Goal: Transaction & Acquisition: Purchase product/service

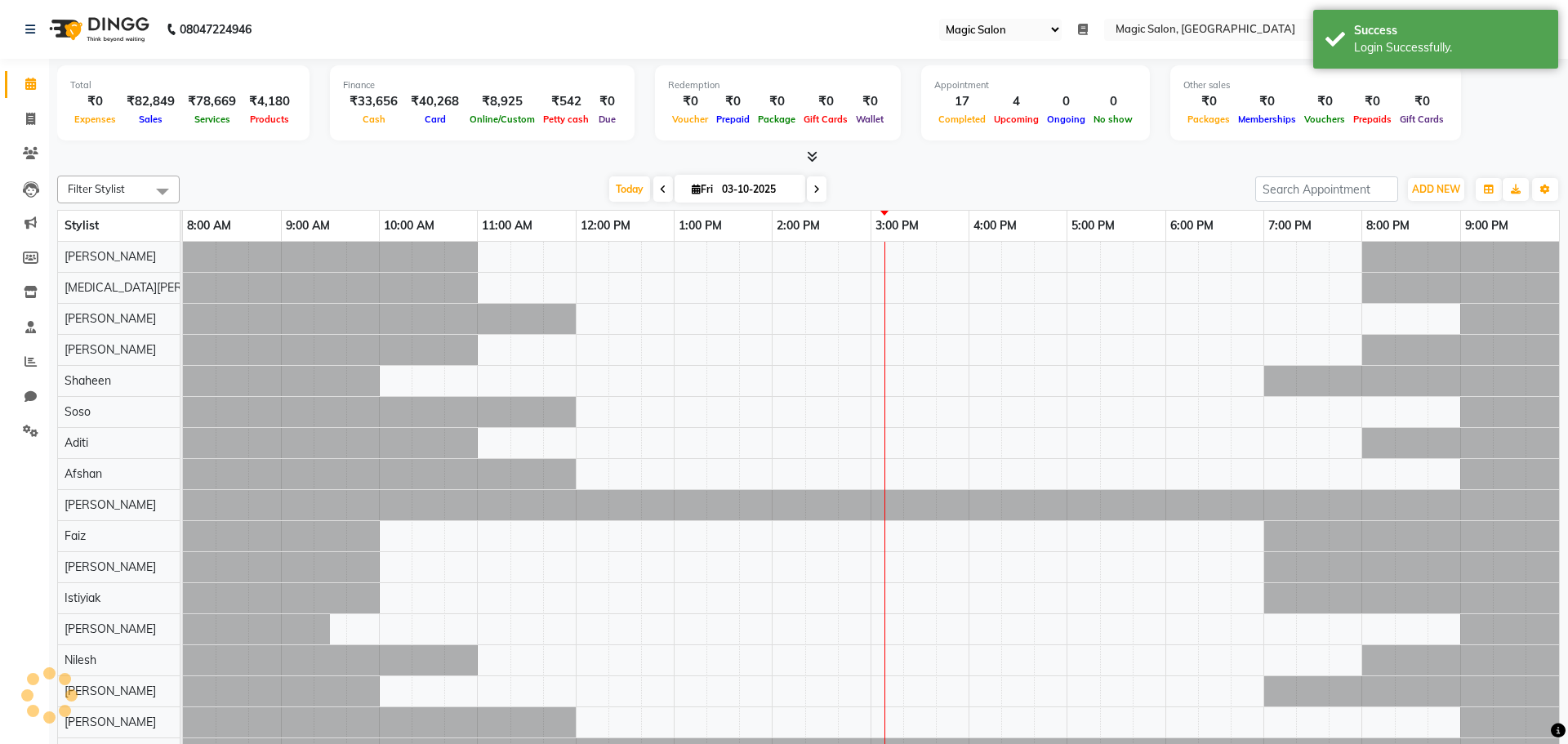
select select "55"
select select "en"
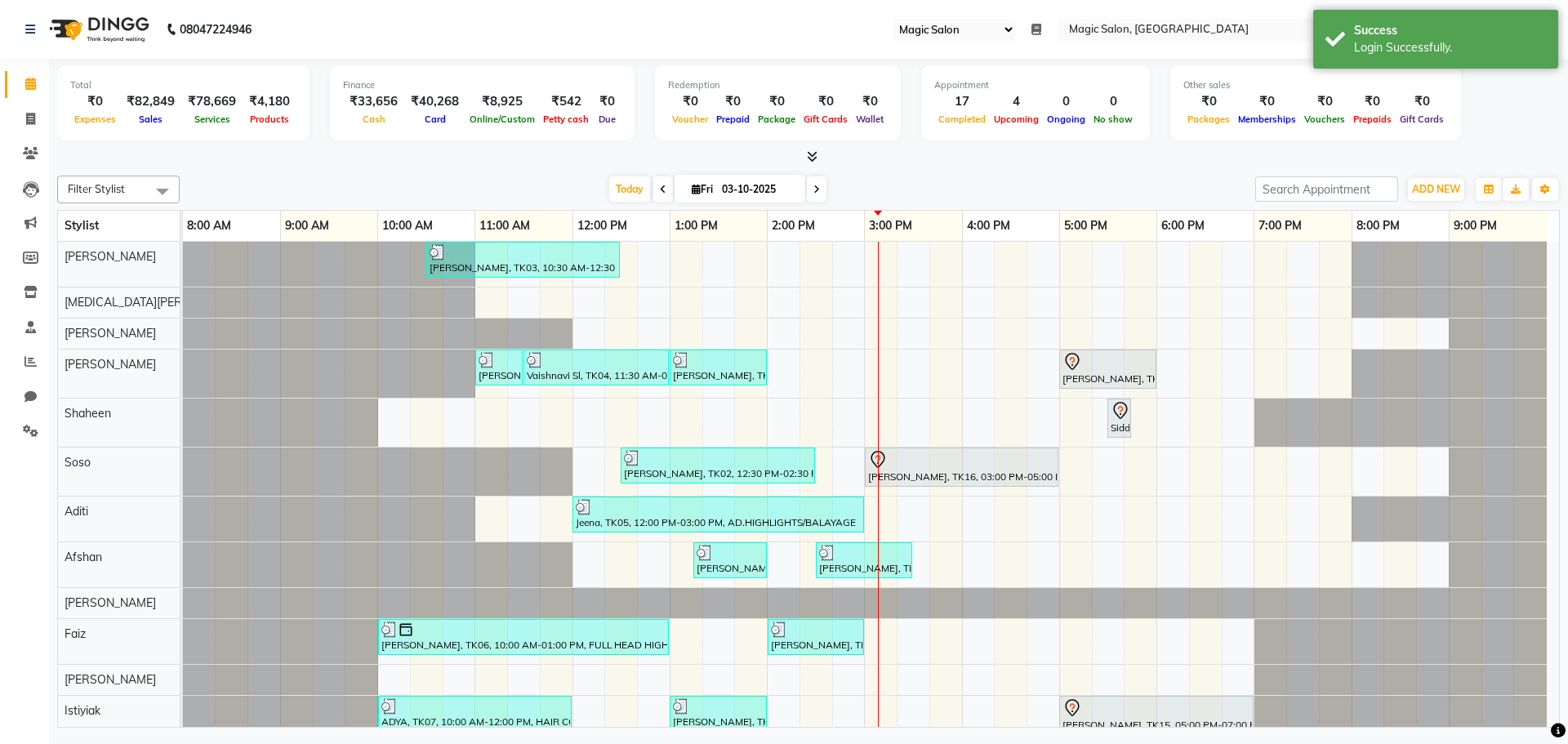
click at [694, 190] on icon at bounding box center [696, 189] width 9 height 10
select select "10"
select select "2025"
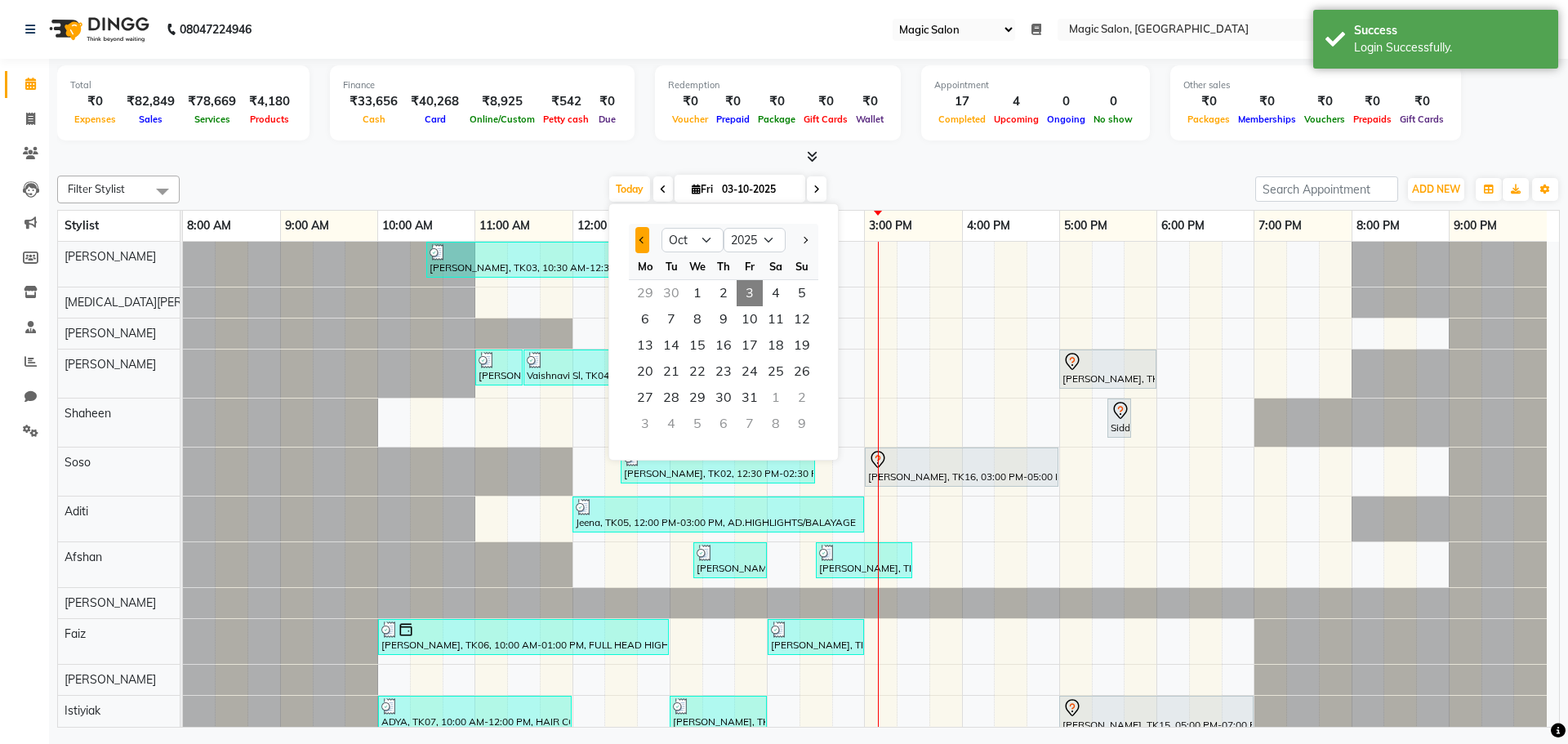
click at [645, 241] on span "Previous month" at bounding box center [642, 240] width 7 height 7
select select "9"
click at [727, 374] on span "25" at bounding box center [723, 372] width 26 height 26
type input "[DATE]"
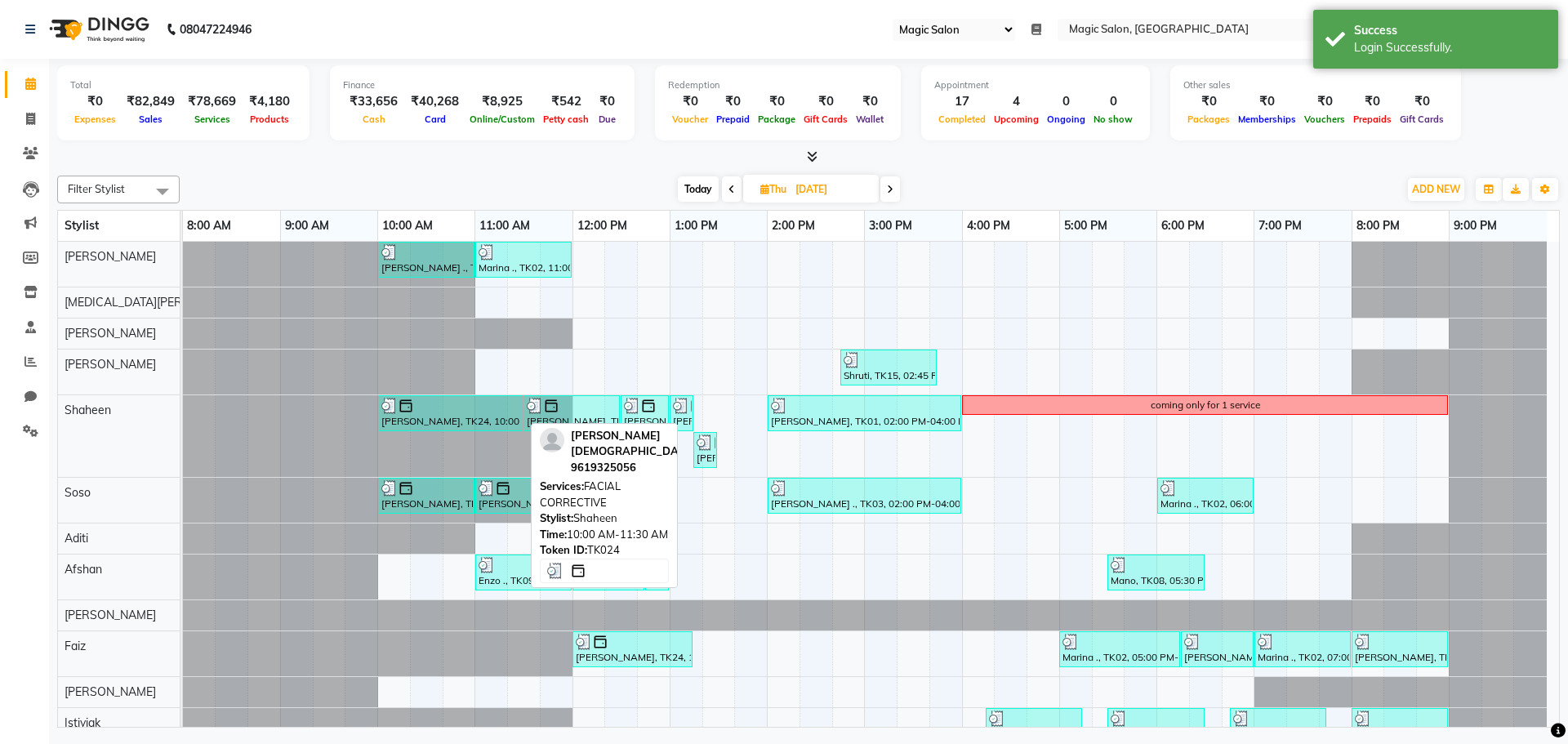
click at [436, 410] on div at bounding box center [450, 406] width 138 height 17
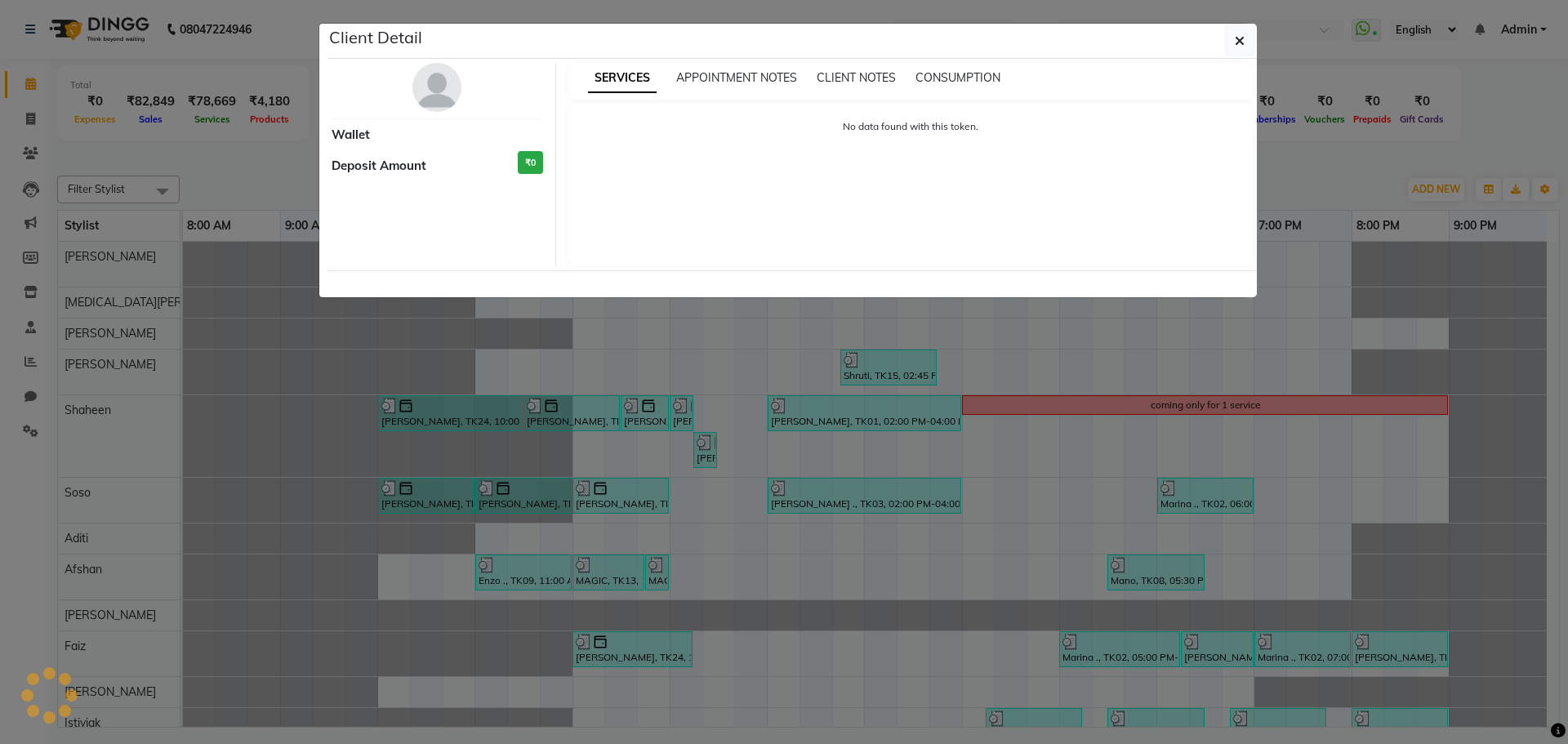
select select "3"
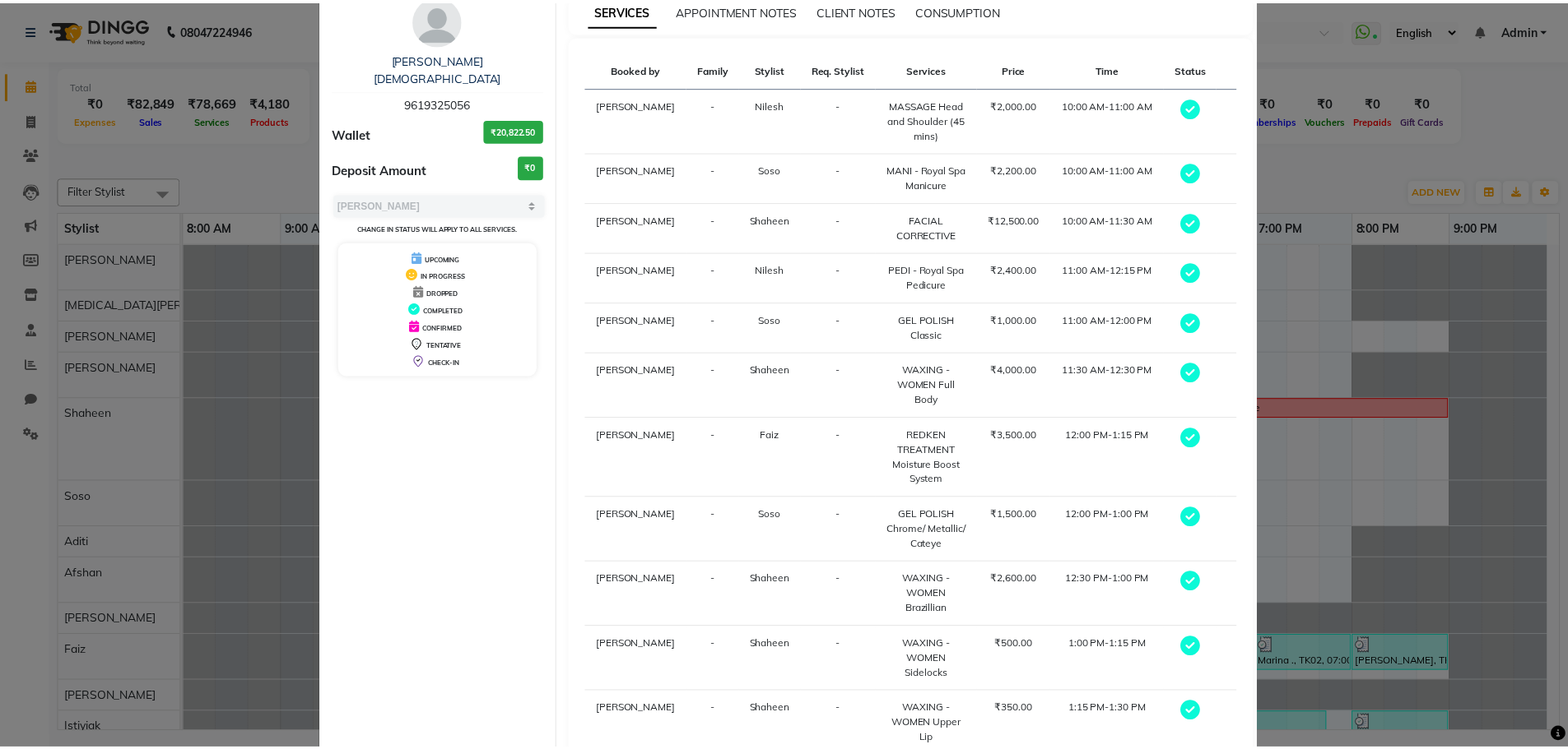
scroll to position [134, 0]
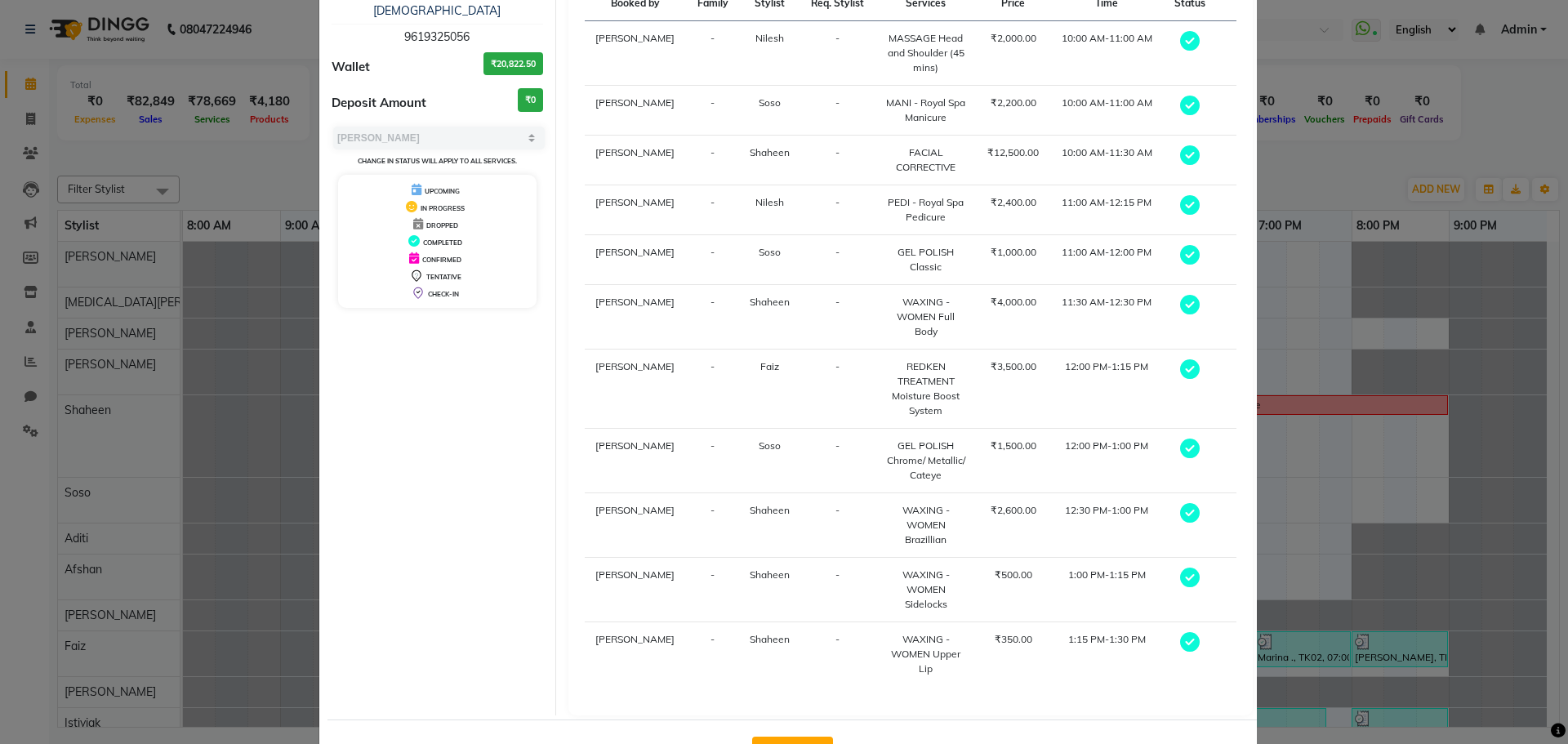
click at [768, 737] on button "View Invoice" at bounding box center [792, 750] width 81 height 26
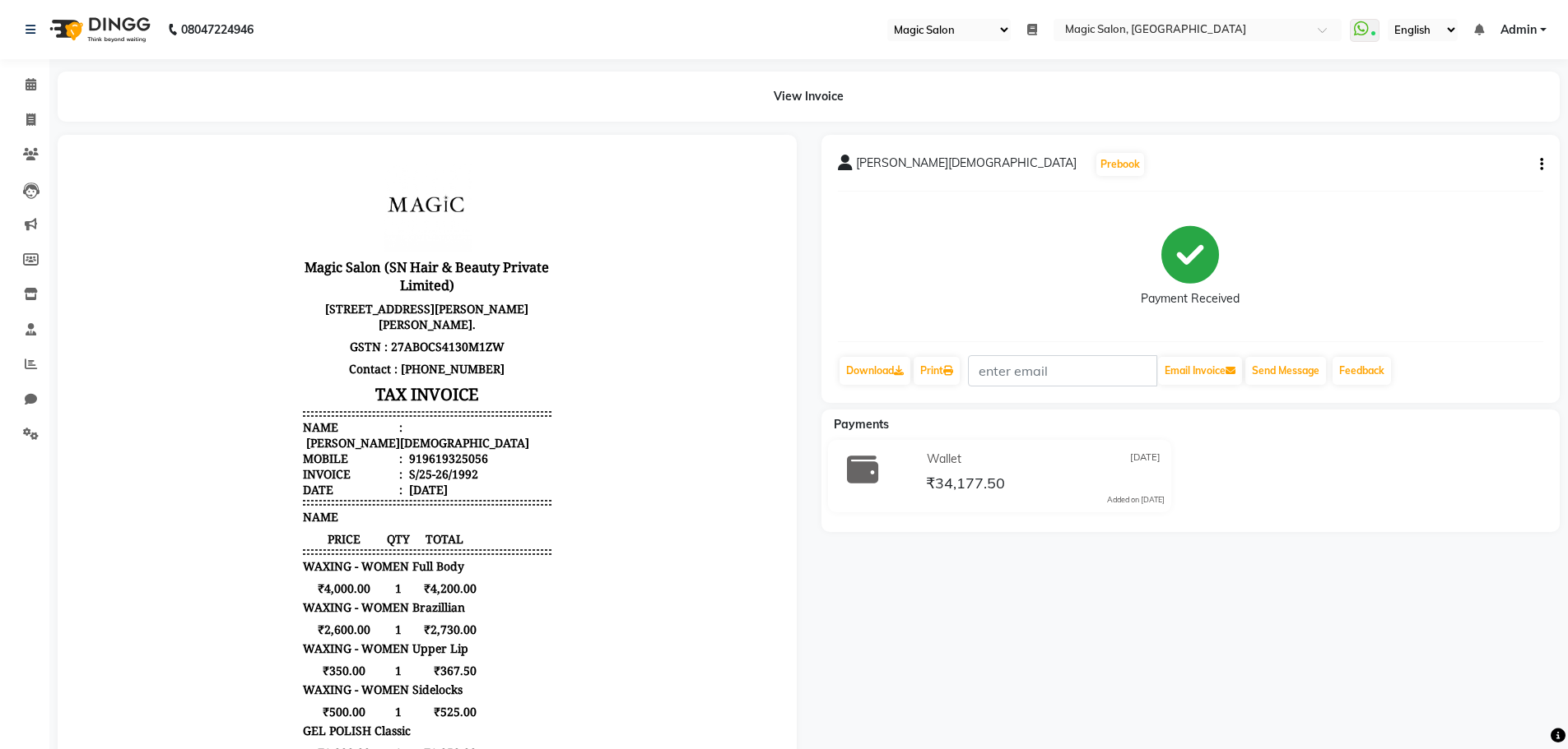
click at [1542, 165] on icon "button" at bounding box center [1542, 165] width 4 height 1
click at [1472, 303] on div "Payment Received" at bounding box center [1191, 267] width 706 height 124
drag, startPoint x: 32, startPoint y: 75, endPoint x: 37, endPoint y: 84, distance: 10.3
click at [32, 75] on link "Calendar" at bounding box center [24, 84] width 39 height 27
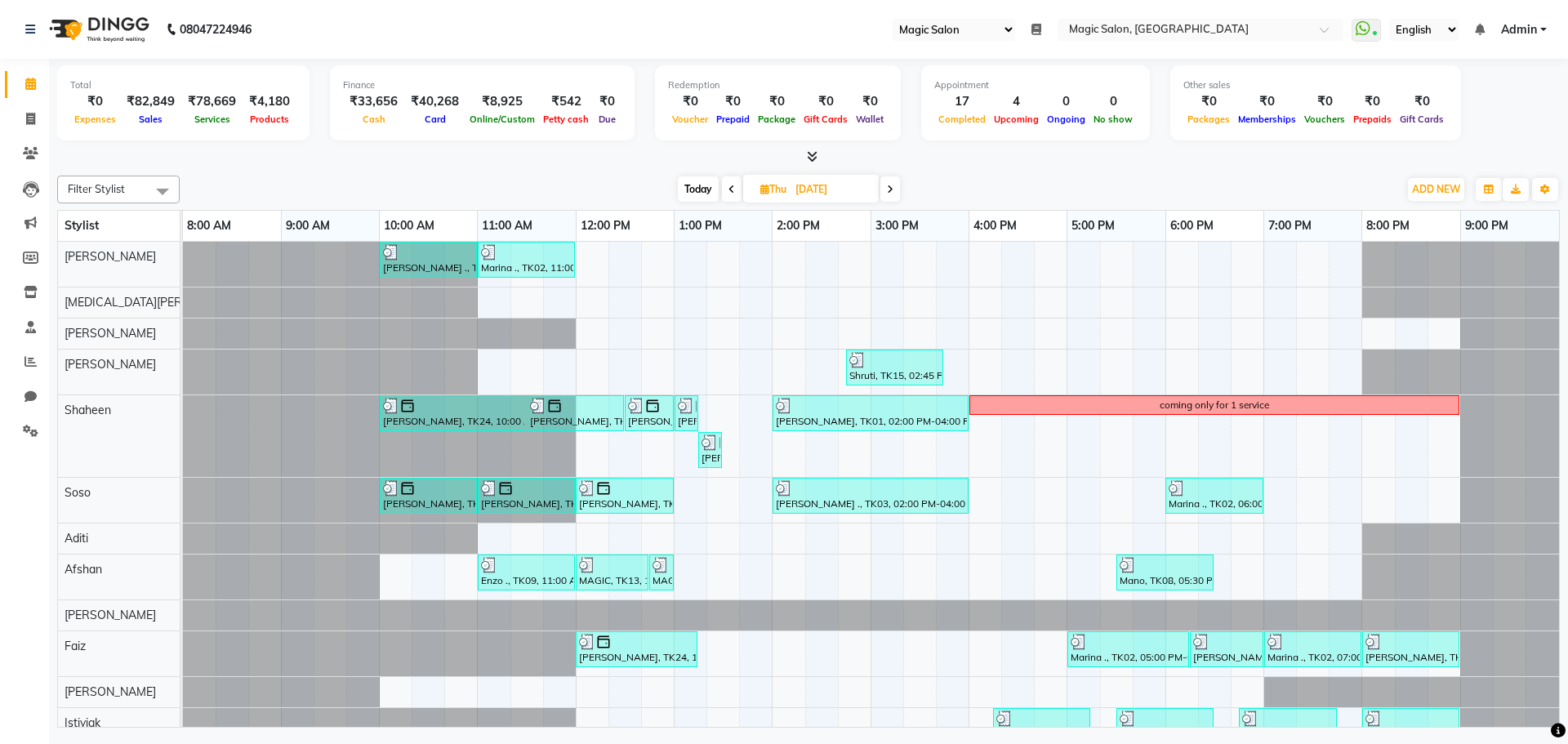
click at [886, 190] on span at bounding box center [889, 189] width 20 height 25
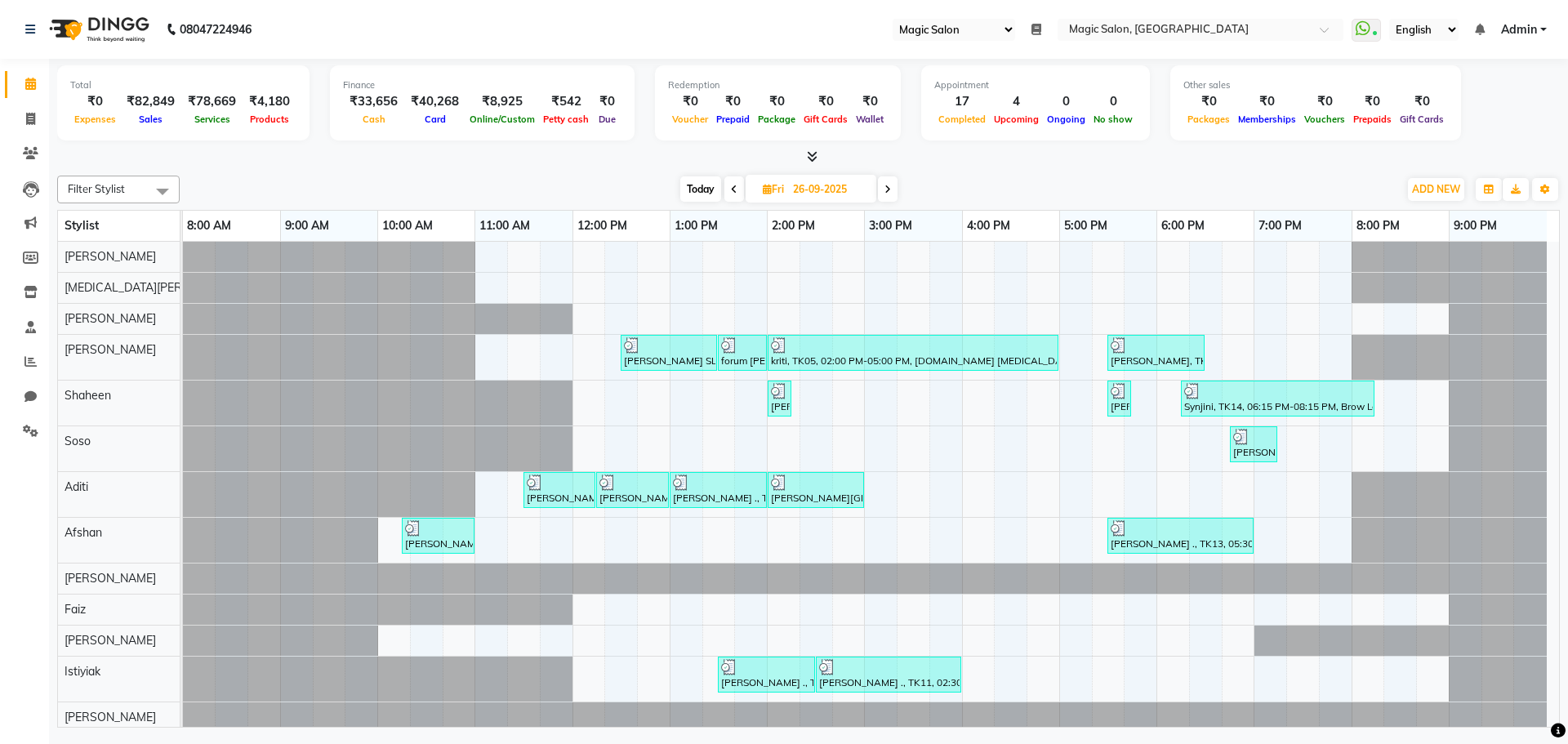
click at [731, 191] on icon at bounding box center [733, 190] width 7 height 10
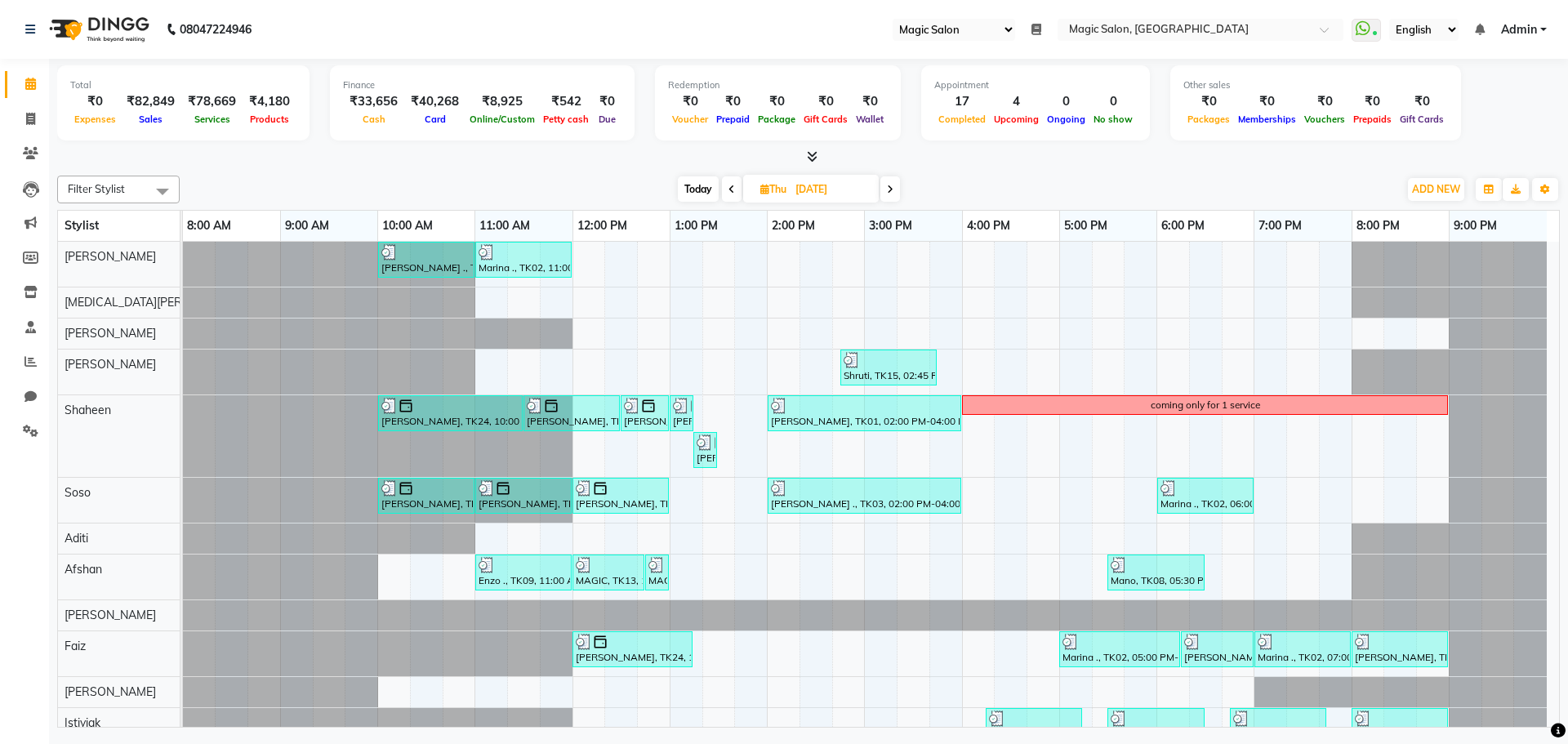
click at [889, 189] on icon at bounding box center [889, 190] width 7 height 10
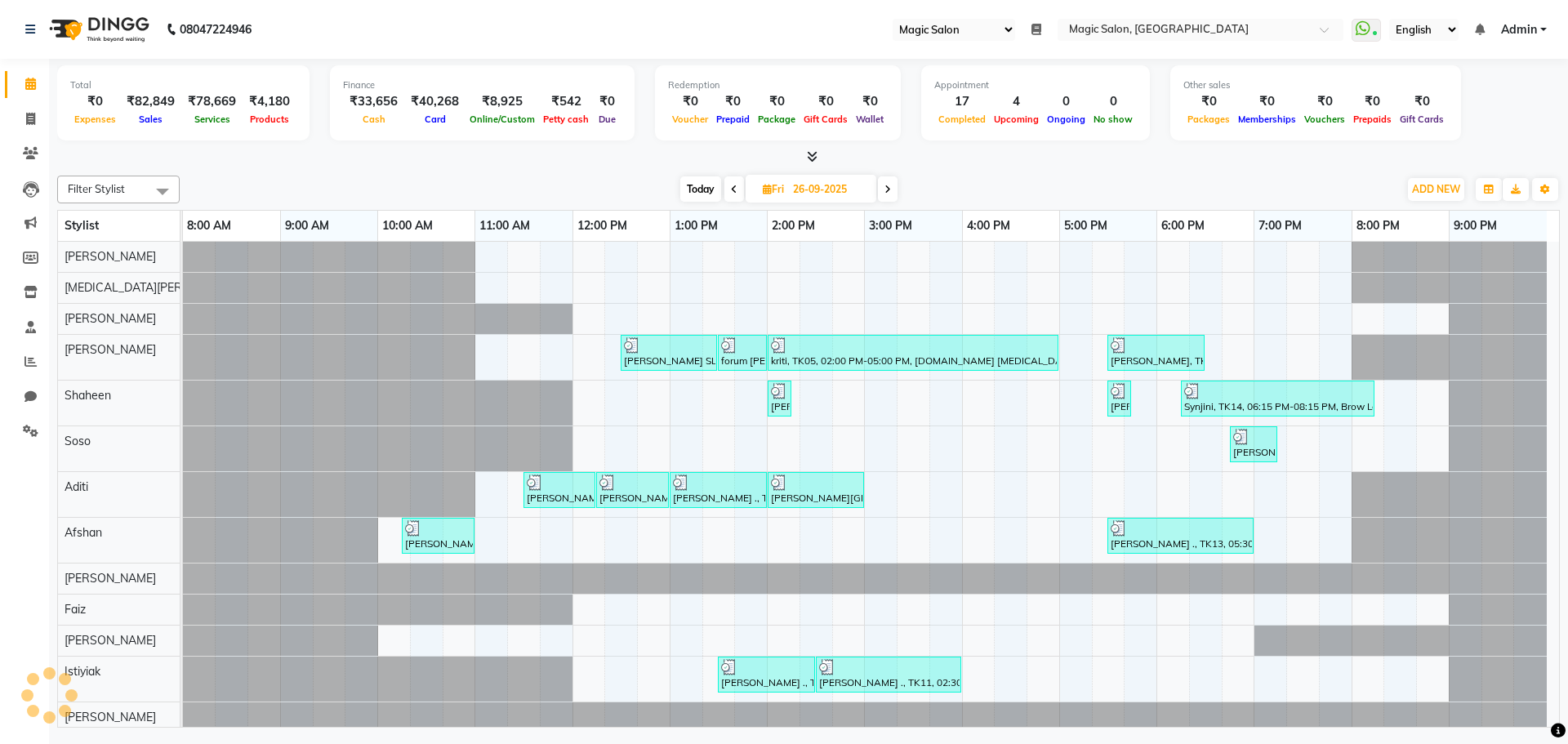
click at [889, 189] on icon at bounding box center [888, 190] width 7 height 10
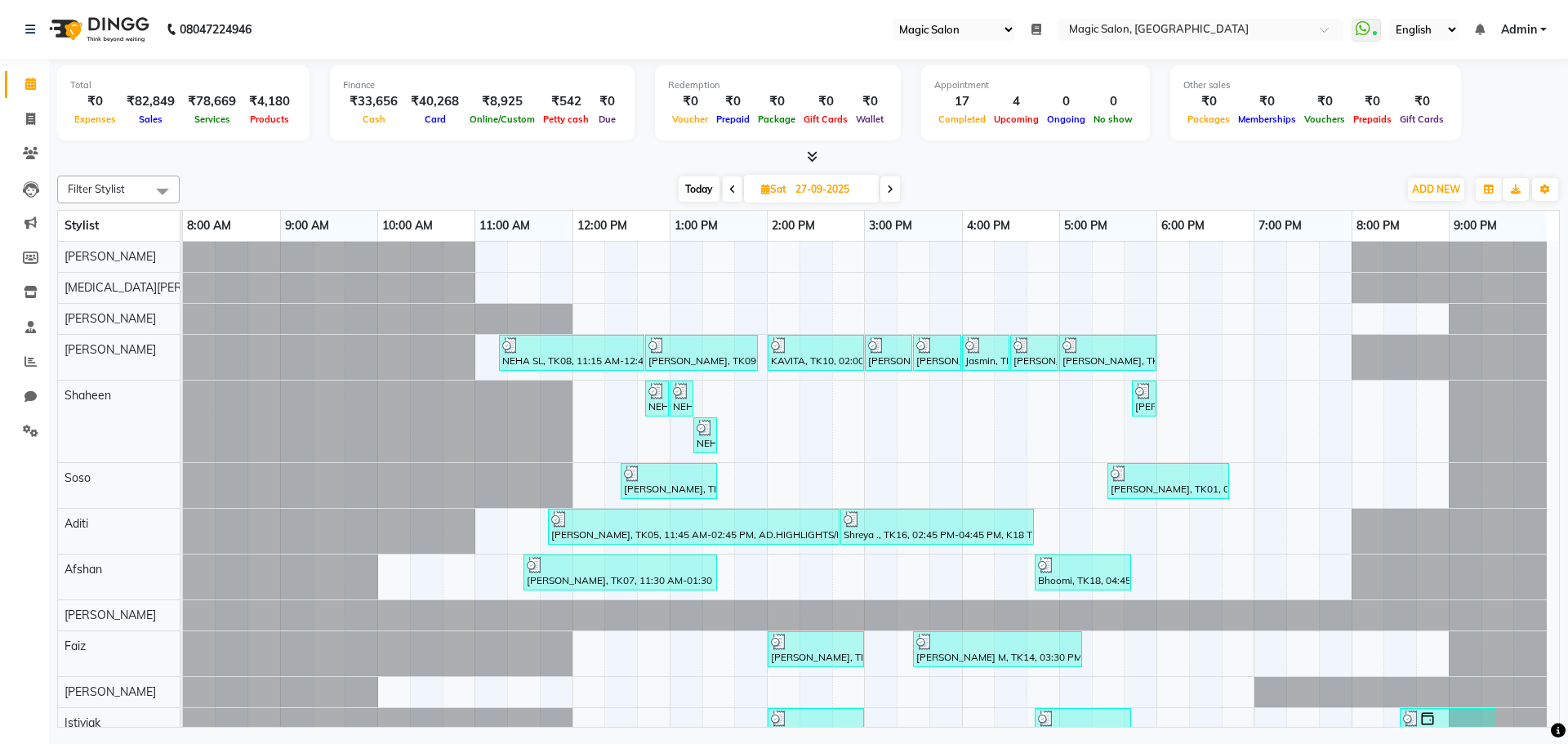
click at [693, 187] on span "Today" at bounding box center [699, 189] width 41 height 25
type input "03-10-2025"
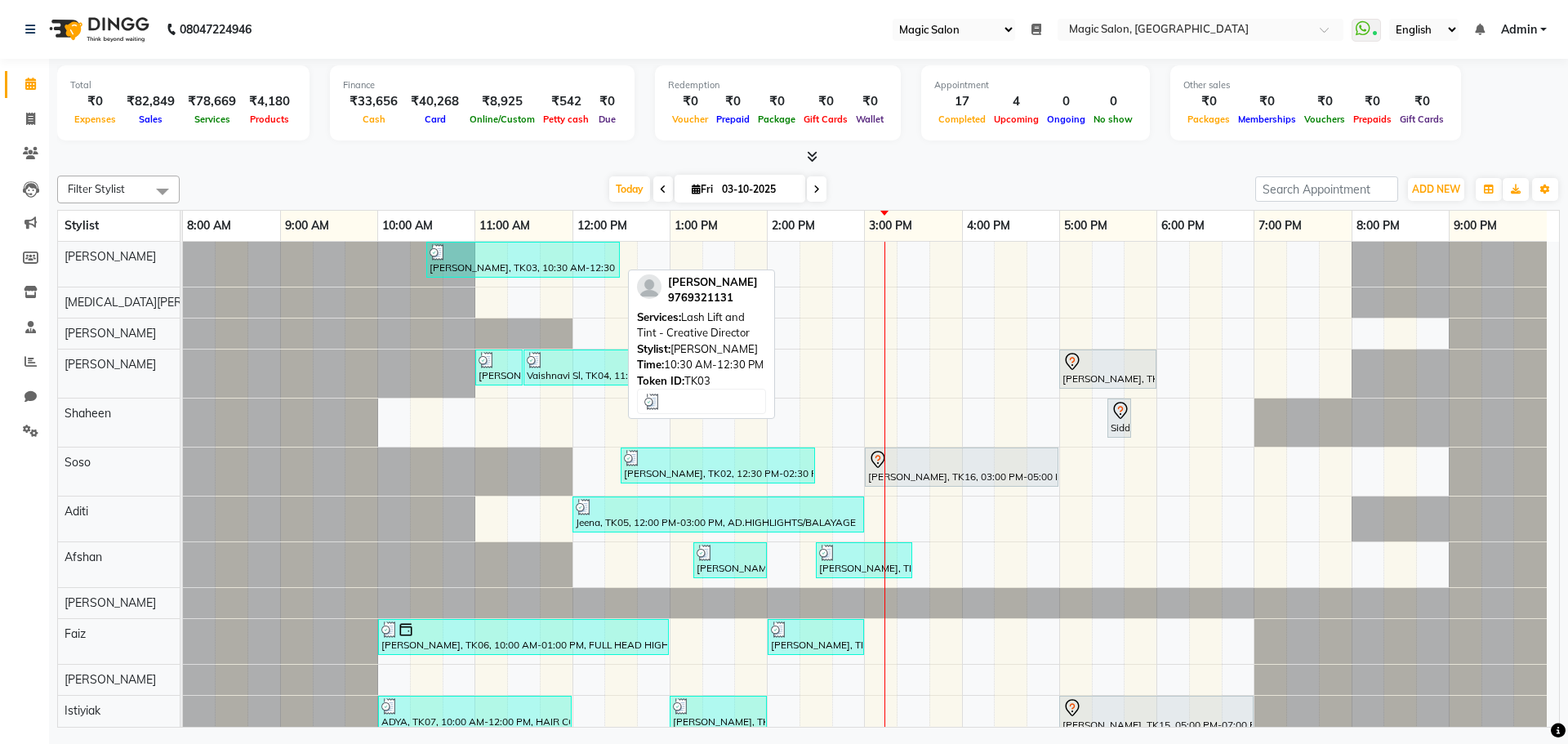
click at [539, 251] on div at bounding box center [522, 253] width 187 height 17
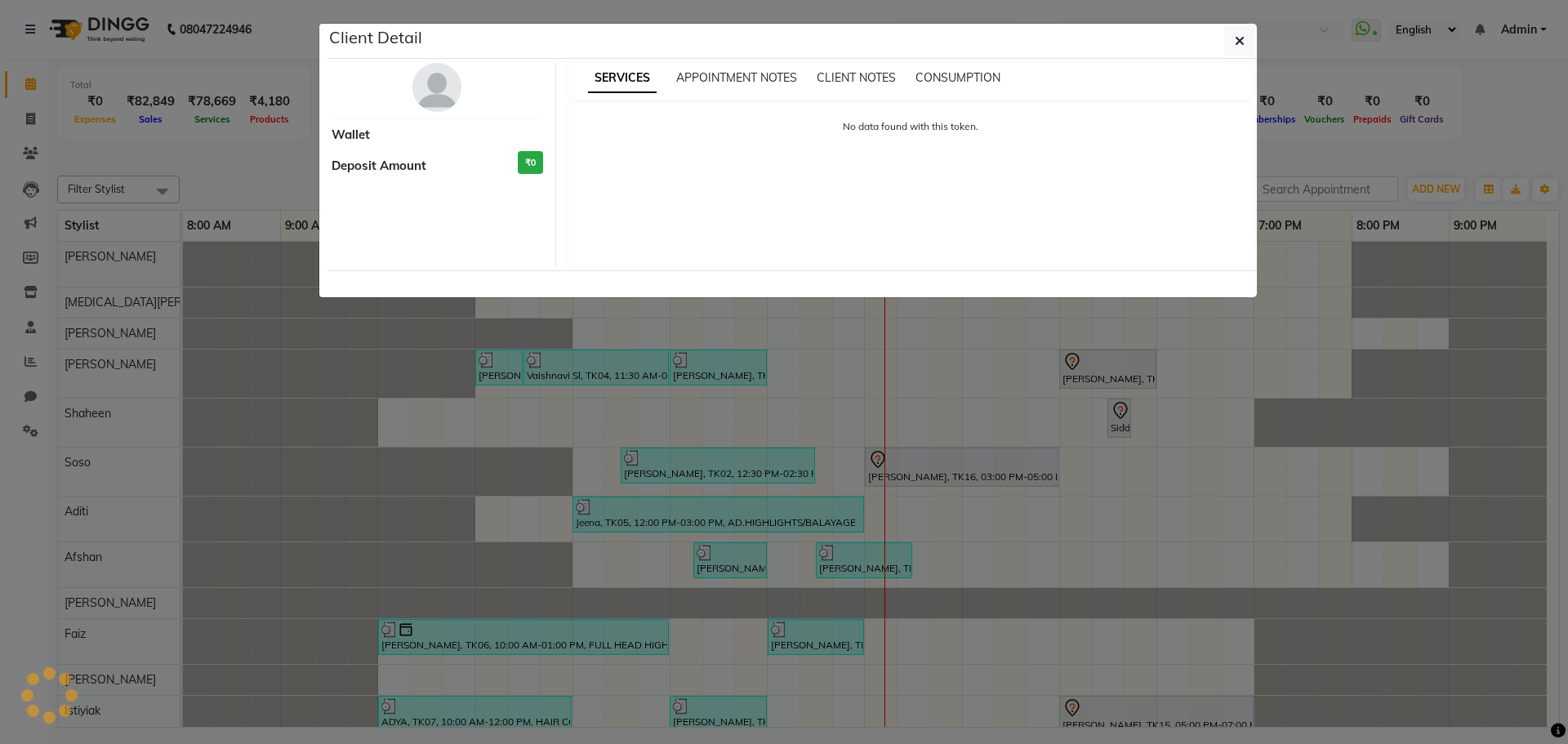
select select "3"
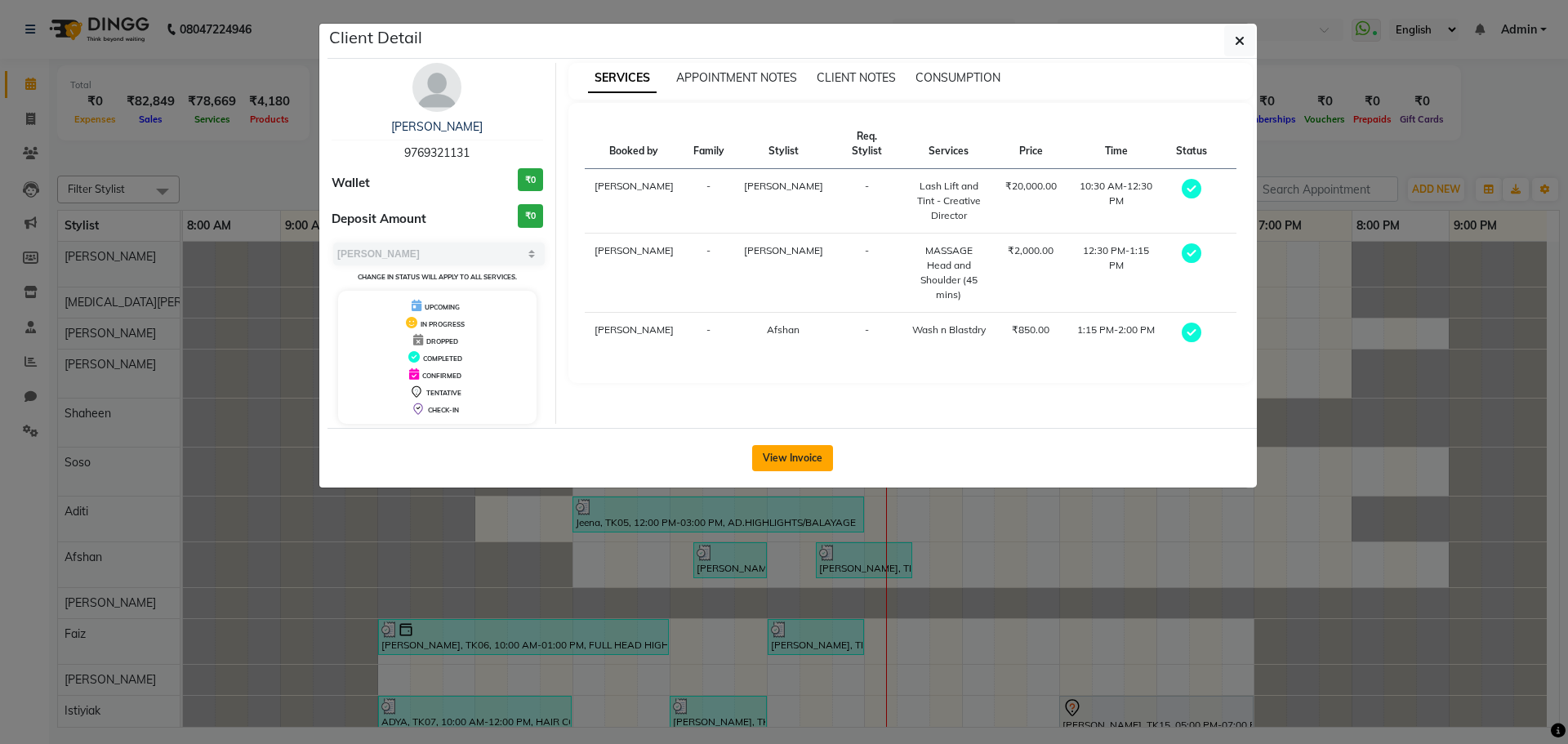
click at [810, 451] on button "View Invoice" at bounding box center [792, 458] width 81 height 26
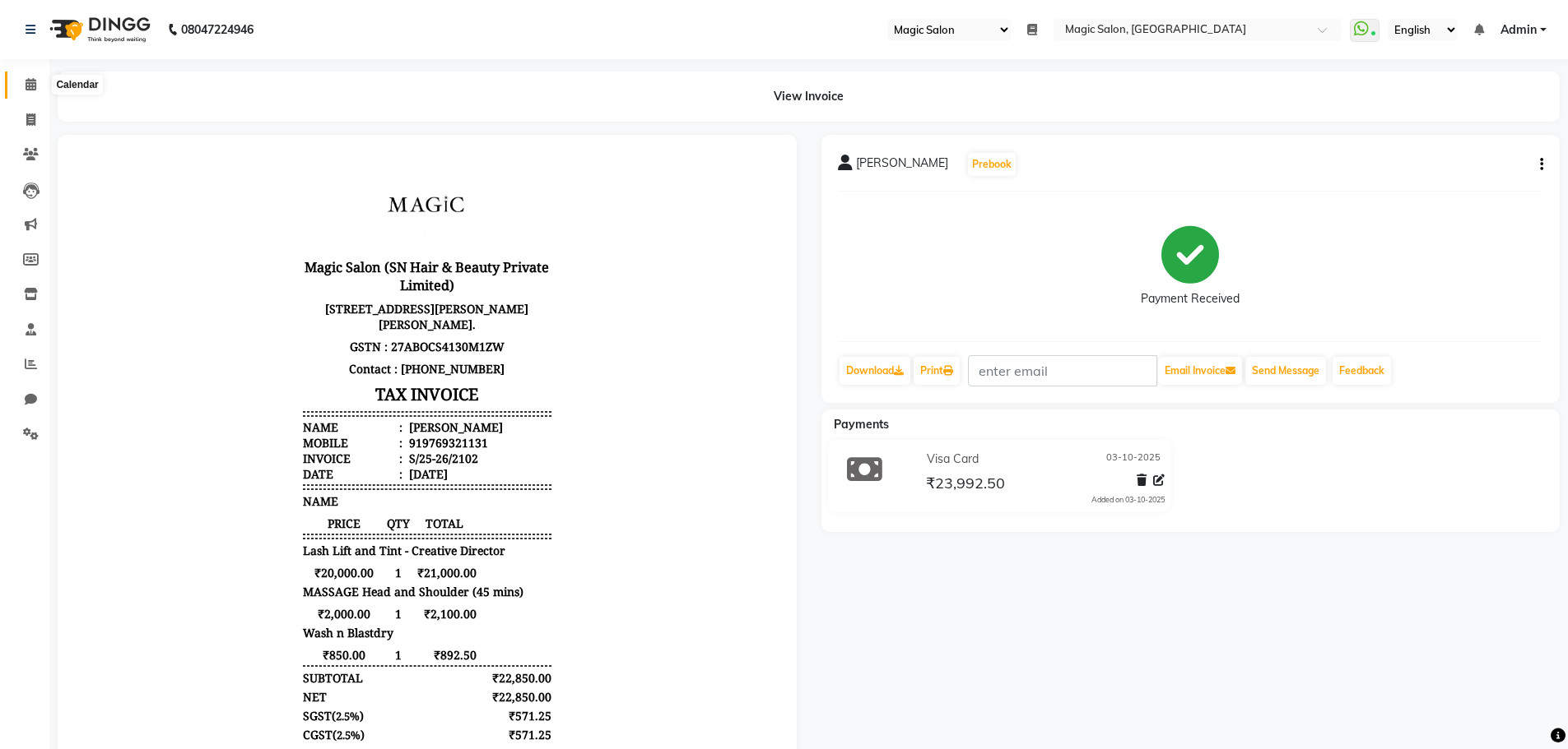
click at [31, 84] on icon at bounding box center [30, 83] width 10 height 12
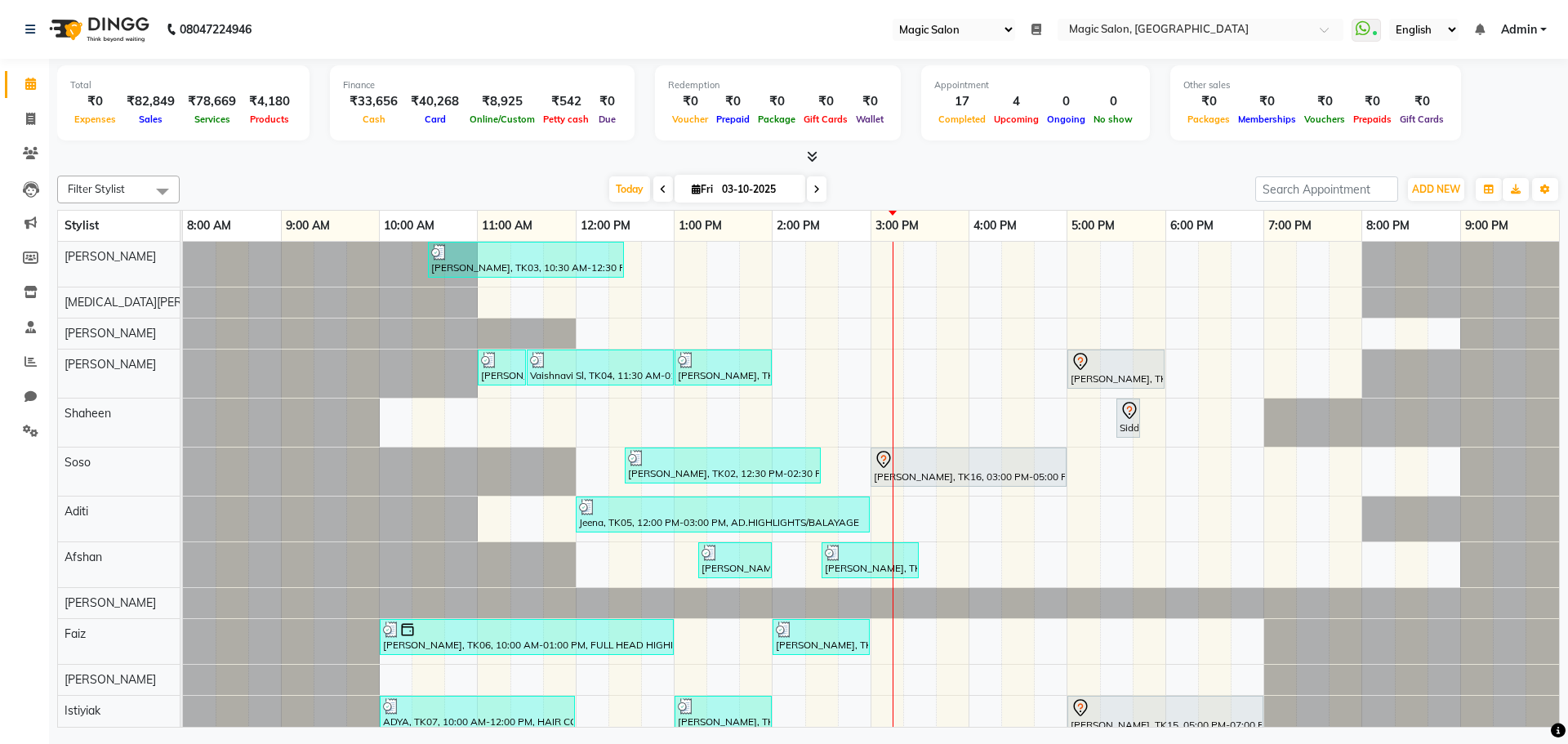
click at [898, 401] on tr at bounding box center [871, 585] width 1376 height 687
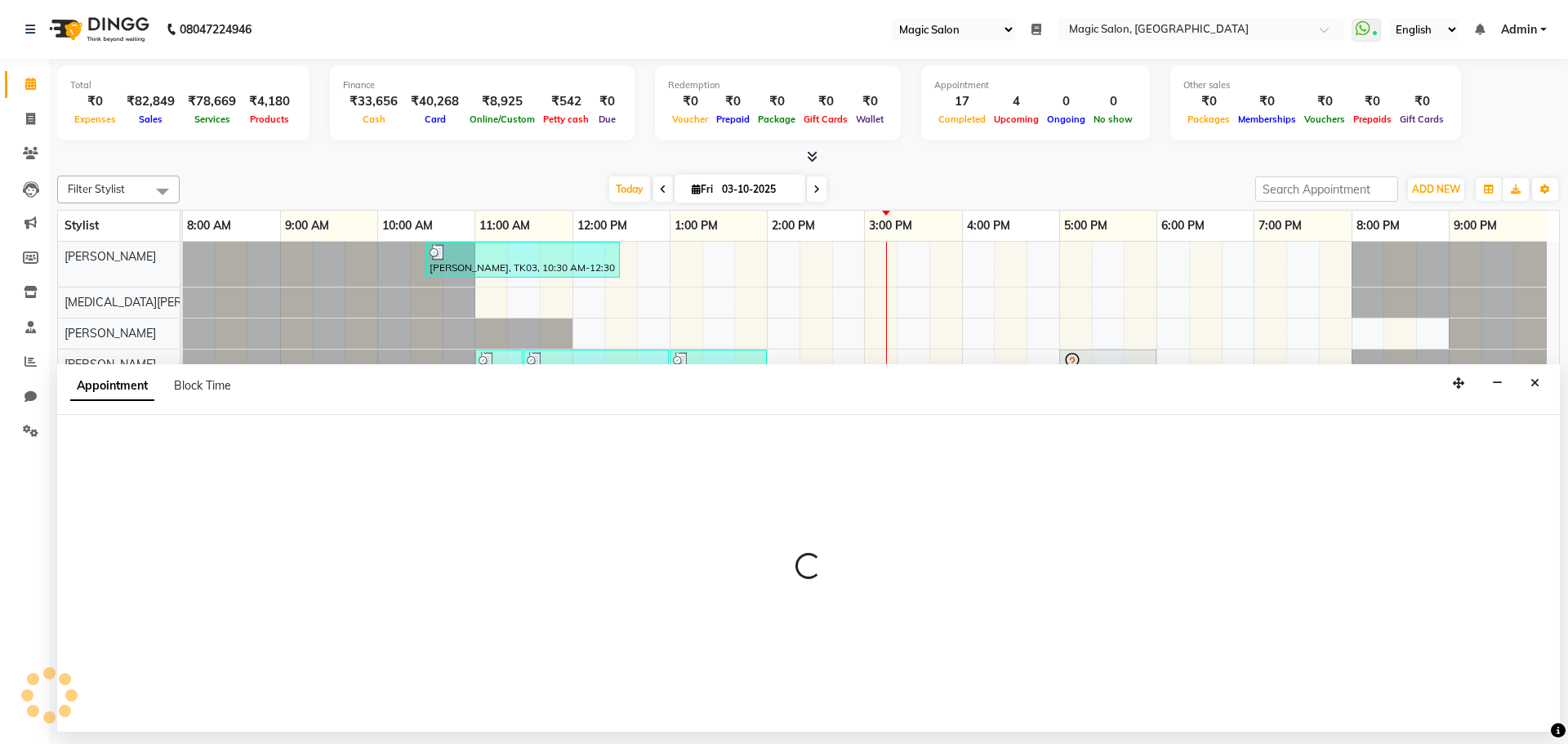
select select "61847"
select select "900"
select select "tentative"
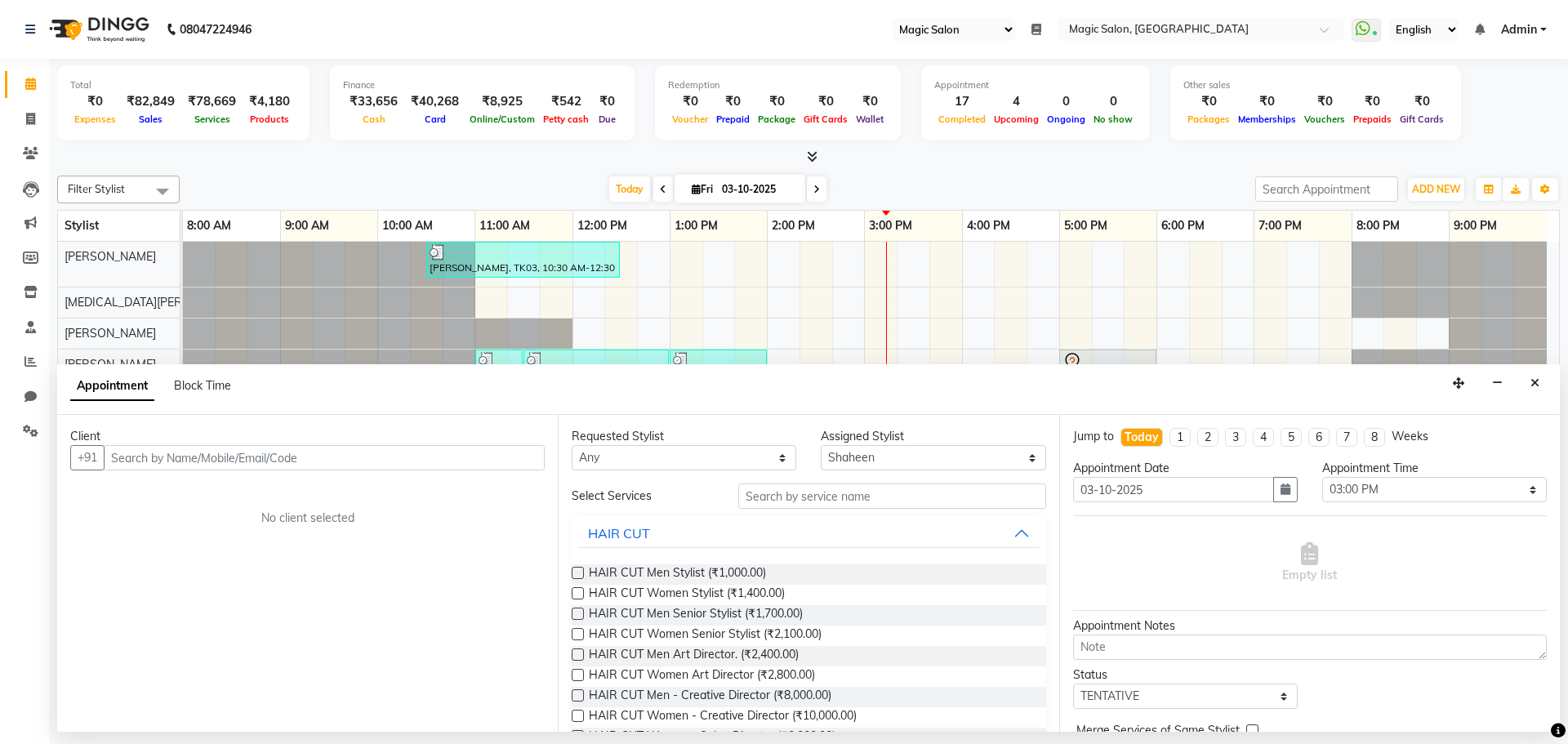
click at [653, 198] on span at bounding box center [663, 189] width 20 height 25
type input "02-10-2025"
select select "900"
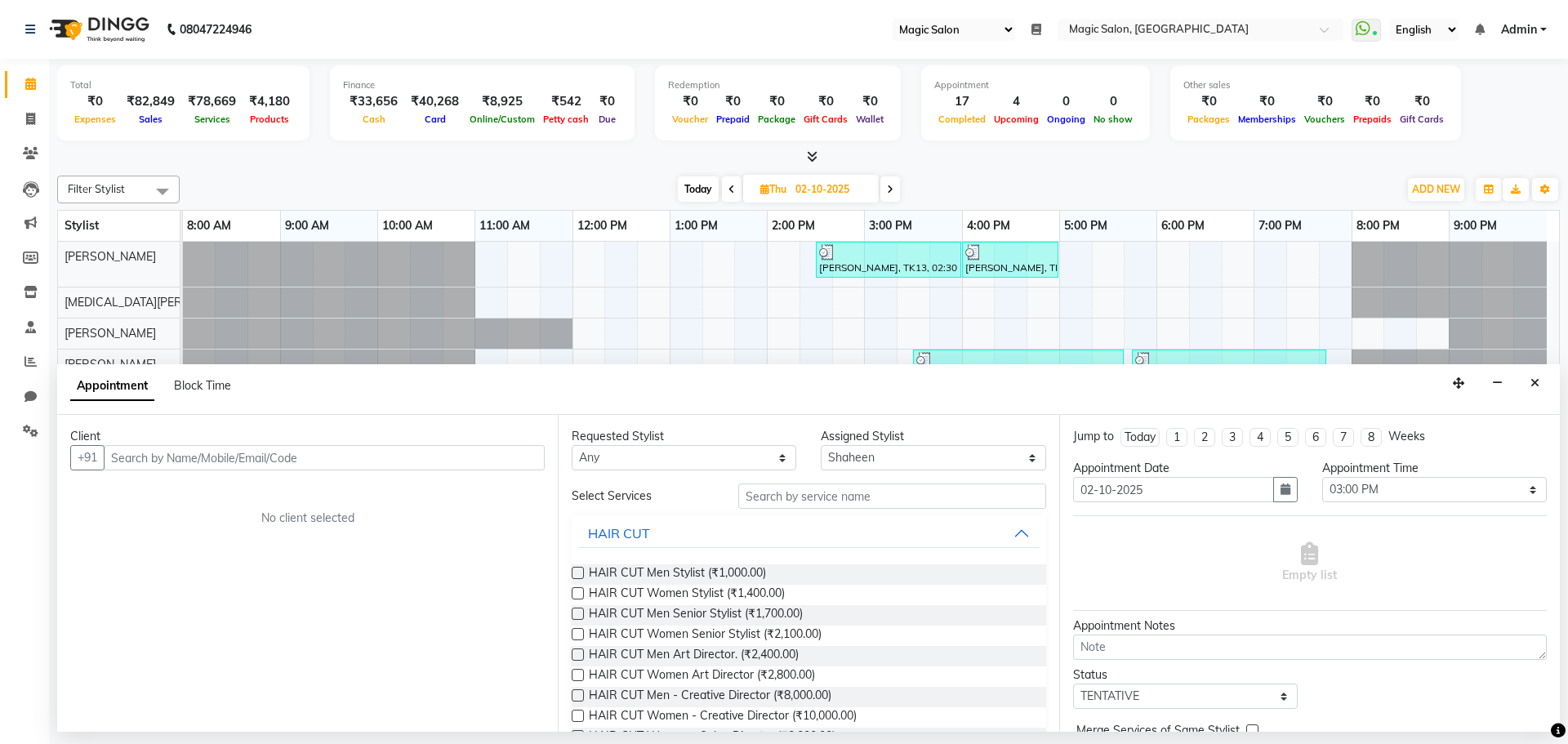
click at [728, 197] on span at bounding box center [731, 189] width 20 height 25
type input "01-10-2025"
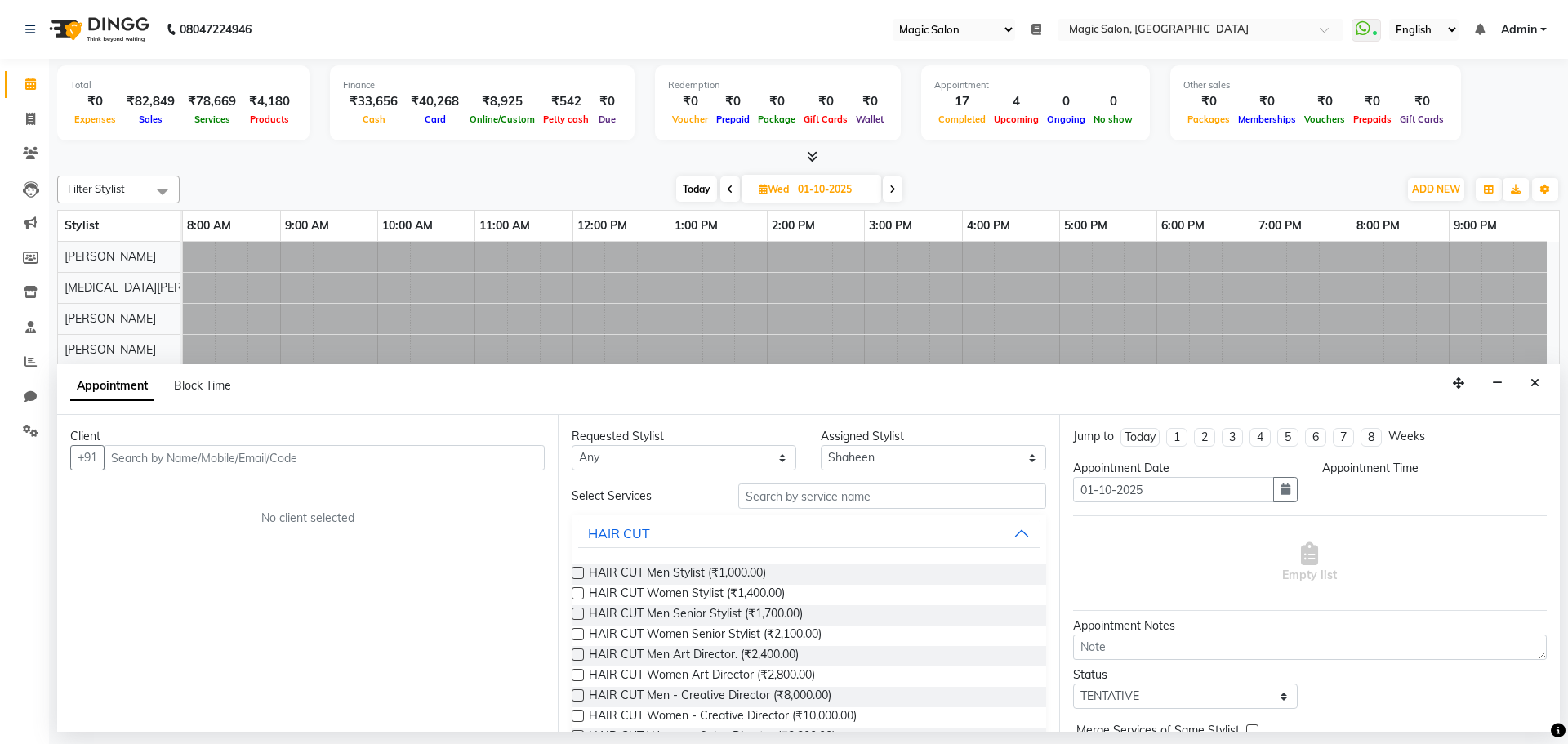
select select "900"
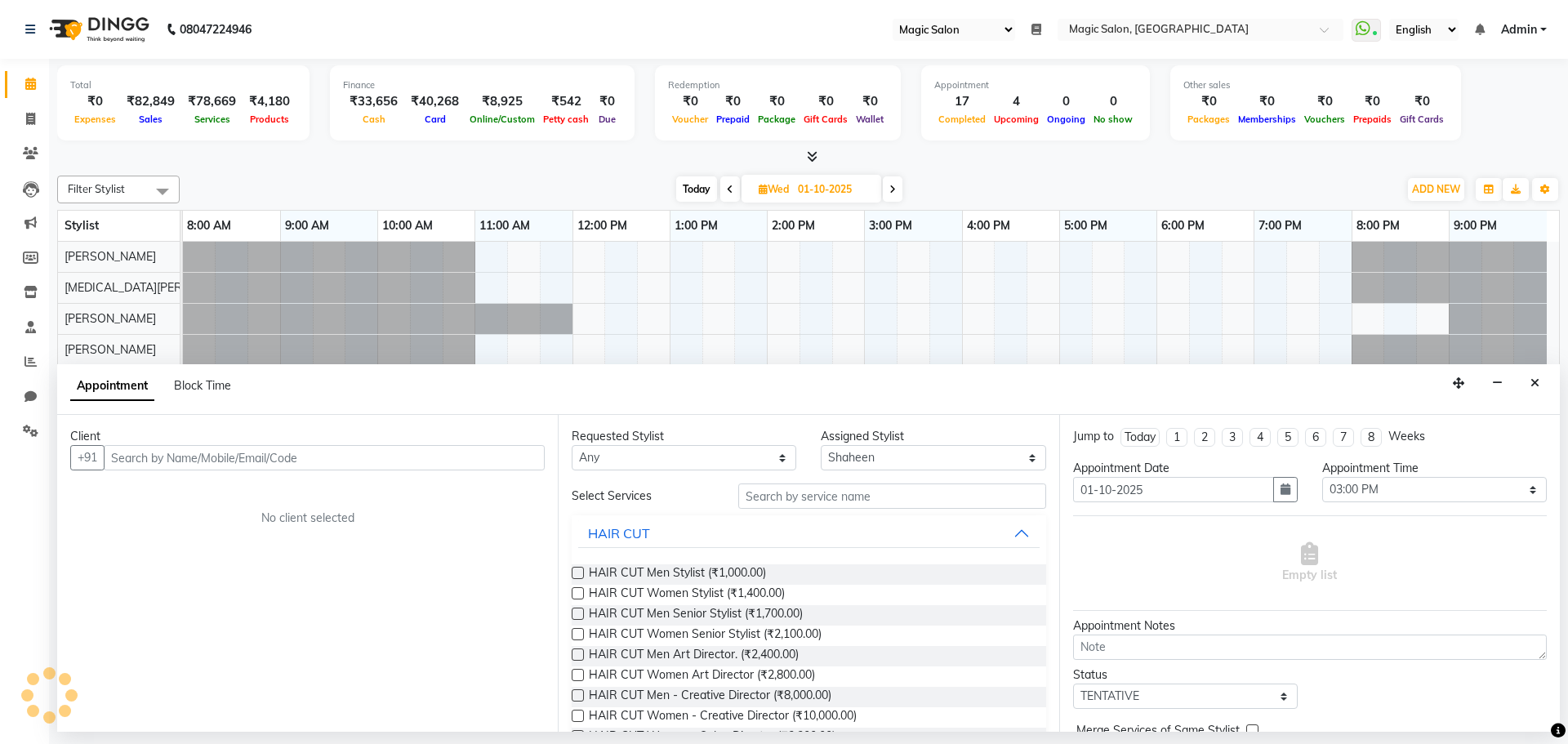
click at [729, 197] on span at bounding box center [730, 189] width 20 height 25
type input "30-09-2025"
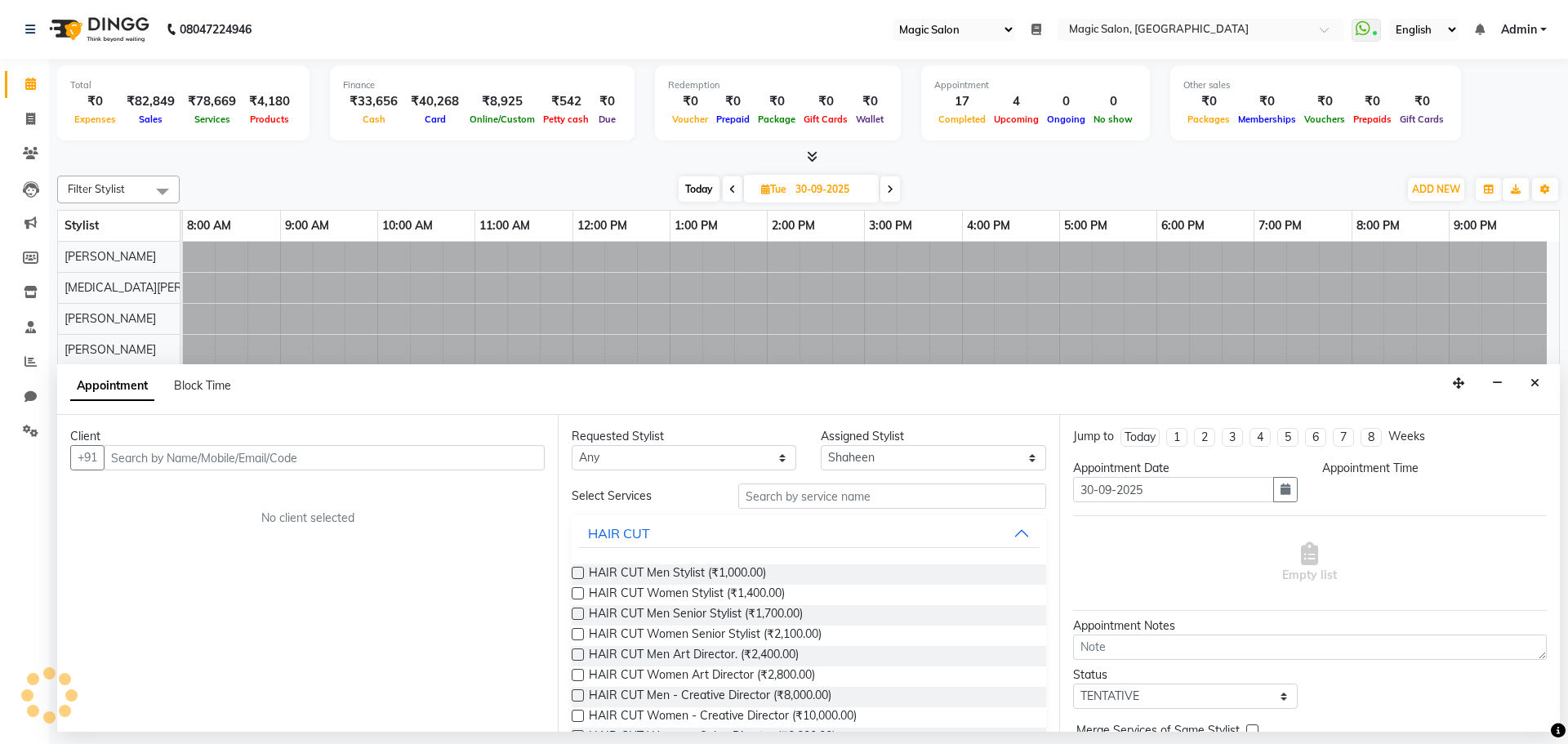
select select "900"
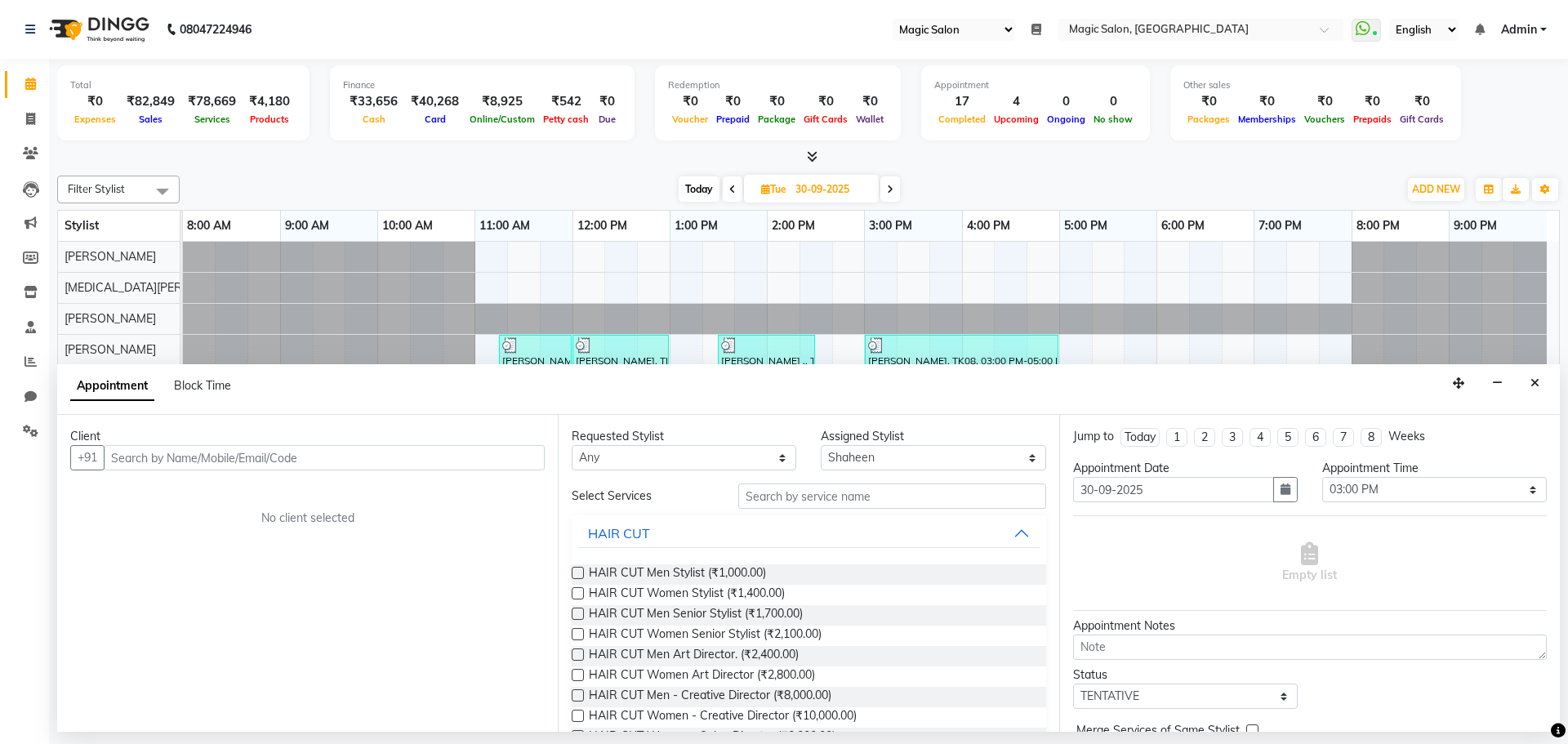
click at [762, 190] on icon at bounding box center [766, 189] width 9 height 10
select select "9"
select select "2025"
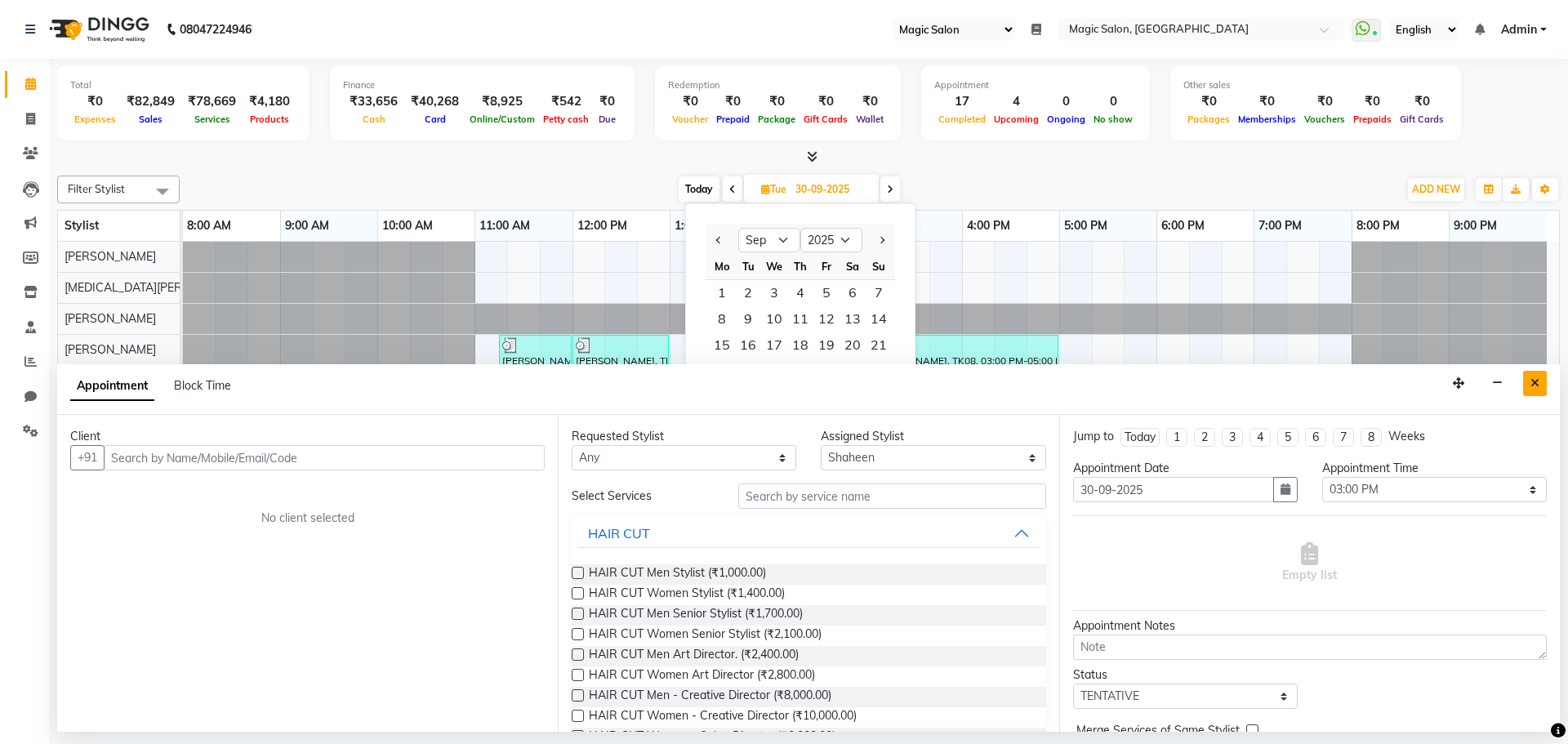
click at [1535, 382] on icon "Close" at bounding box center [1535, 383] width 9 height 11
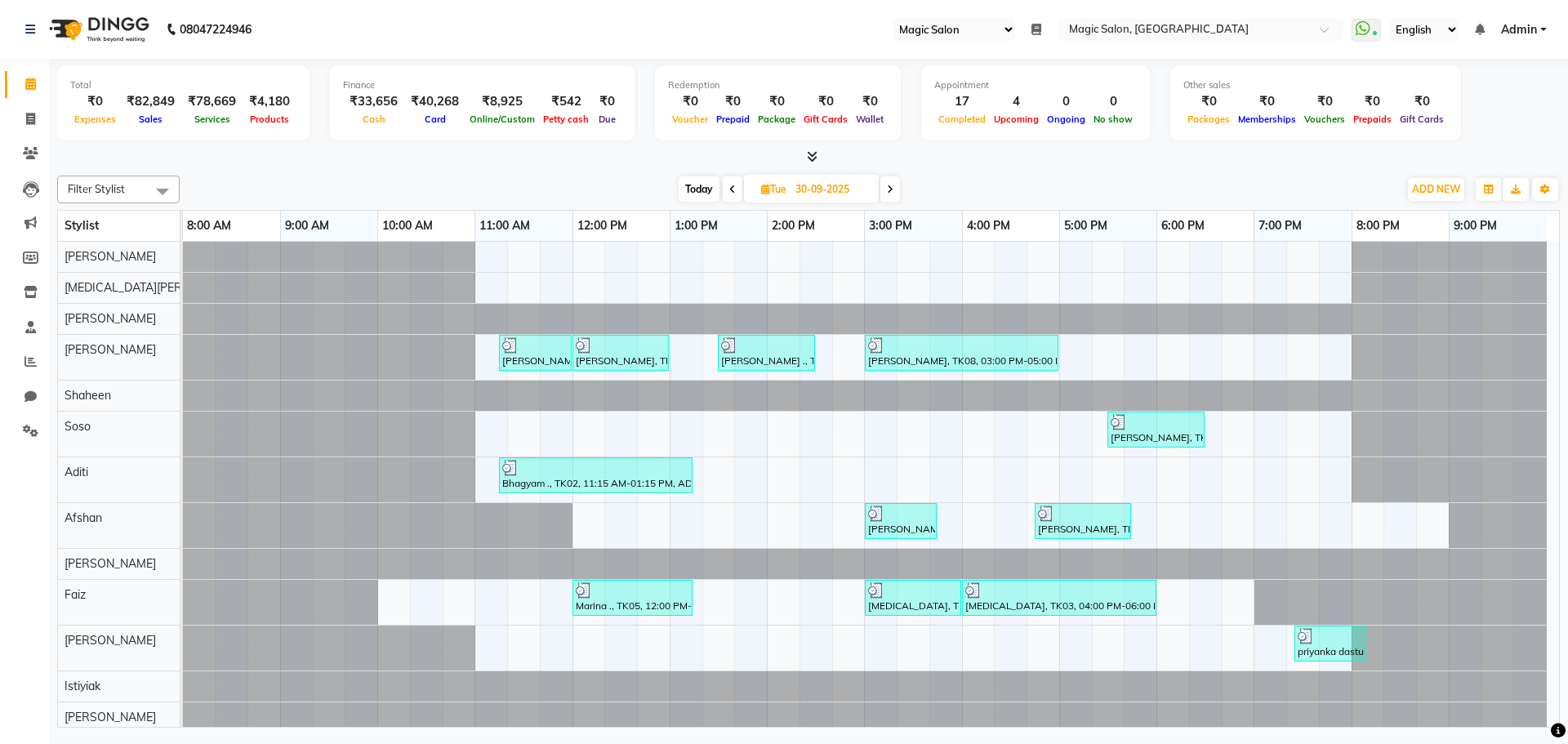
click at [757, 189] on span "Tue" at bounding box center [773, 189] width 33 height 12
select select "9"
select select "2025"
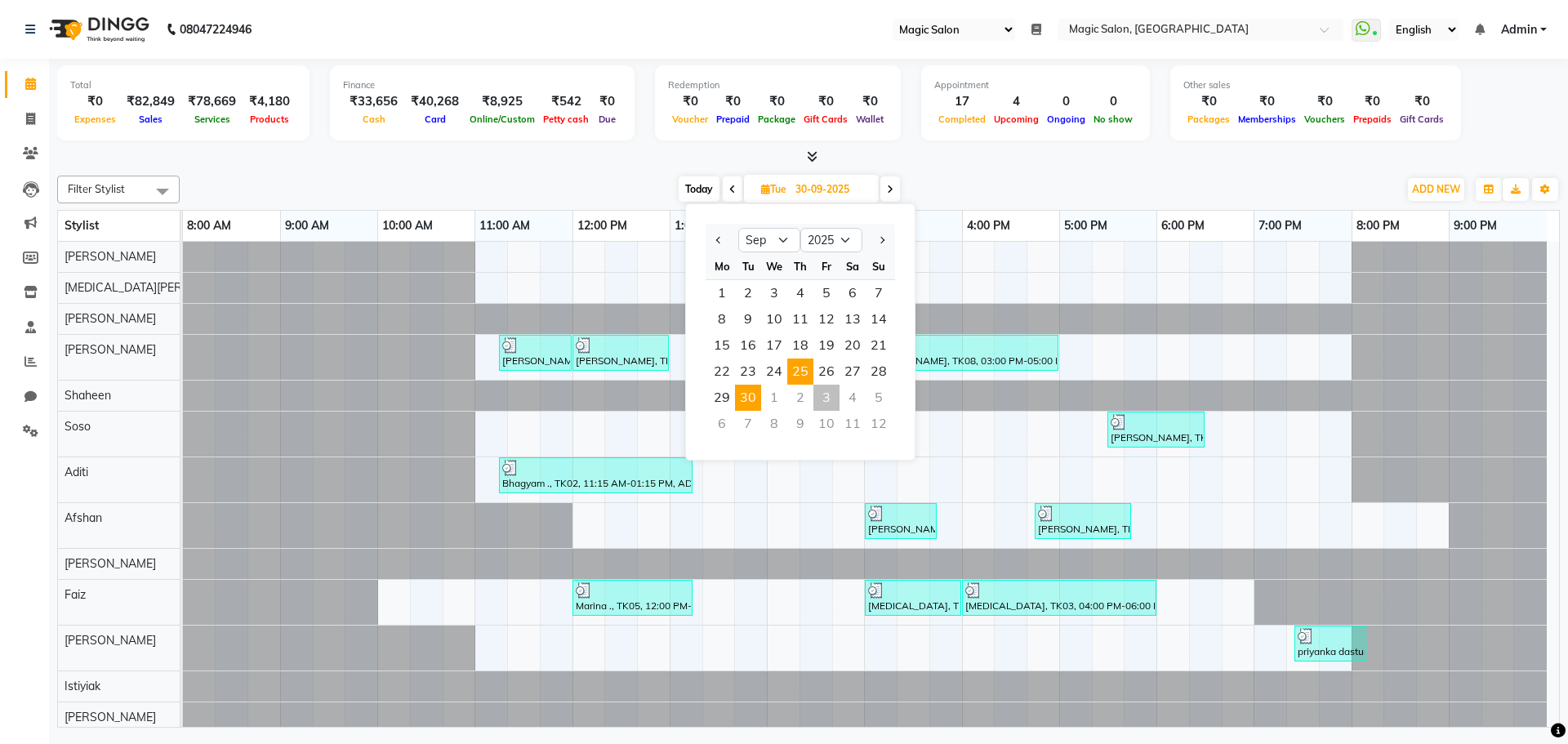
click at [804, 373] on span "25" at bounding box center [800, 372] width 26 height 26
type input "25-09-2025"
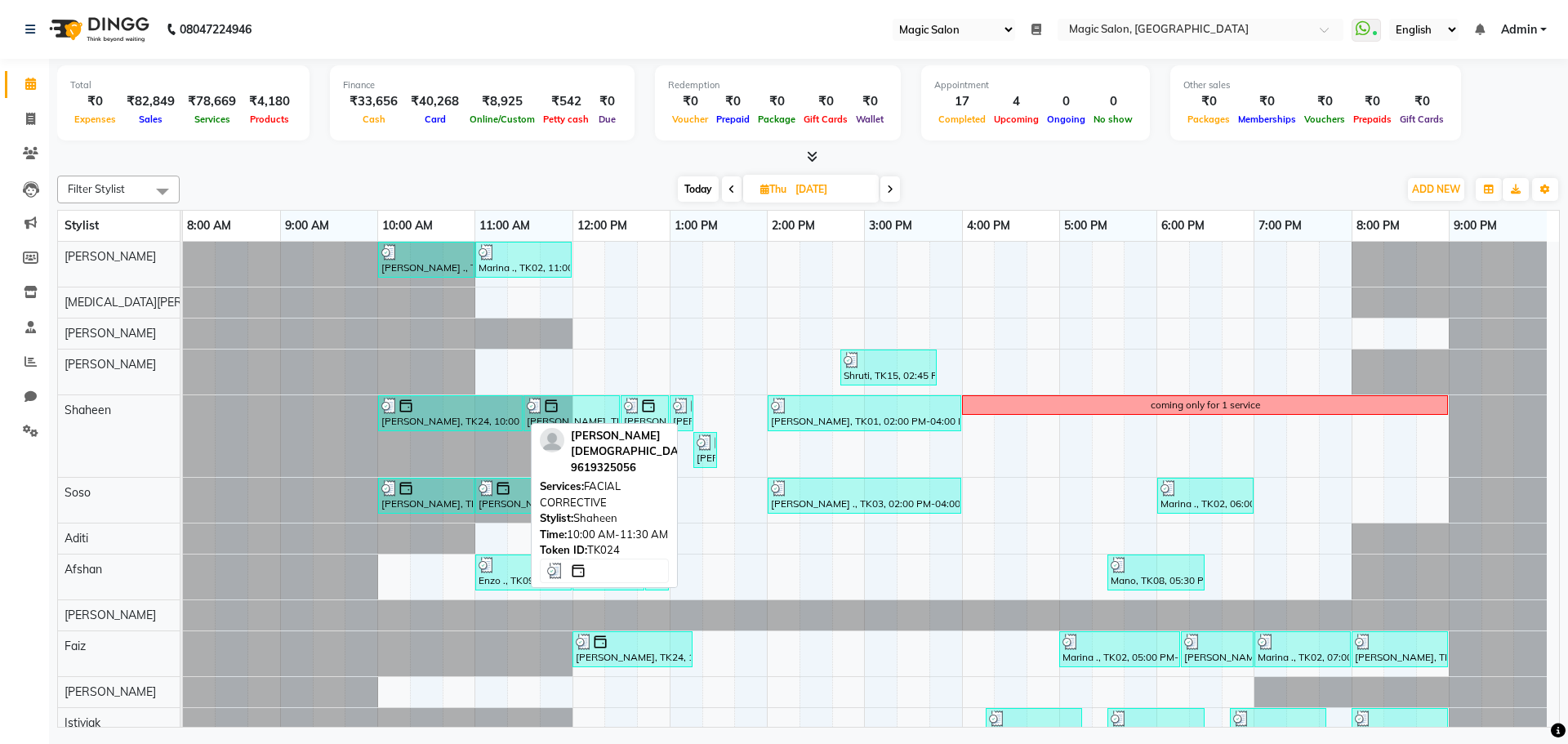
click at [434, 411] on div at bounding box center [450, 406] width 138 height 17
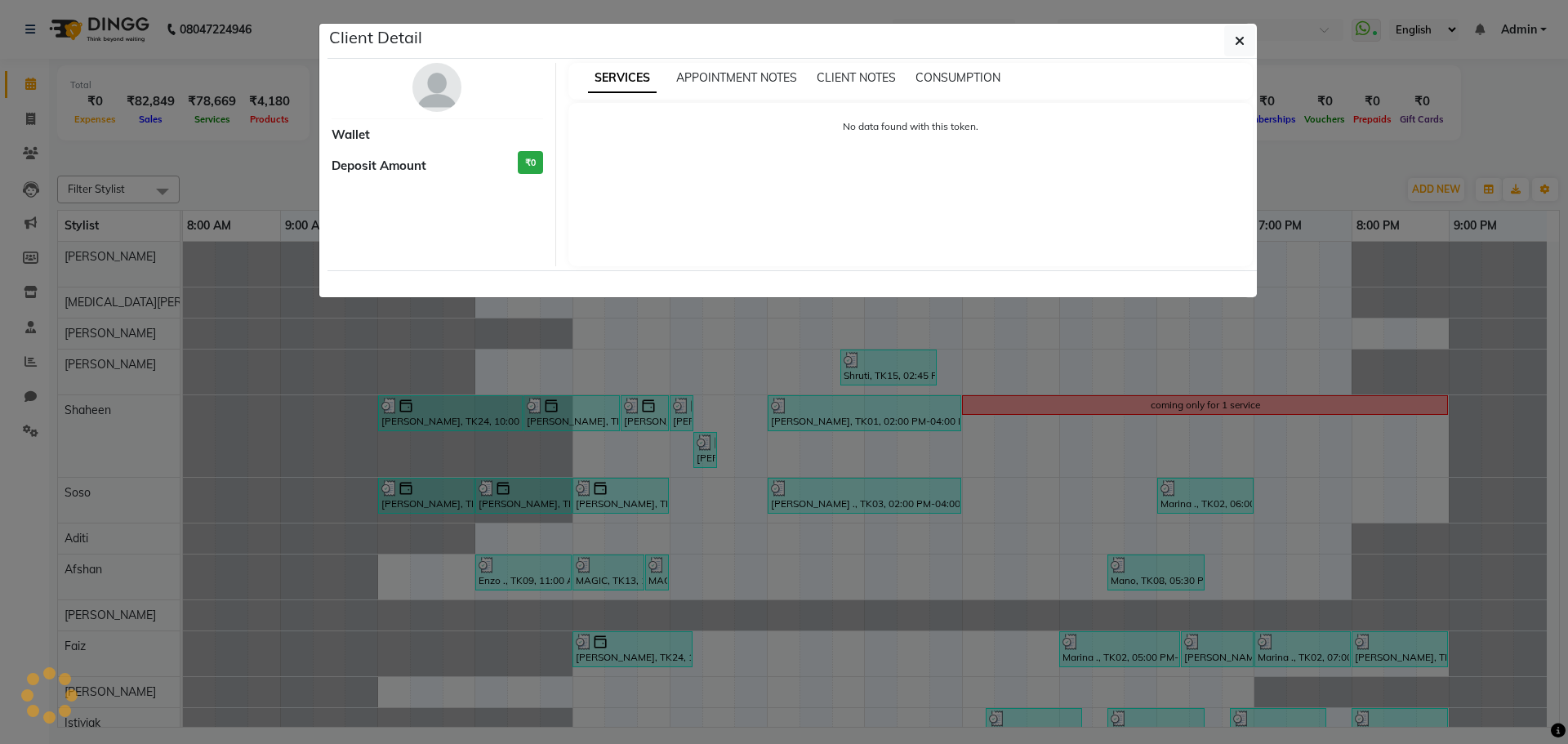
select select "3"
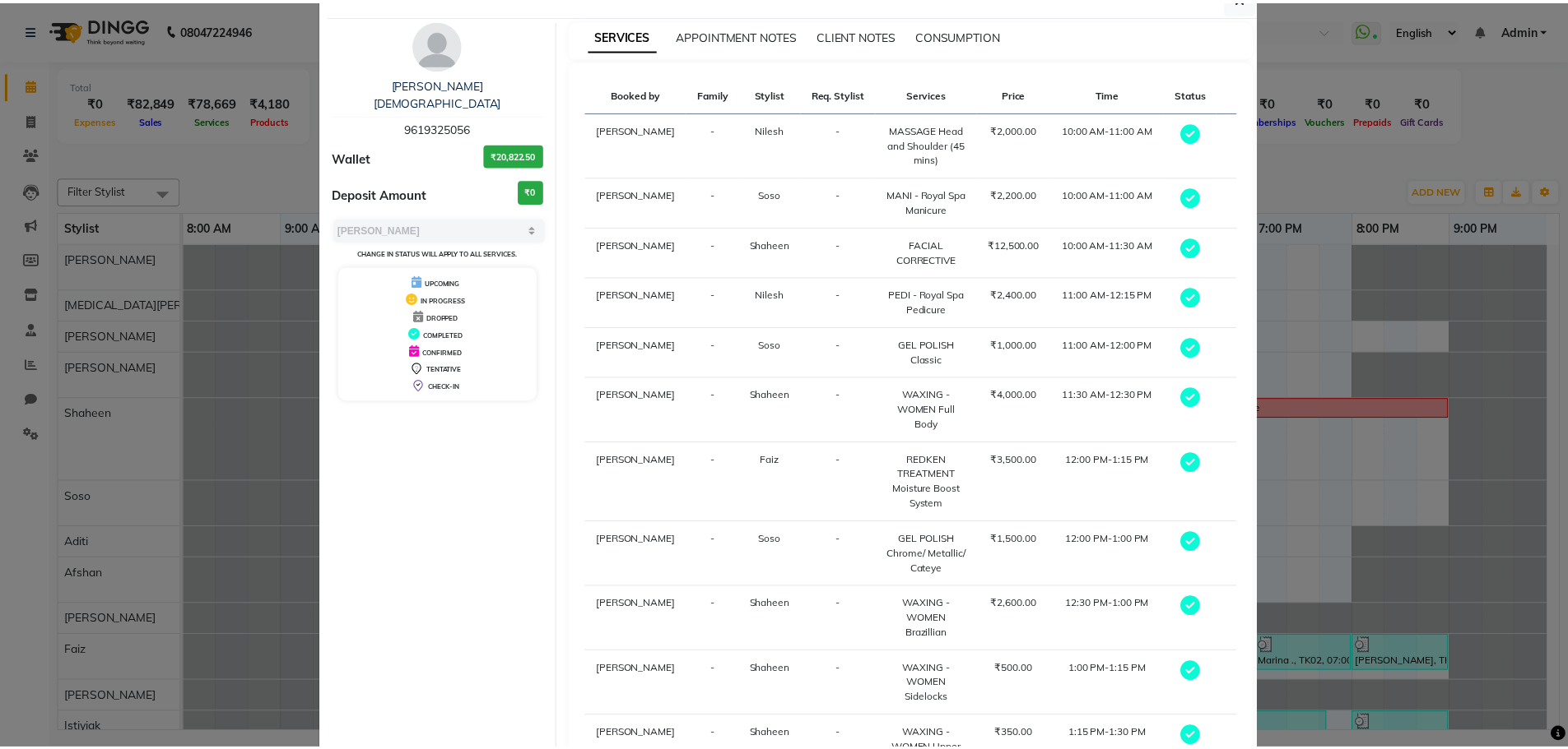
scroll to position [134, 0]
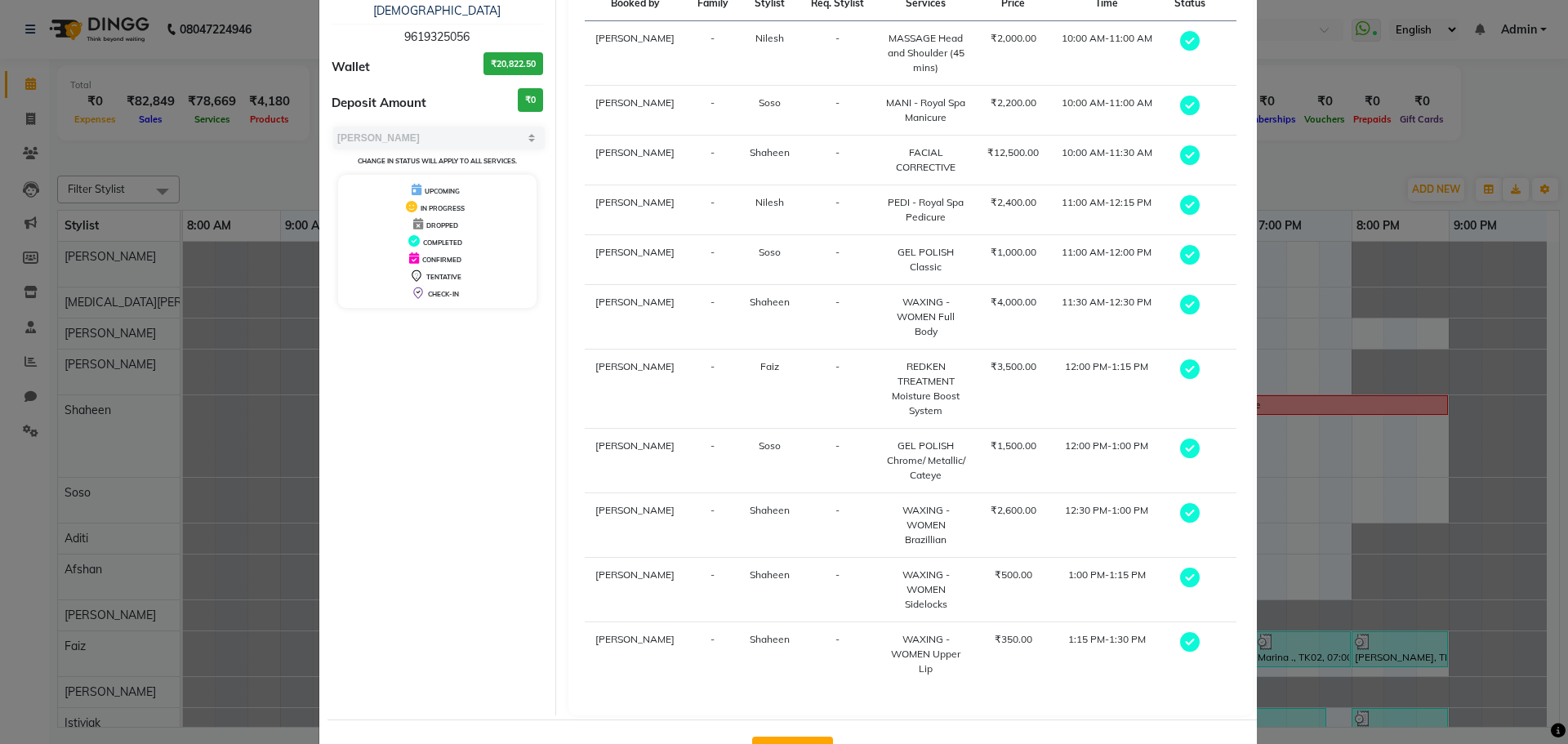
click at [792, 737] on button "View Invoice" at bounding box center [792, 750] width 81 height 26
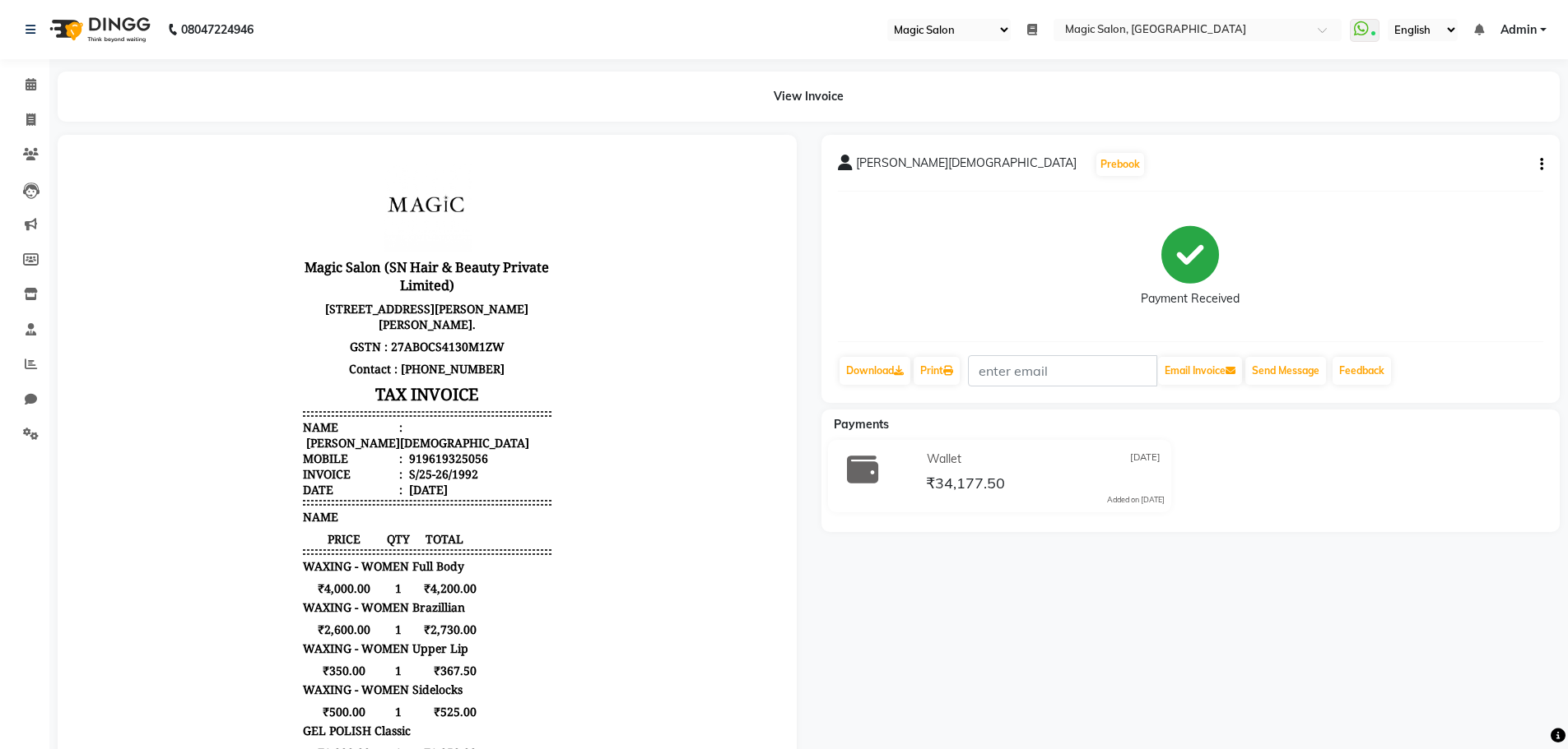
click at [1545, 161] on div "Vrushti Jain Prebook Payment Received Download Print Email Invoice Send Message…" at bounding box center [1191, 269] width 739 height 268
click at [1542, 165] on icon "button" at bounding box center [1542, 165] width 4 height 1
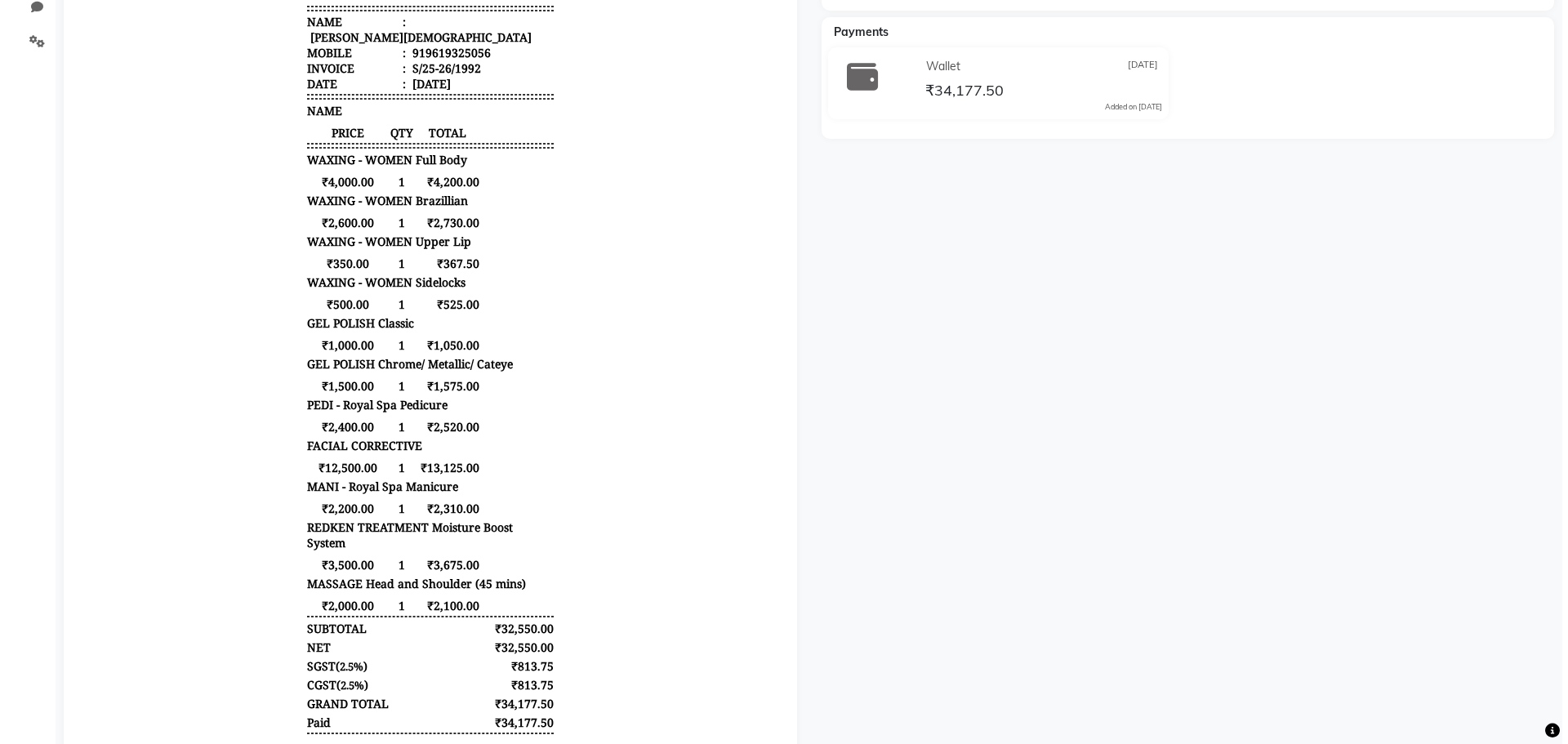
scroll to position [125, 0]
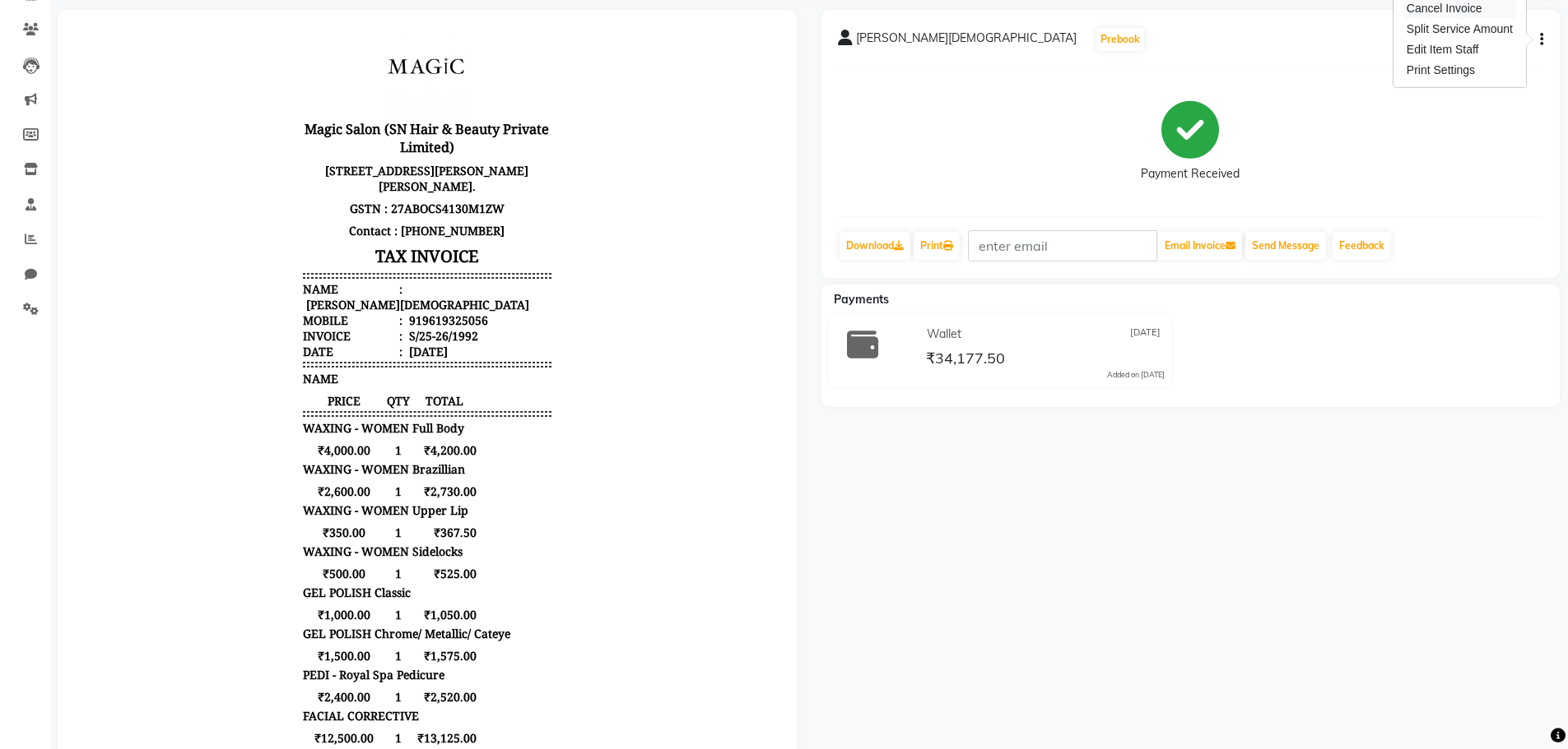
click at [1468, 11] on div "Cancel Invoice" at bounding box center [1459, 8] width 112 height 21
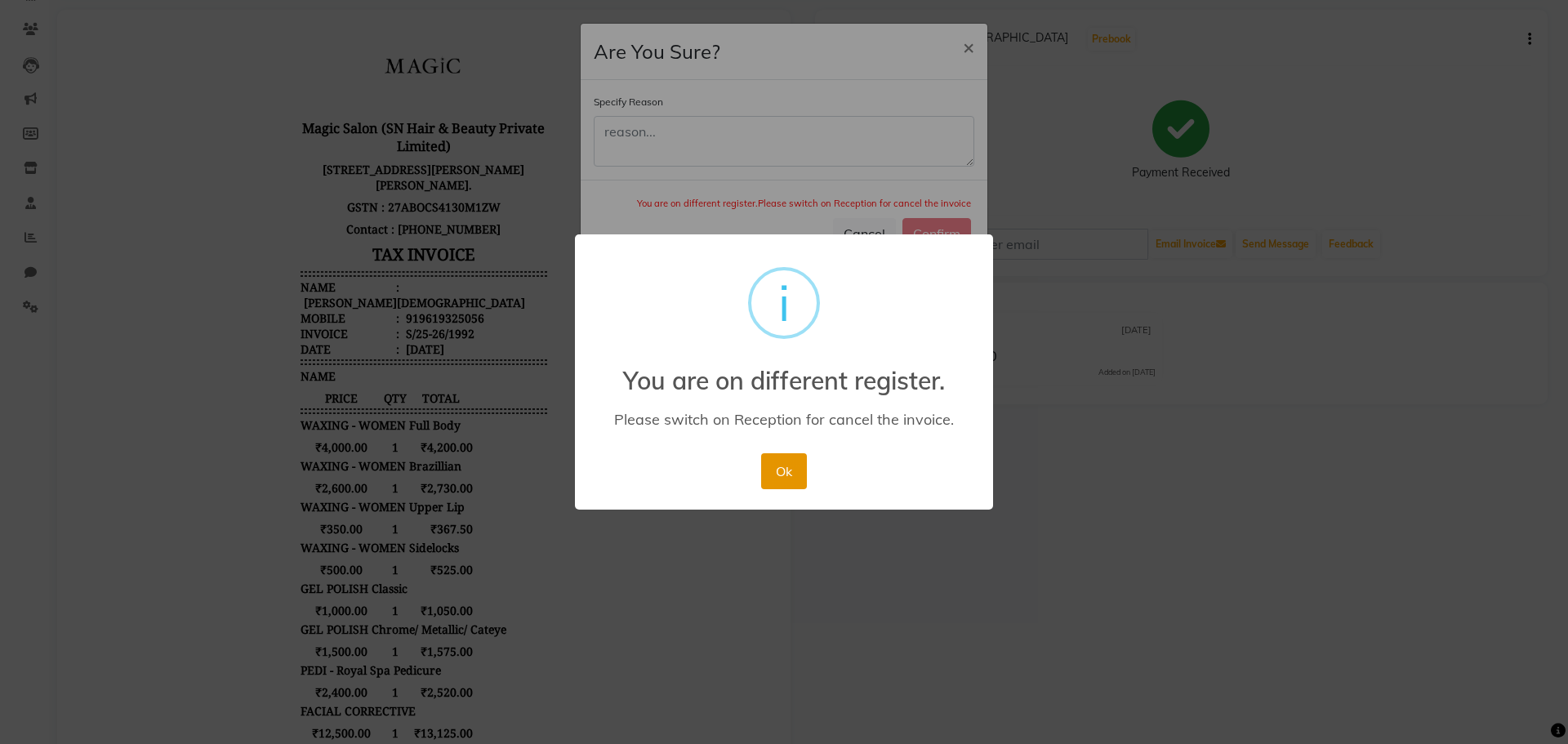
click at [793, 476] on button "Ok" at bounding box center [784, 472] width 45 height 36
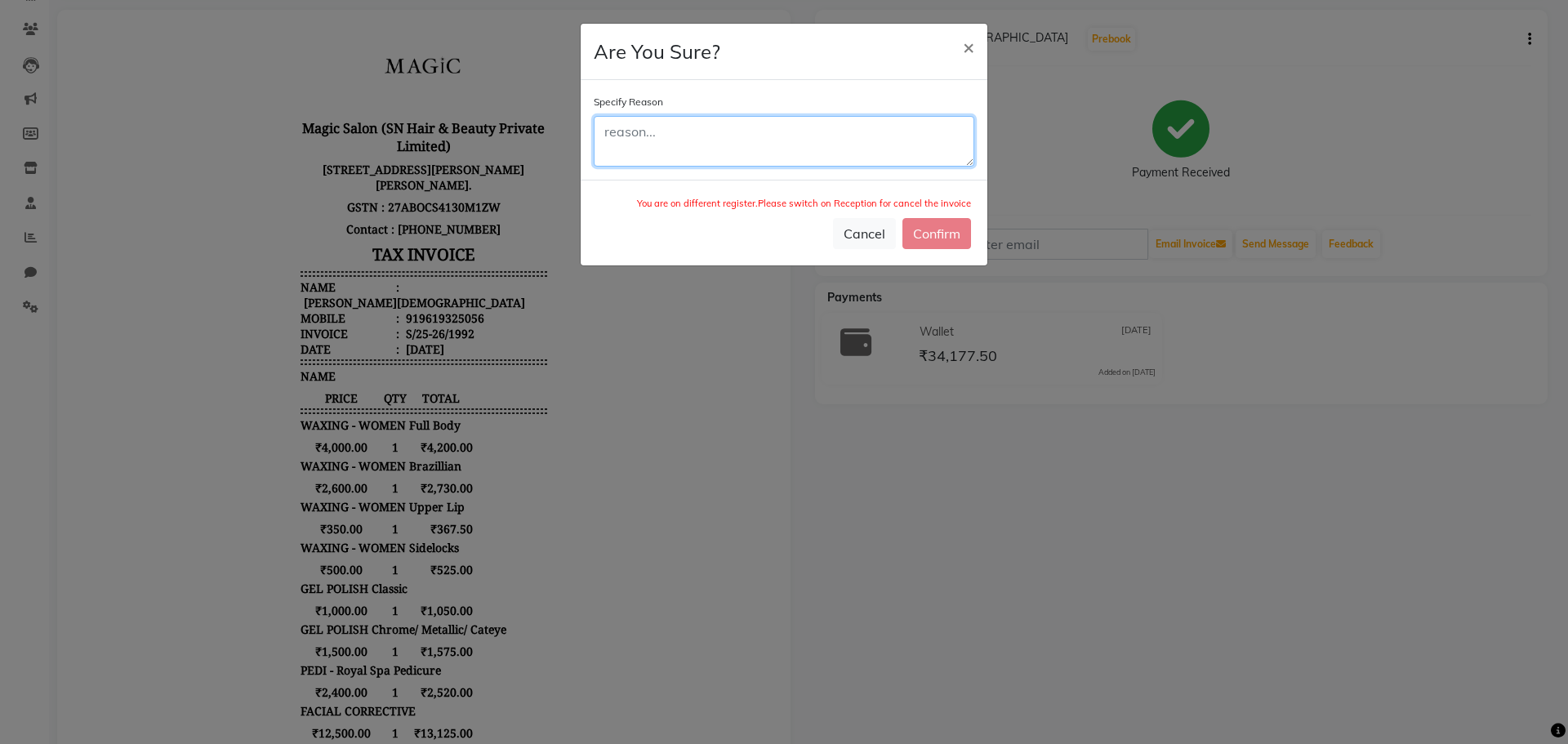
click at [711, 136] on textarea at bounding box center [784, 141] width 380 height 50
type textarea "b"
type textarea "BILL EDIT"
click at [945, 244] on div "You are on different register.Please switch on Reception for cancel the invoice…" at bounding box center [784, 222] width 407 height 86
click at [931, 231] on div "You are on different register.Please switch on Reception for cancel the invoice…" at bounding box center [784, 222] width 407 height 86
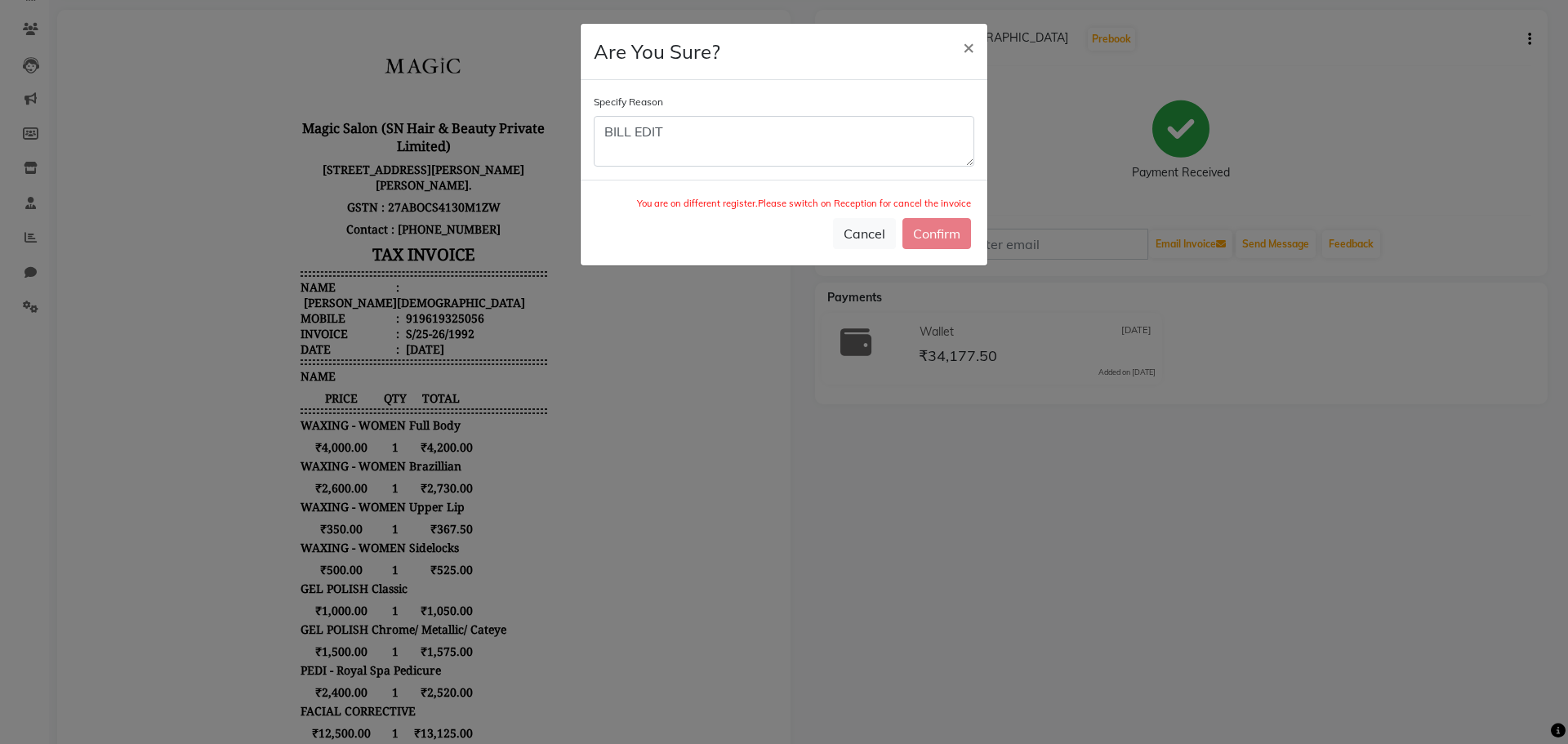
click at [931, 231] on div "You are on different register.Please switch on Reception for cancel the invoice…" at bounding box center [784, 222] width 407 height 86
click at [977, 51] on button "×" at bounding box center [968, 46] width 37 height 46
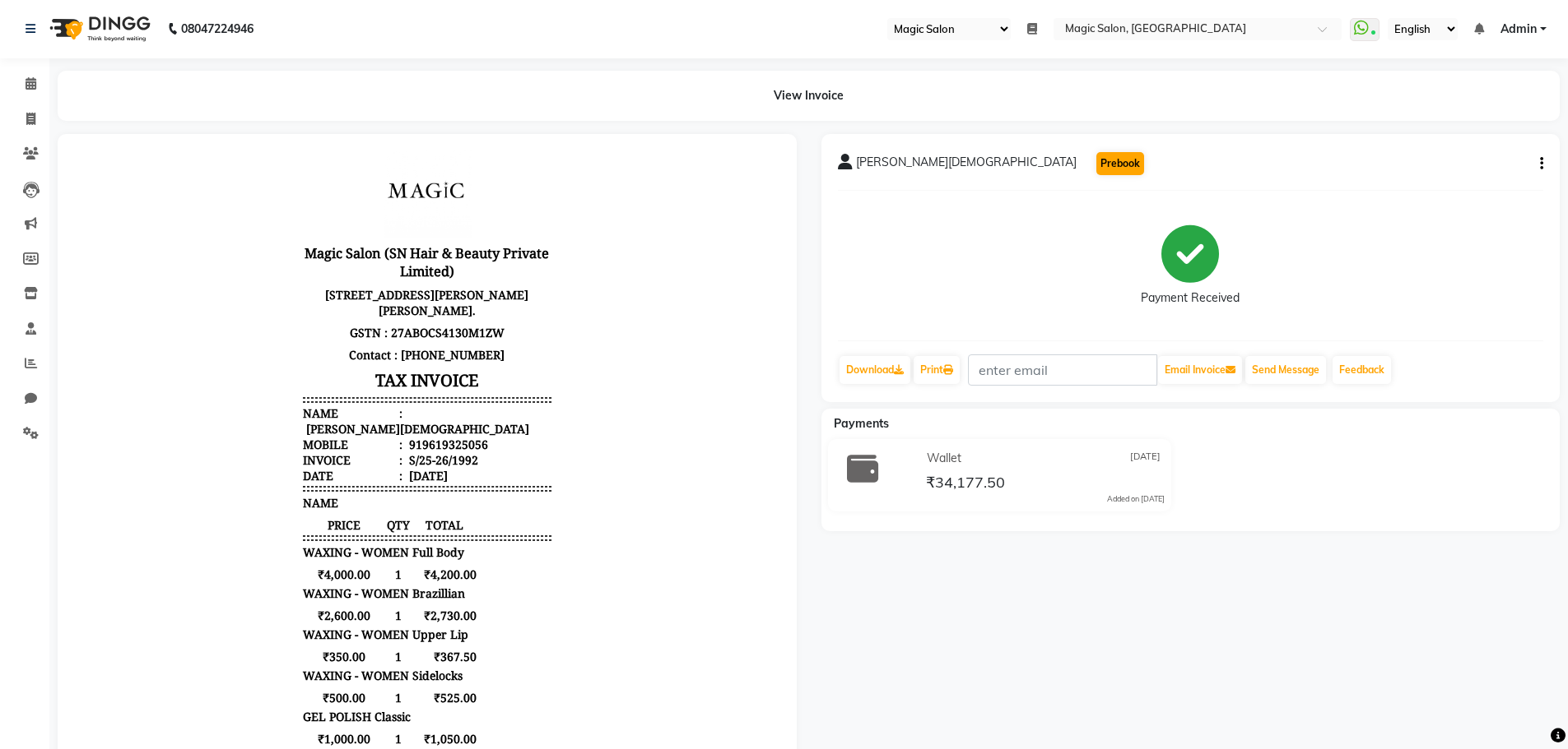
scroll to position [0, 0]
click at [982, 27] on select "Select Register Reception Magic Salon" at bounding box center [949, 30] width 124 height 22
select select "56"
click at [888, 19] on select "Select Register Reception Magic Salon" at bounding box center [949, 30] width 124 height 22
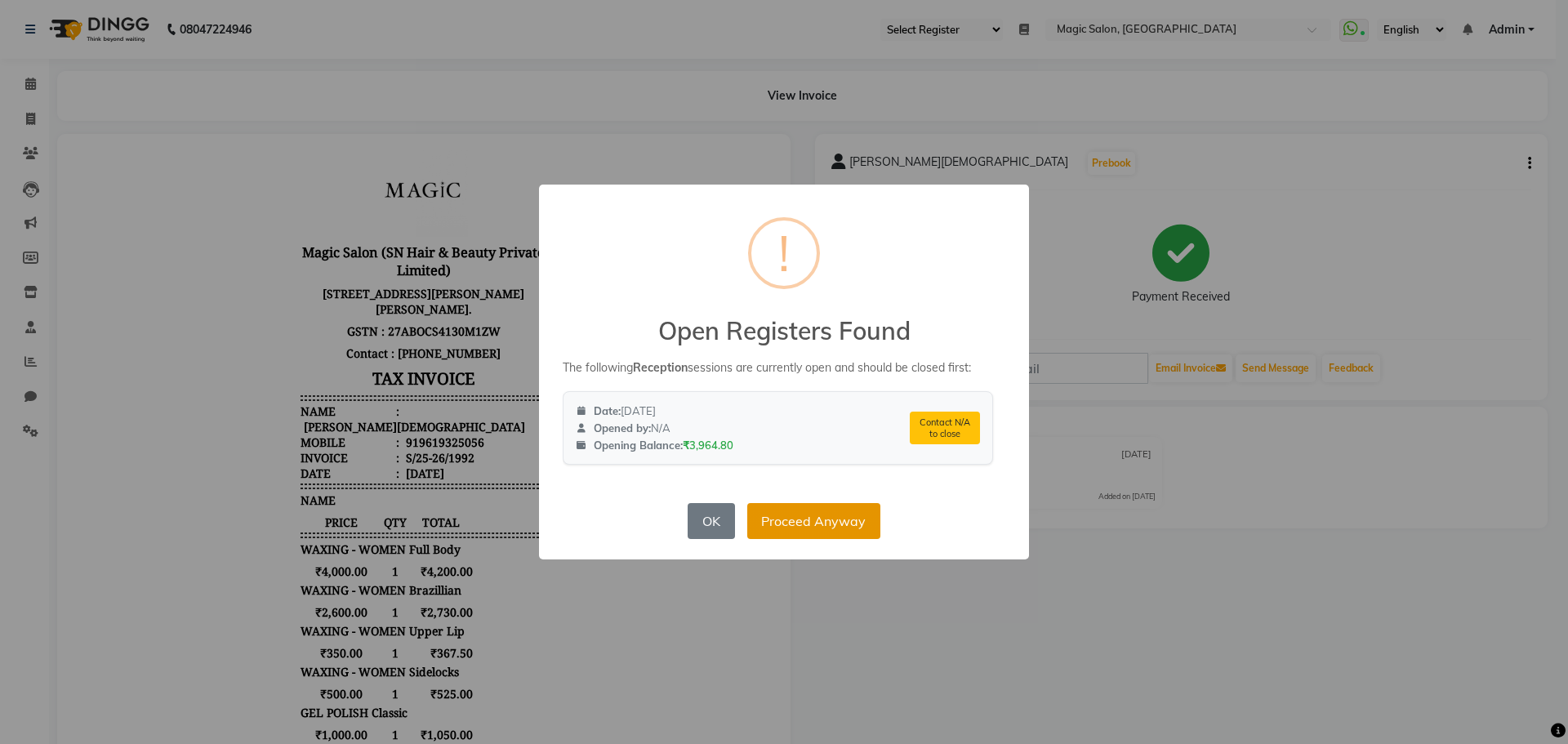
click at [809, 526] on button "Proceed Anyway" at bounding box center [813, 521] width 133 height 36
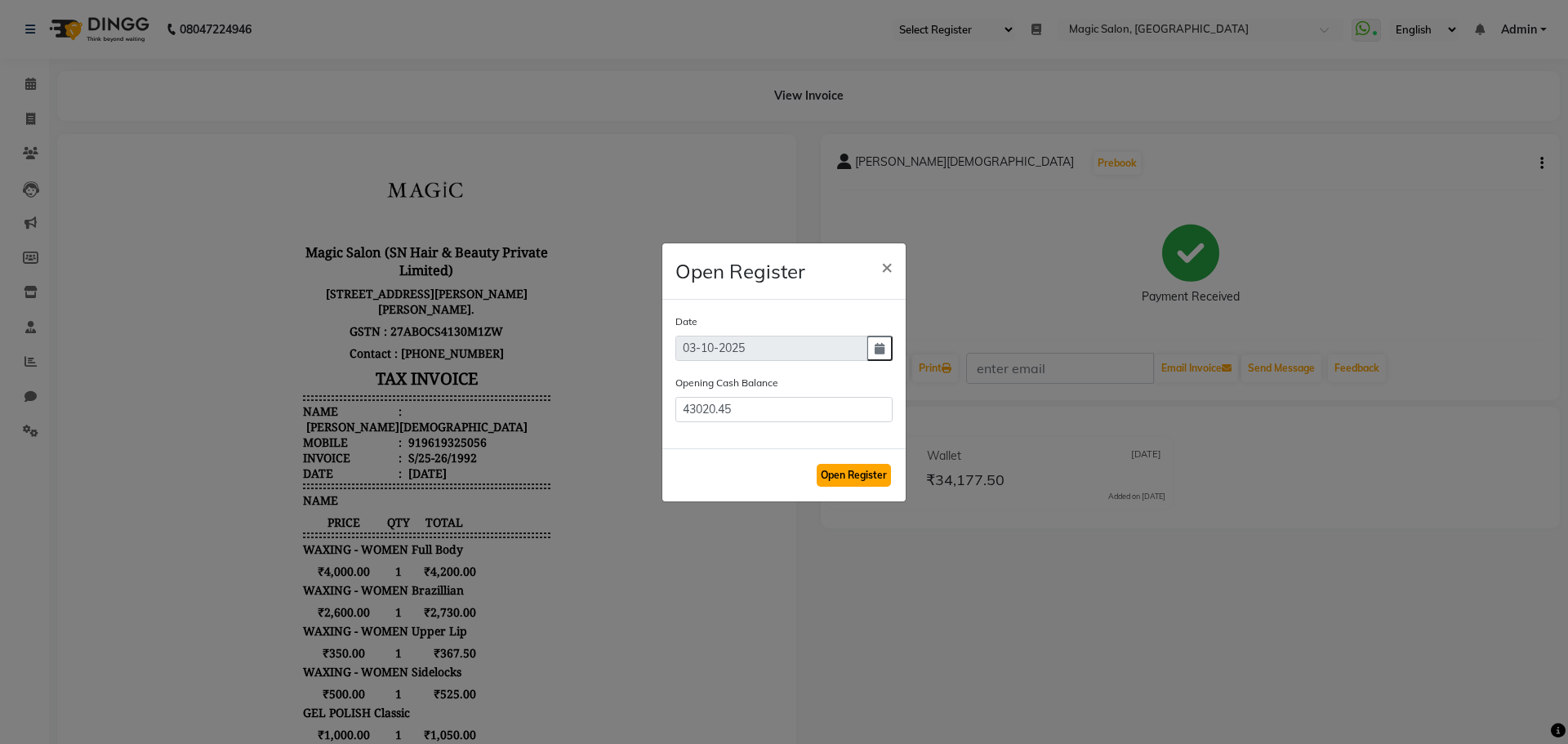
click at [859, 475] on button "Open Register" at bounding box center [854, 475] width 74 height 23
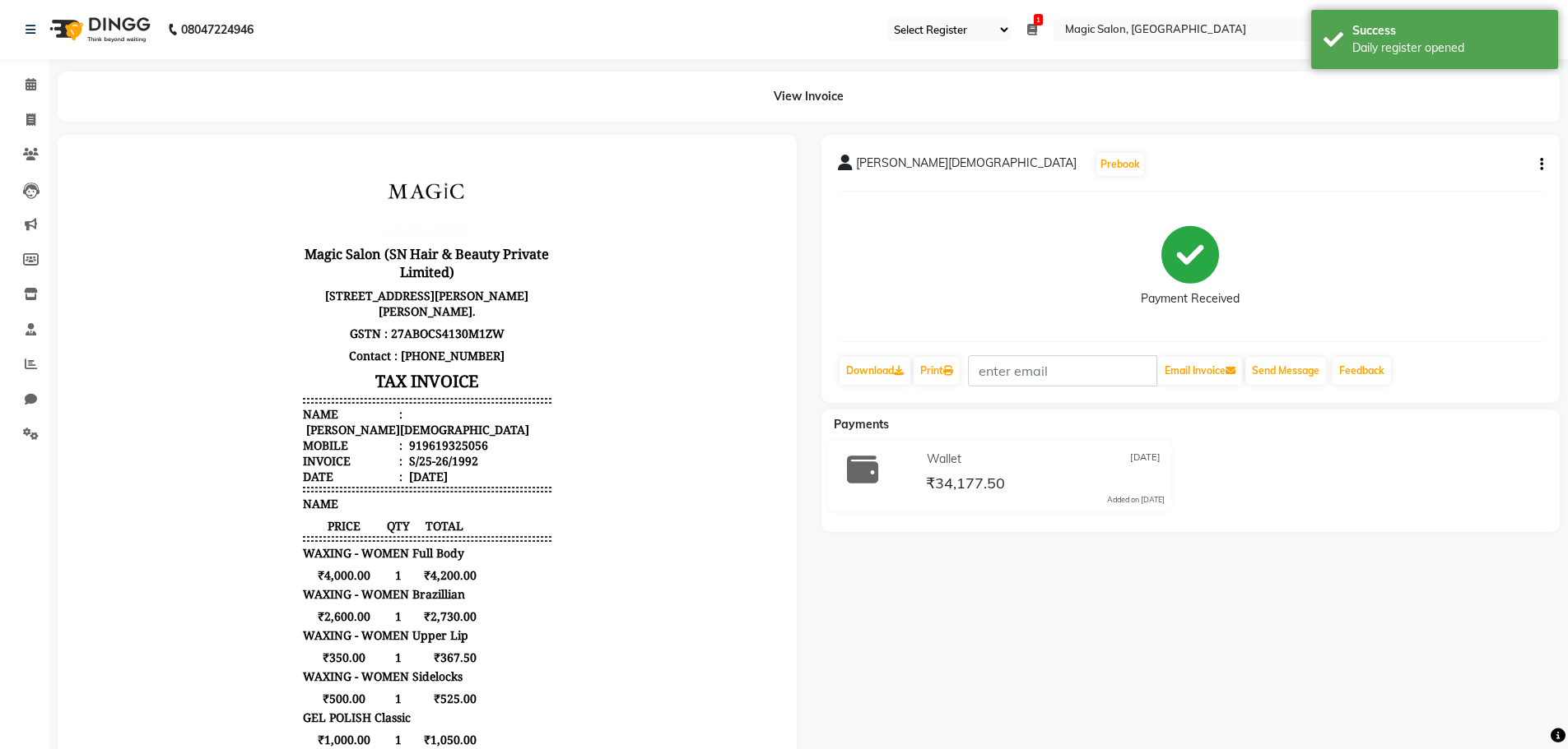
click at [1542, 165] on icon "button" at bounding box center [1542, 165] width 4 height 1
click at [1455, 132] on div "Cancel Invoice" at bounding box center [1459, 134] width 112 height 21
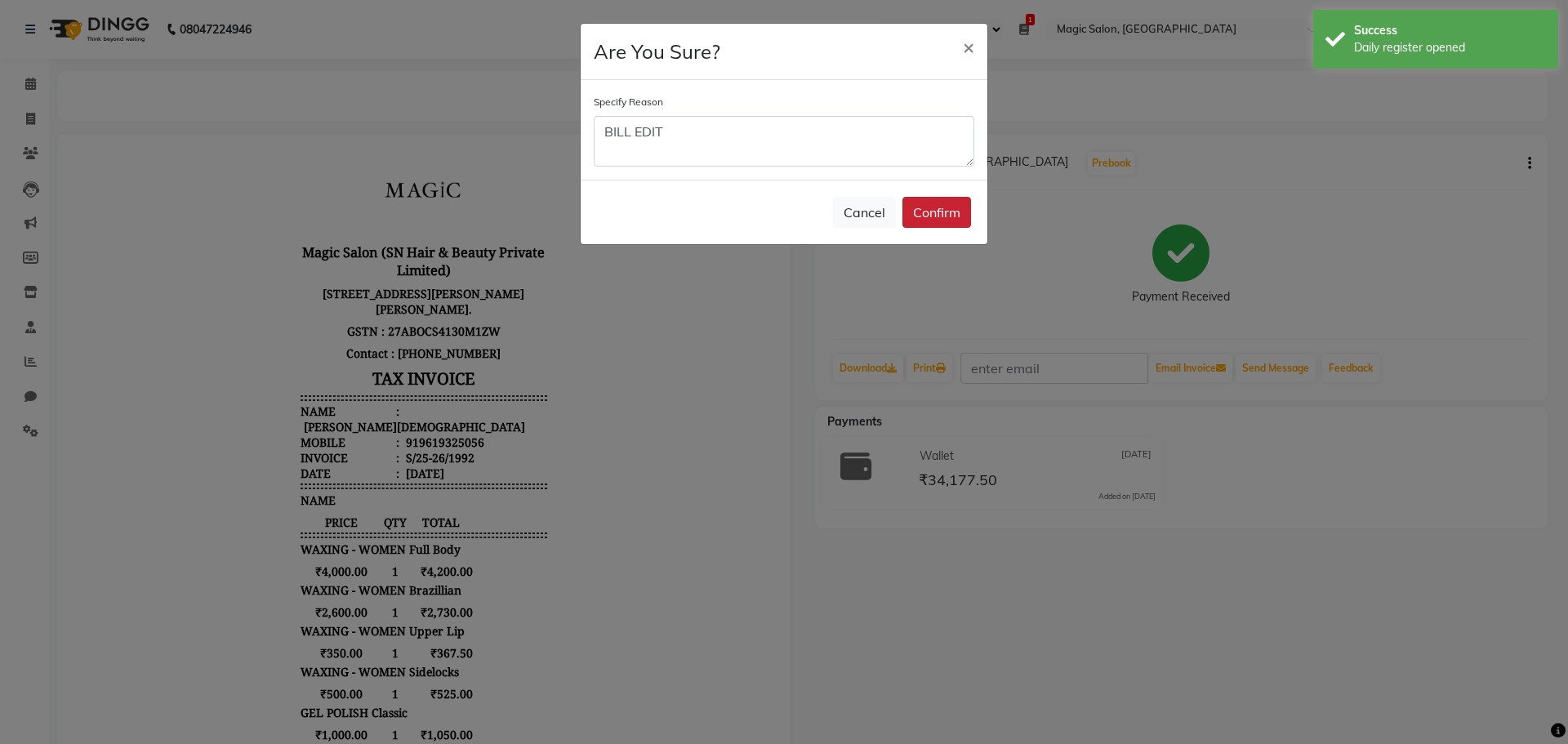
click at [956, 212] on button "Confirm" at bounding box center [937, 212] width 69 height 31
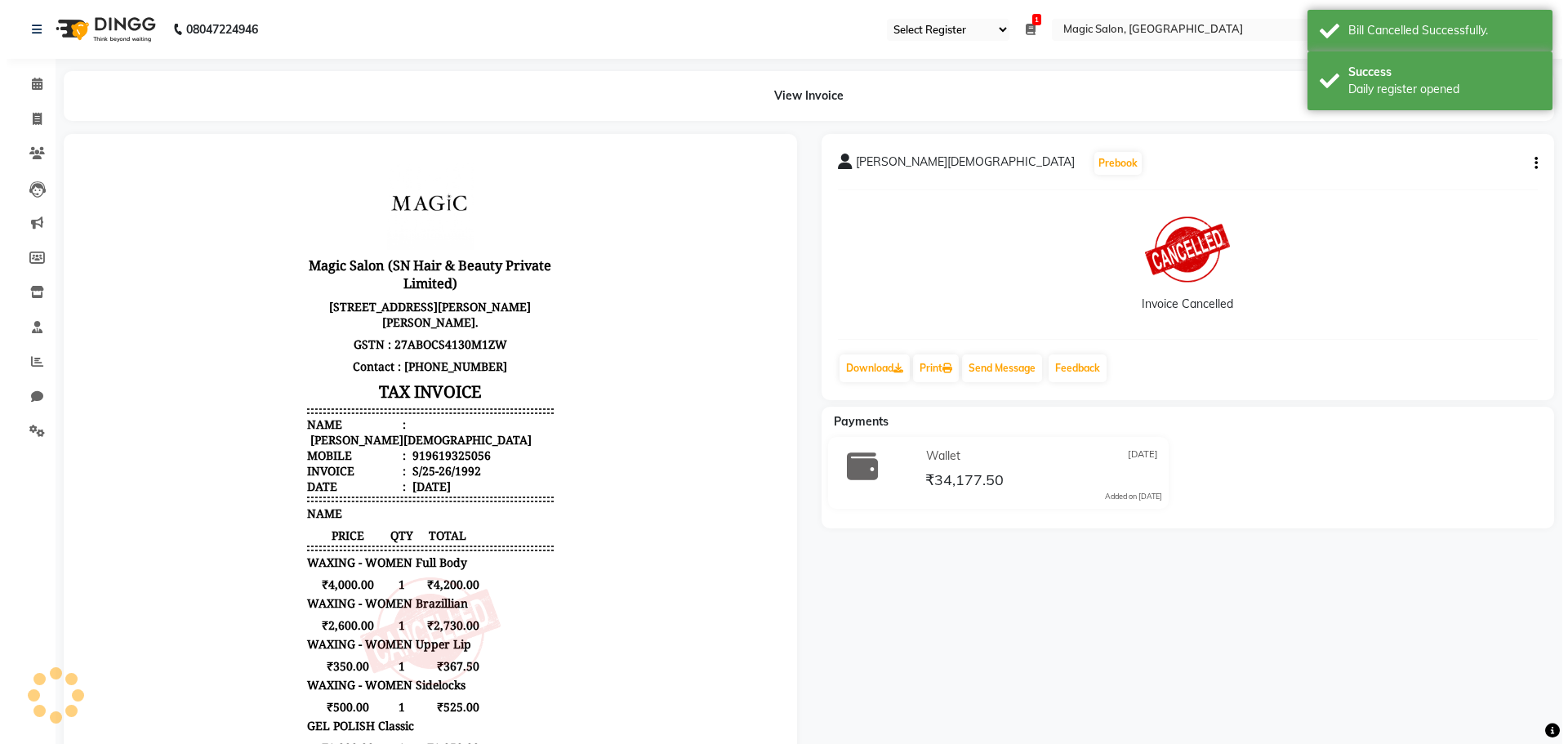
scroll to position [13, 0]
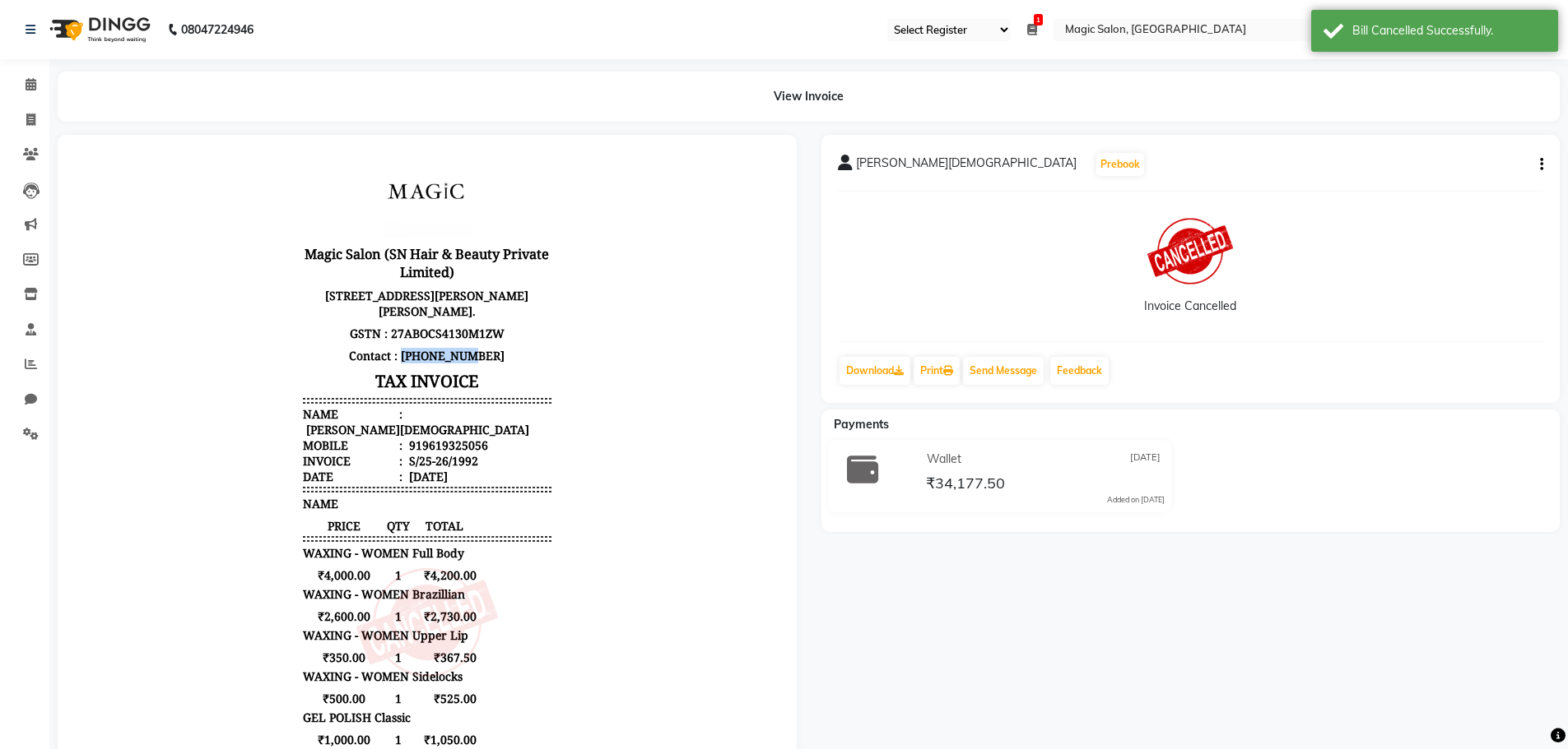
drag, startPoint x: 407, startPoint y: 388, endPoint x: 513, endPoint y: 388, distance: 106.0
click at [513, 367] on p "Contact : 8779062442" at bounding box center [426, 356] width 248 height 22
copy p "8779062442"
click at [23, 117] on span at bounding box center [31, 121] width 29 height 19
select select "7276"
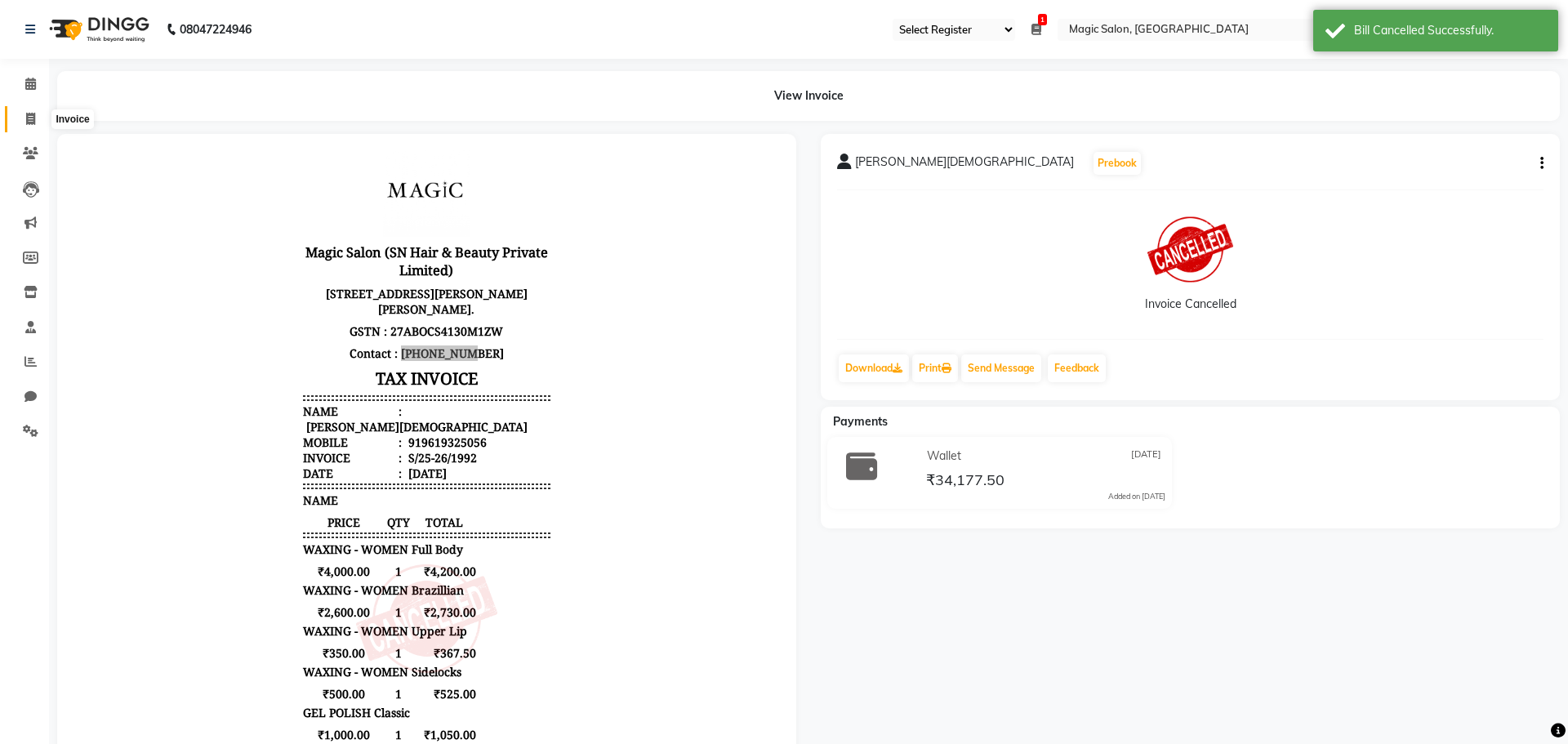
select select "service"
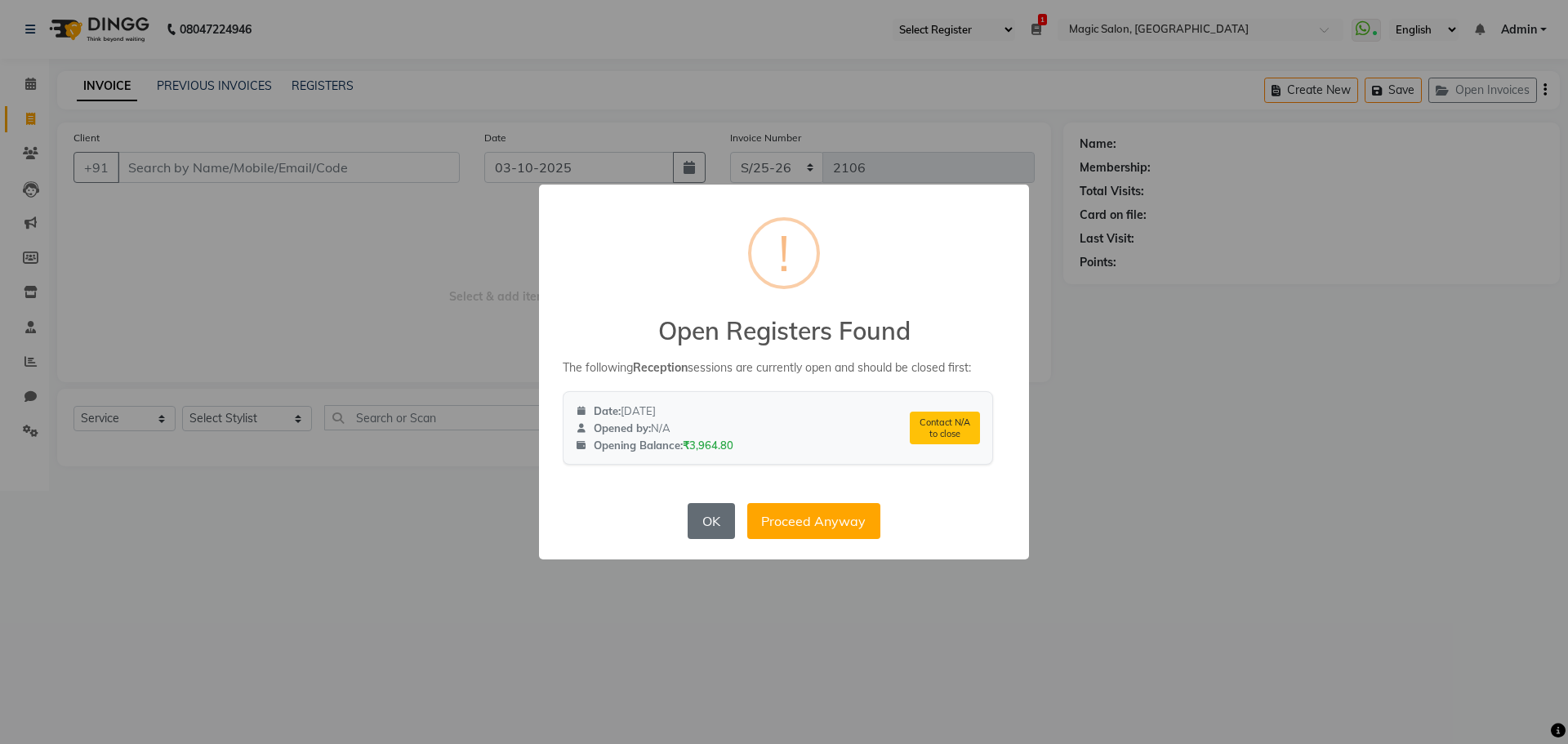
click at [707, 515] on button "OK" at bounding box center [711, 521] width 46 height 36
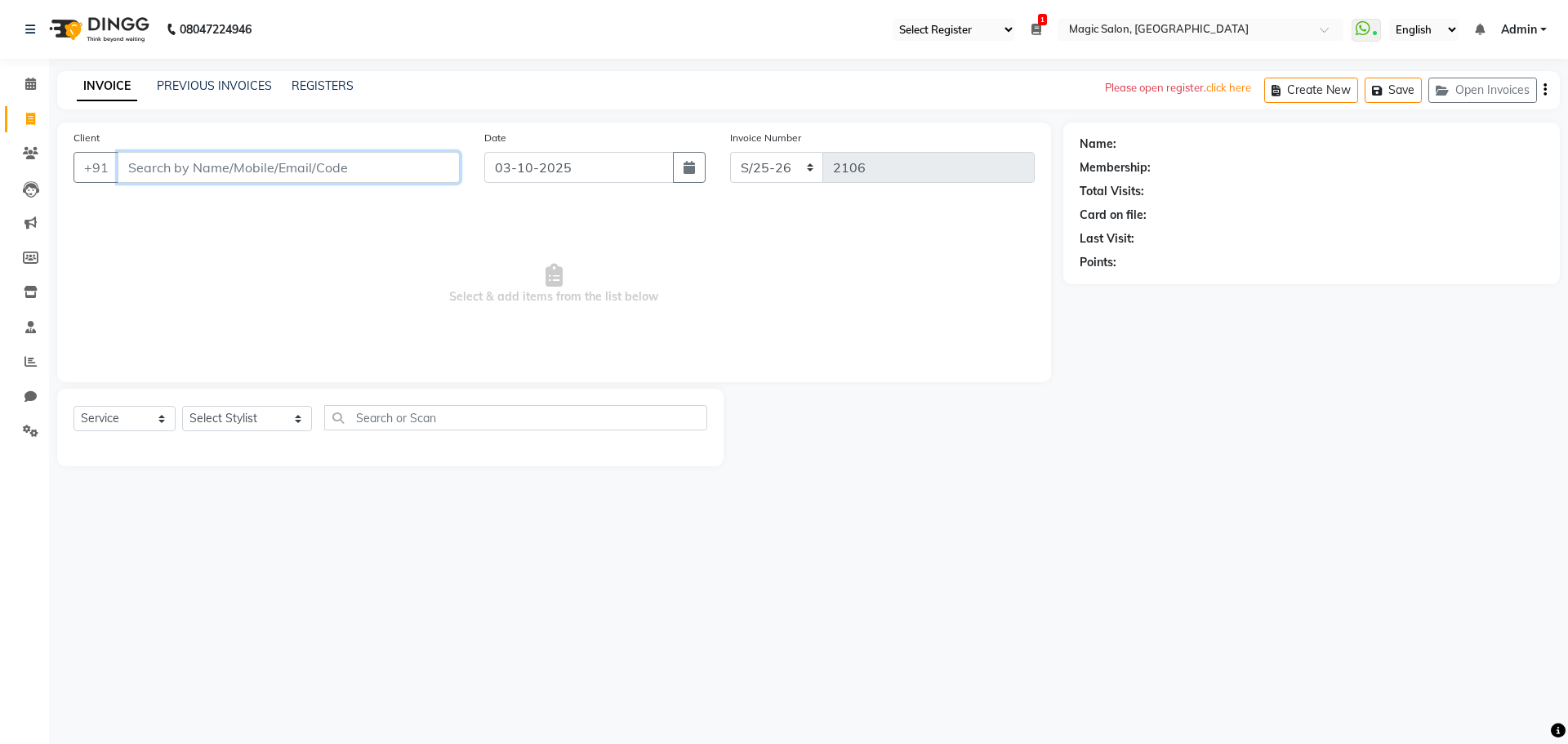
click at [178, 162] on input "Client" at bounding box center [289, 166] width 342 height 31
paste input "8779062442"
type input "8779062442"
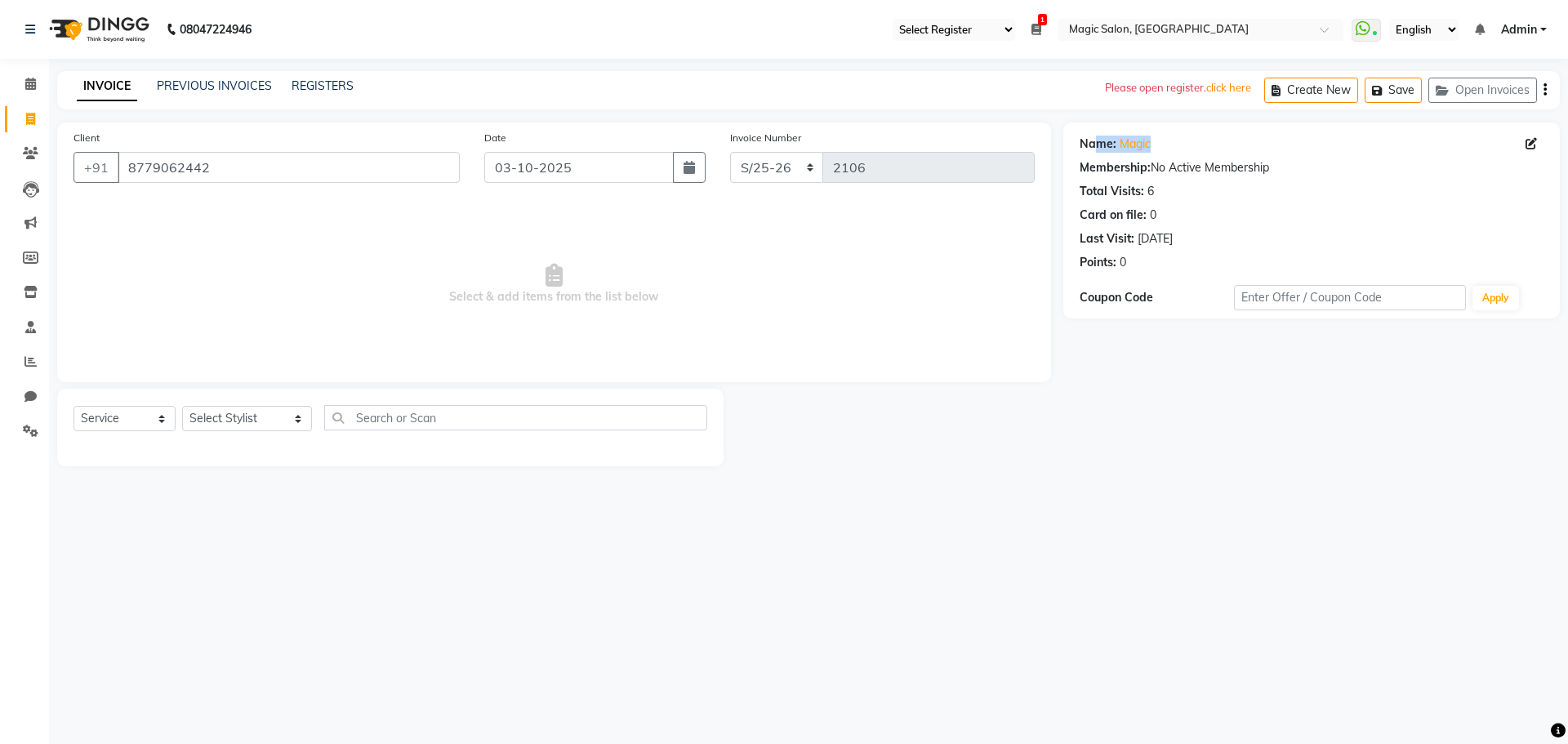
drag, startPoint x: 1167, startPoint y: 140, endPoint x: 1095, endPoint y: 140, distance: 72.0
click at [1095, 140] on div "Name: Magic" at bounding box center [1311, 144] width 464 height 17
click at [1266, 139] on div "Name: Magic" at bounding box center [1311, 144] width 464 height 17
drag, startPoint x: 1180, startPoint y: 142, endPoint x: 1112, endPoint y: 141, distance: 68.0
click at [1112, 141] on div "Name: Magic" at bounding box center [1311, 144] width 464 height 17
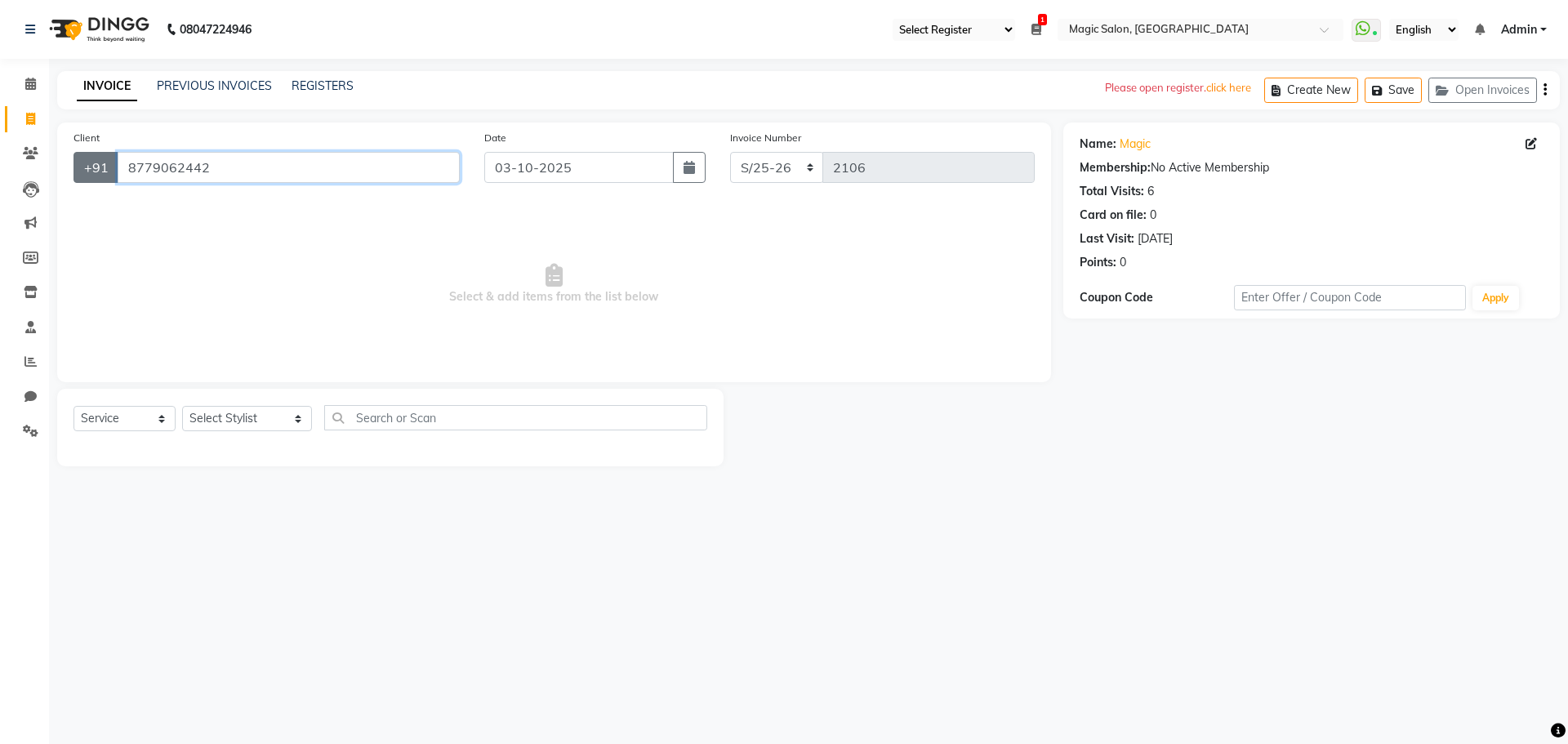
drag, startPoint x: 216, startPoint y: 165, endPoint x: 93, endPoint y: 161, distance: 123.1
click at [93, 161] on div "+91 8779062442" at bounding box center [267, 166] width 387 height 31
click at [32, 84] on icon at bounding box center [30, 83] width 10 height 12
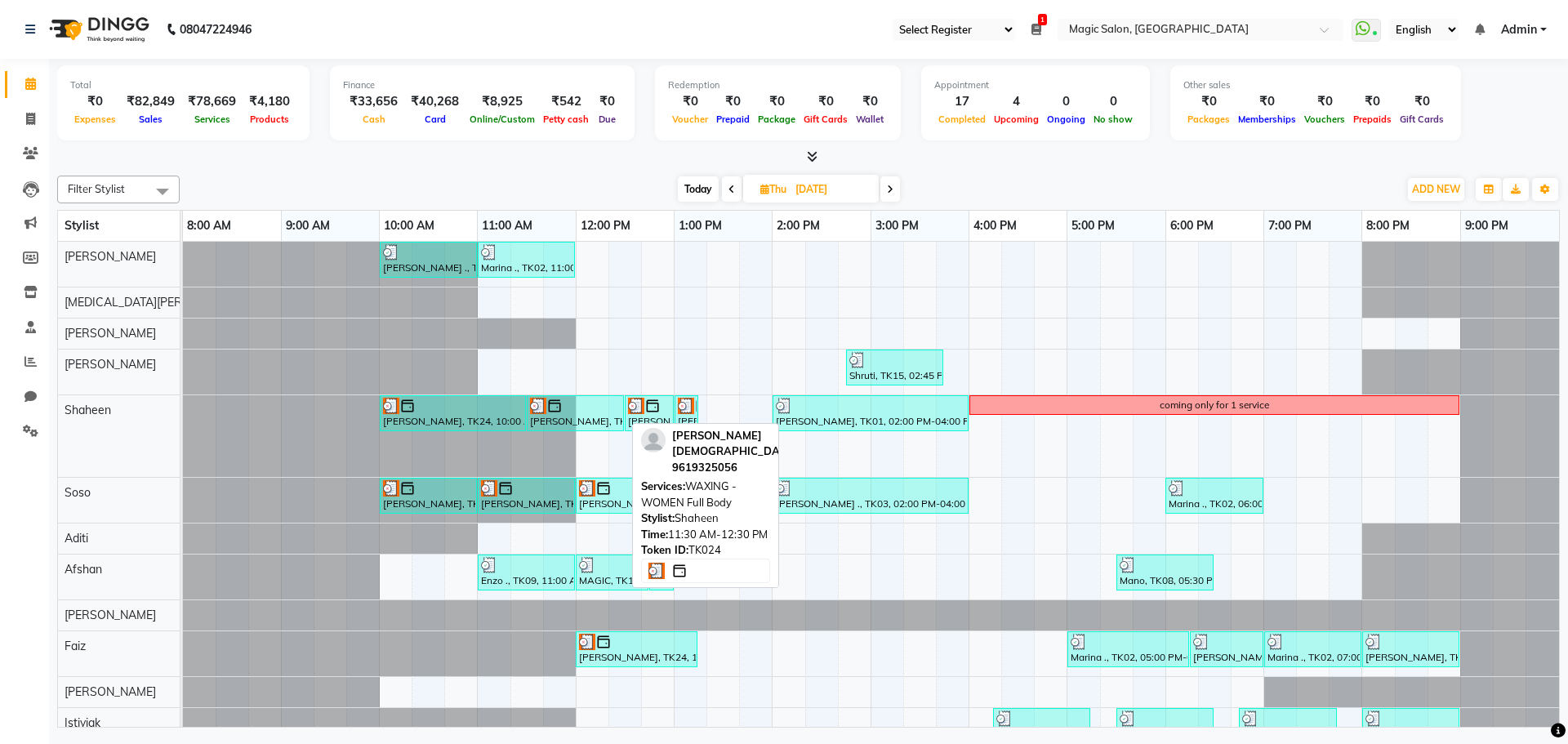
click at [593, 411] on div at bounding box center [575, 406] width 91 height 17
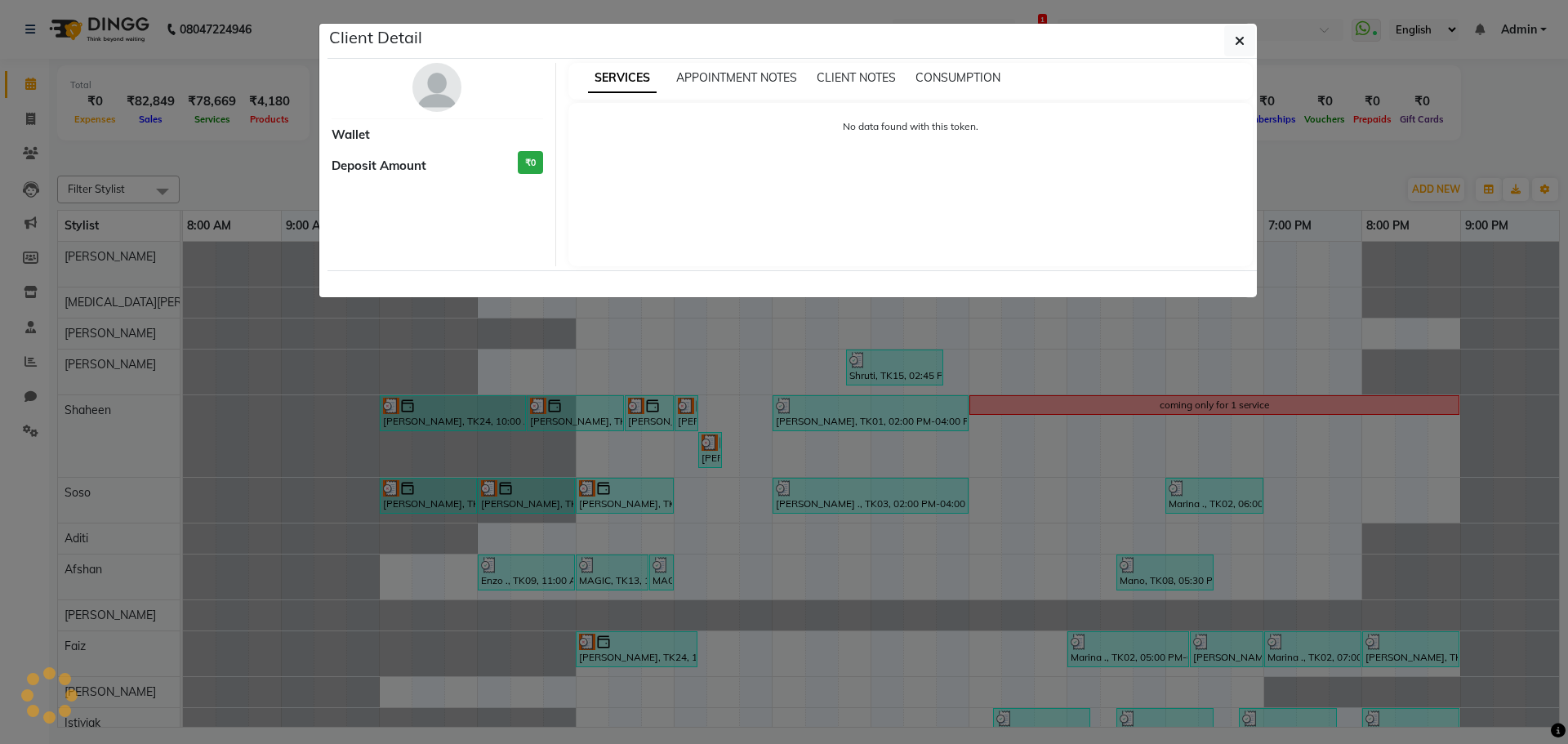
select select "3"
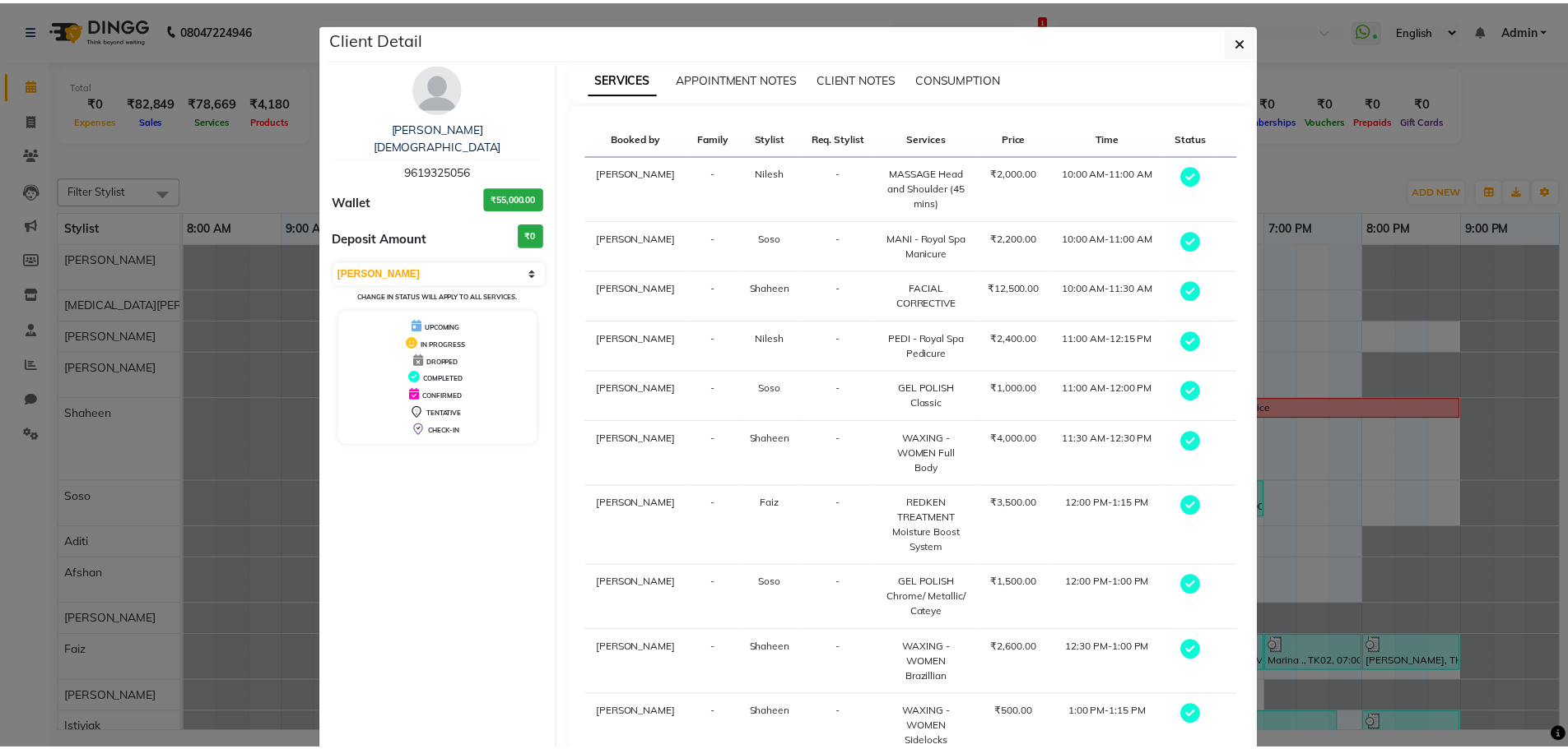
scroll to position [134, 0]
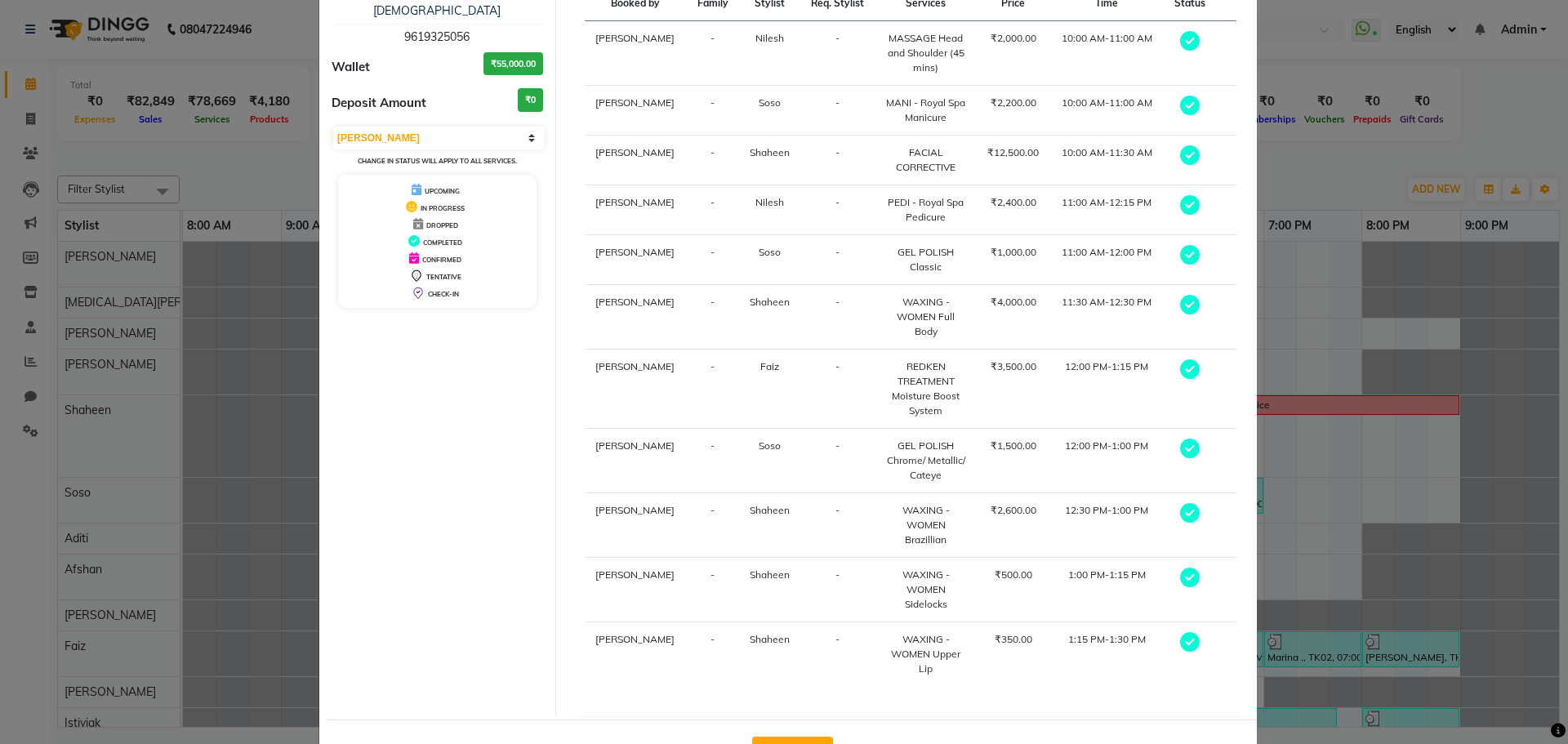
click at [781, 737] on button "View Invoice" at bounding box center [792, 750] width 81 height 26
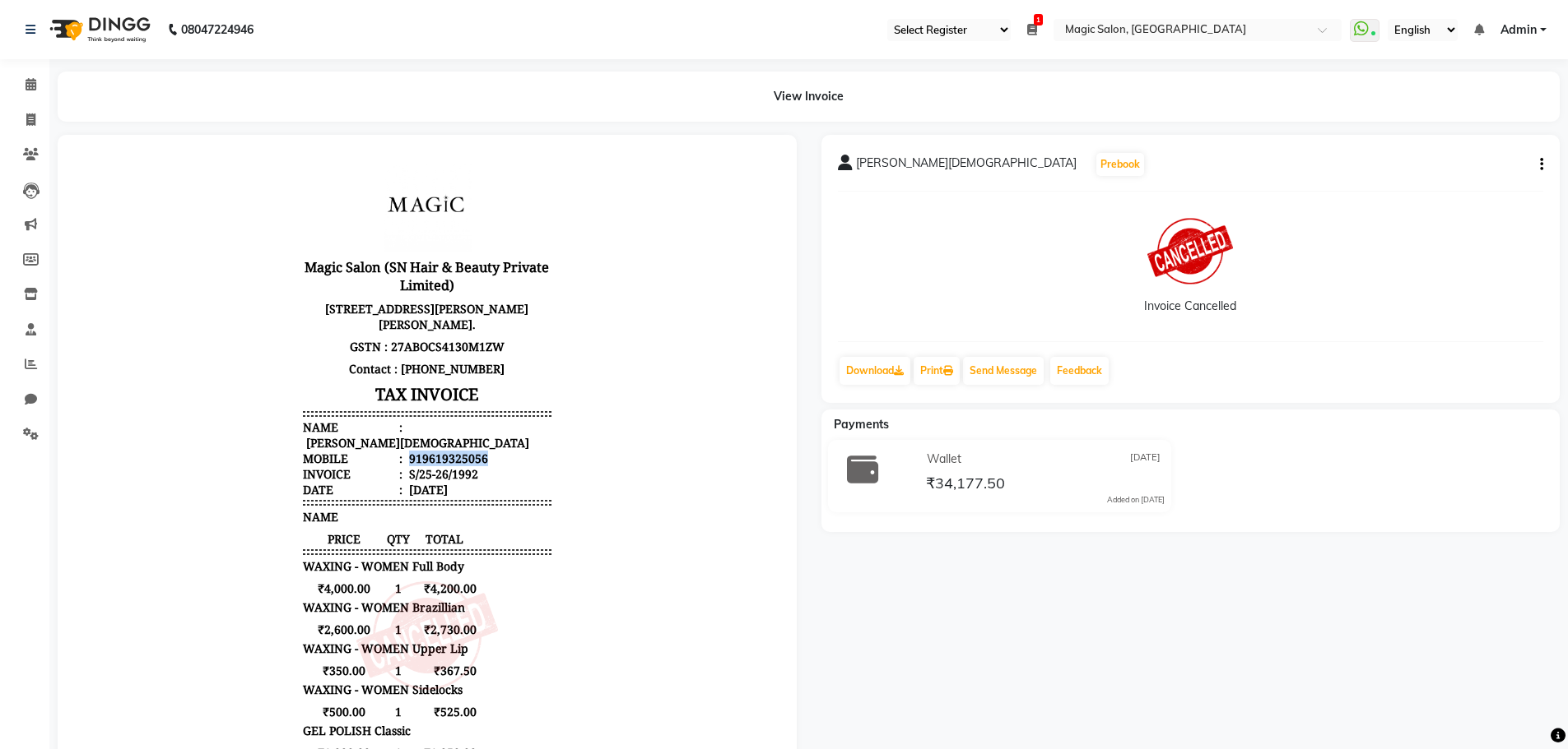
drag, startPoint x: 396, startPoint y: 474, endPoint x: 493, endPoint y: 477, distance: 97.0
click at [493, 466] on li "Mobile : 919619325056" at bounding box center [426, 458] width 248 height 16
copy div "919619325056"
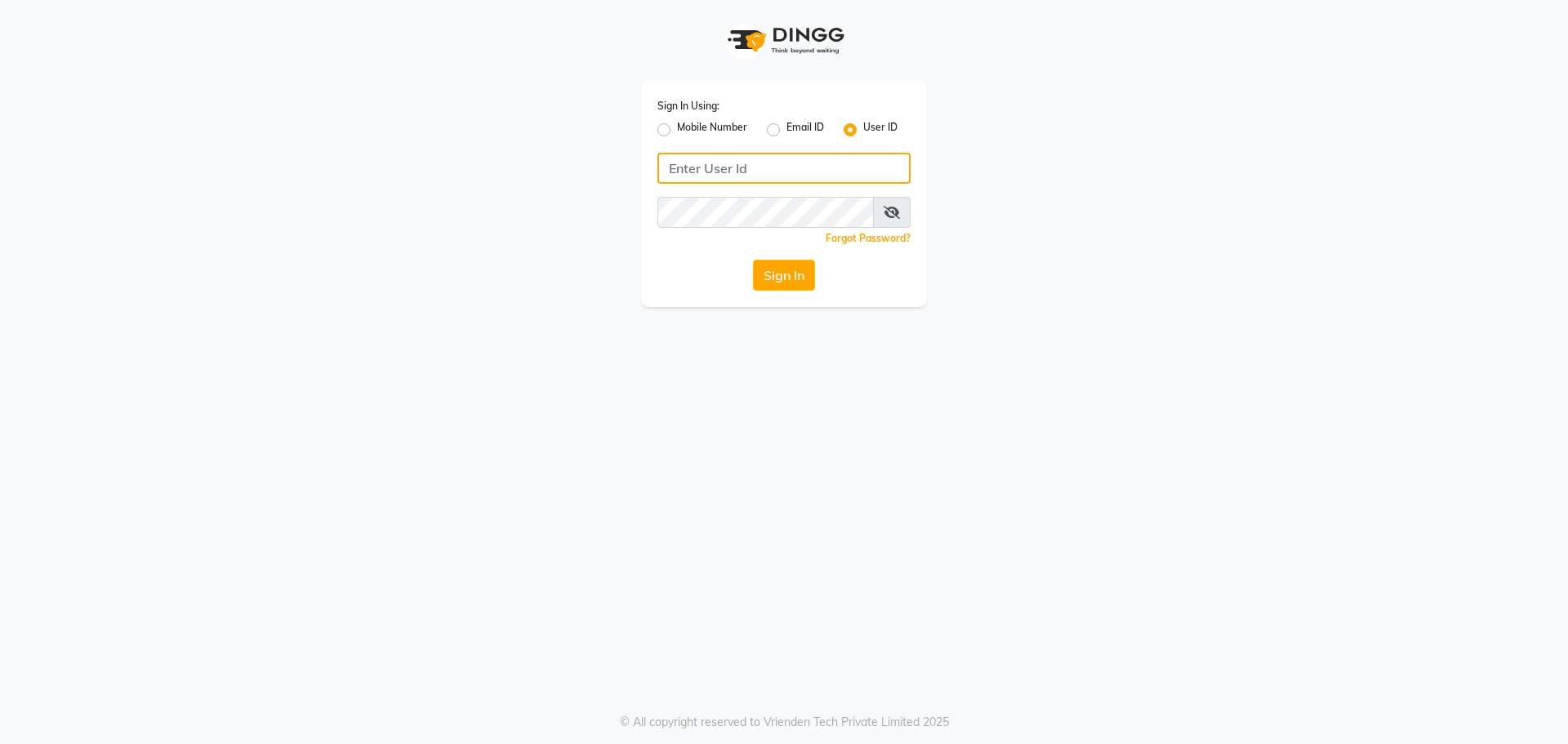
click at [837, 155] on input "Username" at bounding box center [784, 167] width 253 height 31
type input "M"
type input "magic"
click at [774, 279] on button "Sign In" at bounding box center [784, 274] width 62 height 31
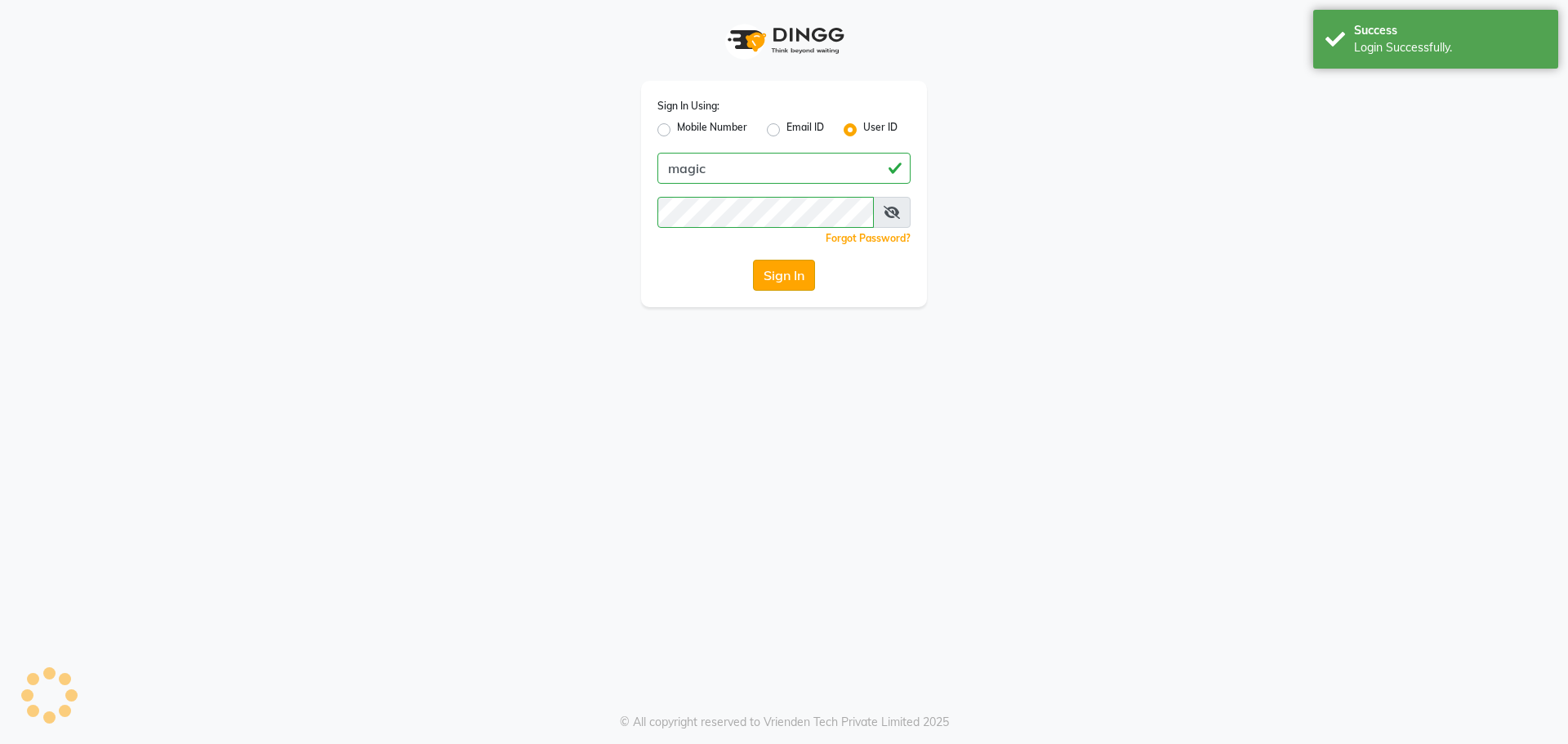
select select "56"
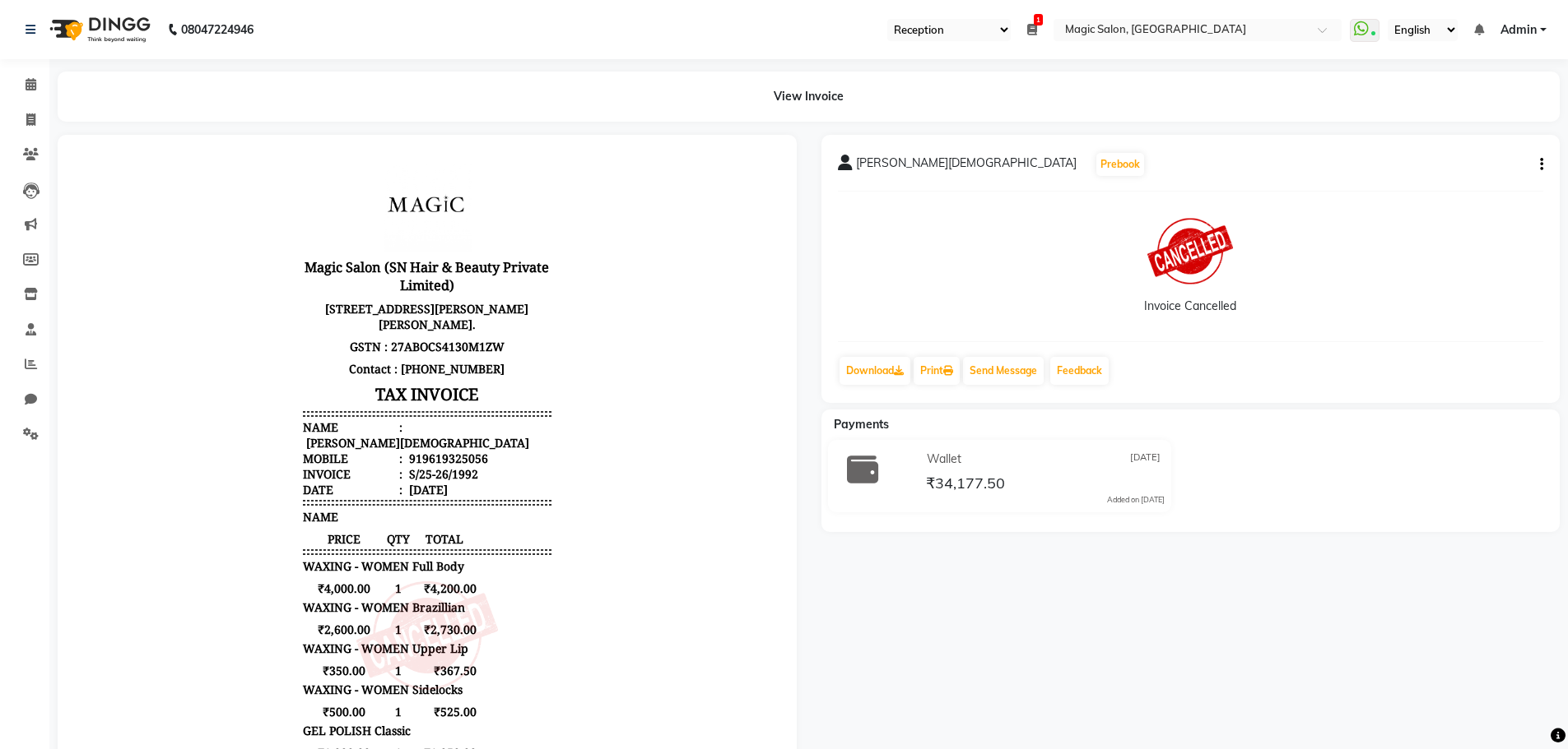
click at [411, 466] on div "919619325056" at bounding box center [447, 458] width 82 height 16
copy div "919619325056"
click at [26, 122] on icon at bounding box center [31, 119] width 9 height 12
select select "7276"
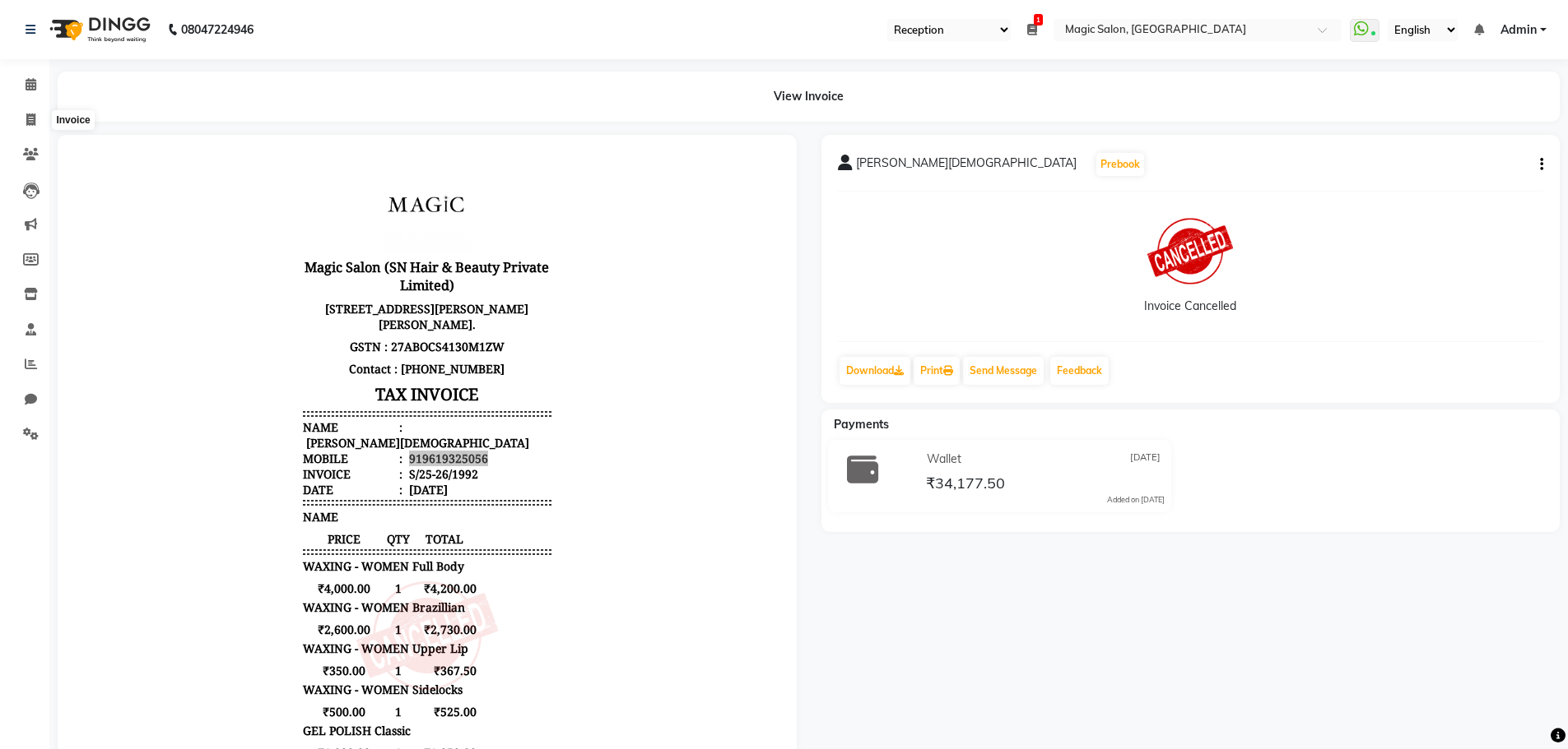
select select "service"
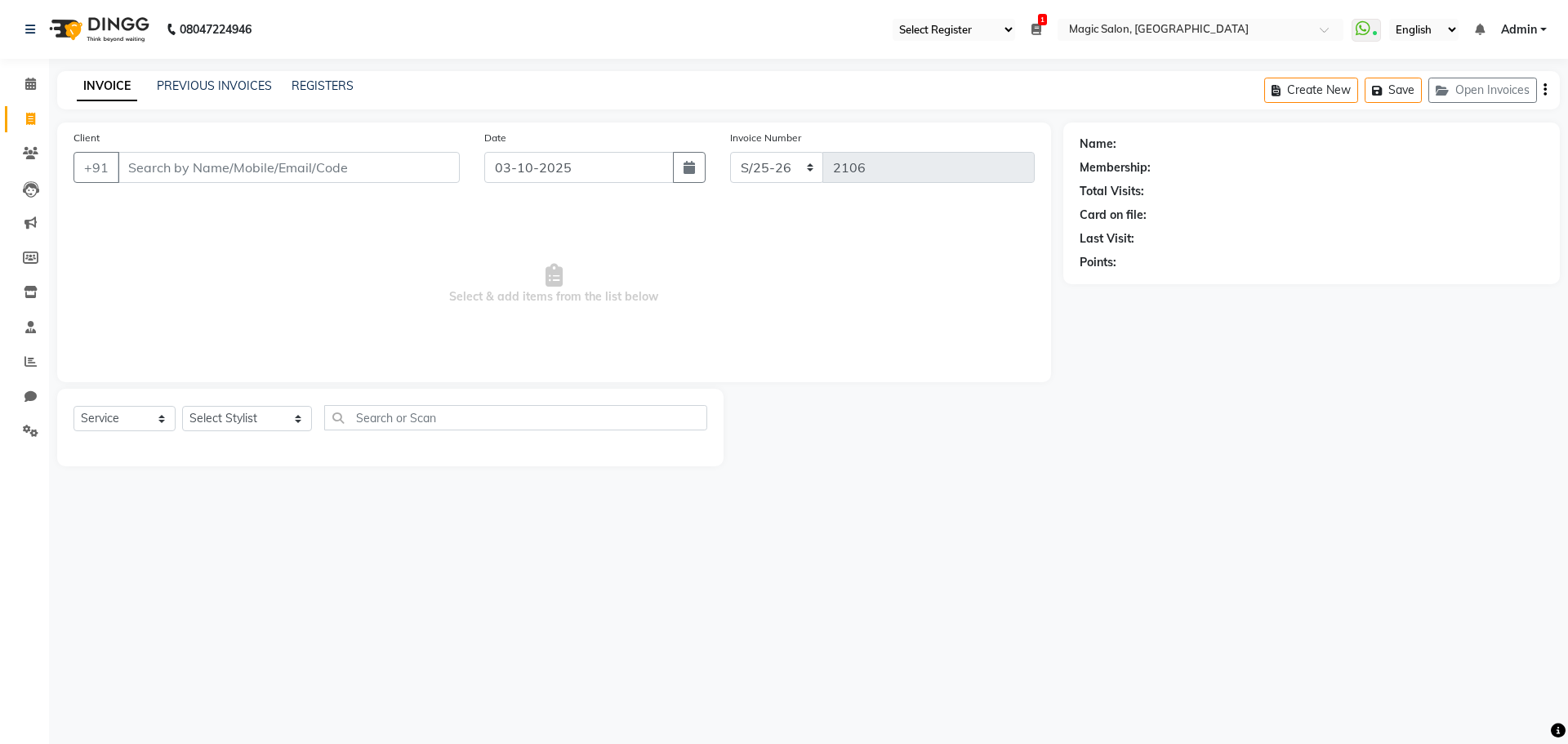
click at [218, 165] on input "Client" at bounding box center [289, 166] width 342 height 31
type input "919619325056"
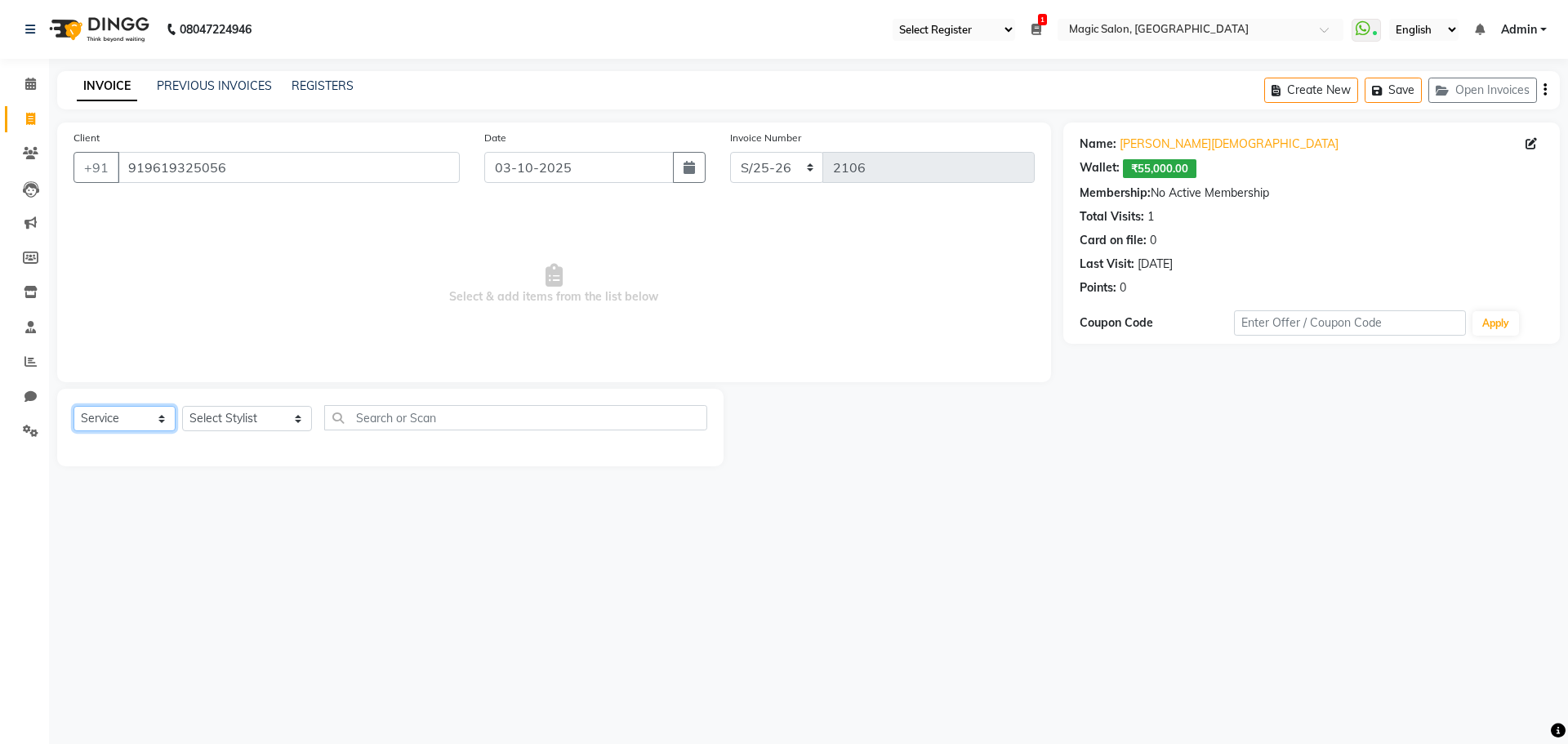
click at [149, 420] on select "Select Service Product Membership Package Voucher Prepaid Gift Card" at bounding box center [125, 418] width 102 height 25
click at [219, 413] on select "Select Stylist Aditi Afshan Amanda Faiz Farhan Istiyiak Mayur Nikita Menon Nile…" at bounding box center [247, 418] width 130 height 25
select select "61847"
click at [182, 406] on select "Select Stylist Aditi Afshan Amanda Faiz Farhan Istiyiak Mayur Nikita Menon Nile…" at bounding box center [247, 418] width 130 height 25
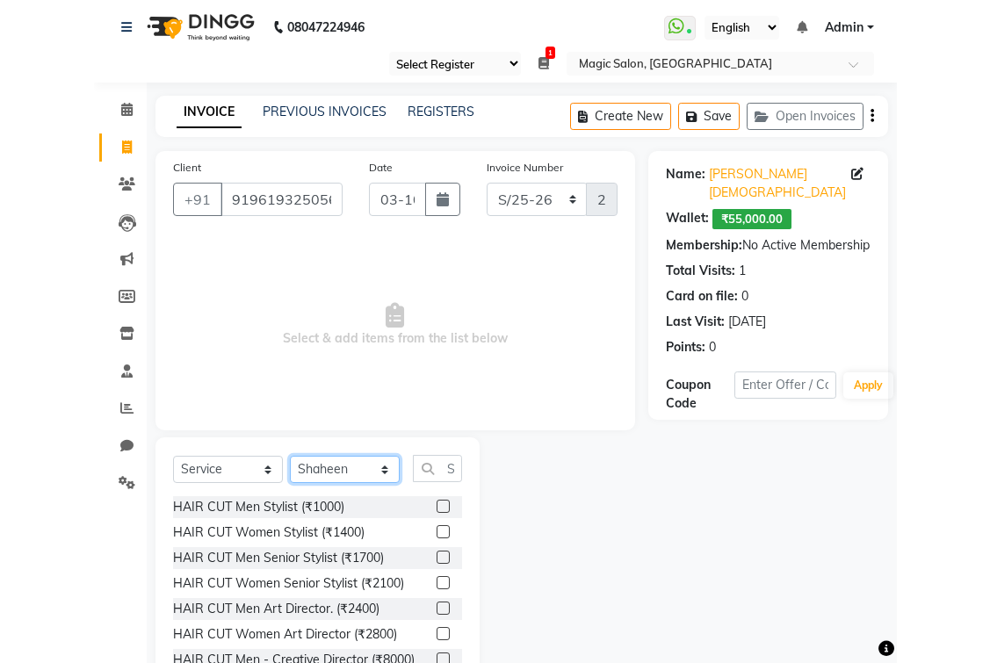
scroll to position [64, 0]
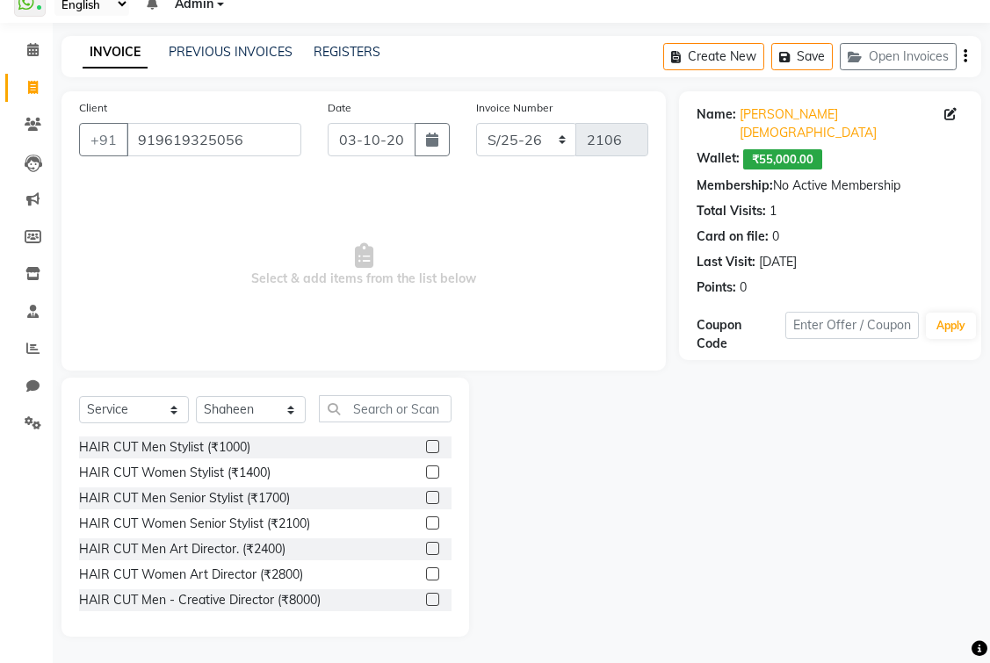
drag, startPoint x: 531, startPoint y: 344, endPoint x: 406, endPoint y: 341, distance: 124.8
click at [406, 341] on span "Select & add items from the list below" at bounding box center [363, 265] width 569 height 176
click at [365, 403] on input "text" at bounding box center [385, 408] width 133 height 27
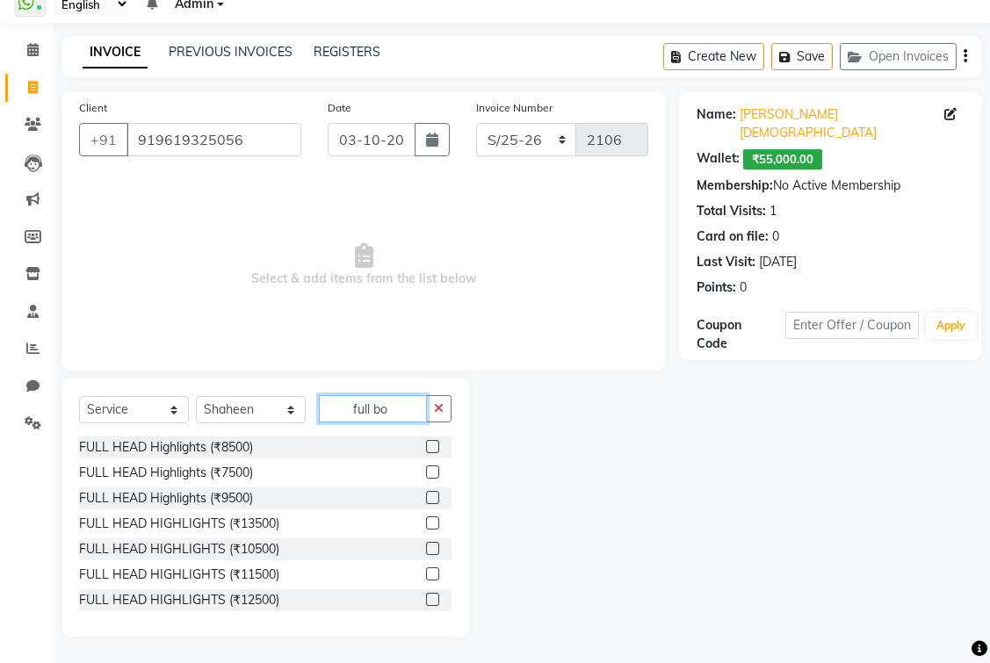
scroll to position [0, 0]
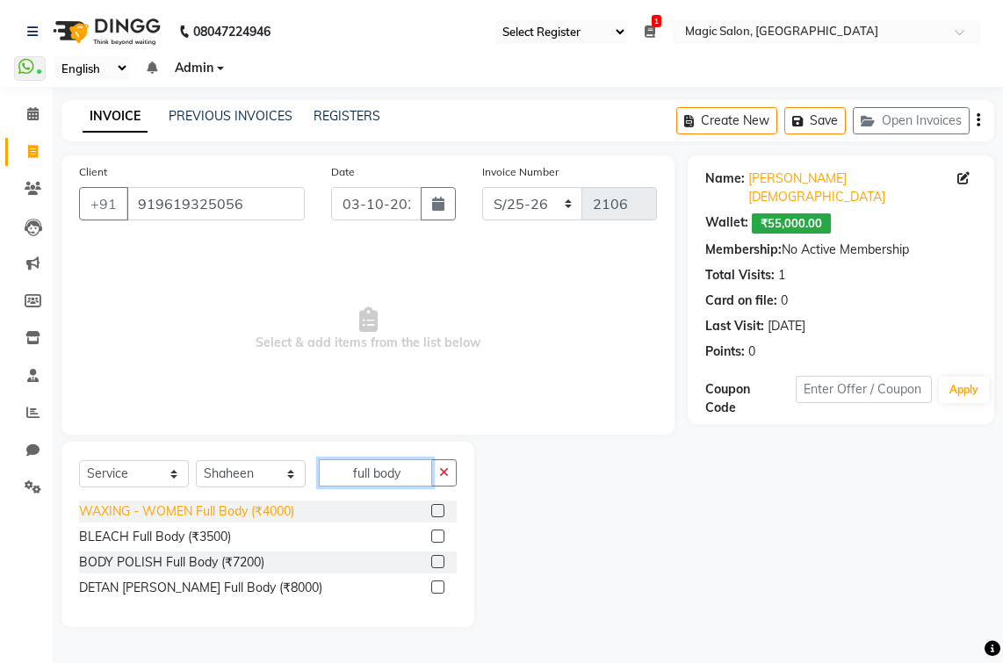
type input "full body"
click at [199, 509] on div "WAXING - WOMEN Full Body (₹4000)" at bounding box center [186, 512] width 215 height 18
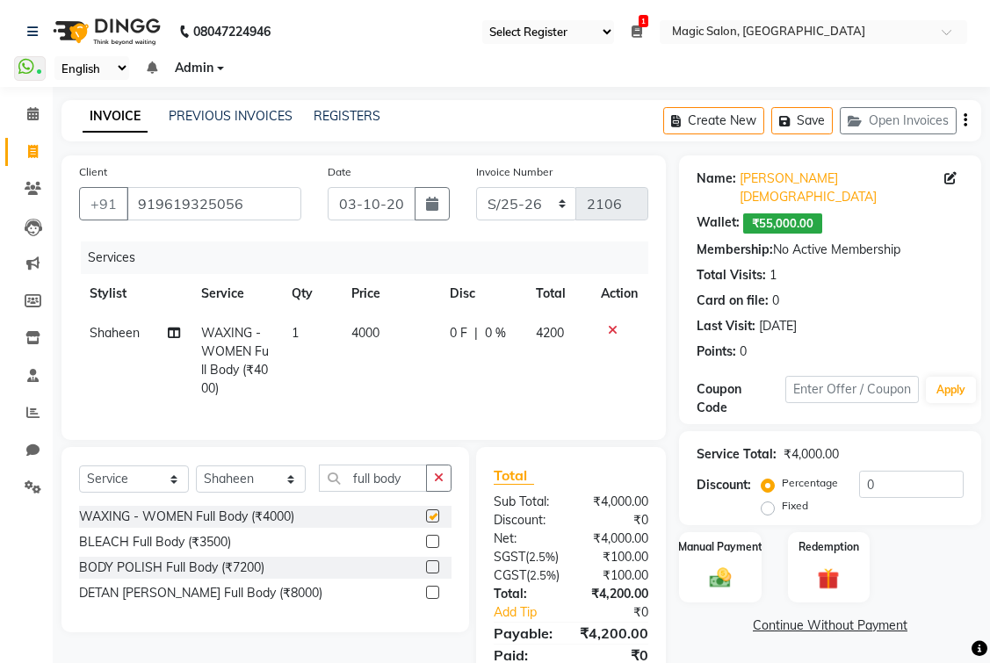
checkbox input "false"
drag, startPoint x: 414, startPoint y: 488, endPoint x: 271, endPoint y: 488, distance: 142.3
click at [274, 488] on div "Select Service Product Membership Package Voucher Prepaid Gift Card Select Styl…" at bounding box center [265, 485] width 373 height 41
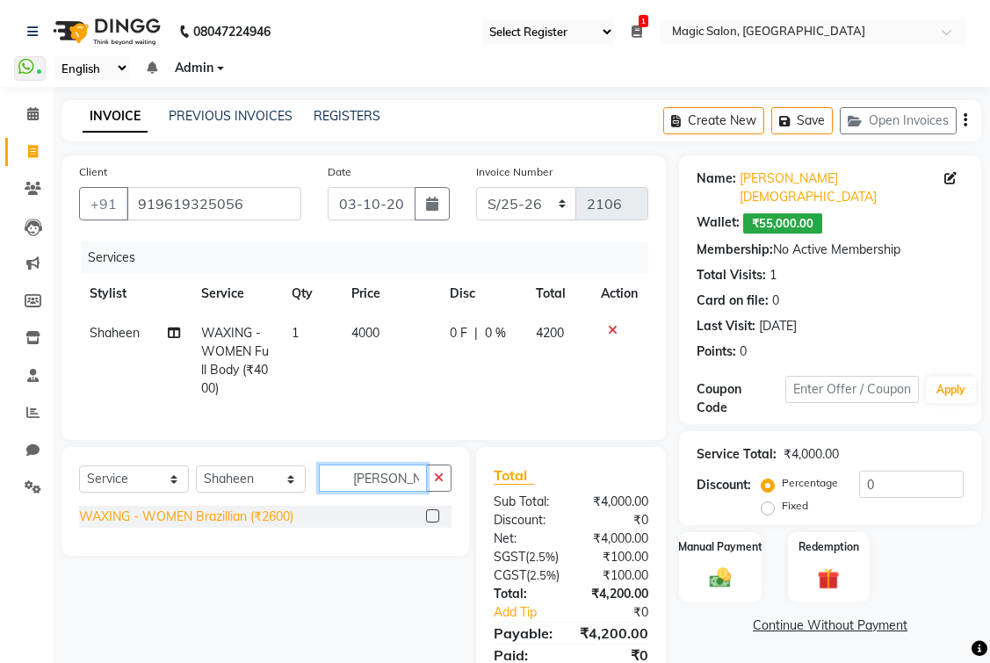
type input "brazill"
click at [207, 526] on div "WAXING - WOMEN Brazillian (₹2600)" at bounding box center [186, 517] width 214 height 18
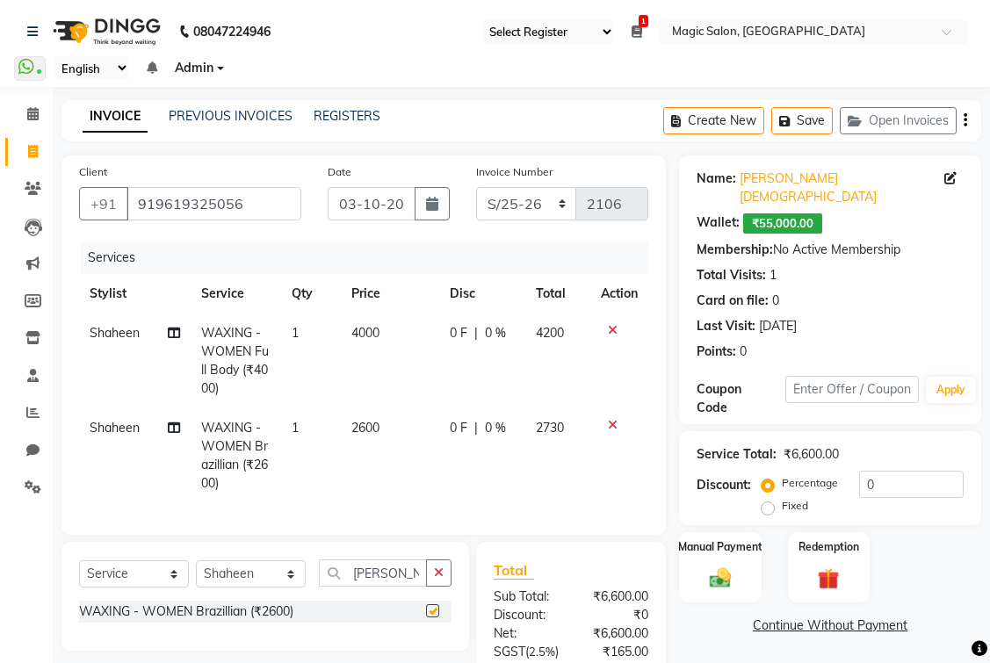
checkbox input "false"
click at [409, 587] on input "brazill" at bounding box center [373, 573] width 108 height 27
type input "b"
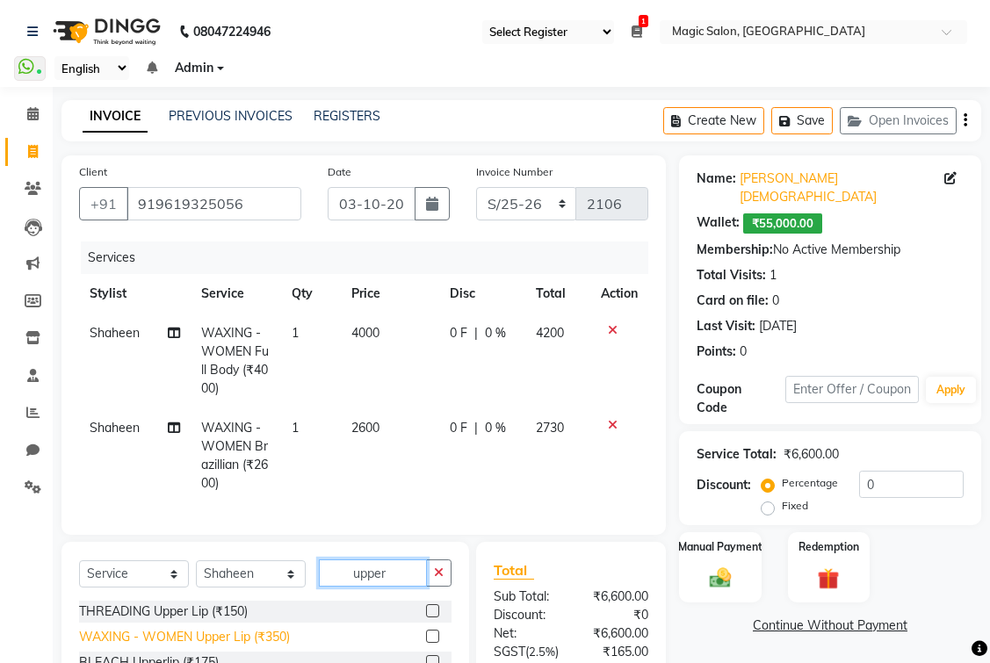
type input "upper"
click at [268, 647] on div "WAXING - WOMEN Upper Lip (₹350)" at bounding box center [184, 637] width 211 height 18
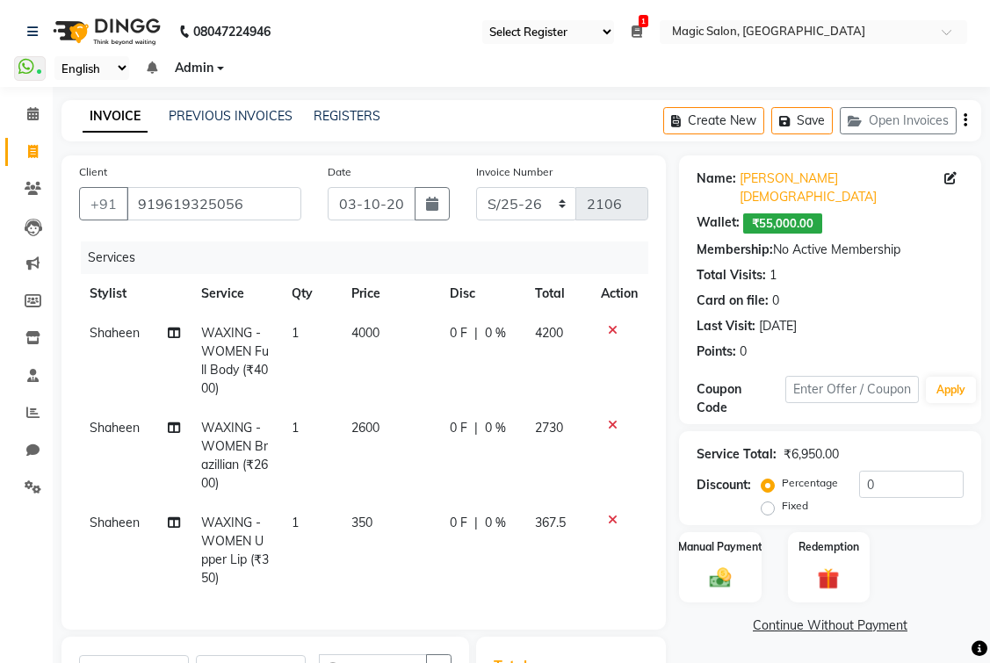
checkbox input "false"
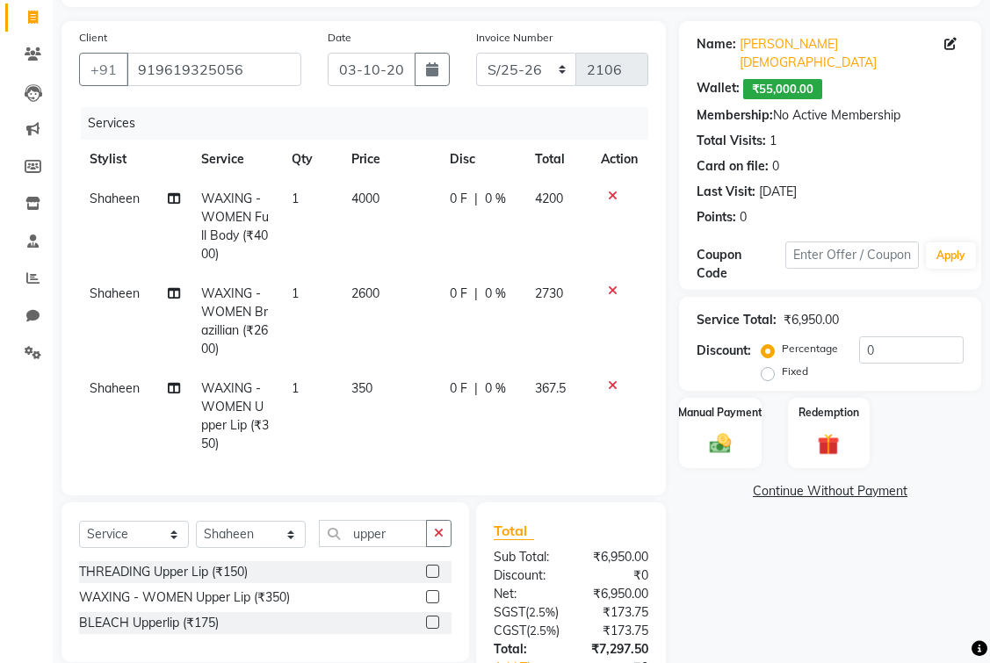
scroll to position [176, 0]
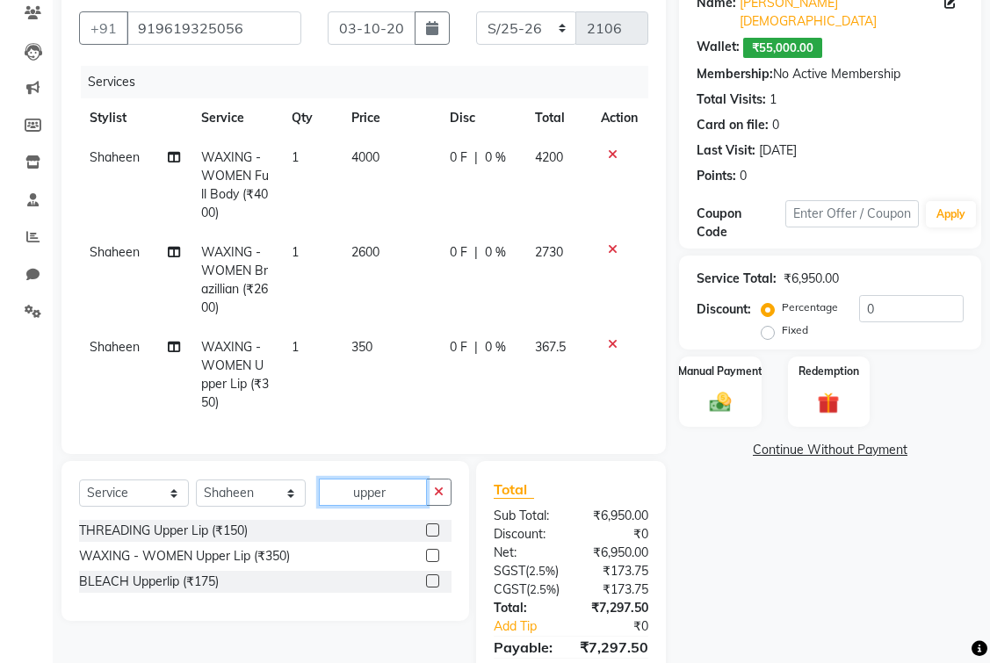
drag, startPoint x: 395, startPoint y: 501, endPoint x: 289, endPoint y: 503, distance: 106.3
click at [289, 503] on div "Select Service Product Membership Package Voucher Prepaid Gift Card Select Styl…" at bounding box center [265, 499] width 373 height 41
type input "side"
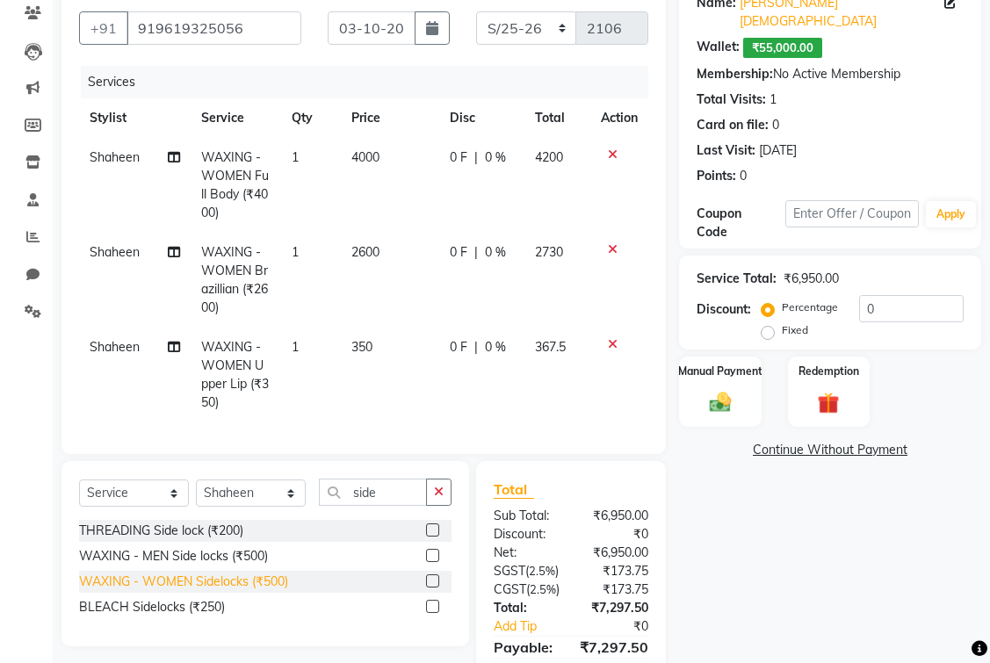
click at [179, 591] on div "WAXING - WOMEN Sidelocks (₹500)" at bounding box center [183, 582] width 209 height 18
checkbox input "false"
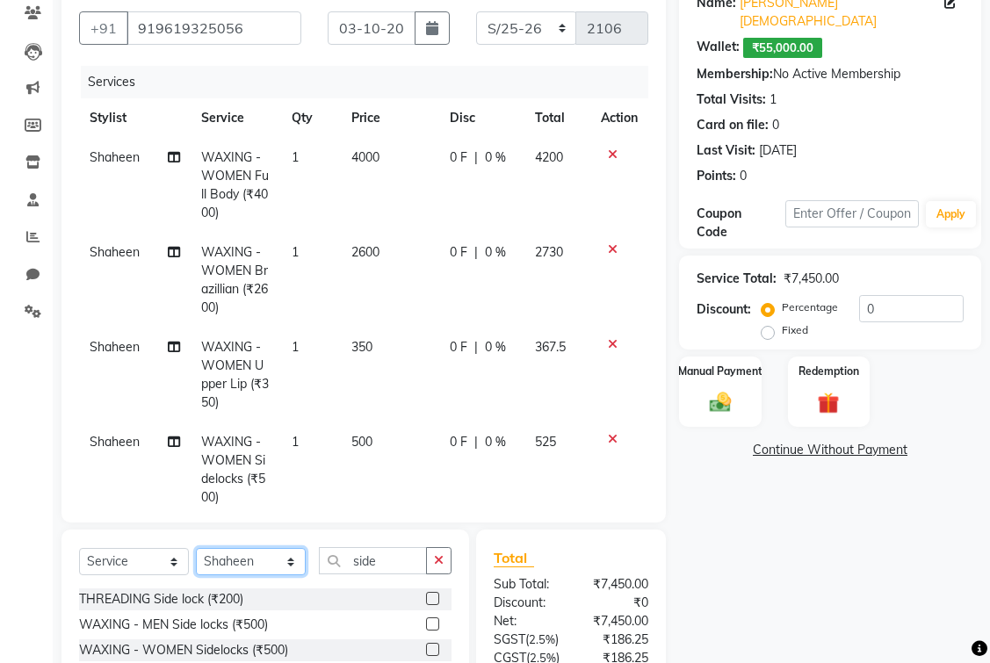
click at [229, 556] on select "Select Stylist Aditi Afshan Amanda Faiz Farhan Istiyiak Mayur Nikita Menon Nile…" at bounding box center [251, 561] width 110 height 27
select select "61849"
click at [196, 548] on select "Select Stylist Aditi Afshan Amanda Faiz Farhan Istiyiak Mayur Nikita Menon Nile…" at bounding box center [251, 561] width 110 height 27
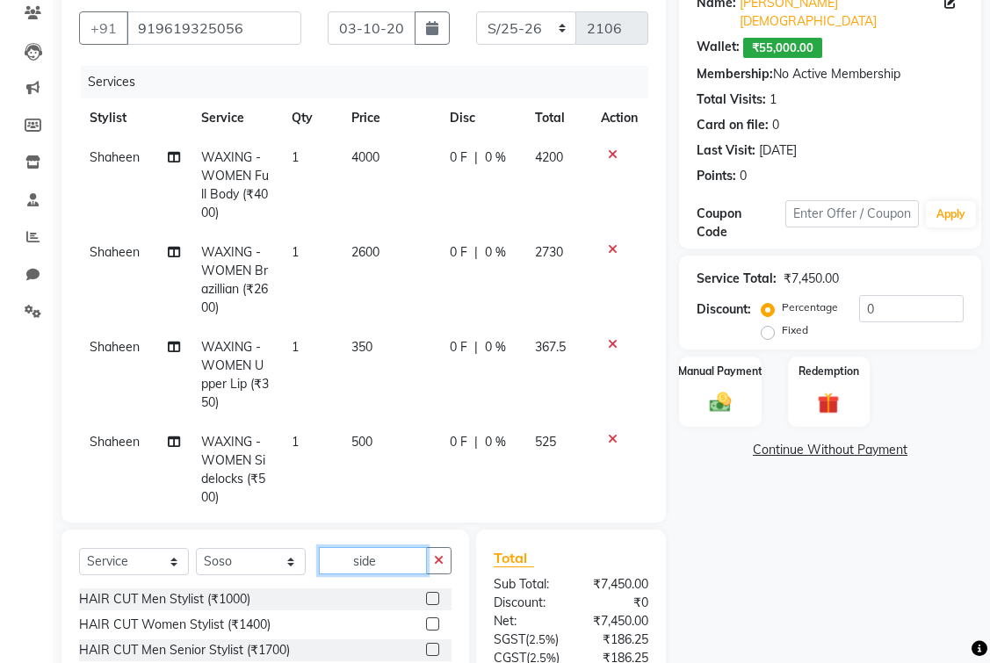
drag, startPoint x: 394, startPoint y: 552, endPoint x: 232, endPoint y: 529, distance: 164.1
click at [241, 535] on div "Select Service Product Membership Package Voucher Prepaid Gift Card Select Styl…" at bounding box center [266, 659] width 408 height 259
type input "gel"
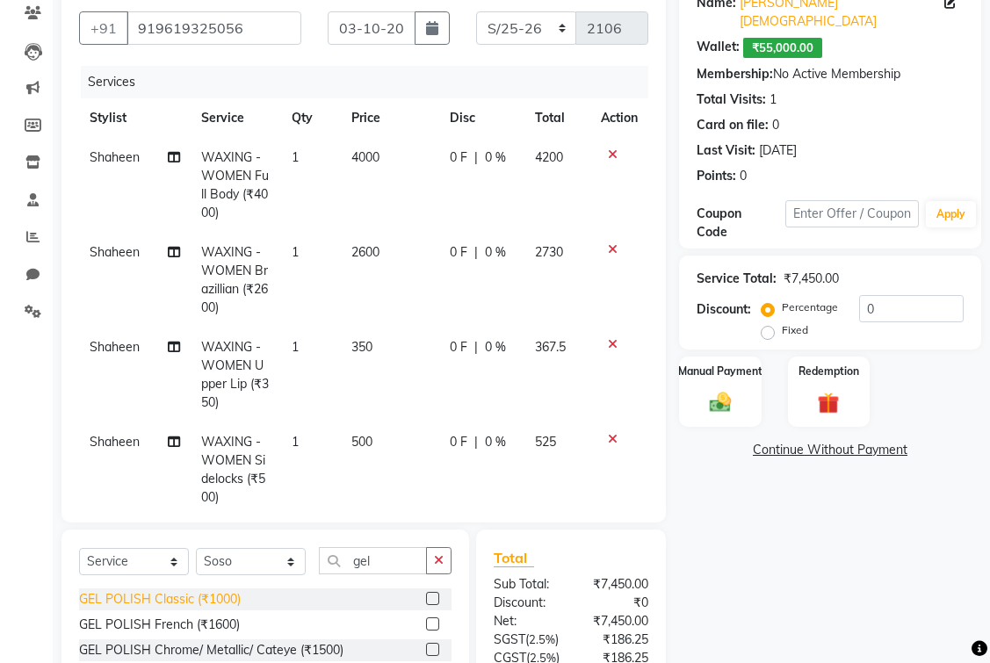
click at [197, 601] on div "GEL POLISH Classic (₹1000)" at bounding box center [160, 599] width 162 height 18
checkbox input "false"
drag, startPoint x: 380, startPoint y: 562, endPoint x: 326, endPoint y: 567, distance: 54.6
click at [326, 567] on input "gel" at bounding box center [373, 560] width 108 height 27
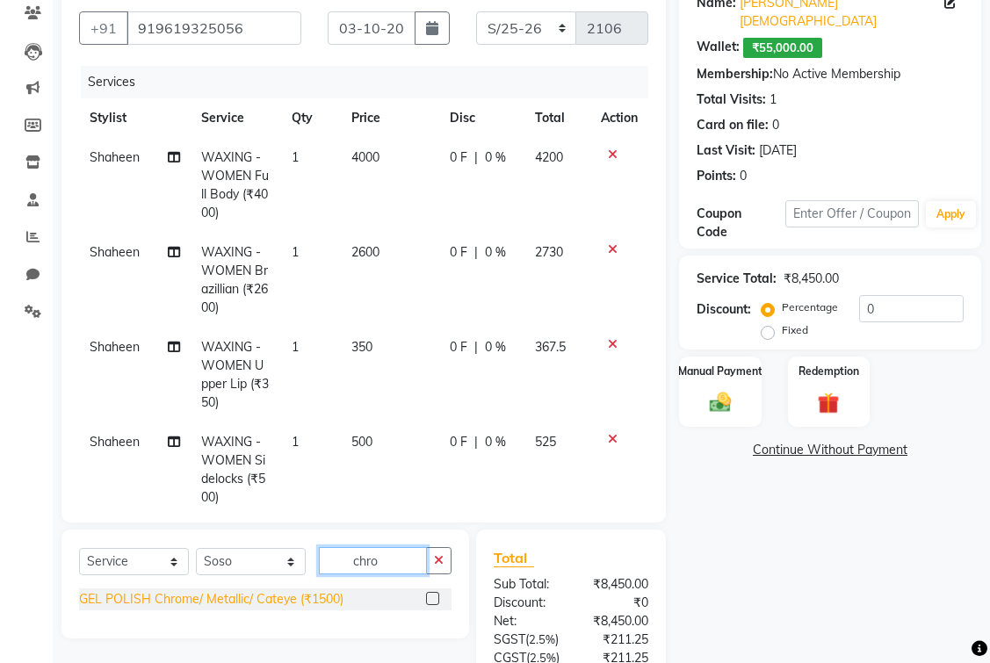
type input "chro"
click at [253, 596] on div "GEL POLISH Chrome/ Metallic/ Cateye (₹1500)" at bounding box center [211, 599] width 264 height 18
checkbox input "false"
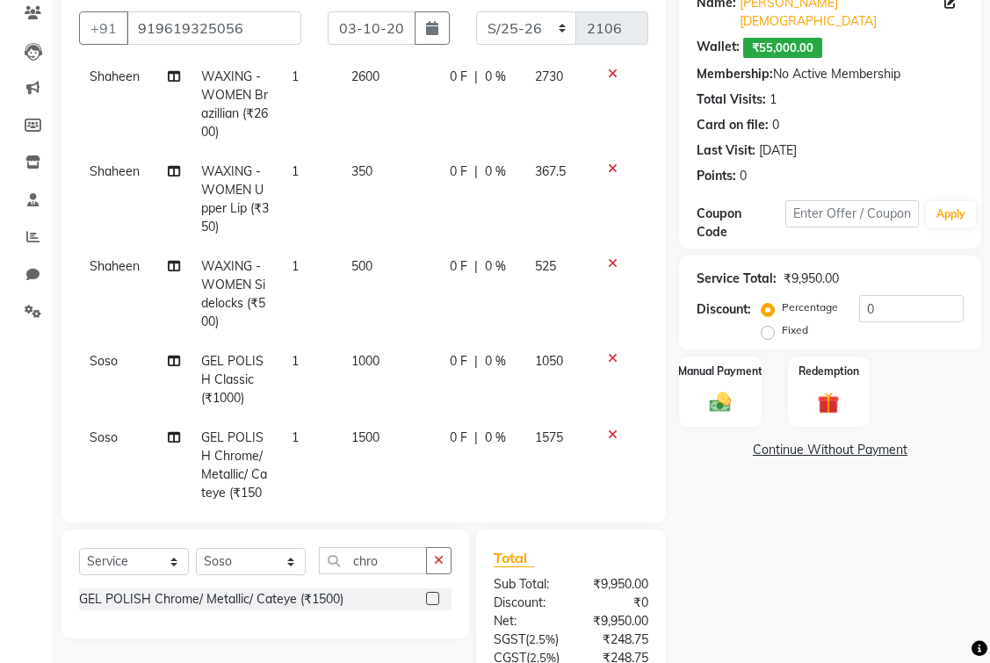
scroll to position [229, 0]
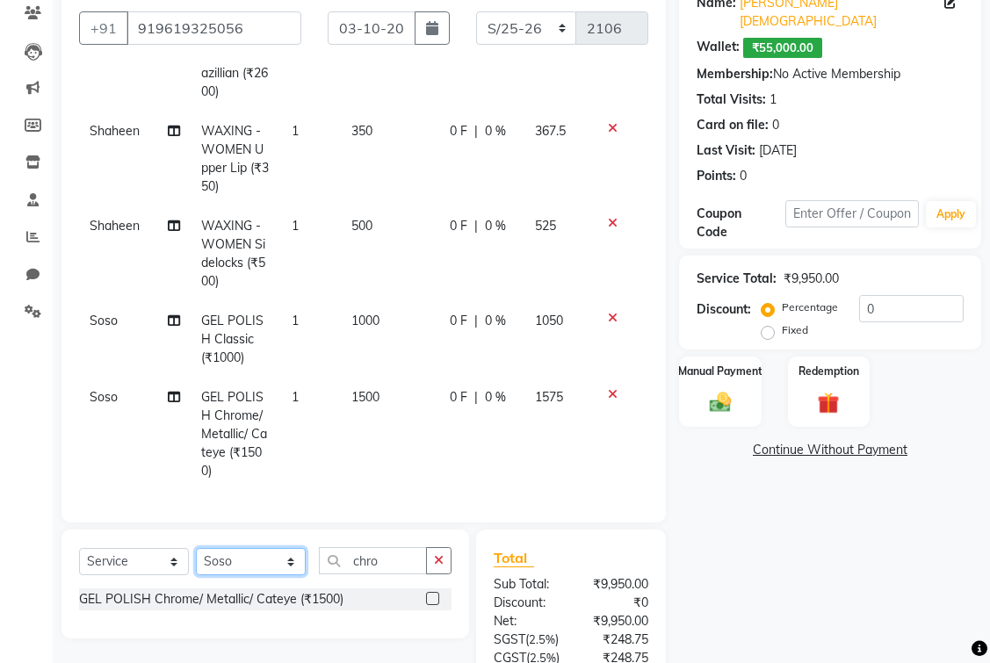
click at [264, 561] on select "Select Stylist [PERSON_NAME] [PERSON_NAME] Istiyiak [PERSON_NAME] [MEDICAL_DATA…" at bounding box center [251, 561] width 110 height 27
select select "86682"
click at [196, 548] on select "Select Stylist [PERSON_NAME] [PERSON_NAME] Istiyiak [PERSON_NAME] [MEDICAL_DATA…" at bounding box center [251, 561] width 110 height 27
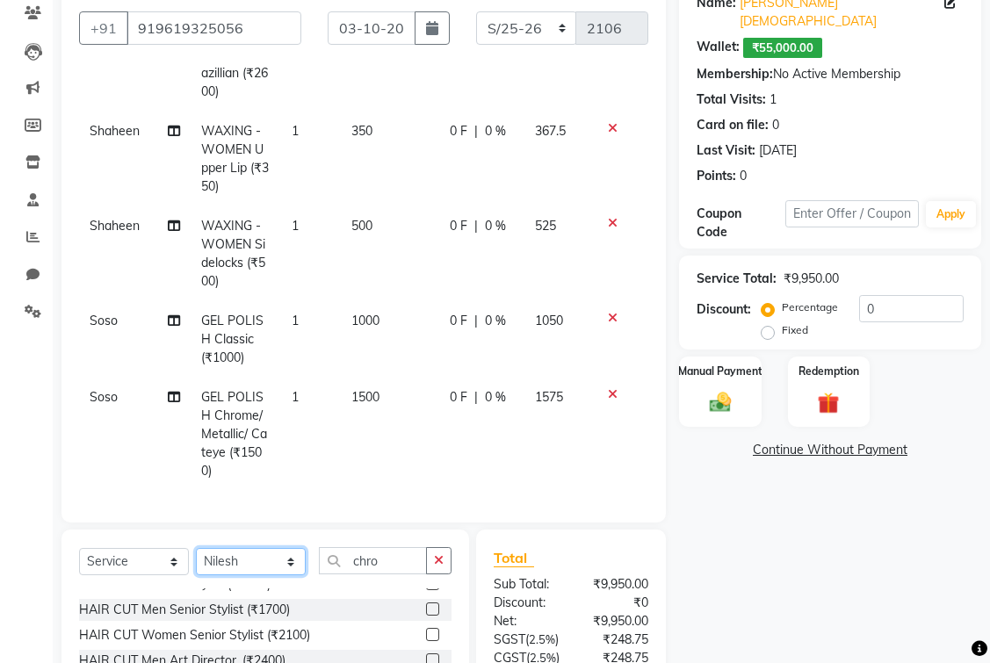
scroll to position [0, 0]
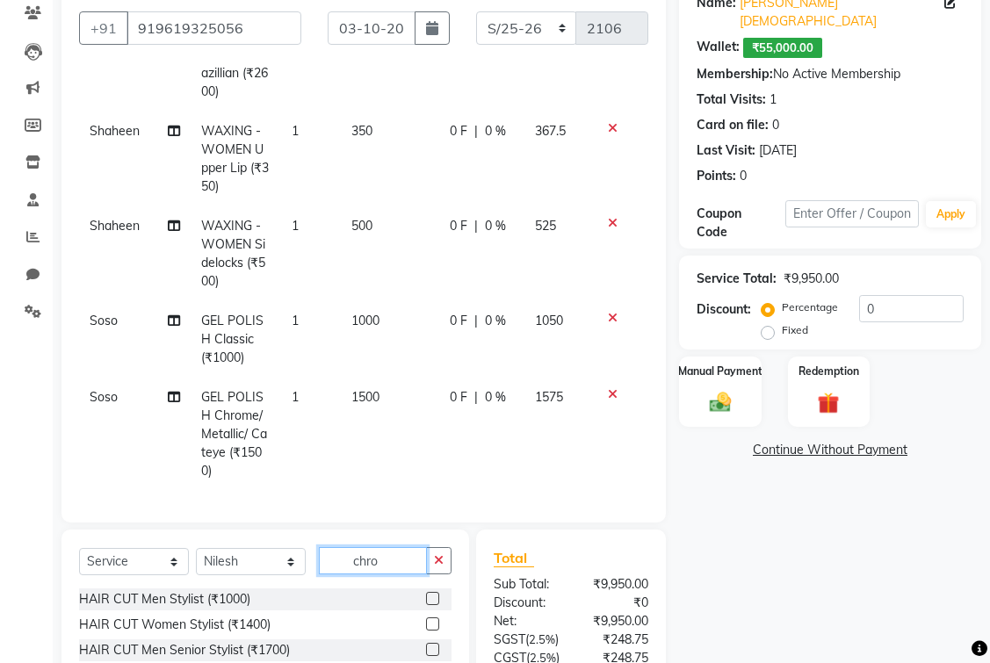
drag, startPoint x: 385, startPoint y: 558, endPoint x: 256, endPoint y: 557, distance: 129.2
click at [257, 558] on div "Select Service Product Membership Package Voucher Prepaid Gift Card Select Styl…" at bounding box center [265, 567] width 373 height 41
type input "royal"
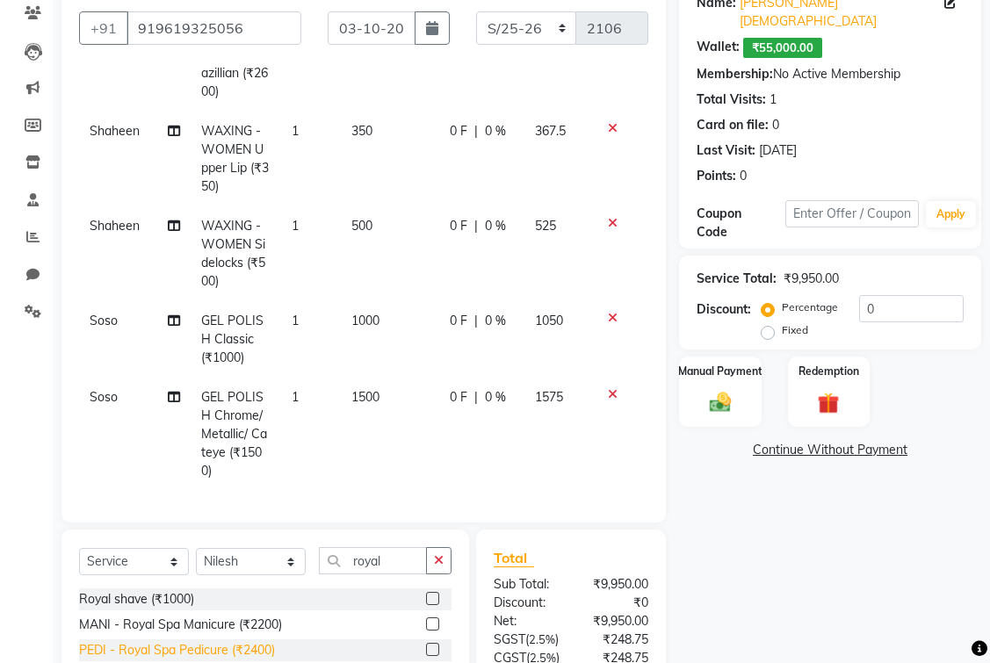
click at [222, 646] on div "PEDI - Royal Spa Pedicure (₹2400)" at bounding box center [177, 650] width 196 height 18
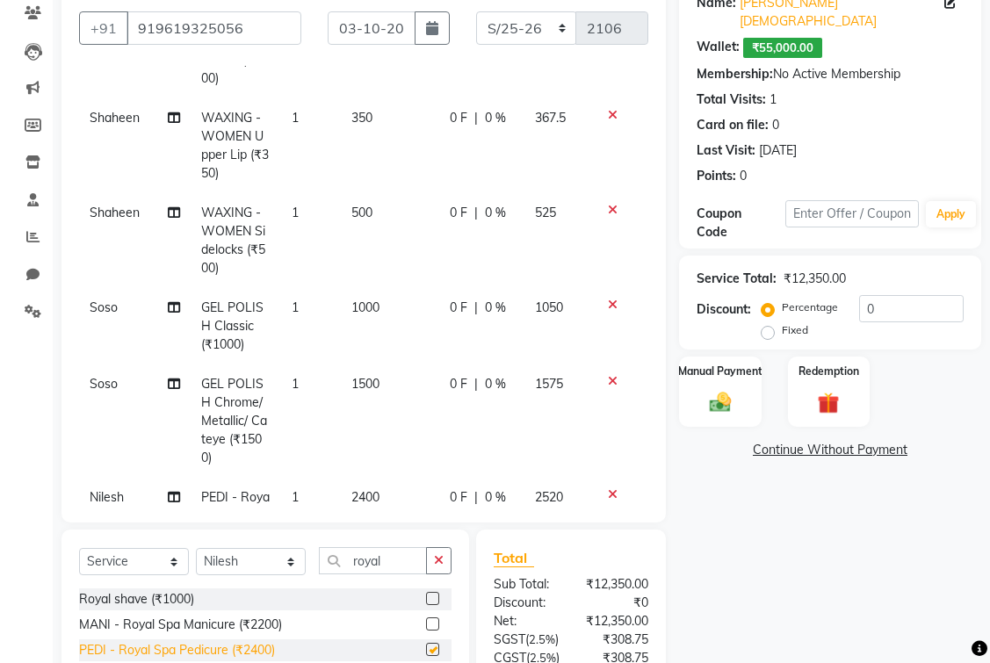
checkbox input "false"
click at [282, 564] on select "Select Stylist [PERSON_NAME] [PERSON_NAME] Istiyiak [PERSON_NAME] [MEDICAL_DATA…" at bounding box center [251, 561] width 110 height 27
select select "61849"
click at [196, 548] on select "Select Stylist [PERSON_NAME] [PERSON_NAME] Istiyiak [PERSON_NAME] [MEDICAL_DATA…" at bounding box center [251, 561] width 110 height 27
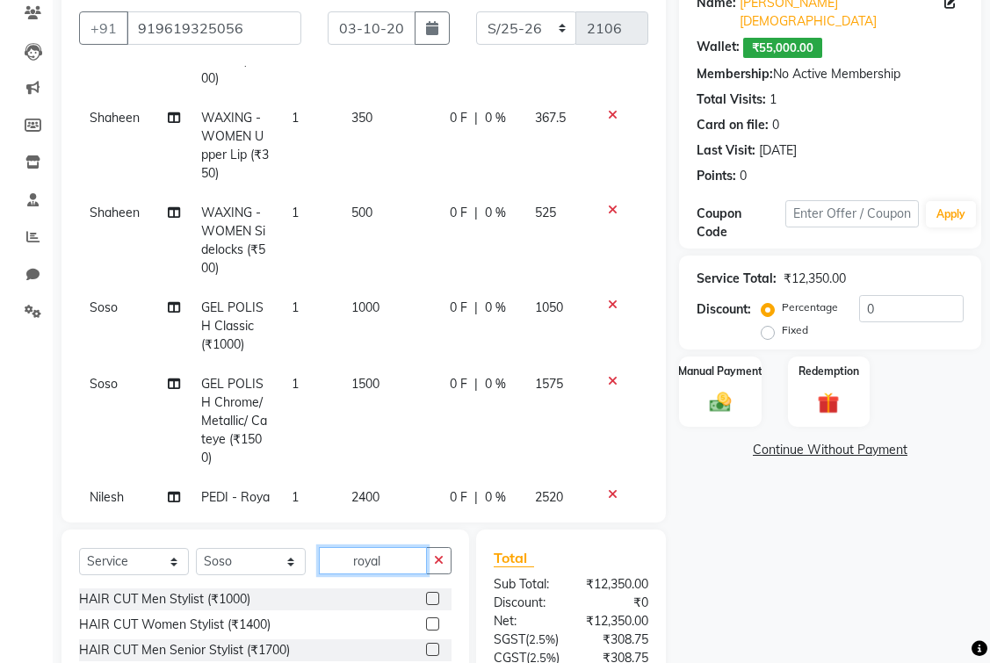
click at [389, 565] on input "royal" at bounding box center [373, 560] width 108 height 27
type input "royal"
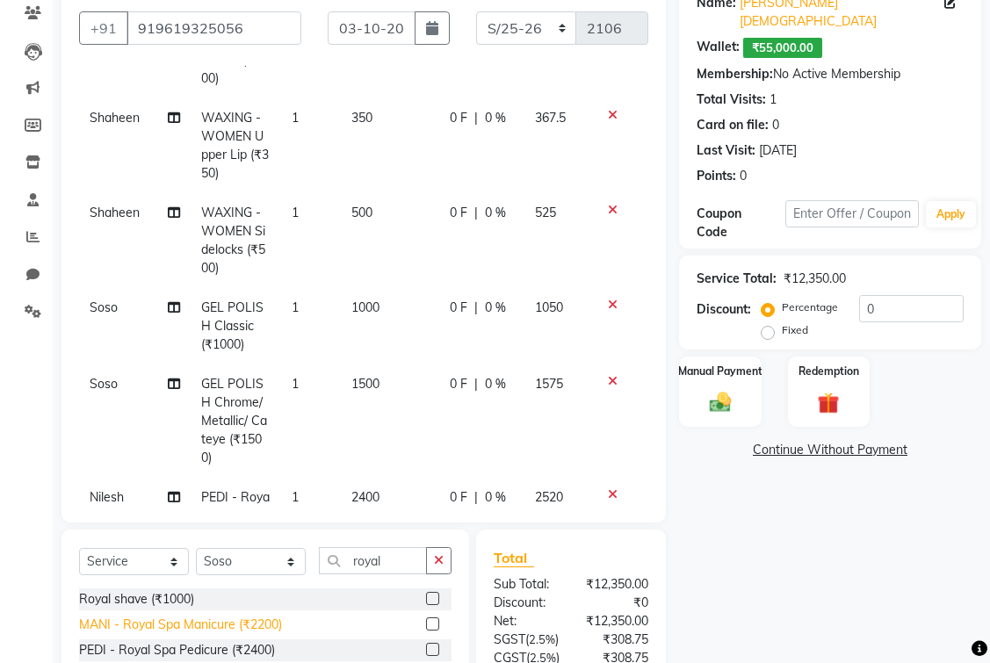
click at [223, 622] on div "MANI - Royal Spa Manicure (₹2200)" at bounding box center [180, 625] width 203 height 18
checkbox input "false"
drag, startPoint x: 402, startPoint y: 558, endPoint x: 93, endPoint y: 546, distance: 309.5
click at [93, 546] on div "Select Service Product Membership Package Voucher Prepaid Gift Card Select Styl…" at bounding box center [266, 610] width 408 height 160
click at [222, 566] on select "Select Stylist [PERSON_NAME] [PERSON_NAME] Istiyiak [PERSON_NAME] [MEDICAL_DATA…" at bounding box center [251, 561] width 110 height 27
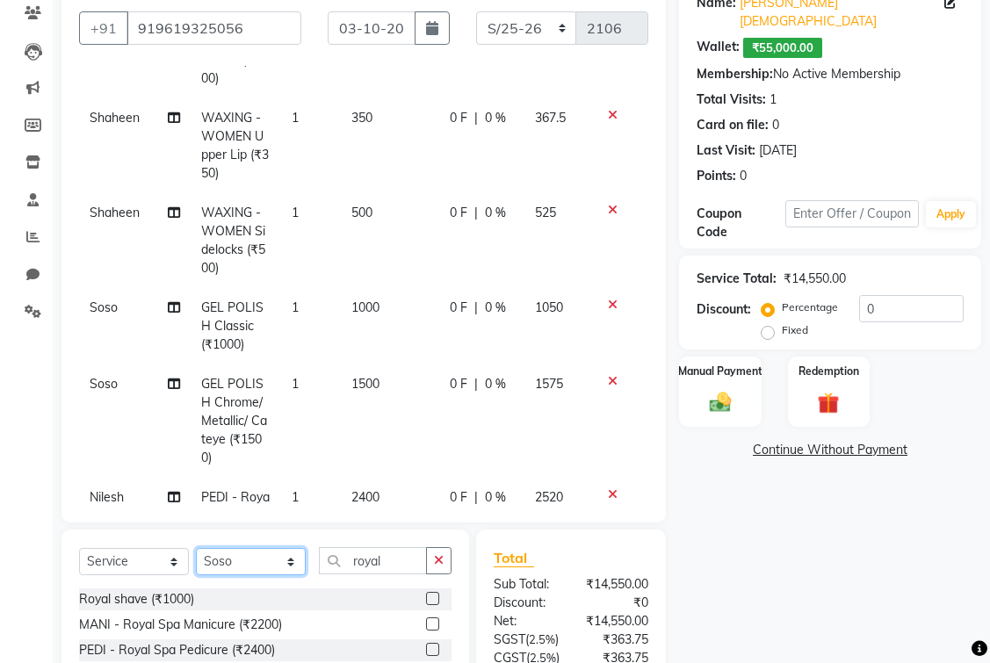
select select "61847"
click at [196, 548] on select "Select Stylist [PERSON_NAME] [PERSON_NAME] Istiyiak [PERSON_NAME] [MEDICAL_DATA…" at bounding box center [251, 561] width 110 height 27
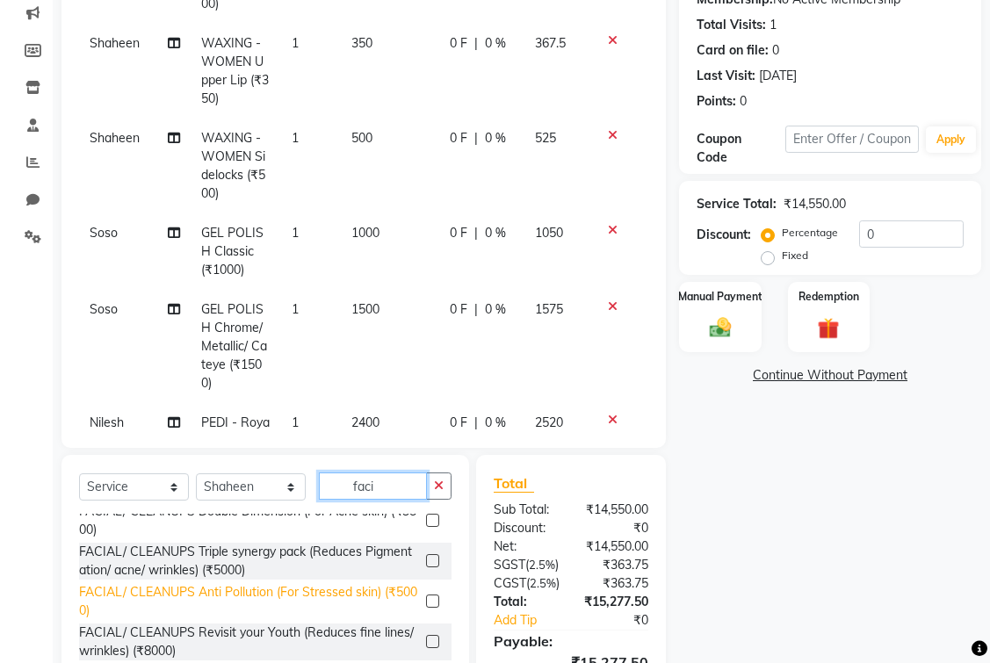
scroll to position [385, 0]
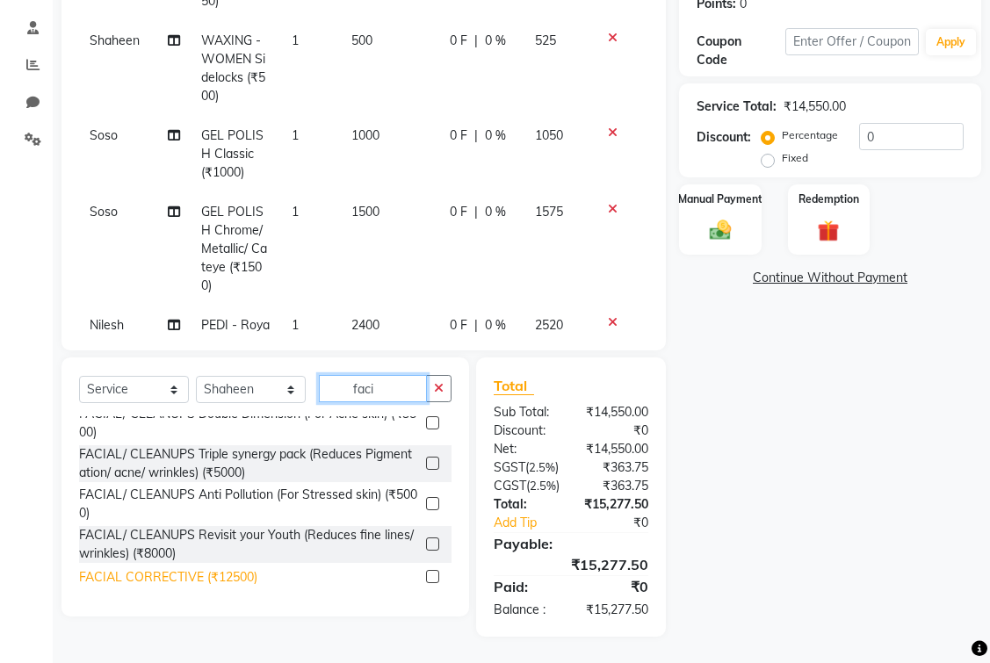
type input "faci"
click at [188, 568] on div "FACIAL CORRECTIVE (₹12500)" at bounding box center [168, 577] width 178 height 18
checkbox input "false"
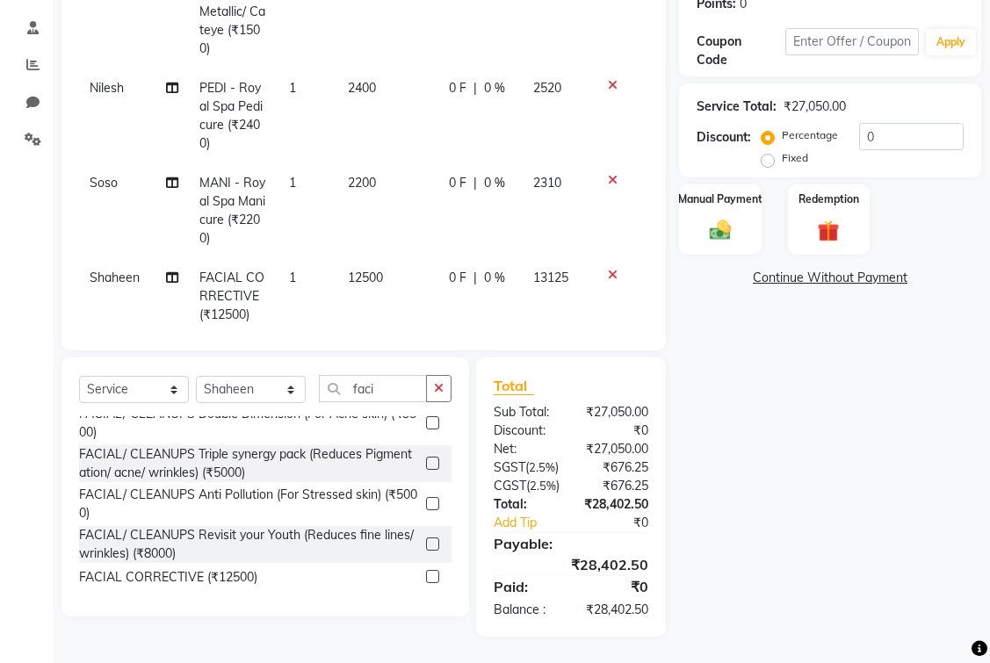
scroll to position [493, 0]
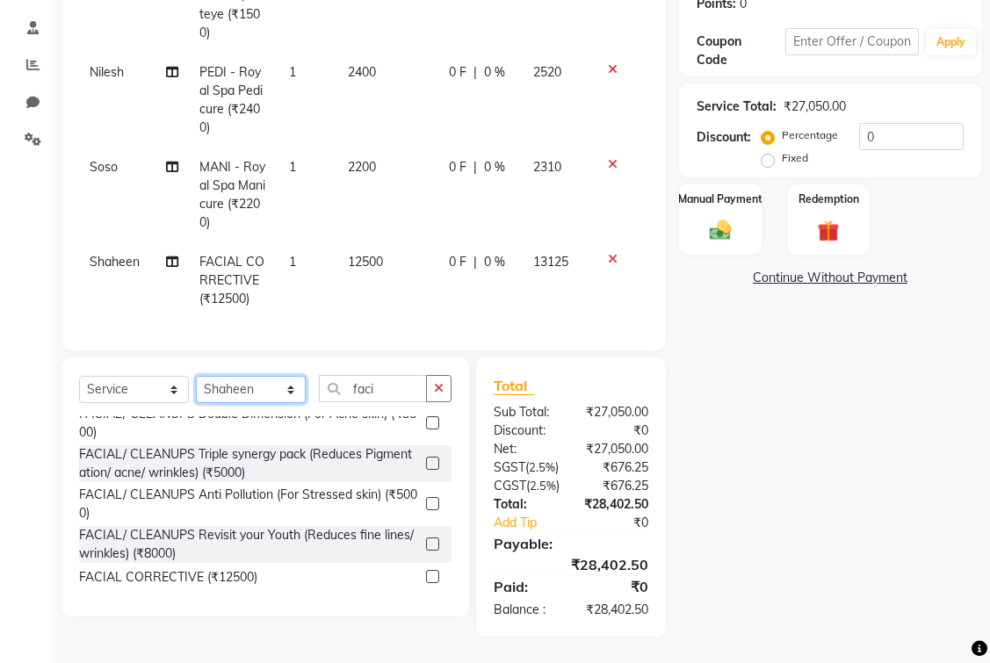
click at [271, 376] on select "Select Stylist [PERSON_NAME] [PERSON_NAME] Istiyiak [PERSON_NAME] [MEDICAL_DATA…" at bounding box center [251, 389] width 110 height 27
select select "86682"
click at [196, 376] on select "Select Stylist [PERSON_NAME] [PERSON_NAME] Istiyiak [PERSON_NAME] [MEDICAL_DATA…" at bounding box center [251, 389] width 110 height 27
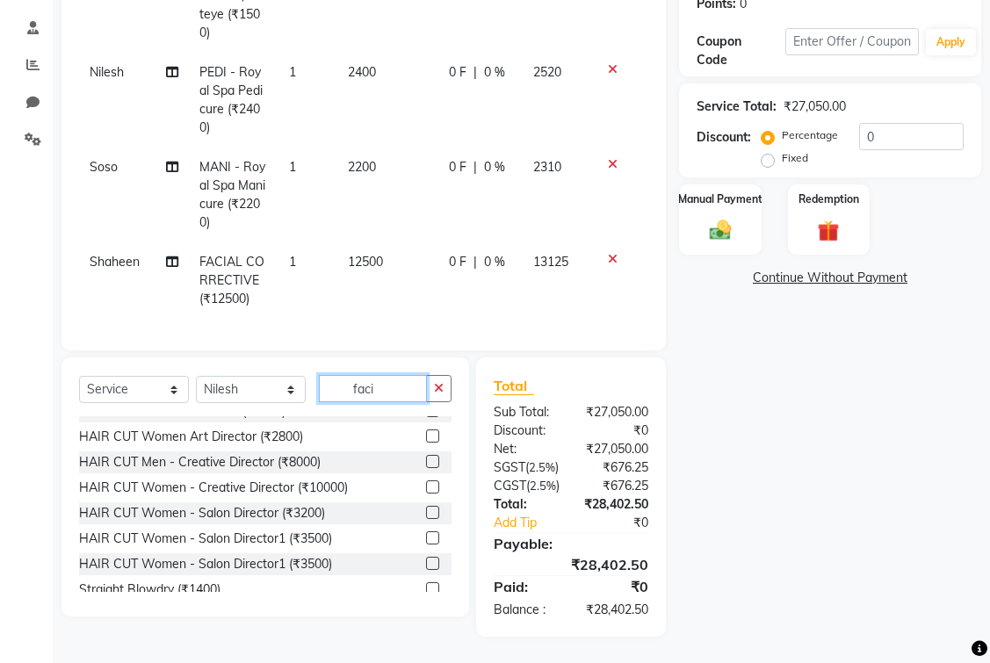
drag, startPoint x: 399, startPoint y: 355, endPoint x: 258, endPoint y: 361, distance: 140.7
click at [258, 375] on div "Select Service Product Membership Package Voucher Prepaid Gift Card Select Styl…" at bounding box center [265, 395] width 373 height 41
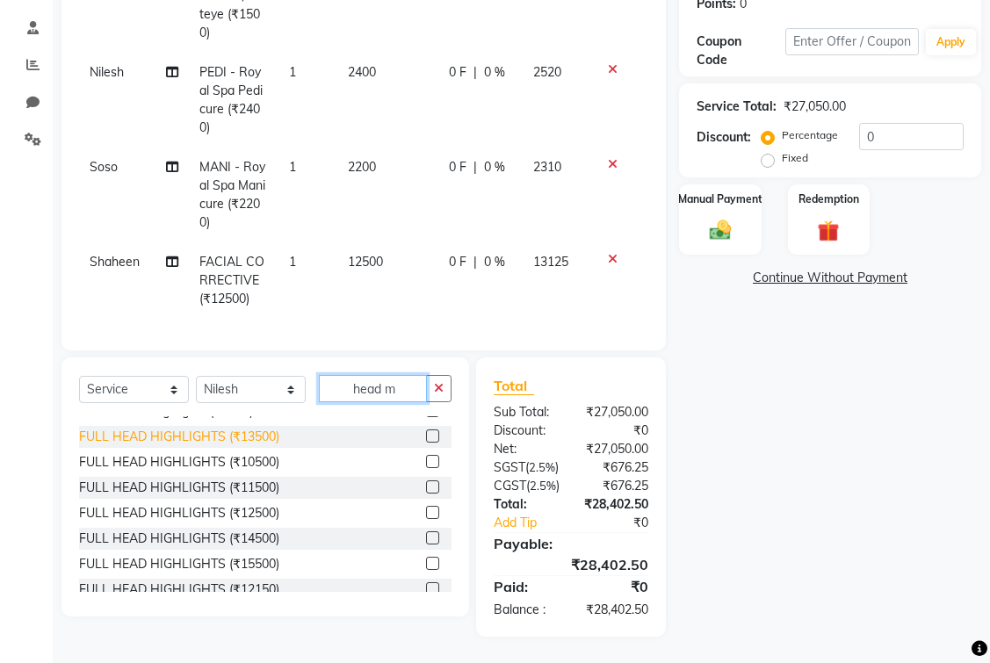
scroll to position [0, 0]
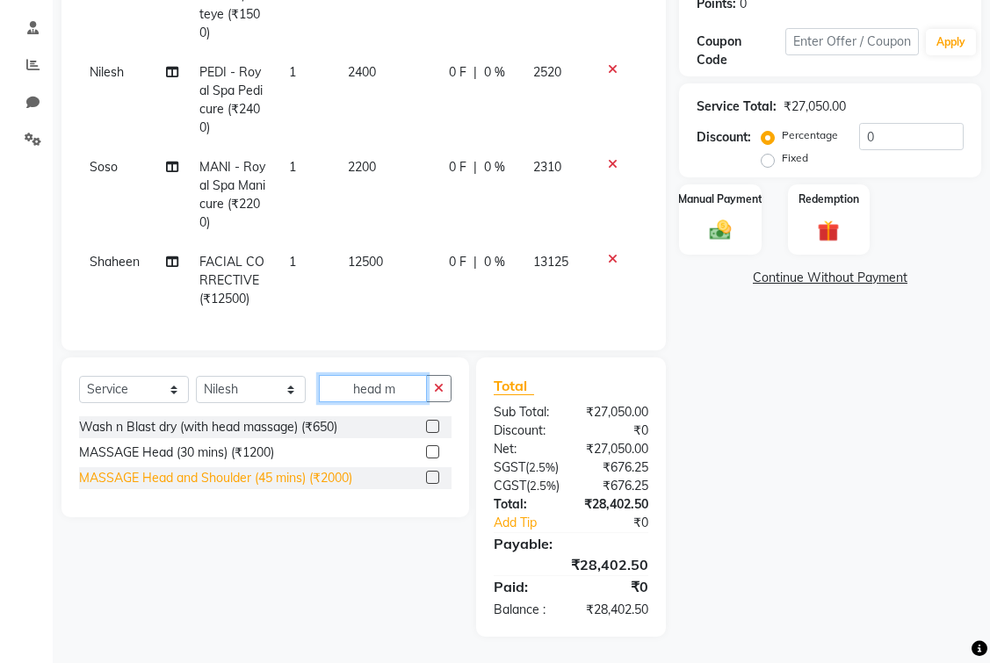
type input "head m"
click at [288, 469] on div "MASSAGE Head and Shoulder (45 mins) (₹2000)" at bounding box center [215, 478] width 273 height 18
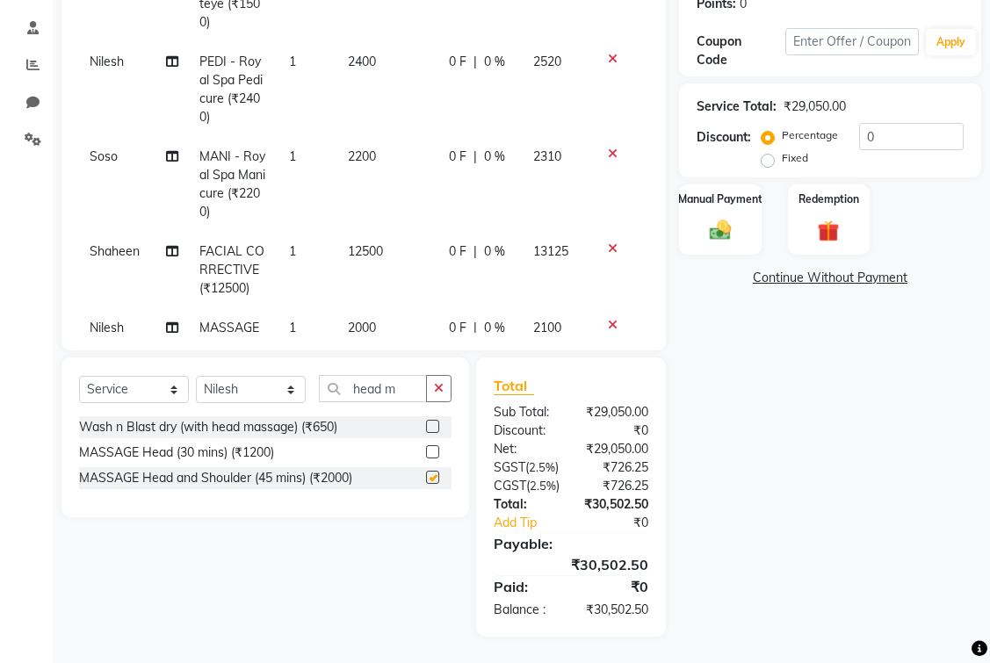
checkbox input "false"
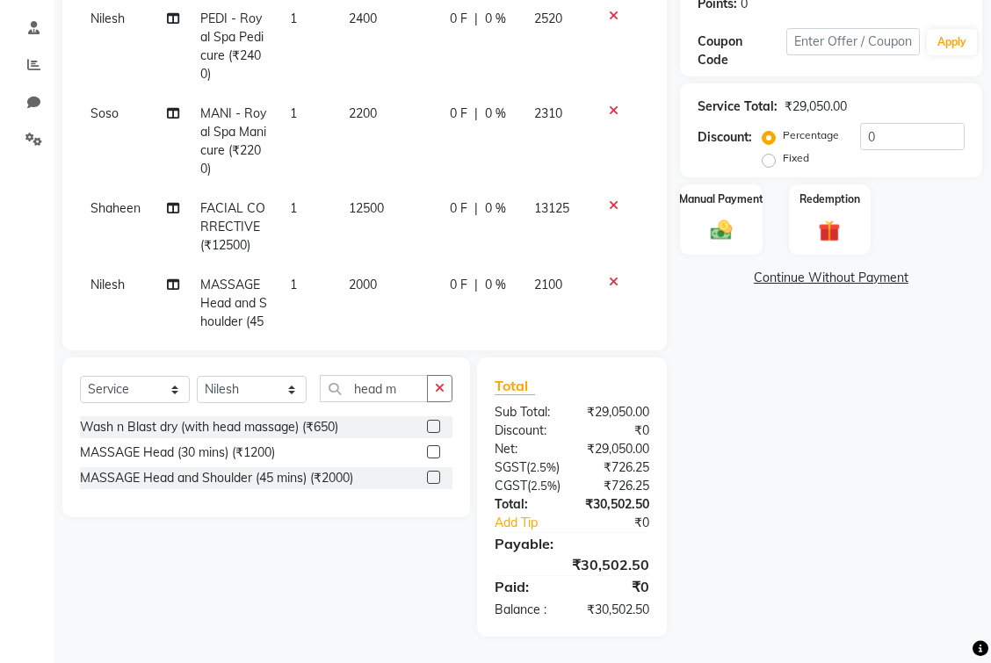
scroll to position [609, 0]
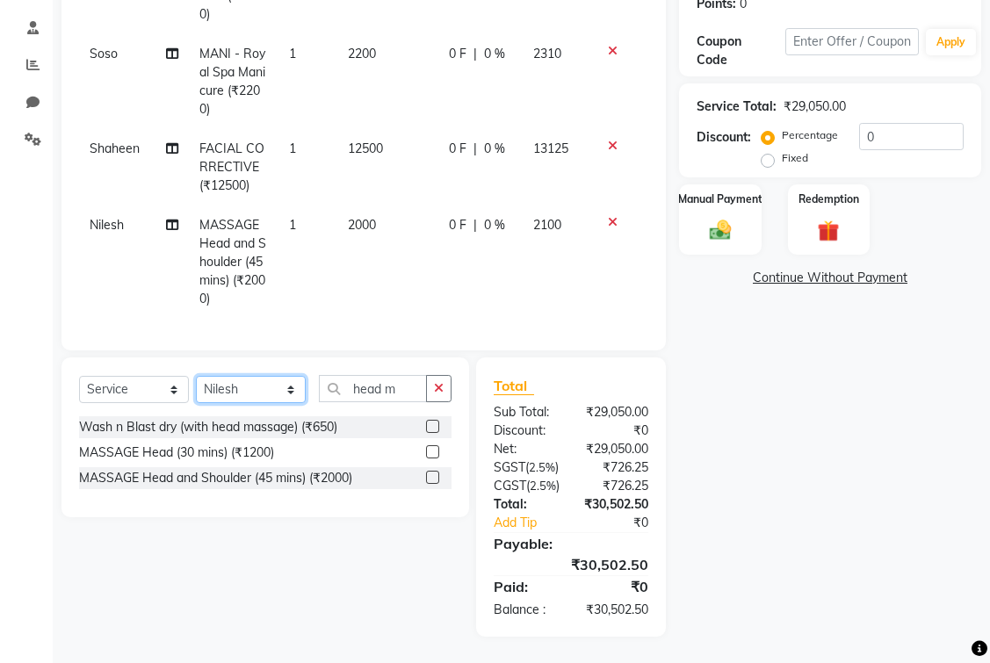
click at [267, 376] on select "Select Stylist [PERSON_NAME] [PERSON_NAME] Istiyiak [PERSON_NAME] [MEDICAL_DATA…" at bounding box center [251, 389] width 110 height 27
select select "83382"
click at [196, 376] on select "Select Stylist [PERSON_NAME] [PERSON_NAME] Istiyiak [PERSON_NAME] [MEDICAL_DATA…" at bounding box center [251, 389] width 110 height 27
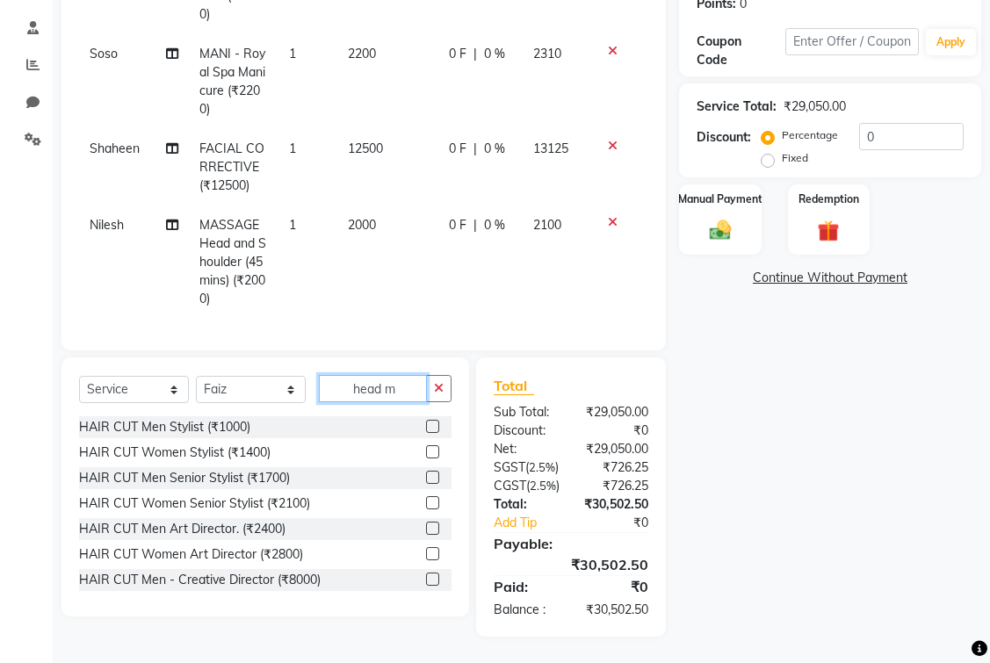
drag, startPoint x: 402, startPoint y: 345, endPoint x: 200, endPoint y: 312, distance: 204.8
click at [200, 312] on div "Client +91 919619325056 Date 03-10-2025 Invoice Number PK/25-26 M/25-26 P/25-26…" at bounding box center [363, 222] width 631 height 829
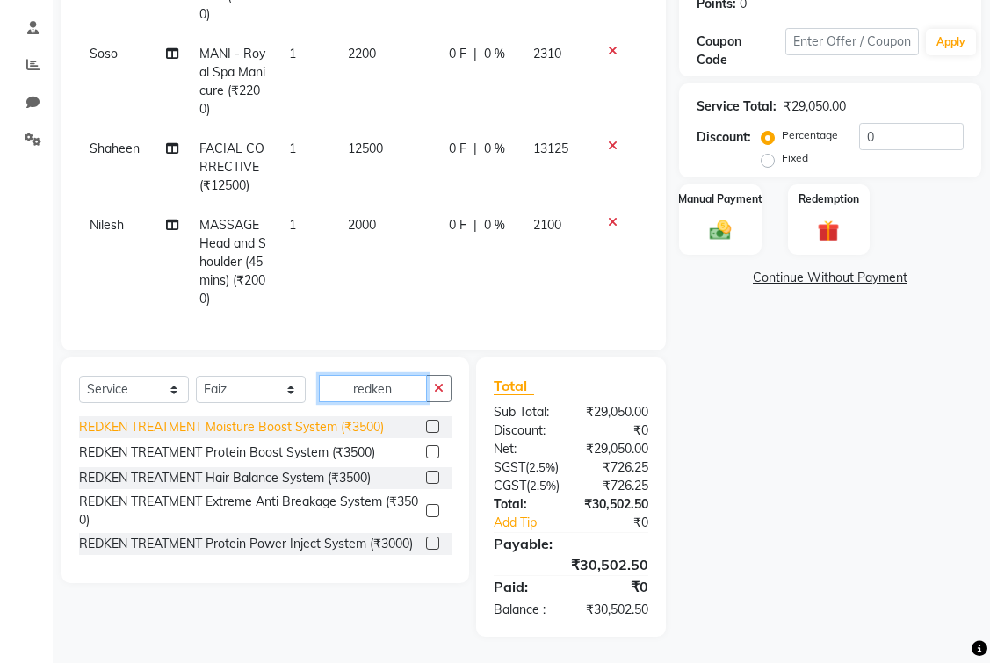
type input "redken"
click at [231, 418] on div "REDKEN TREATMENT Moisture Boost System (₹3500)" at bounding box center [231, 427] width 305 height 18
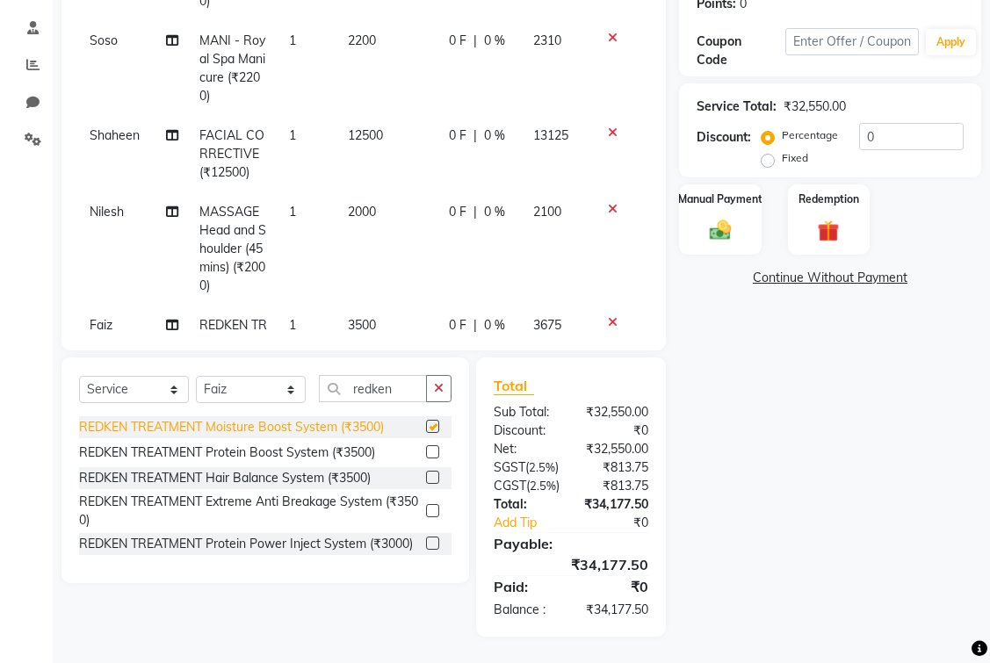
checkbox input "false"
click at [767, 395] on div "Name: Vrushti Jain Wallet: ₹55,000.00 Membership: No Active Membership Total Vi…" at bounding box center [836, 222] width 315 height 829
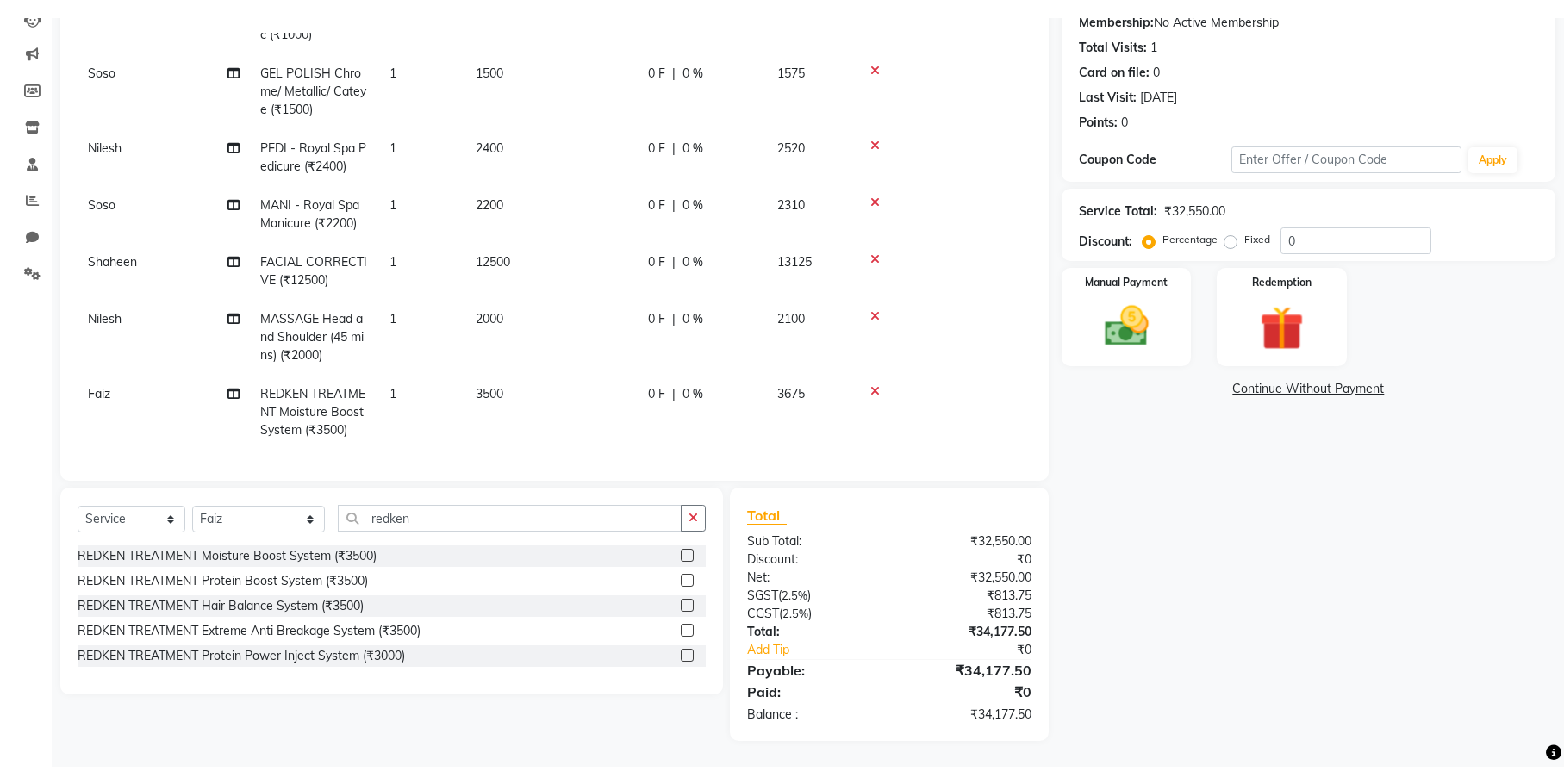
scroll to position [164, 0]
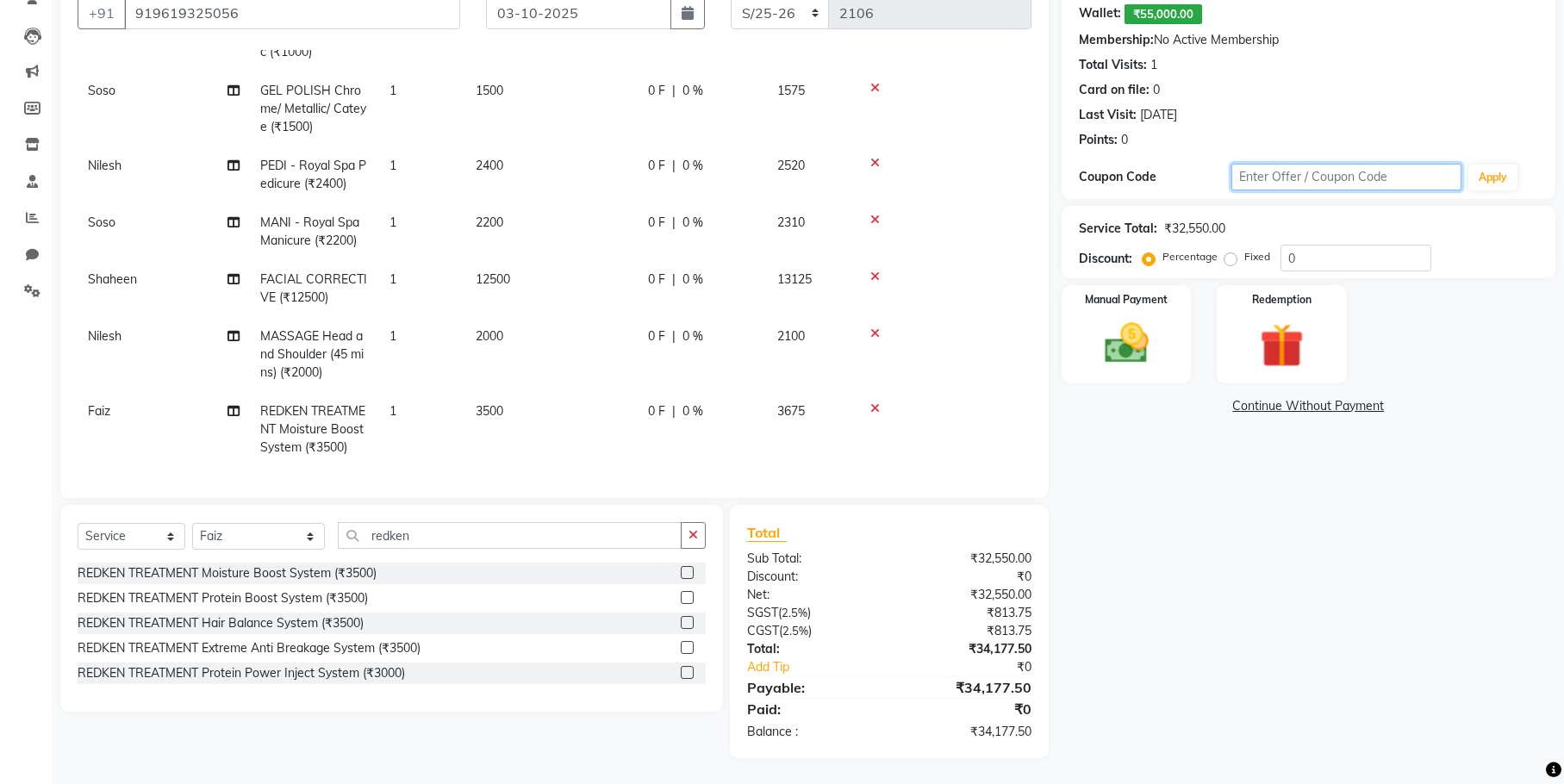
click at [1335, 172] on input "text" at bounding box center [1346, 176] width 230 height 26
click at [1244, 261] on label "Fixed" at bounding box center [1257, 257] width 25 height 16
click at [1228, 261] on input "Fixed" at bounding box center [1234, 257] width 12 height 12
radio input "true"
click at [1301, 178] on input "text" at bounding box center [1346, 176] width 230 height 26
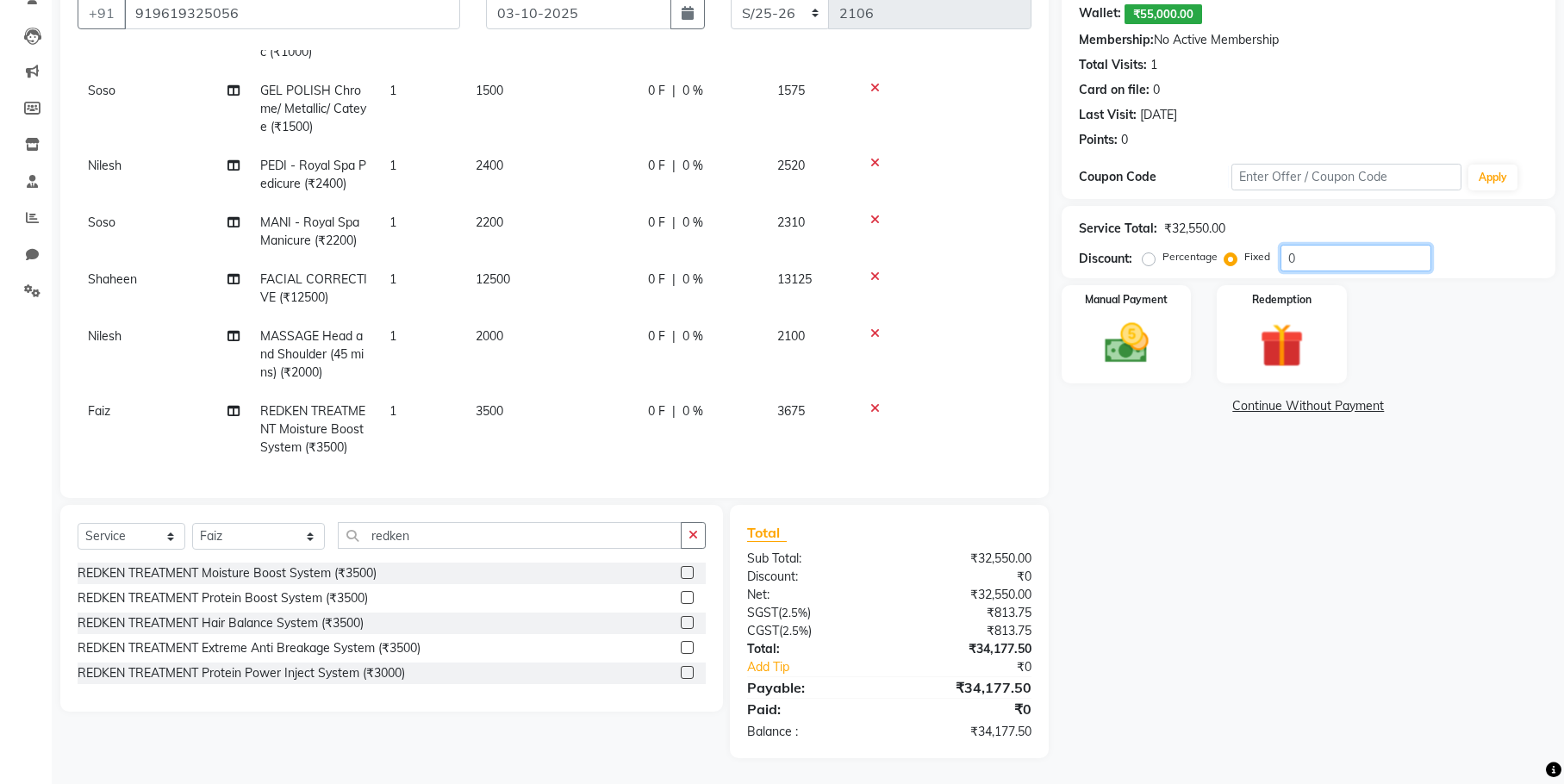
click at [1328, 258] on input "0" at bounding box center [1356, 258] width 151 height 26
type input "30"
click at [1414, 323] on div "Manual Payment Redemption" at bounding box center [1308, 334] width 520 height 98
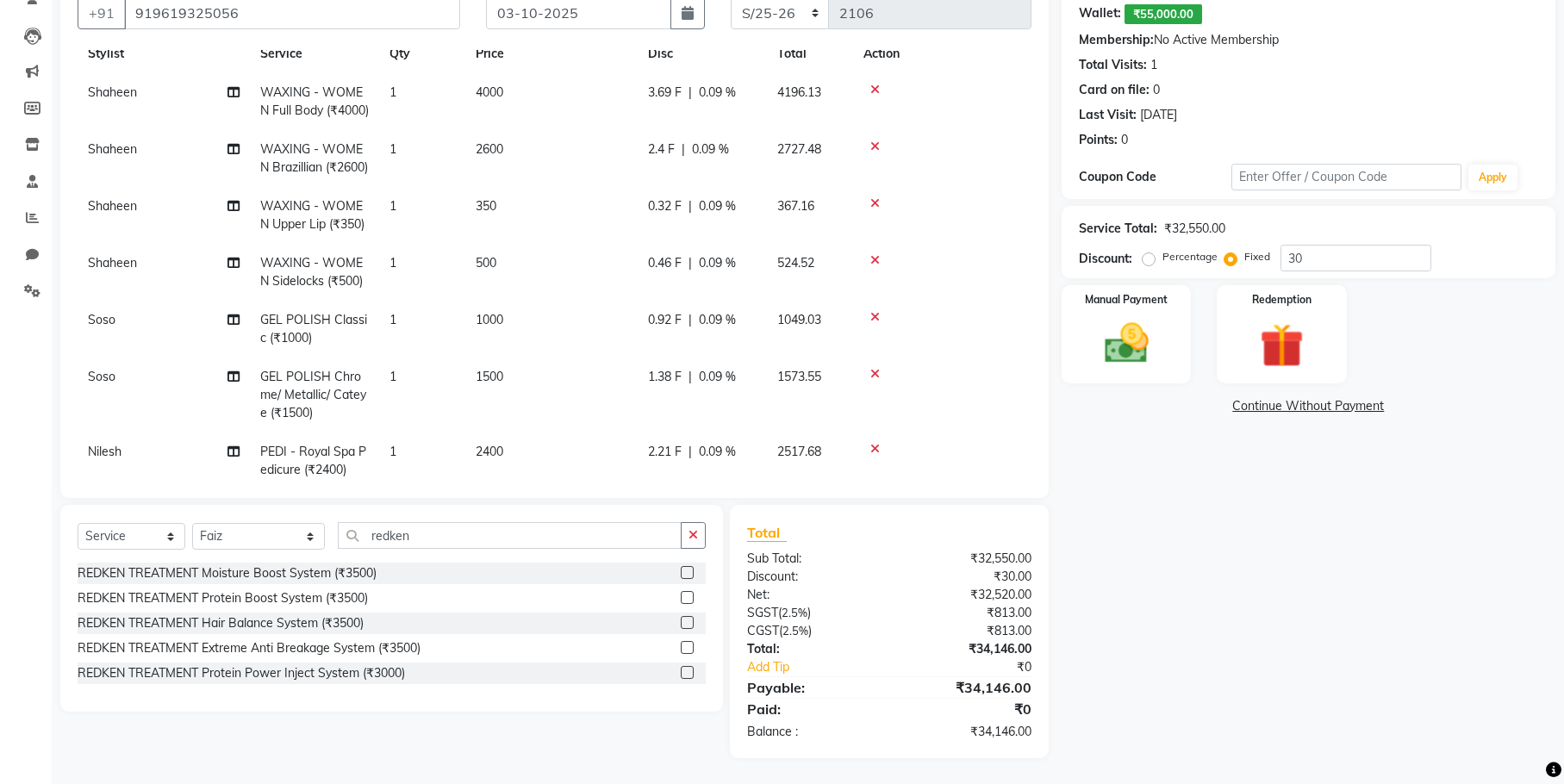
scroll to position [86, 0]
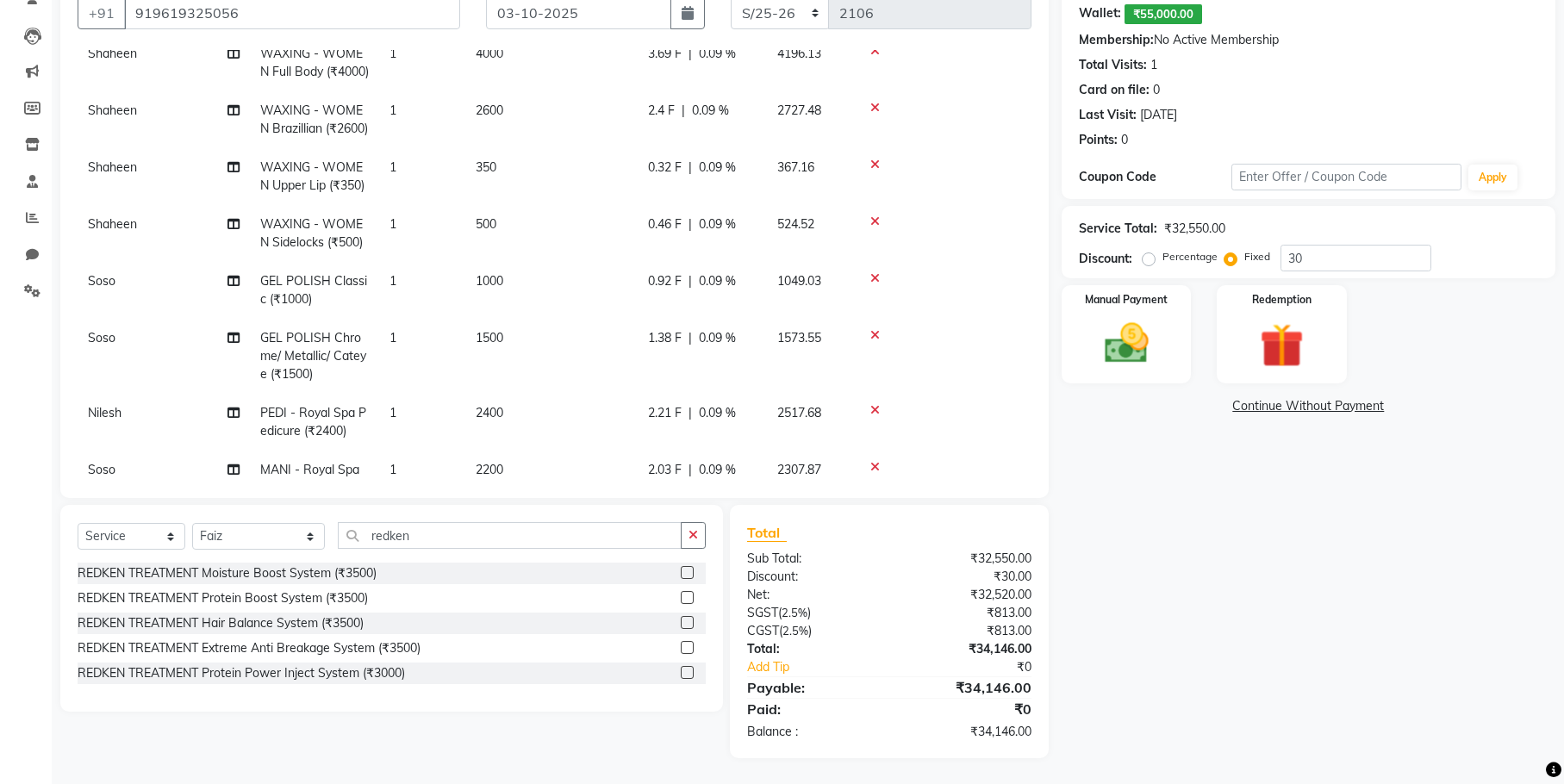
click at [1162, 264] on label "Percentage" at bounding box center [1189, 257] width 55 height 16
click at [1146, 263] on input "Percentage" at bounding box center [1152, 257] width 12 height 12
radio input "true"
click at [1311, 262] on input "30" at bounding box center [1356, 258] width 151 height 26
type input "3"
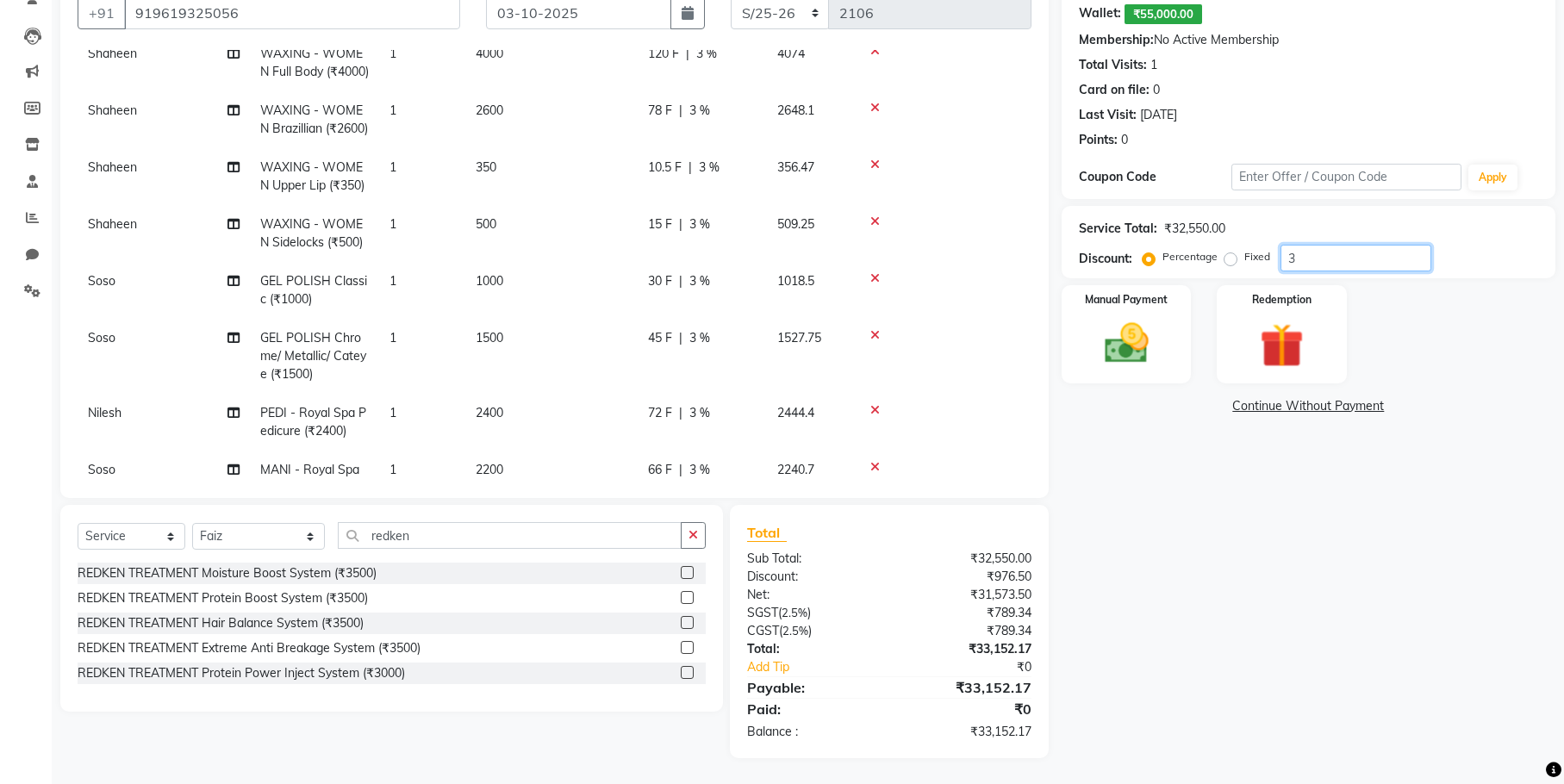
type input "30"
click at [1395, 337] on div "Manual Payment Redemption" at bounding box center [1308, 334] width 520 height 98
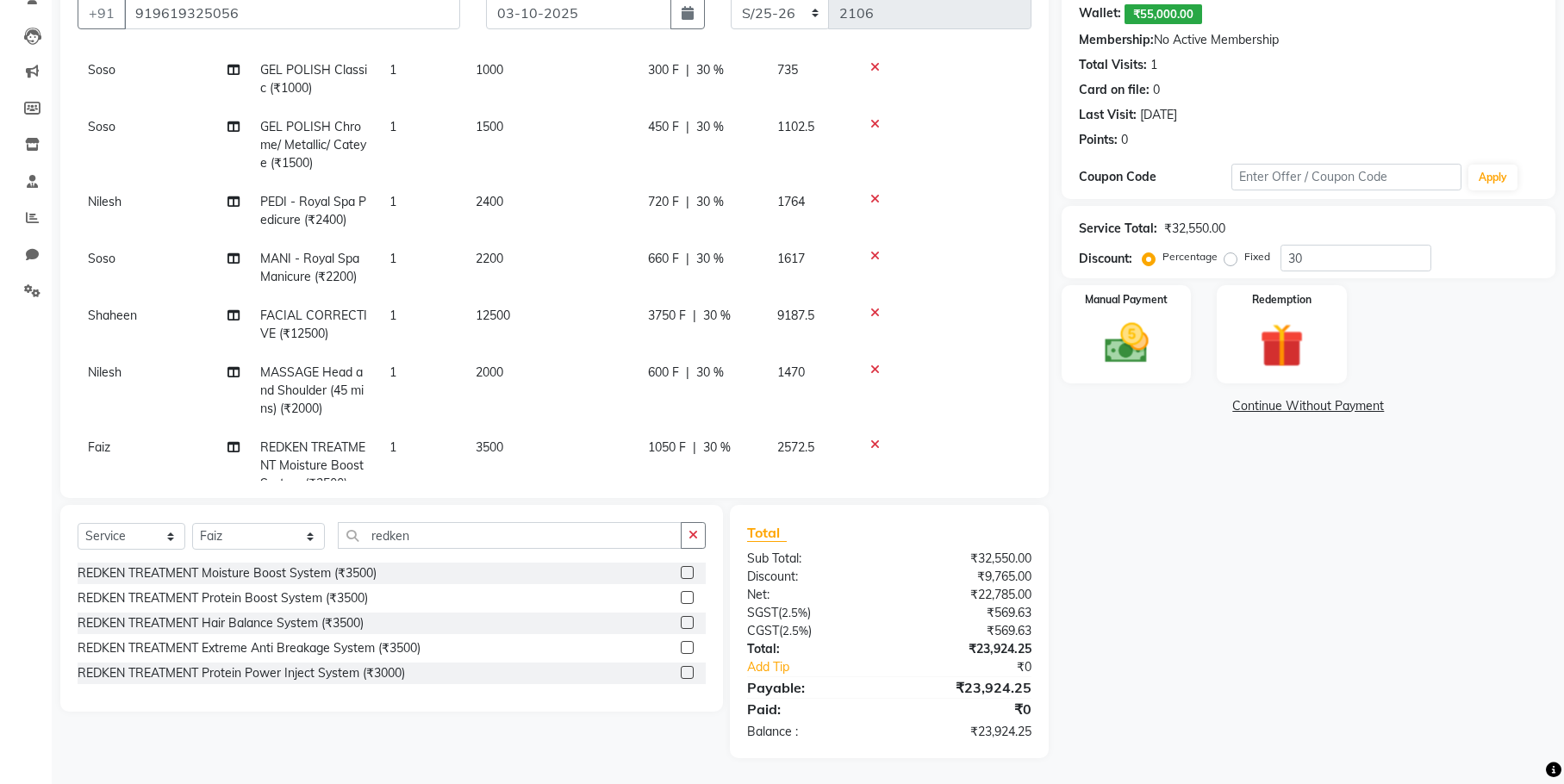
scroll to position [296, 0]
click at [489, 135] on span "1500" at bounding box center [489, 127] width 27 height 16
select select "61849"
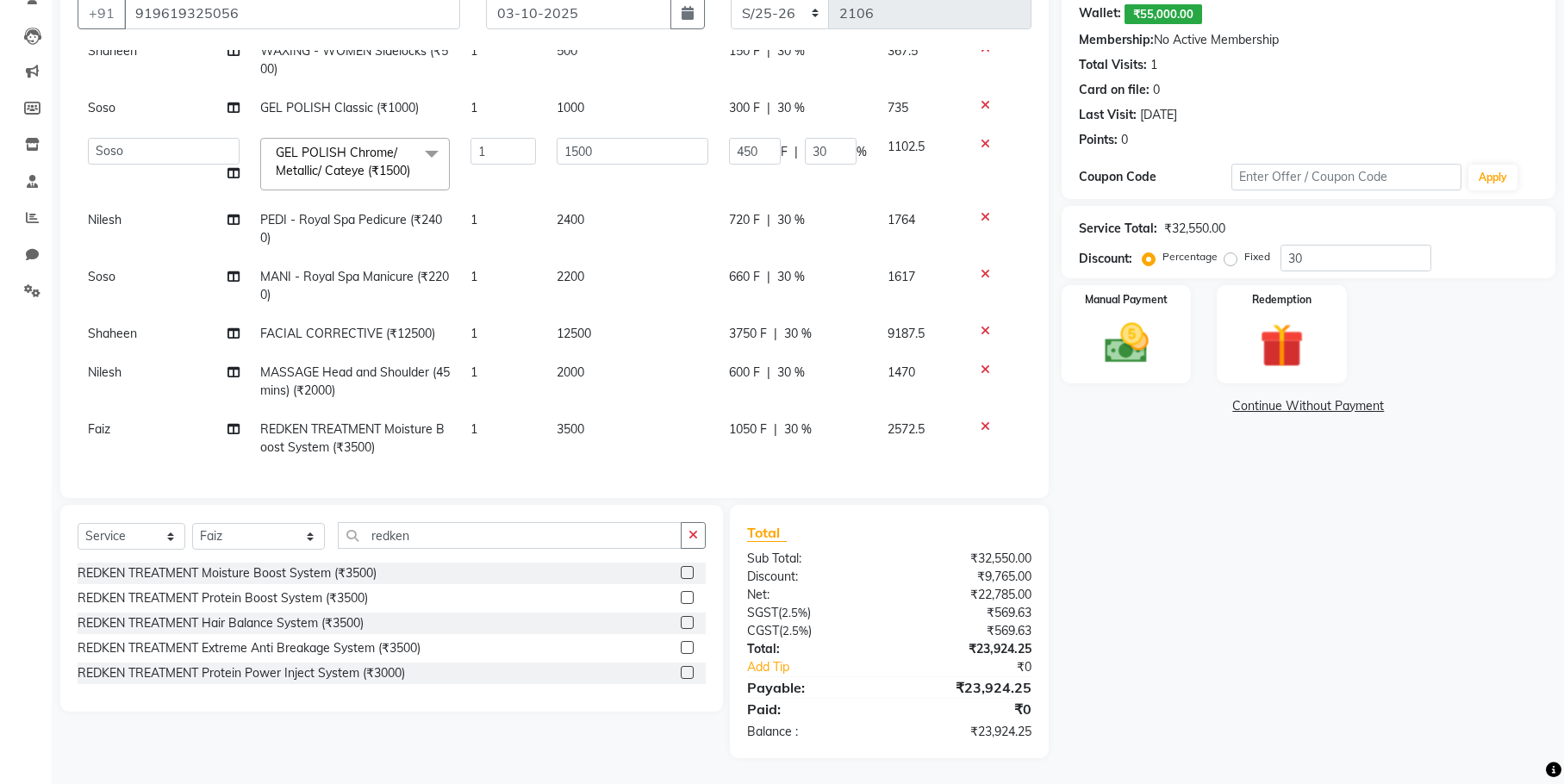
scroll to position [260, 0]
click at [817, 152] on input "30" at bounding box center [831, 151] width 52 height 26
type input "0"
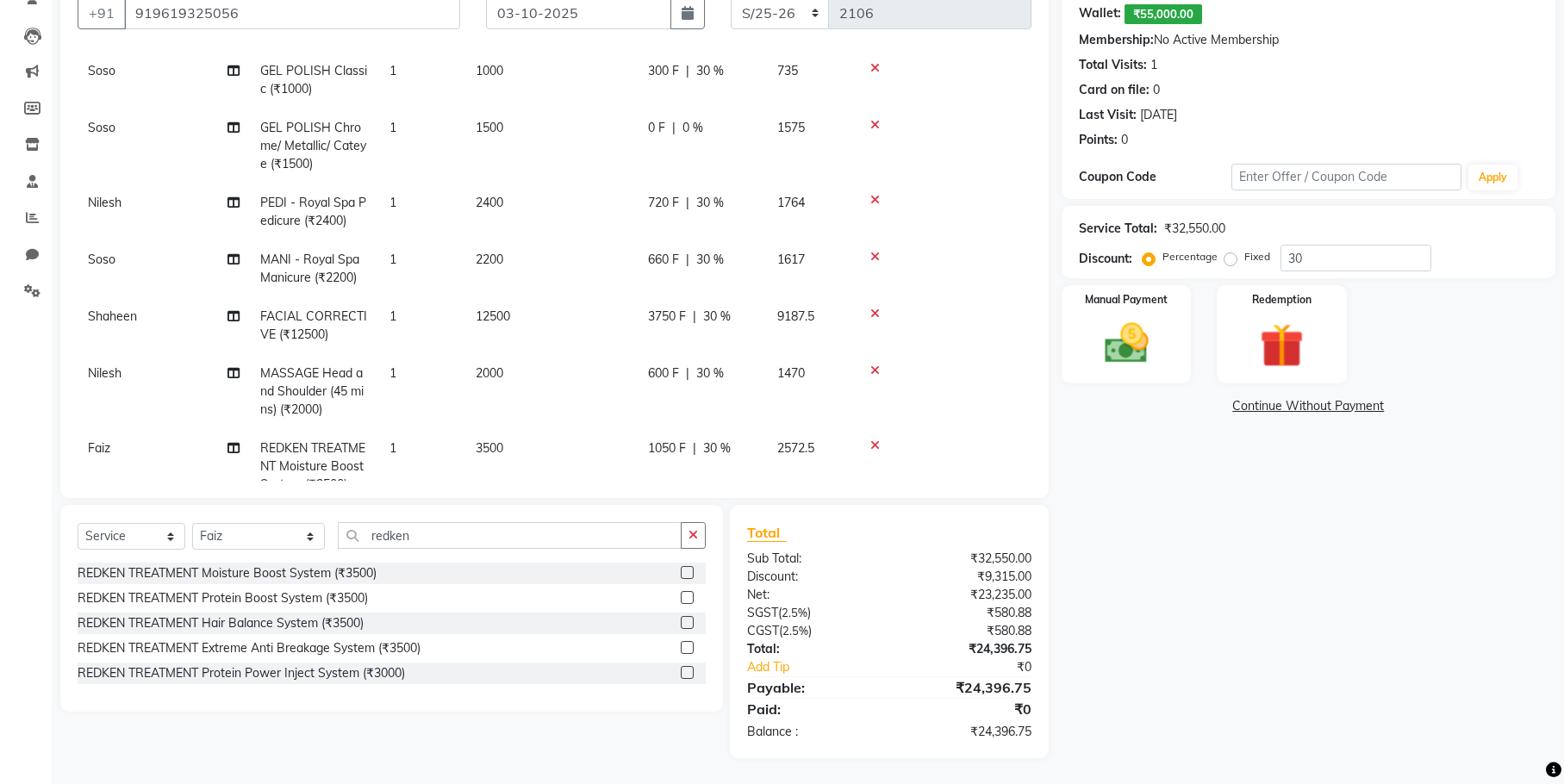
click at [515, 160] on td "1500" at bounding box center [551, 146] width 173 height 74
select select "61849"
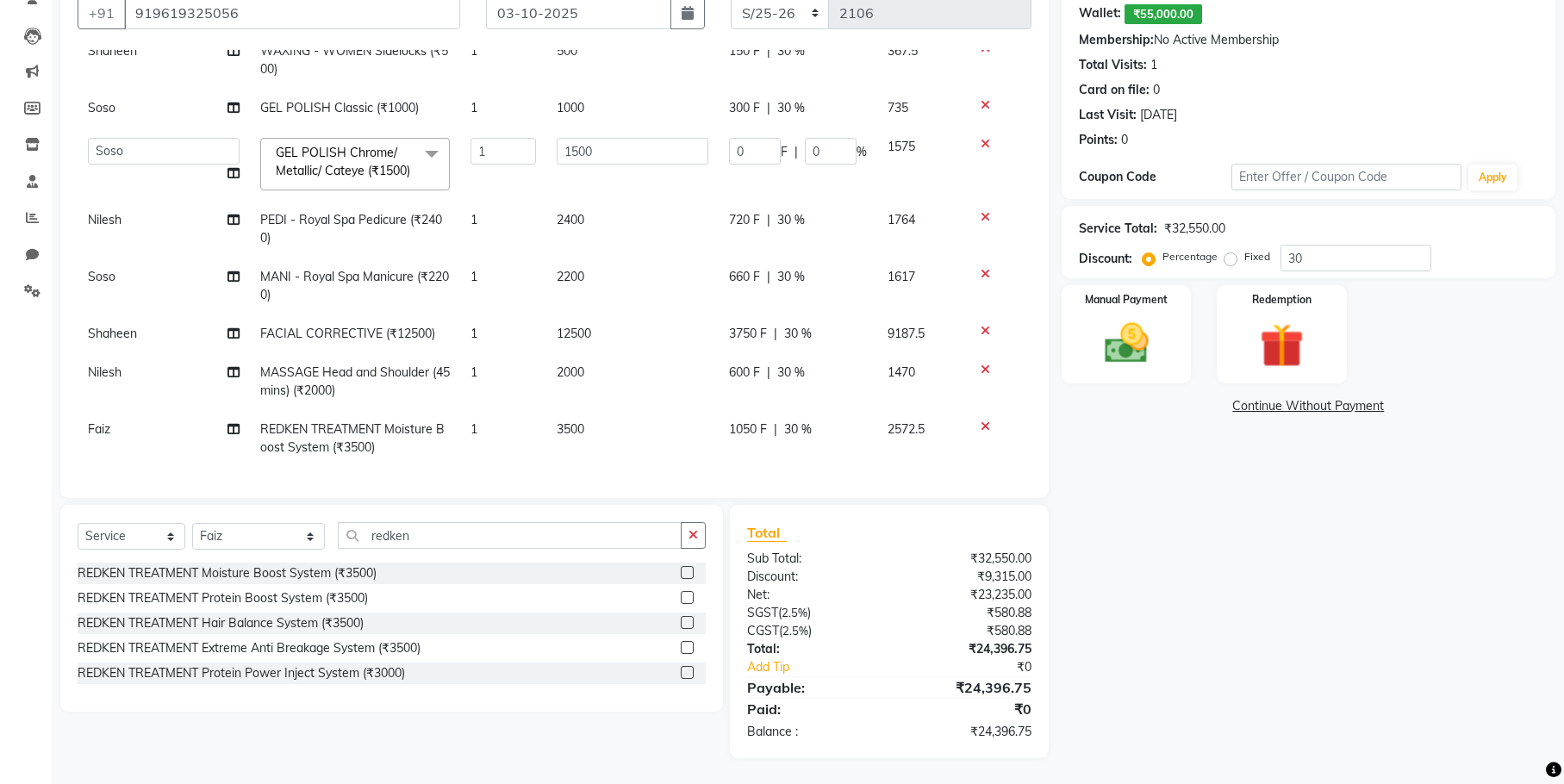
scroll to position [260, 0]
click at [612, 148] on input "1500" at bounding box center [632, 151] width 152 height 26
type input "1"
type input "0"
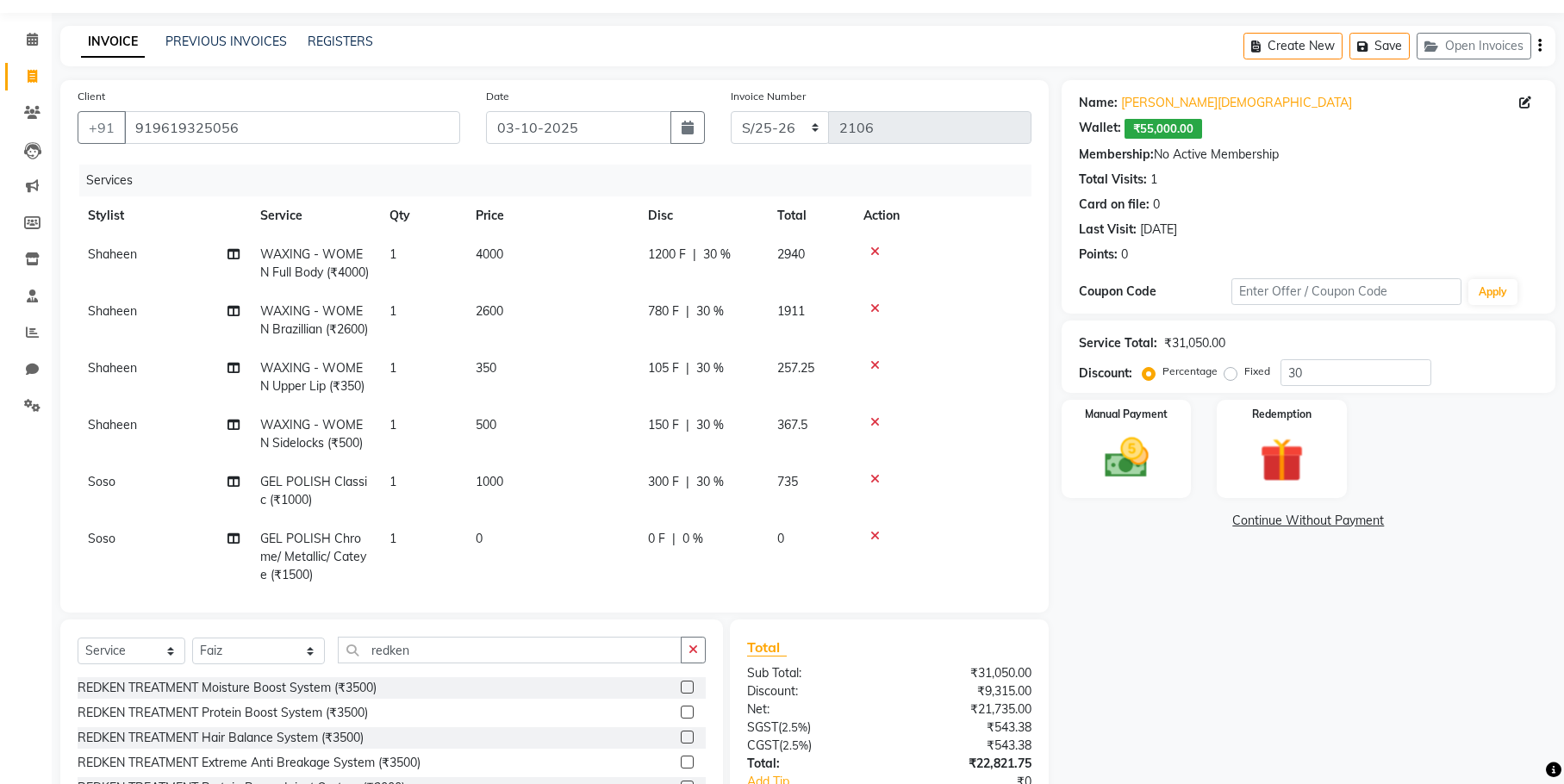
scroll to position [86, 0]
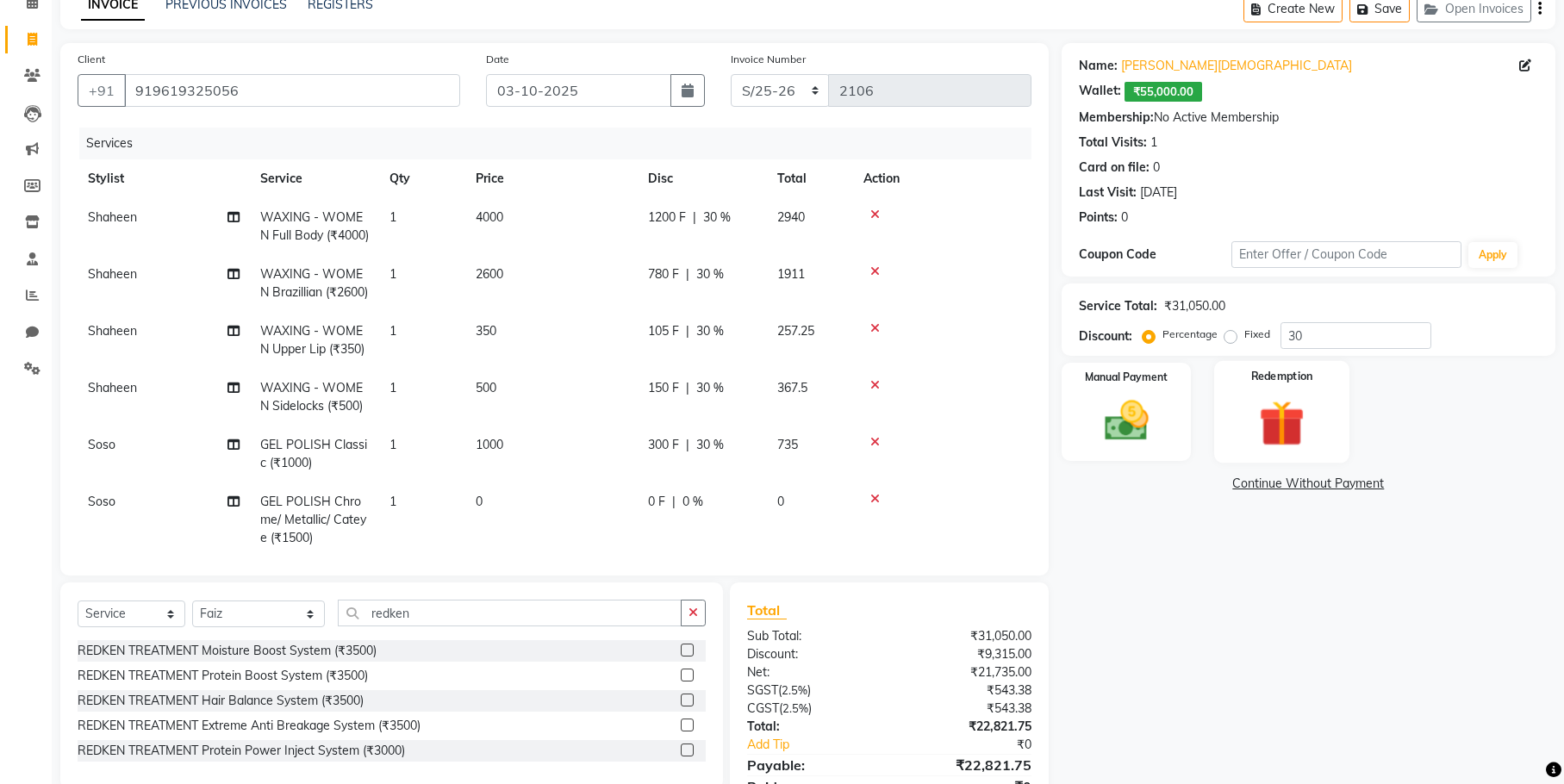
click at [1289, 383] on label "Redemption" at bounding box center [1282, 375] width 62 height 17
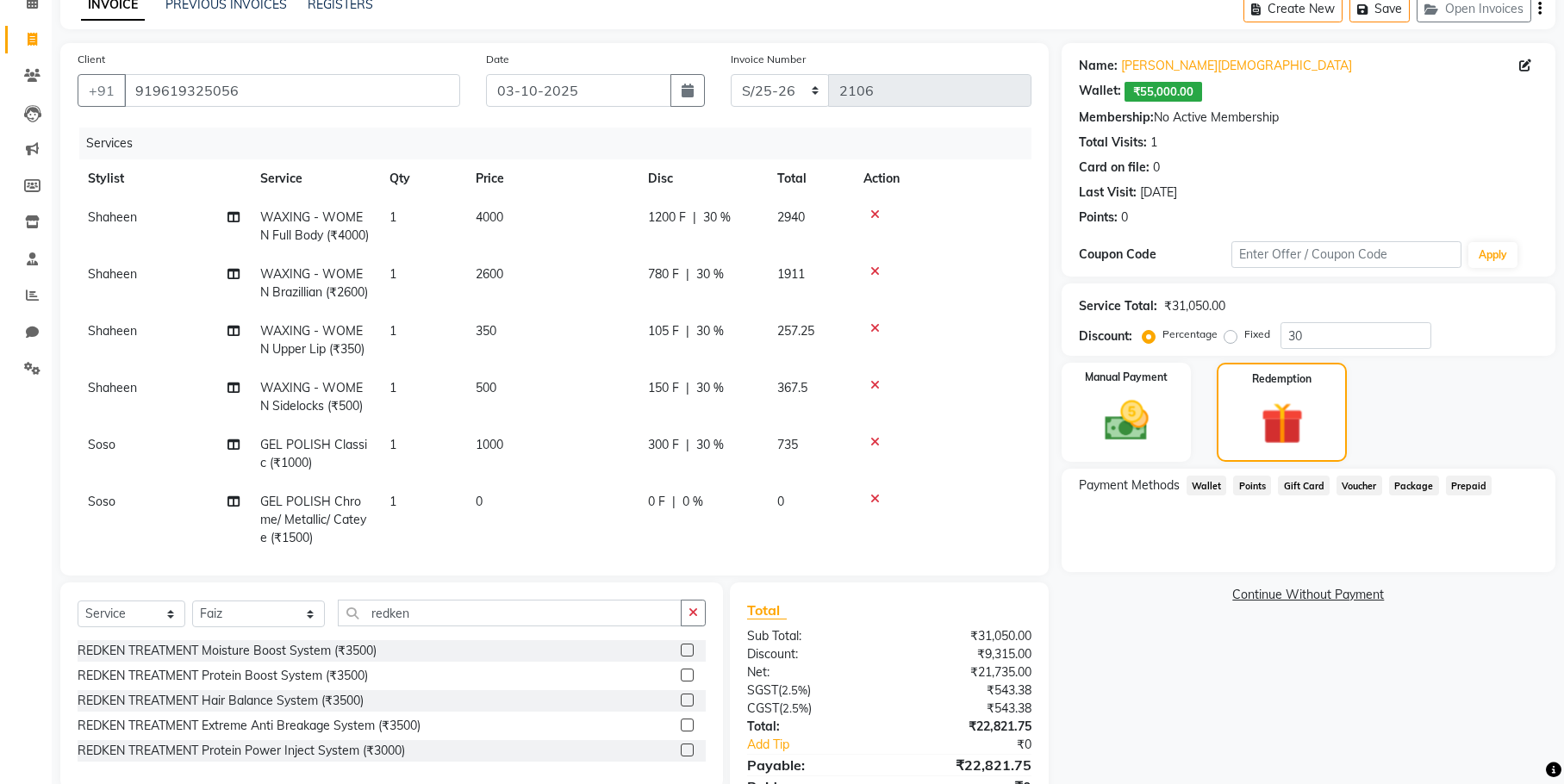
click at [1199, 480] on span "Wallet" at bounding box center [1206, 485] width 40 height 20
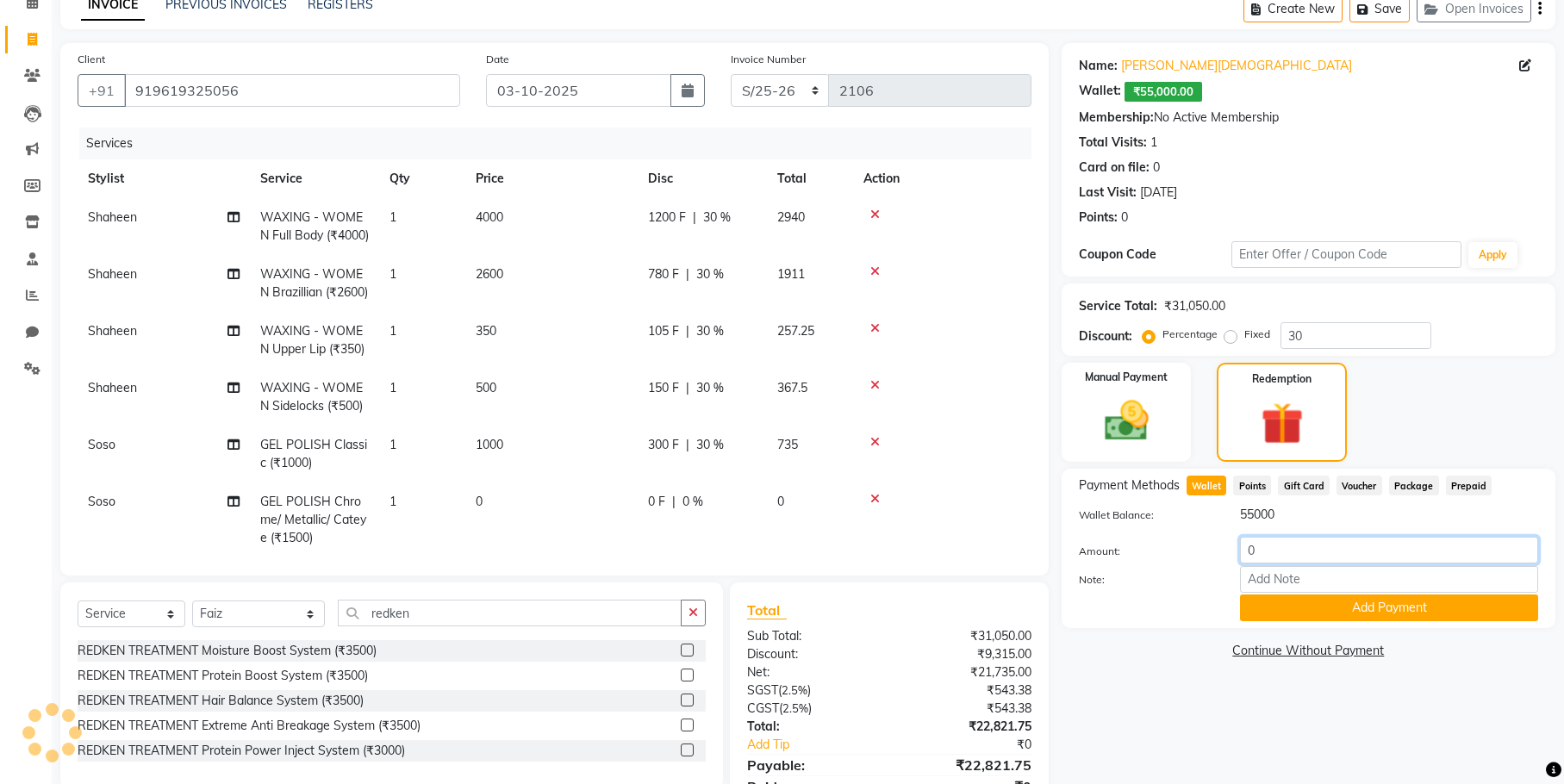
click at [1281, 550] on input "0" at bounding box center [1388, 549] width 298 height 26
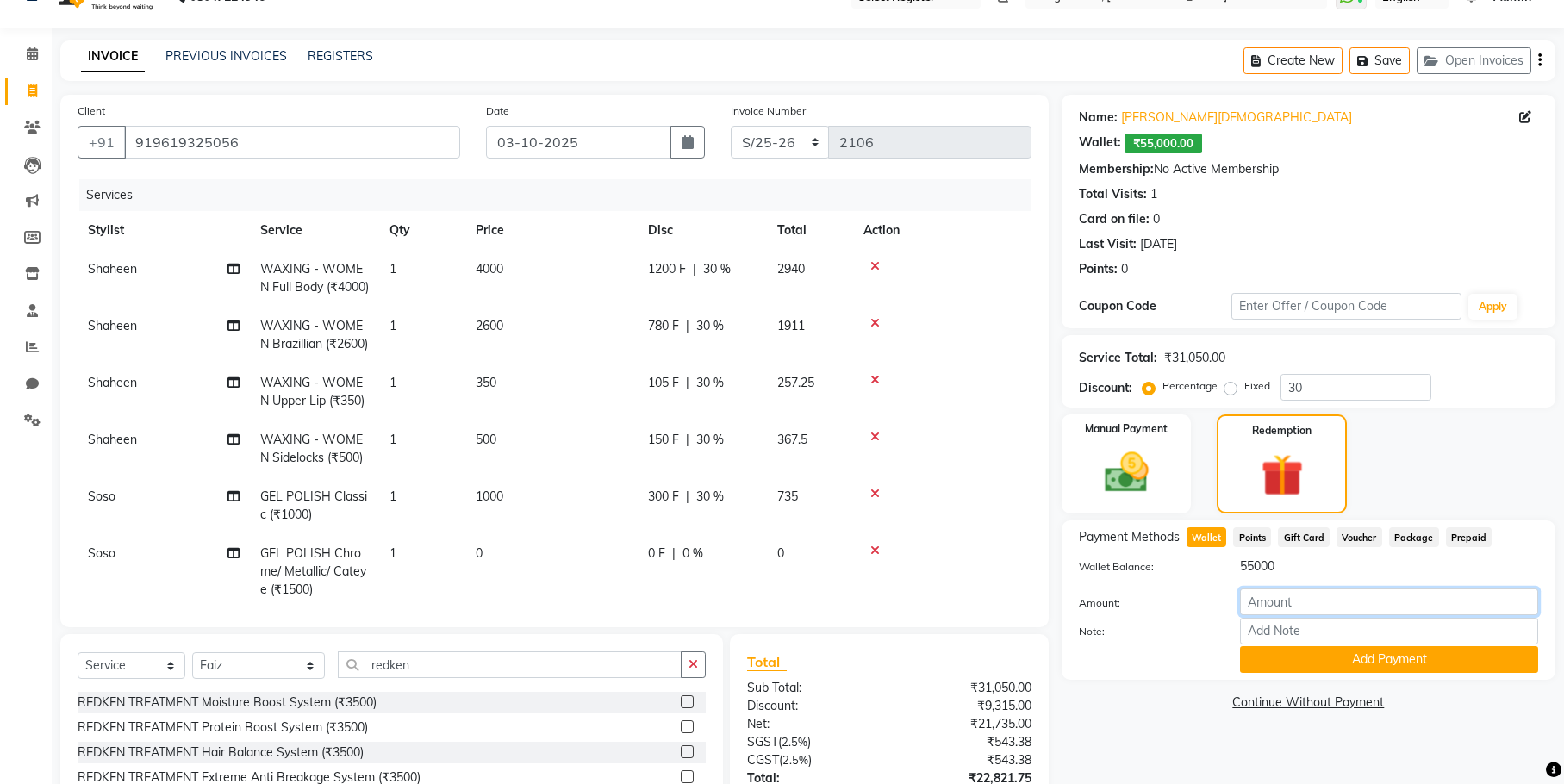
scroll to position [0, 0]
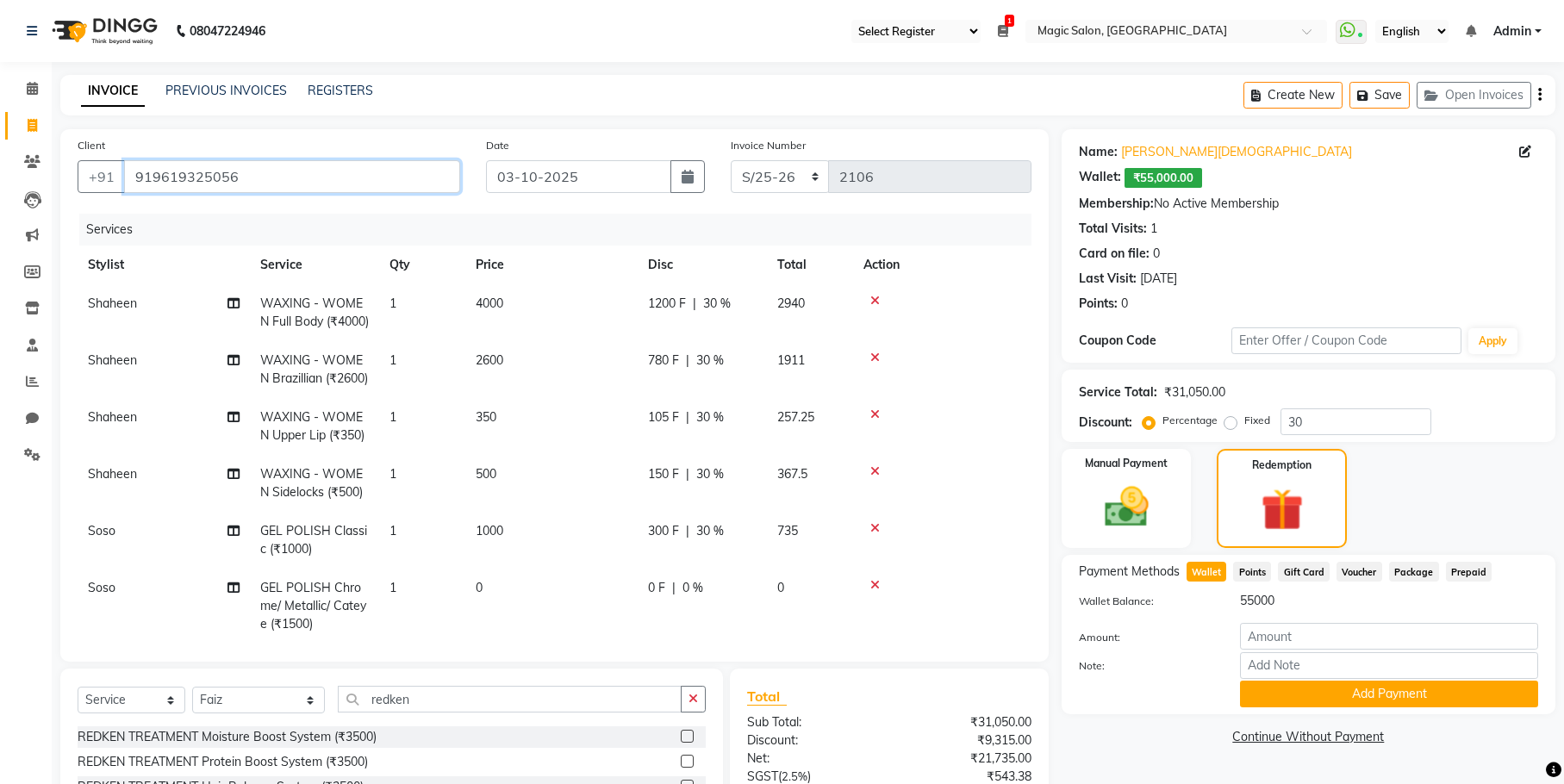
click at [201, 167] on input "919619325056" at bounding box center [292, 175] width 336 height 32
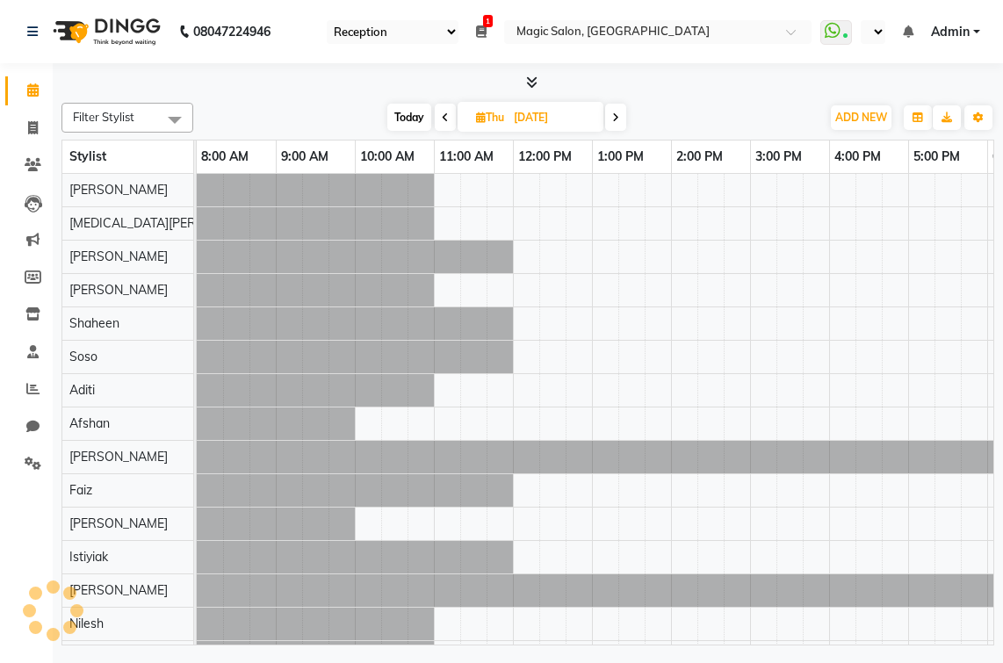
select select "56"
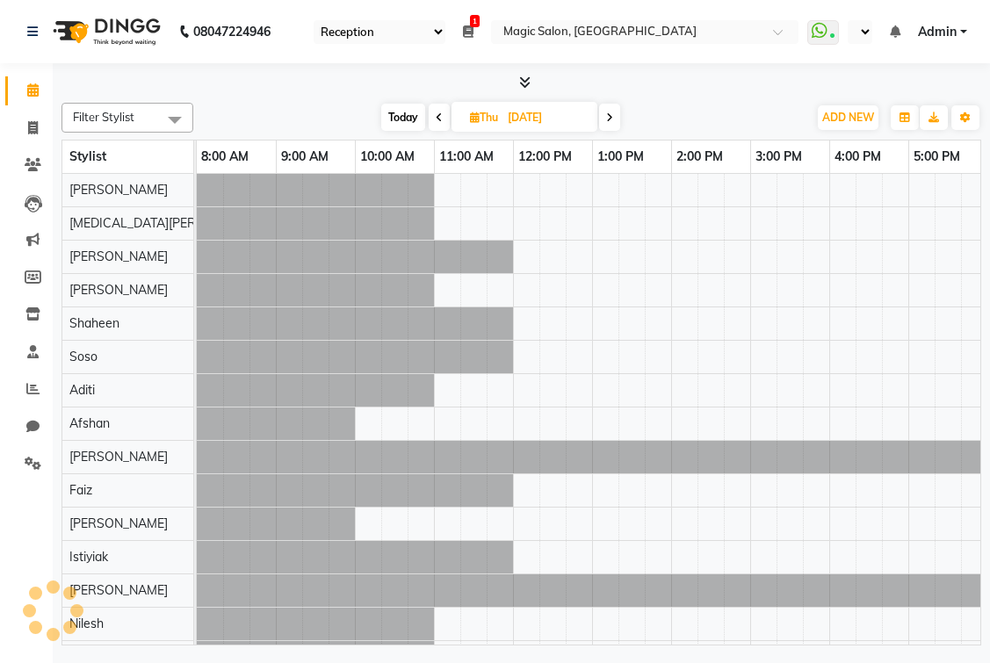
select select "en"
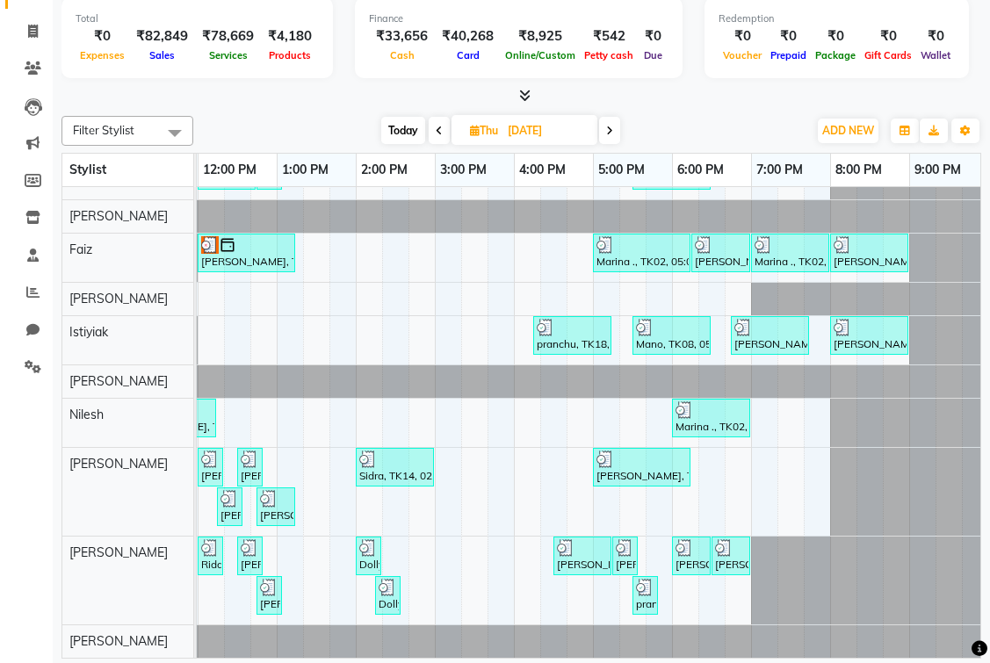
scroll to position [0, 323]
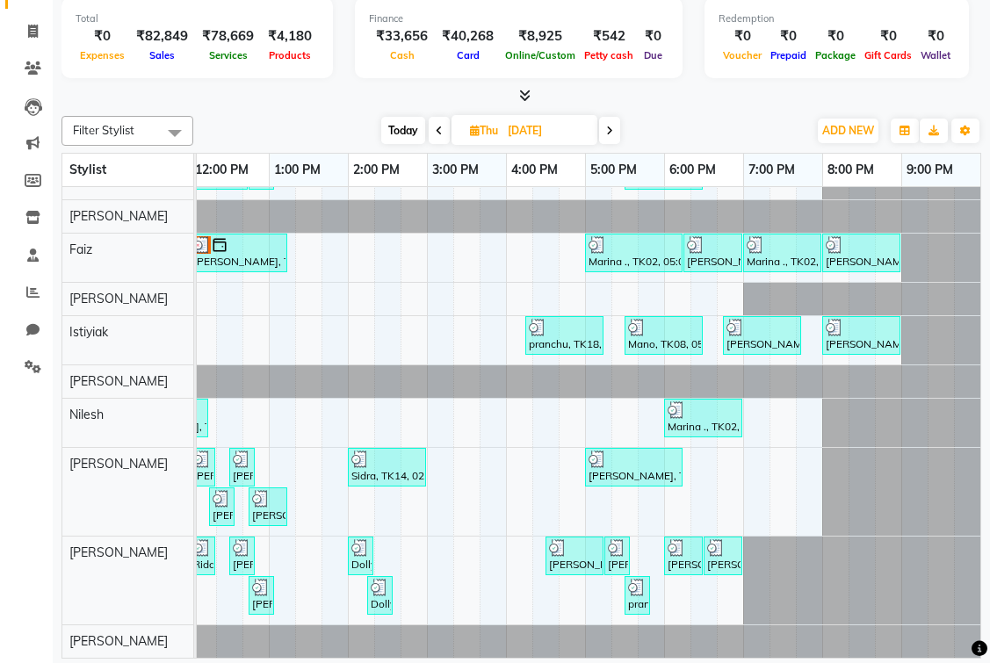
click at [406, 131] on span "Today" at bounding box center [403, 130] width 44 height 27
type input "03-10-2025"
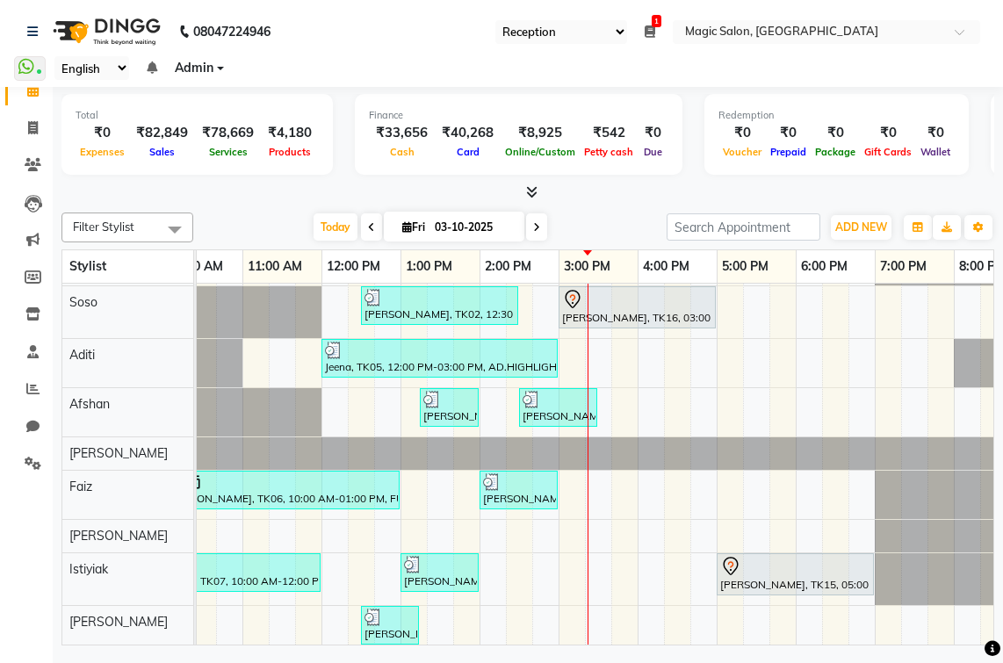
scroll to position [0, 0]
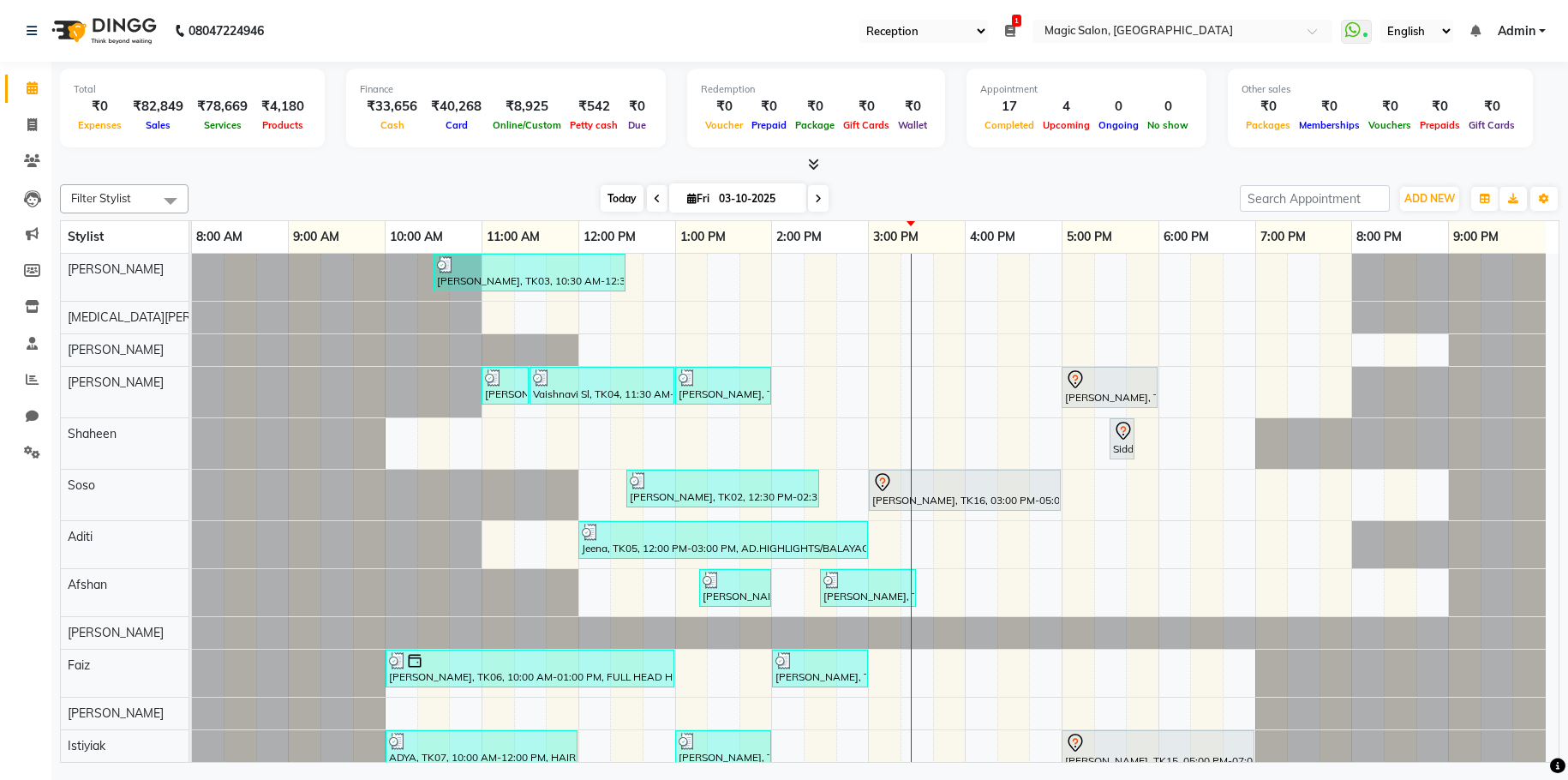
click at [623, 194] on span "Today" at bounding box center [622, 198] width 43 height 26
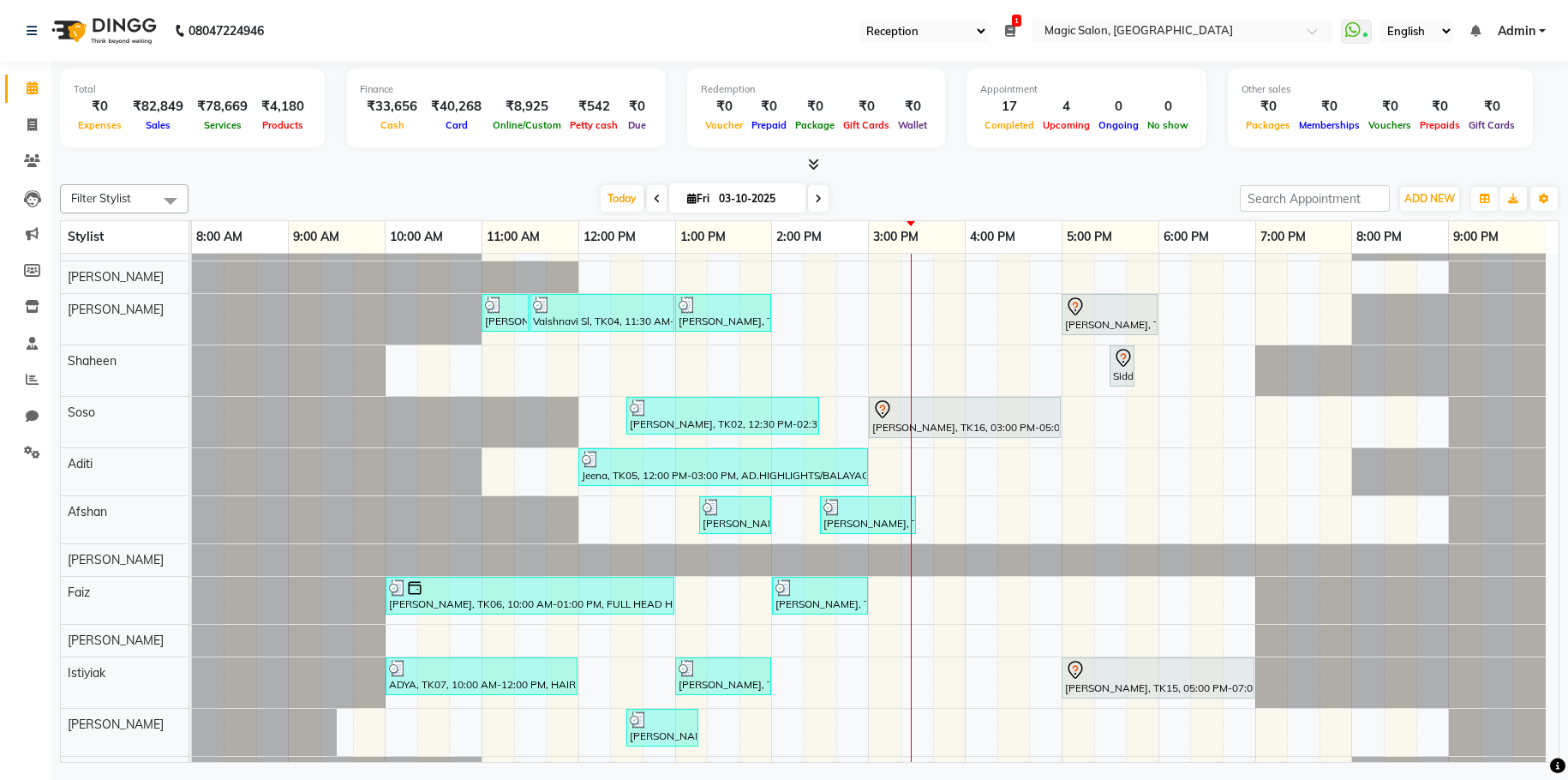
scroll to position [86, 0]
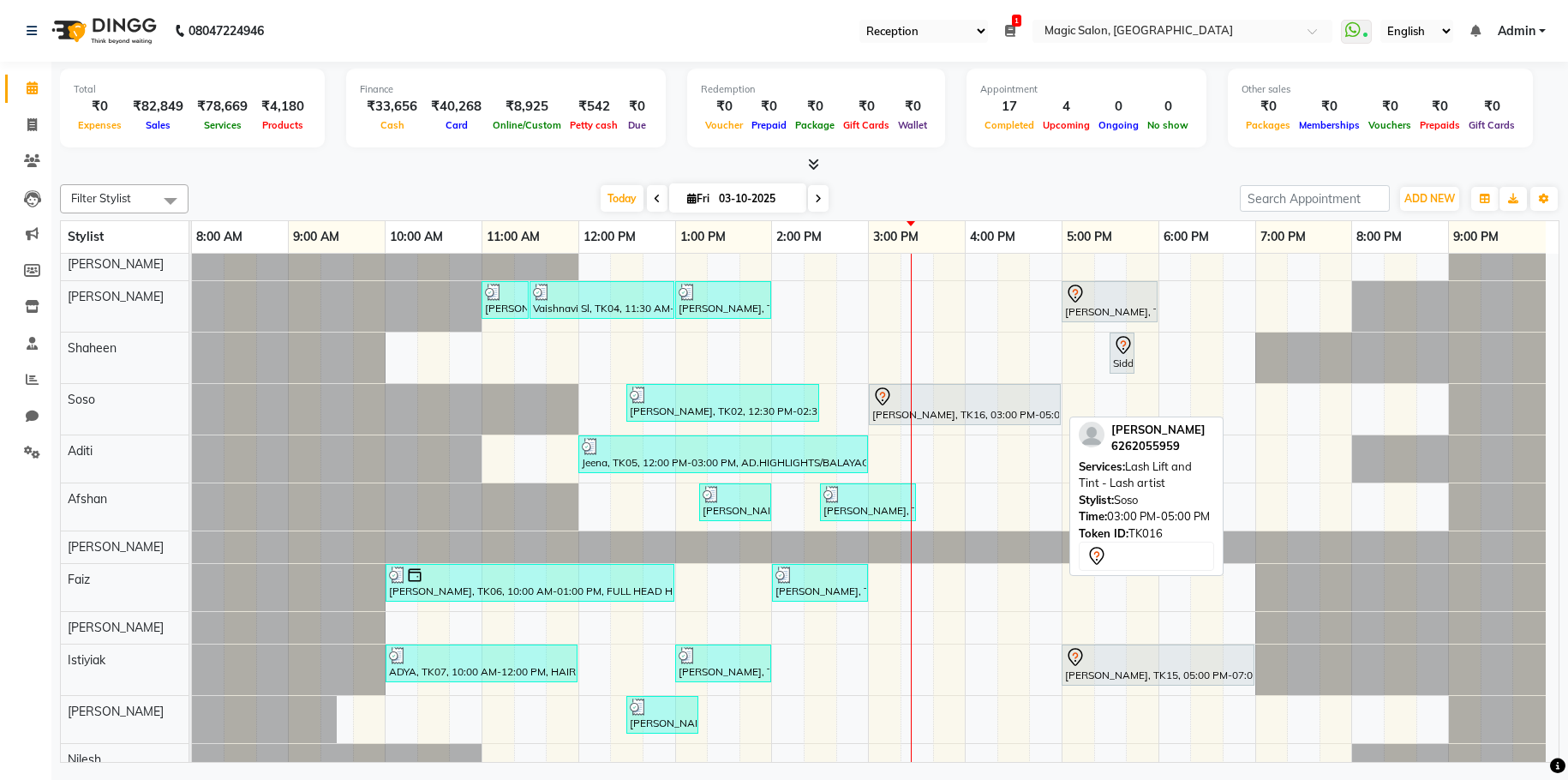
click at [941, 399] on div at bounding box center [964, 396] width 185 height 20
select select "7"
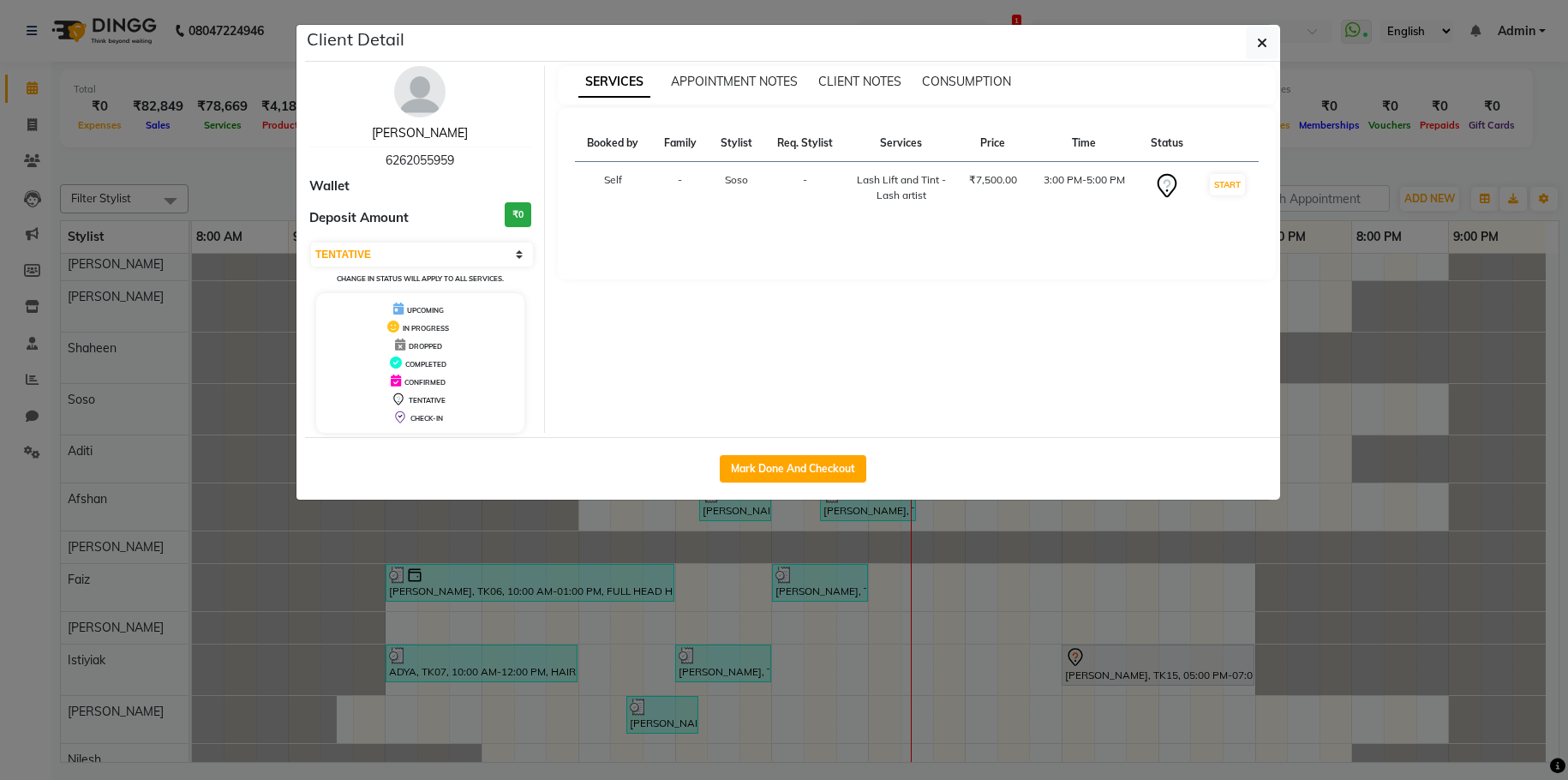
click at [430, 126] on link "Shalini Wasan" at bounding box center [419, 133] width 96 height 16
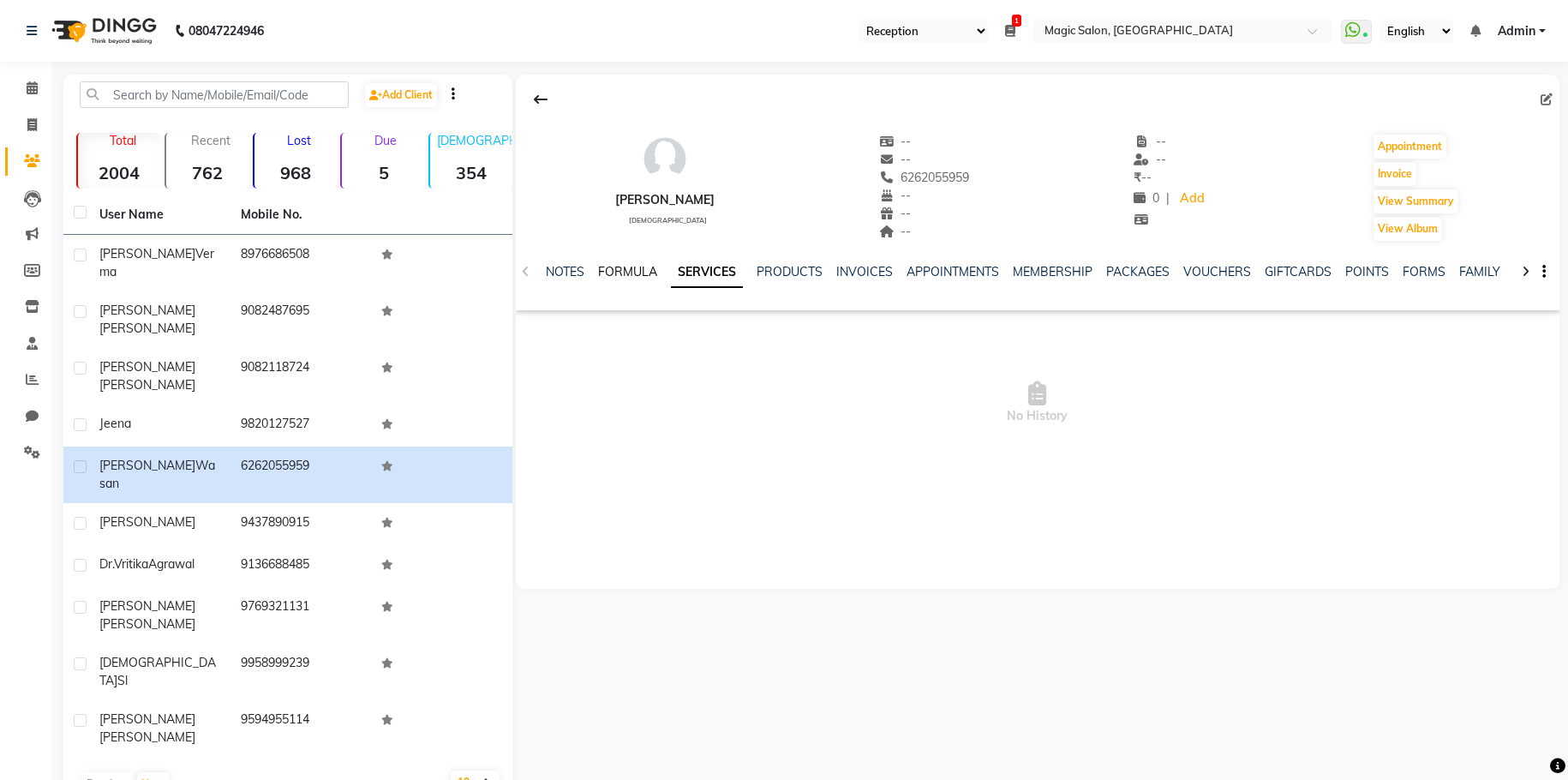
click at [617, 274] on link "FORMULA" at bounding box center [627, 272] width 59 height 16
click at [719, 266] on link "SERVICES" at bounding box center [714, 272] width 59 height 16
click at [536, 270] on div "NOTES FORMULA SERVICES PRODUCTS INVOICES APPOINTMENTS MEMBERSHIP PACKAGES VOUCH…" at bounding box center [1038, 272] width 1043 height 59
click at [522, 268] on icon at bounding box center [526, 271] width 8 height 12
click at [524, 268] on div "NOTES FORMULA SERVICES PRODUCTS INVOICES APPOINTMENTS MEMBERSHIP PACKAGES VOUCH…" at bounding box center [1038, 272] width 1043 height 59
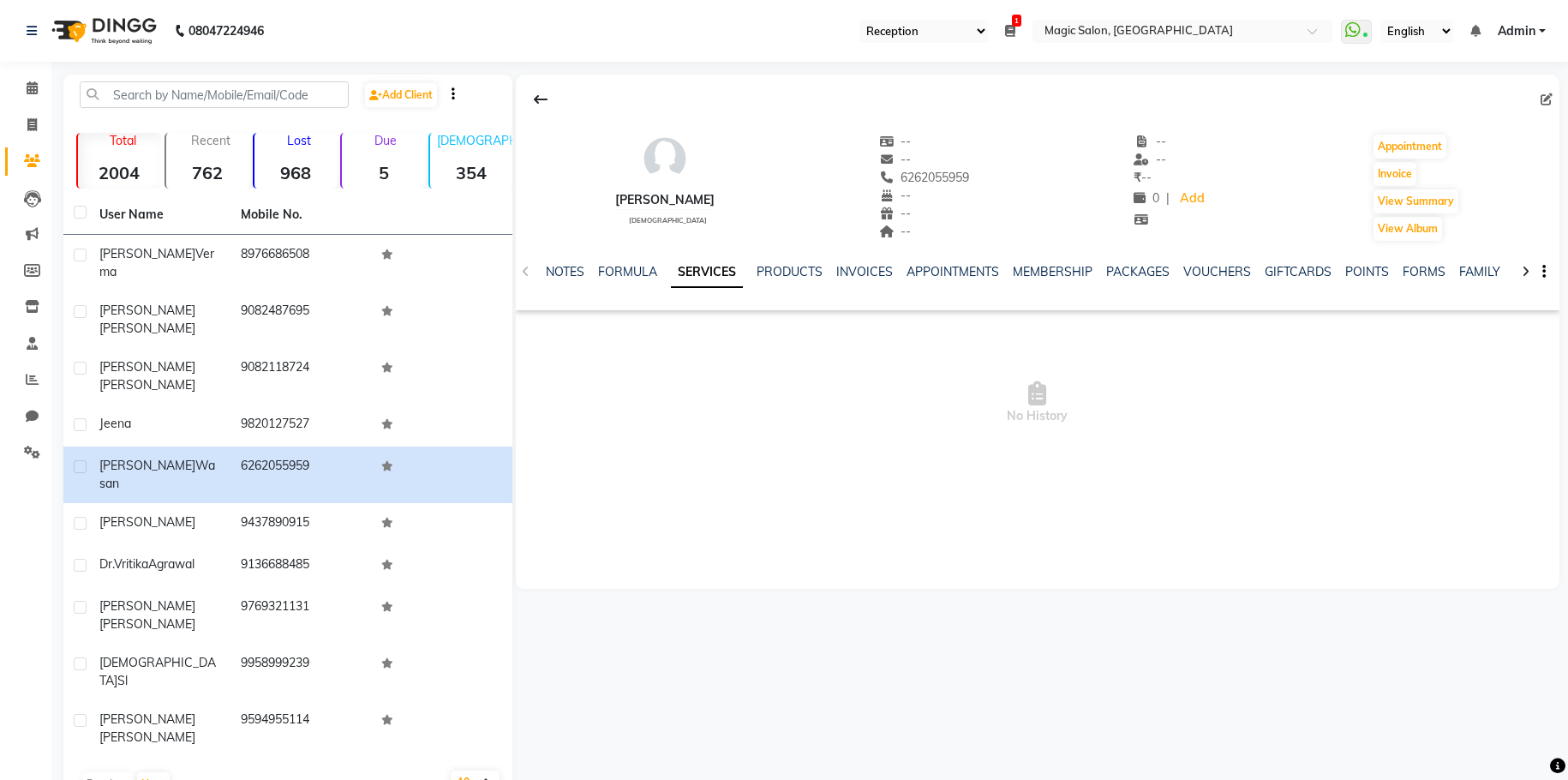
click at [524, 268] on div "NOTES FORMULA SERVICES PRODUCTS INVOICES APPOINTMENTS MEMBERSHIP PACKAGES VOUCH…" at bounding box center [1038, 272] width 1043 height 59
click at [785, 266] on link "PRODUCTS" at bounding box center [790, 272] width 66 height 16
click at [660, 273] on link "SERVICES" at bounding box center [673, 272] width 59 height 16
click at [561, 264] on link "NOTES" at bounding box center [552, 272] width 39 height 16
click at [661, 265] on link "FORMULA" at bounding box center [656, 272] width 59 height 16
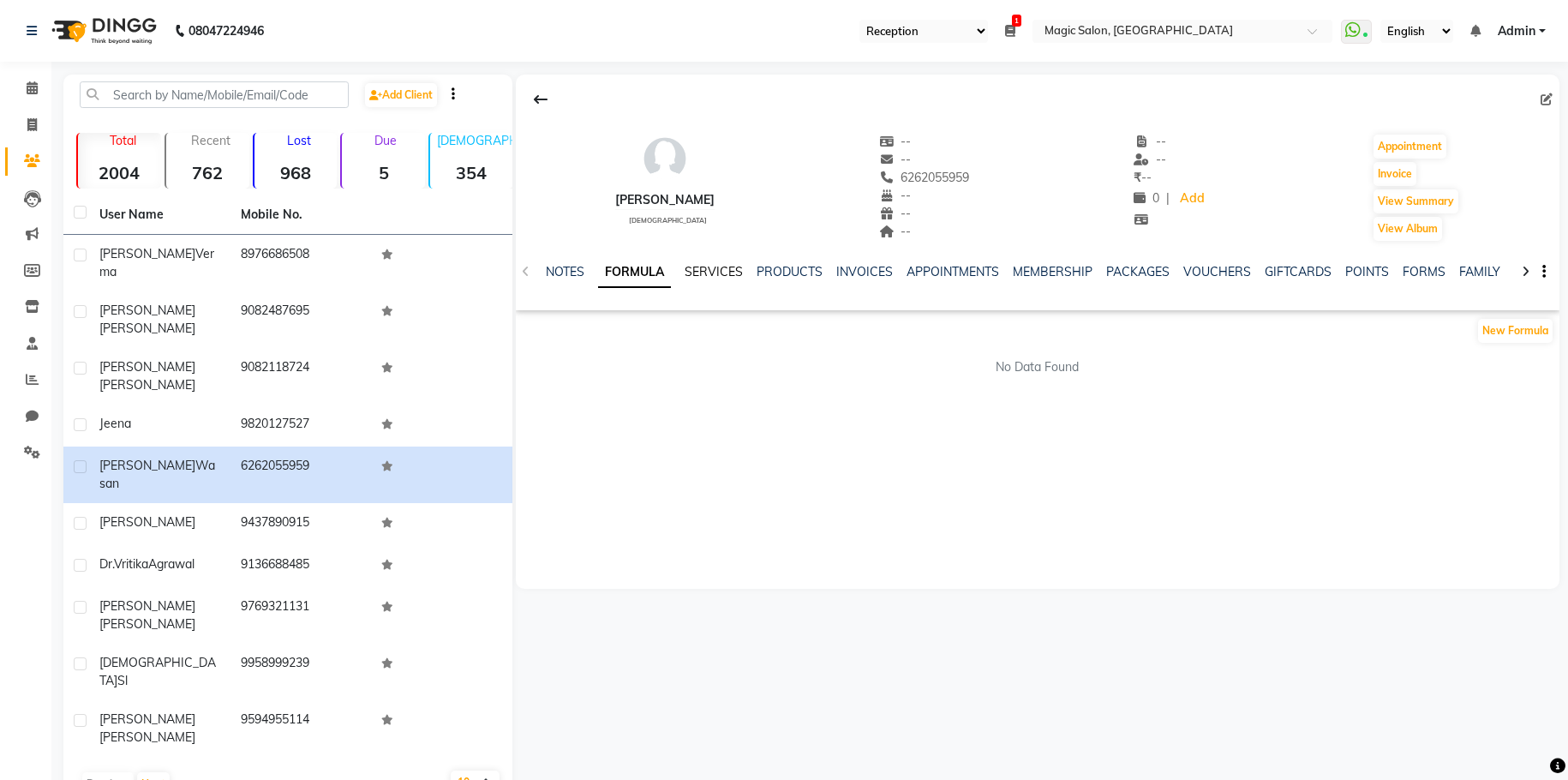
click at [705, 269] on link "SERVICES" at bounding box center [714, 272] width 59 height 16
click at [977, 154] on div "Shalini Wasan female -- -- 6262055959 -- -- -- -- -- ₹ -- 0 | Add Appointment I…" at bounding box center [1038, 179] width 1043 height 127
click at [32, 99] on link "Calendar" at bounding box center [25, 88] width 41 height 28
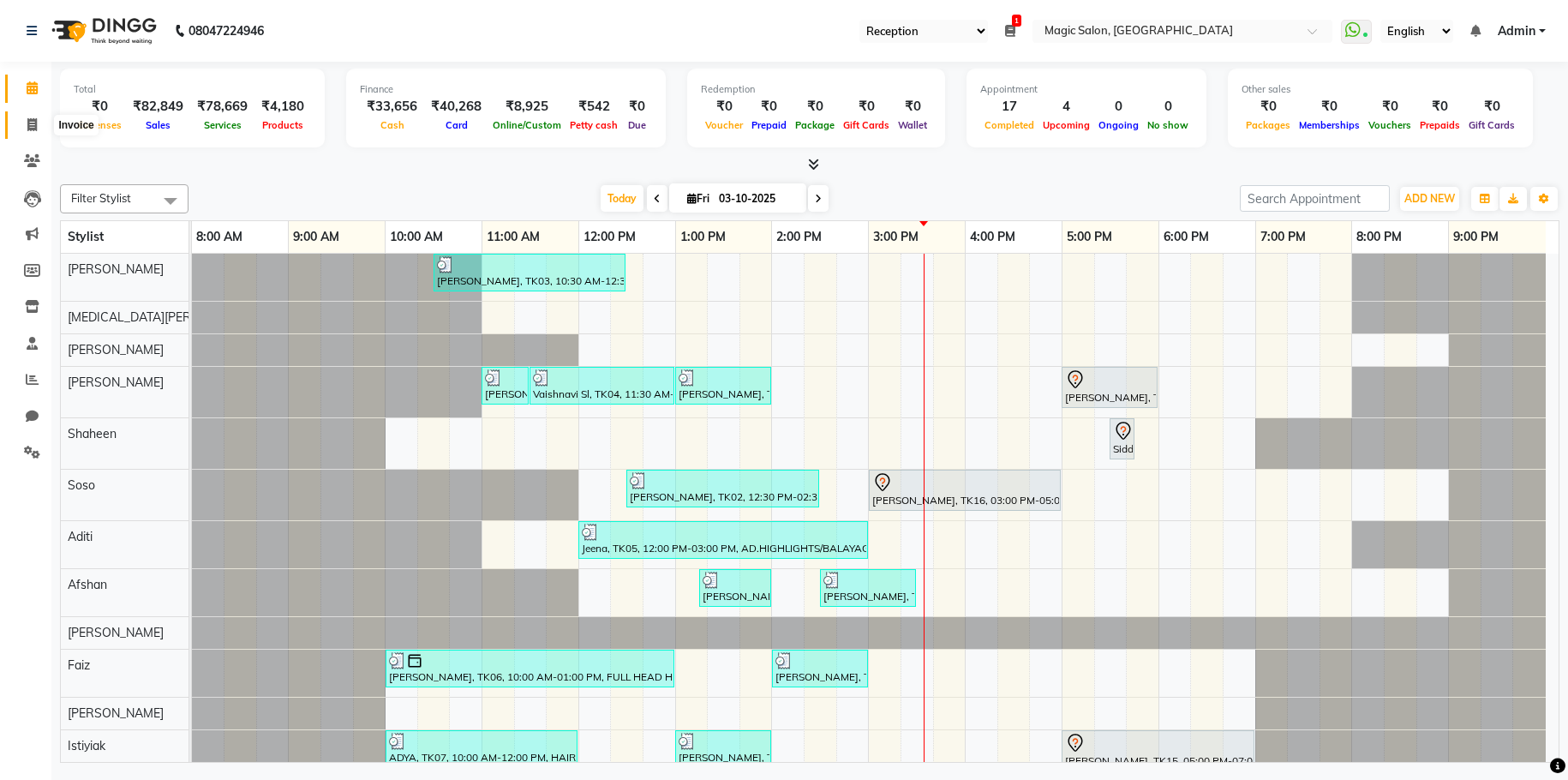
drag, startPoint x: 30, startPoint y: 124, endPoint x: 49, endPoint y: 124, distance: 19.0
click at [30, 124] on icon at bounding box center [32, 124] width 10 height 13
select select "service"
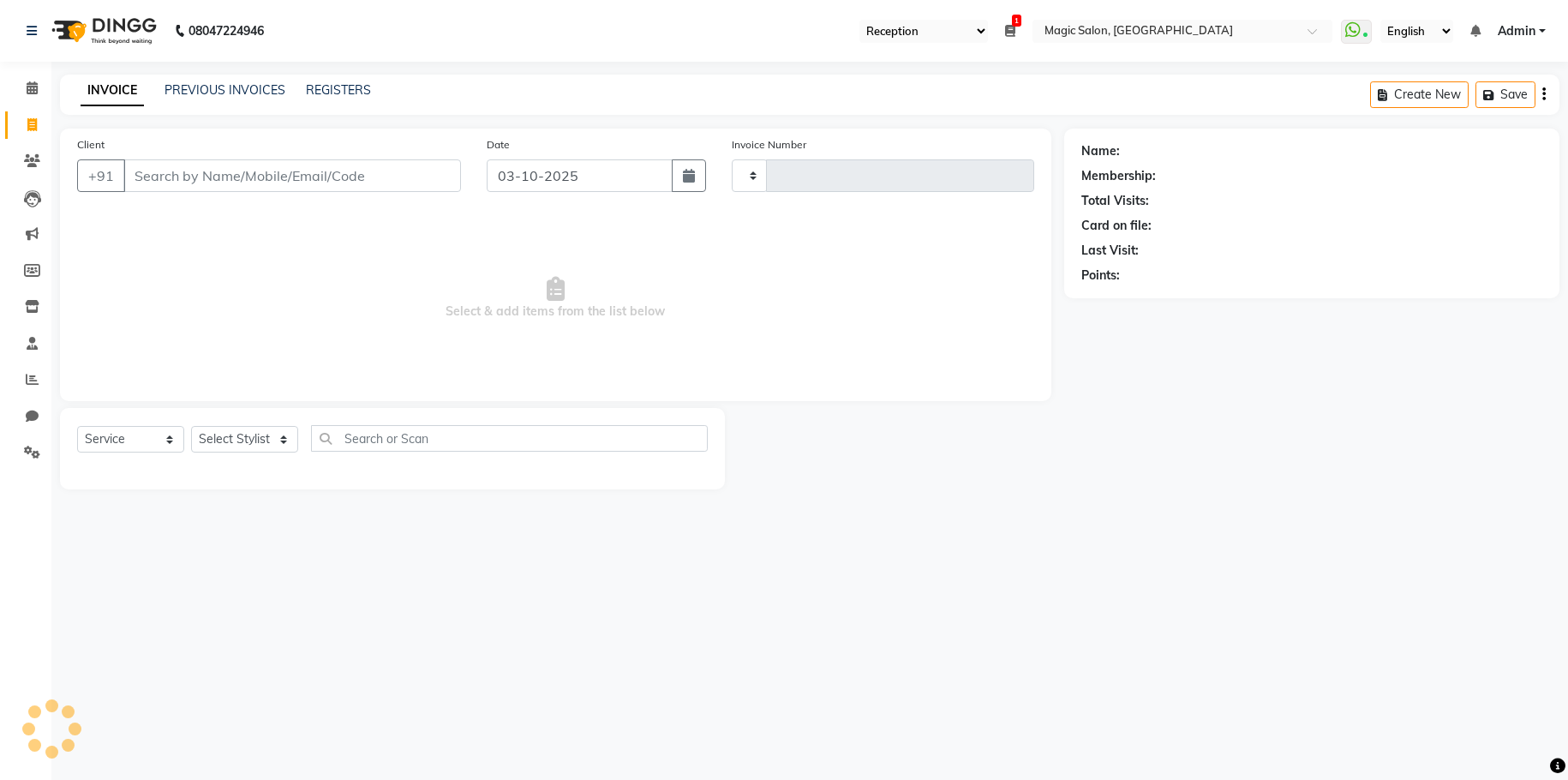
type input "2106"
select select "7276"
click at [179, 176] on input "Client" at bounding box center [293, 175] width 337 height 32
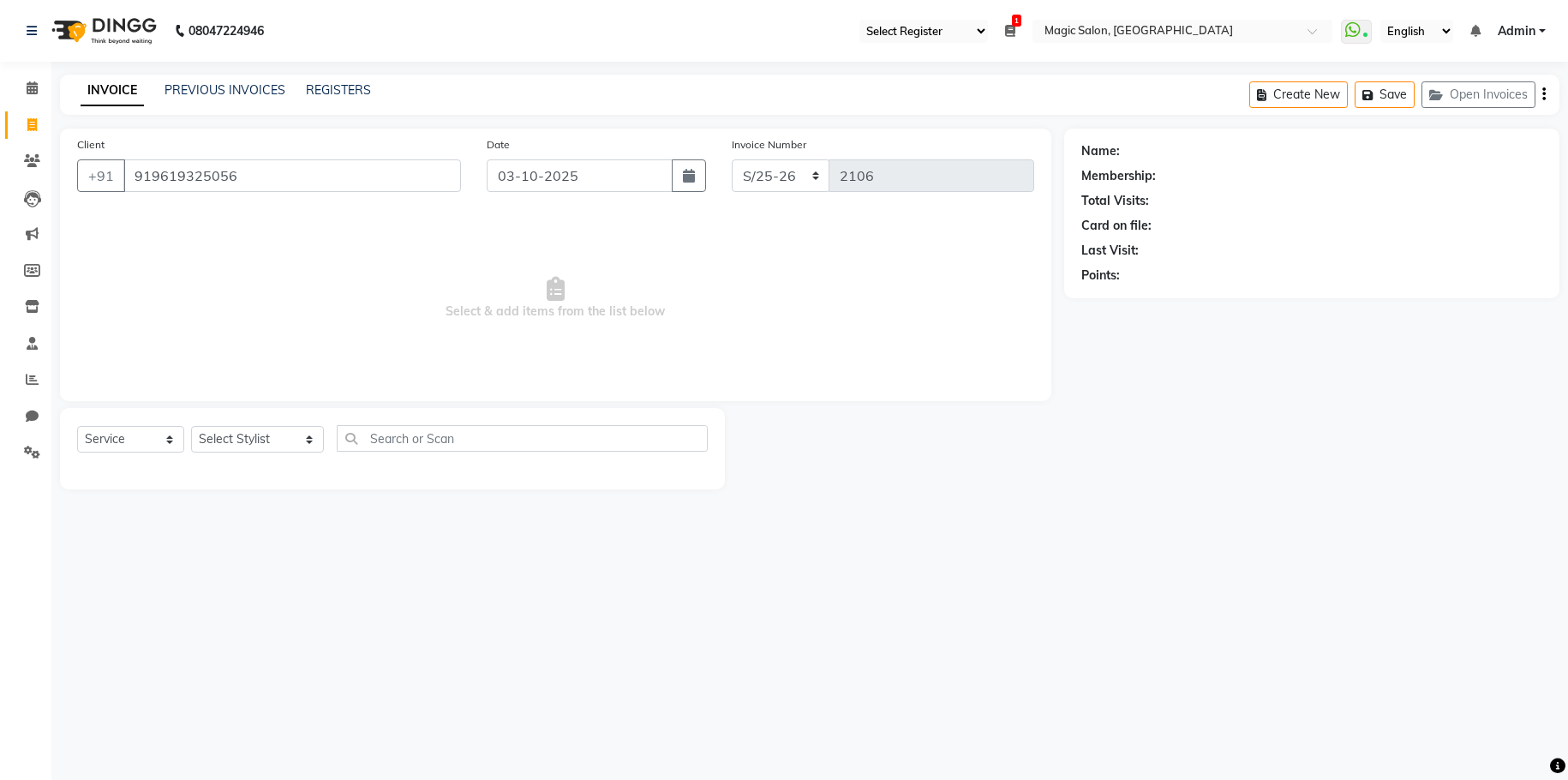
type input "919619325056"
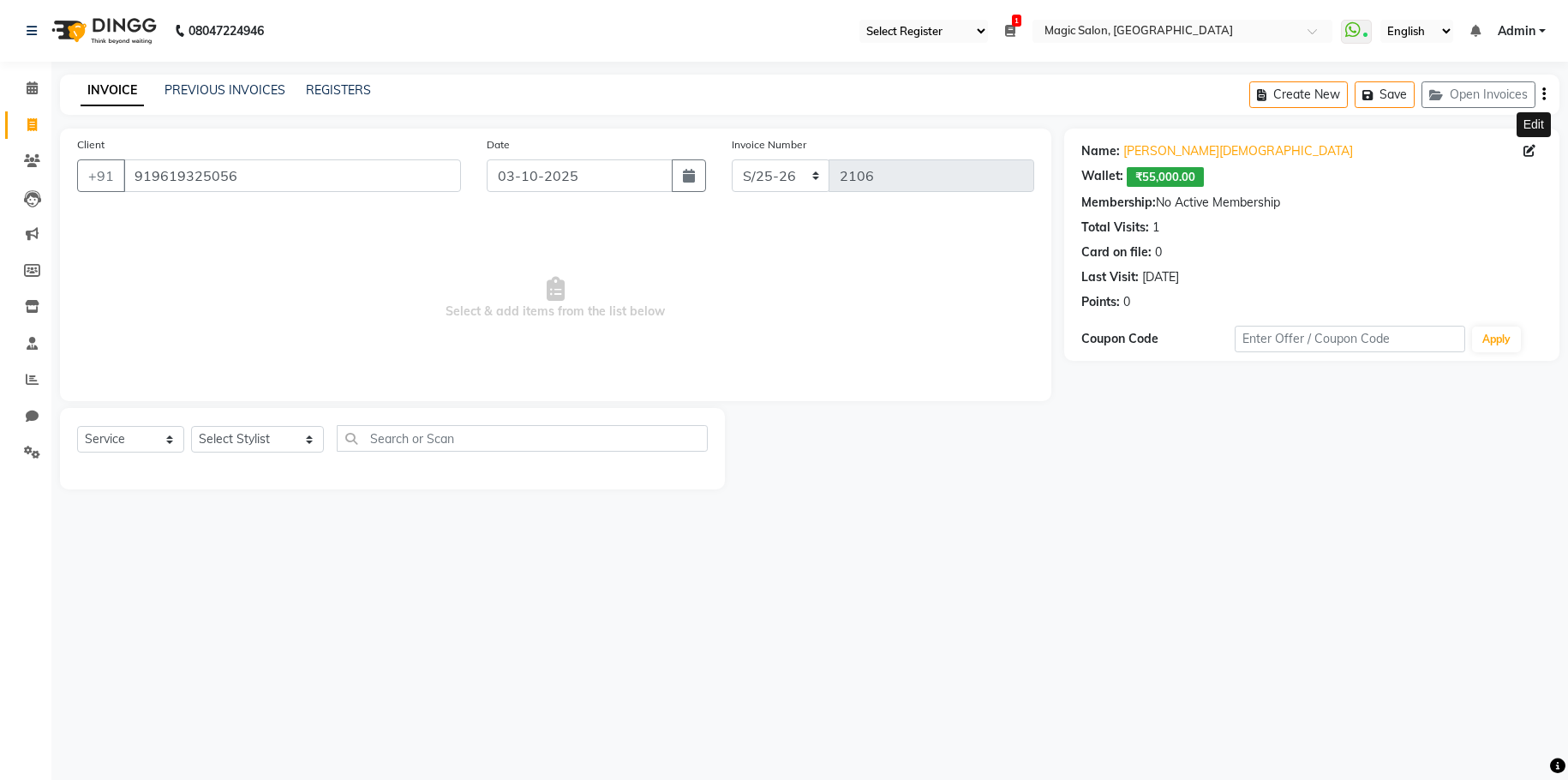
click at [977, 152] on icon at bounding box center [1529, 150] width 12 height 12
select select "female"
select select "49755"
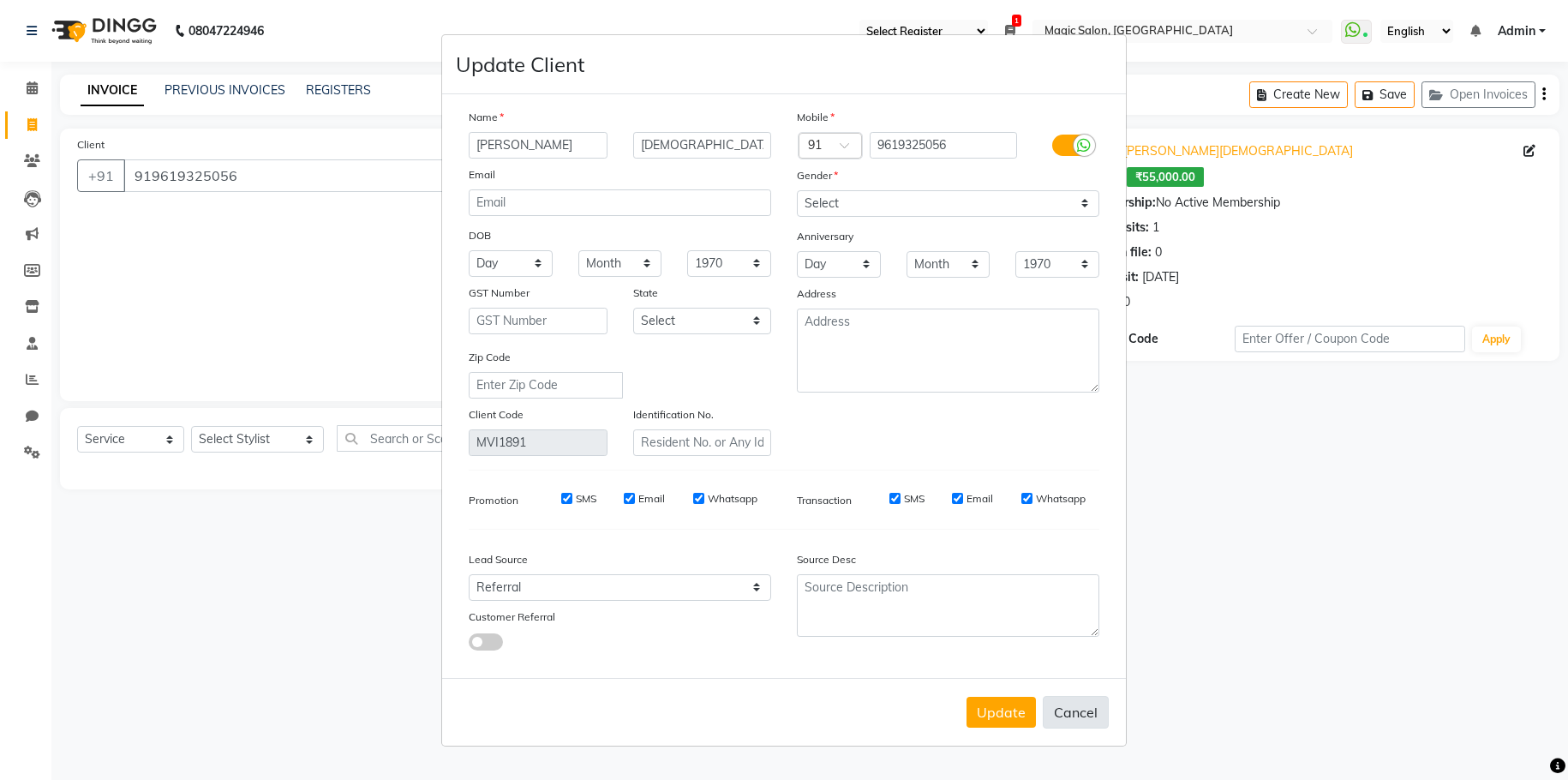
click at [977, 645] on button "Cancel" at bounding box center [1076, 711] width 66 height 32
select select
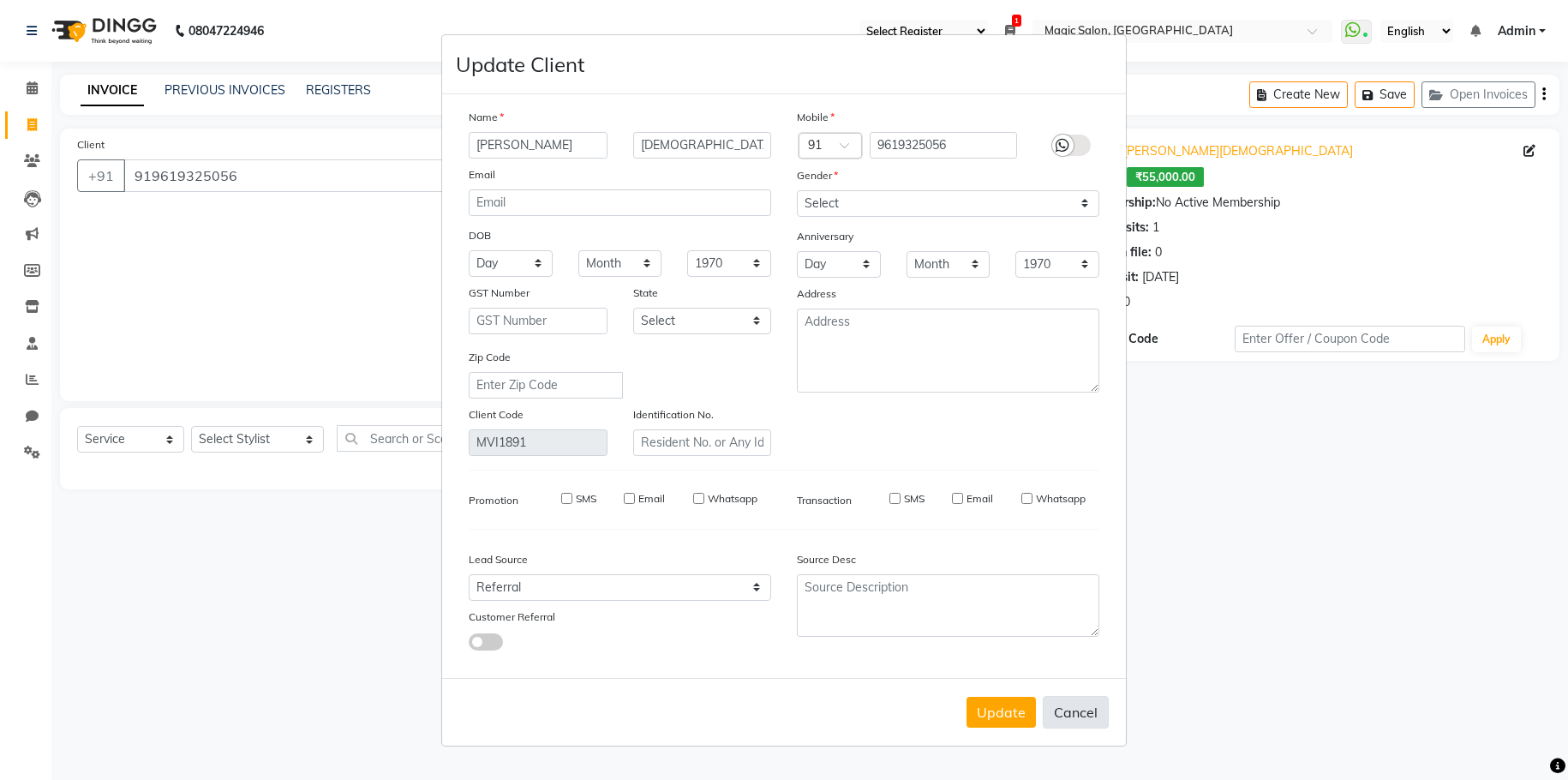
select select
checkbox input "false"
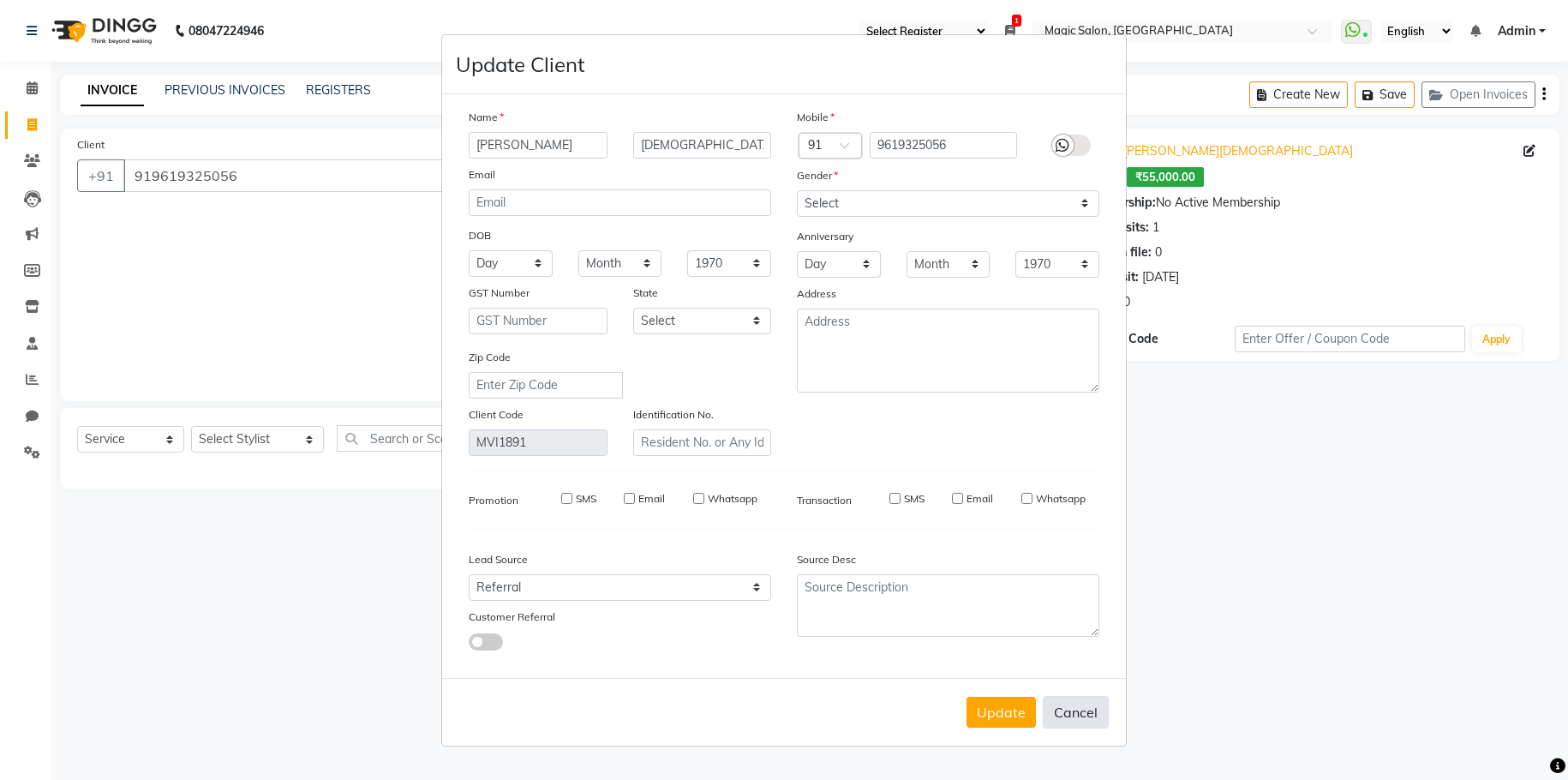
checkbox input "false"
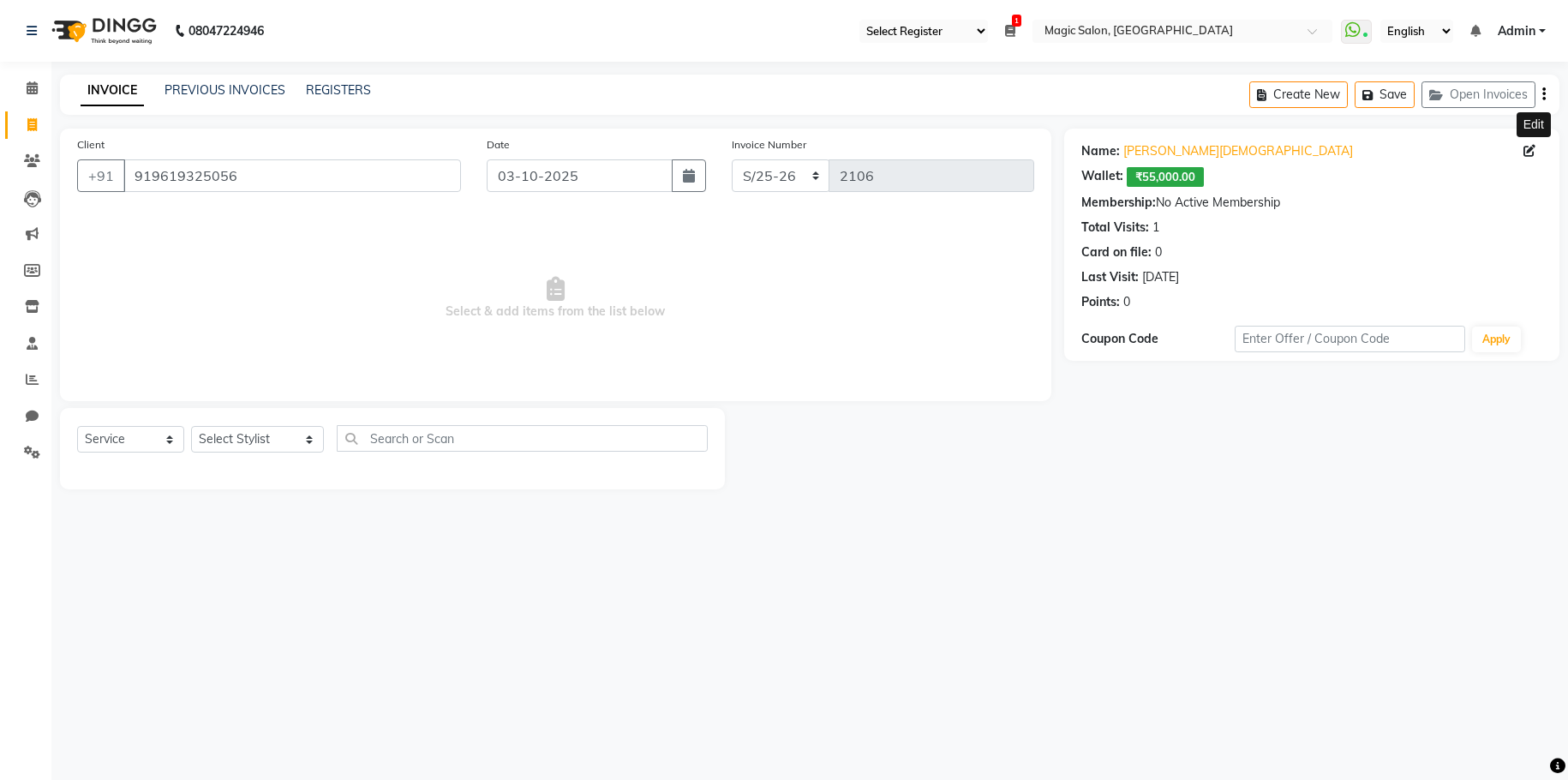
click at [977, 176] on span "₹55,000.00" at bounding box center [1164, 176] width 77 height 20
click at [165, 444] on select "Select Service Product Membership Package Voucher Prepaid Gift Card" at bounding box center [131, 439] width 107 height 26
click at [977, 560] on div "08047224946 Select Register Reception Magic Salon 1 Daily Open Registers nothin…" at bounding box center [784, 390] width 1568 height 780
click at [192, 84] on link "PREVIOUS INVOICES" at bounding box center [225, 90] width 121 height 16
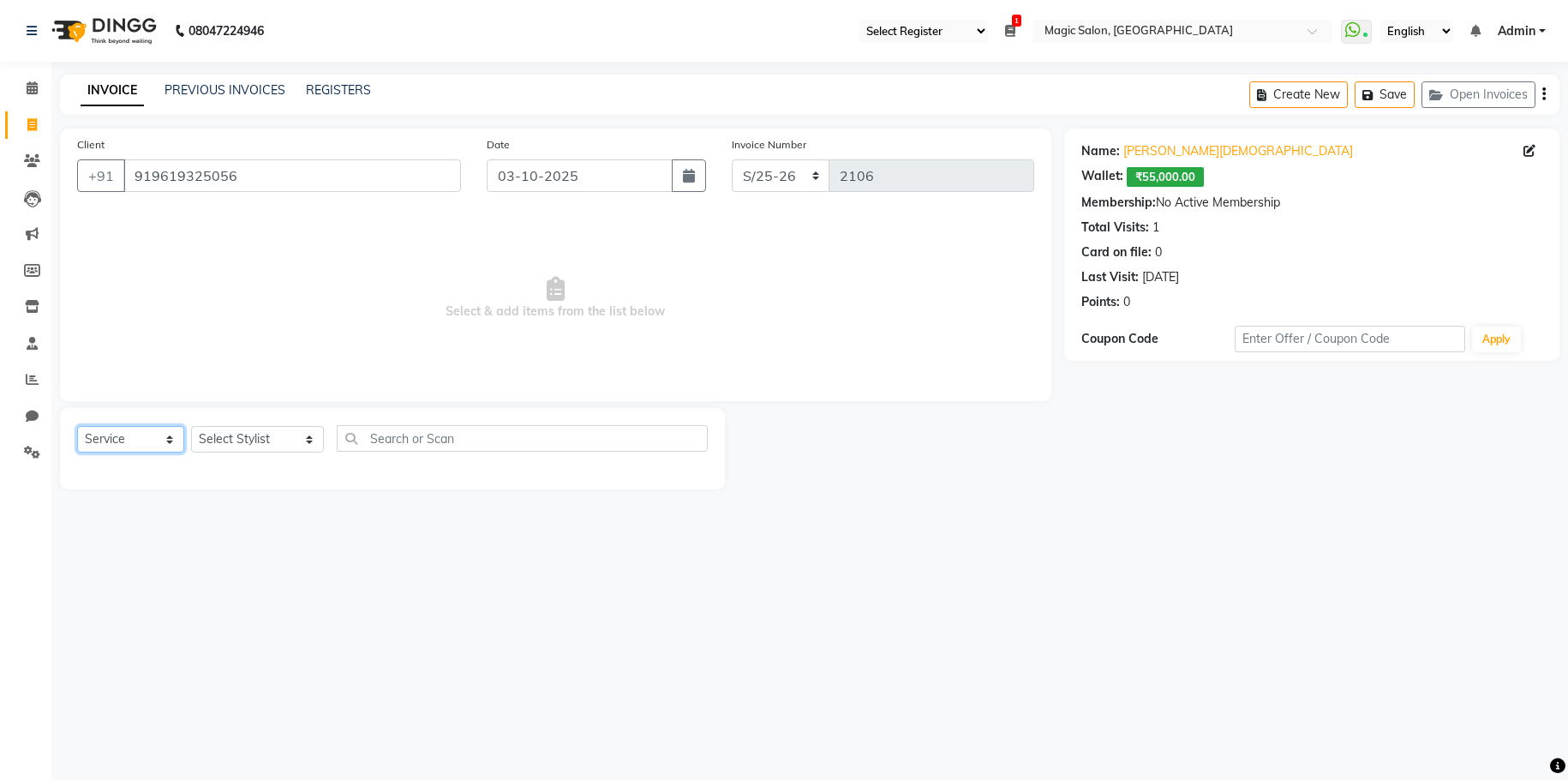
click at [114, 432] on select "Select Service Product Membership Package Voucher Prepaid Gift Card" at bounding box center [131, 439] width 107 height 26
click at [77, 426] on select "Select Service Product Membership Package Voucher Prepaid Gift Card" at bounding box center [131, 439] width 107 height 26
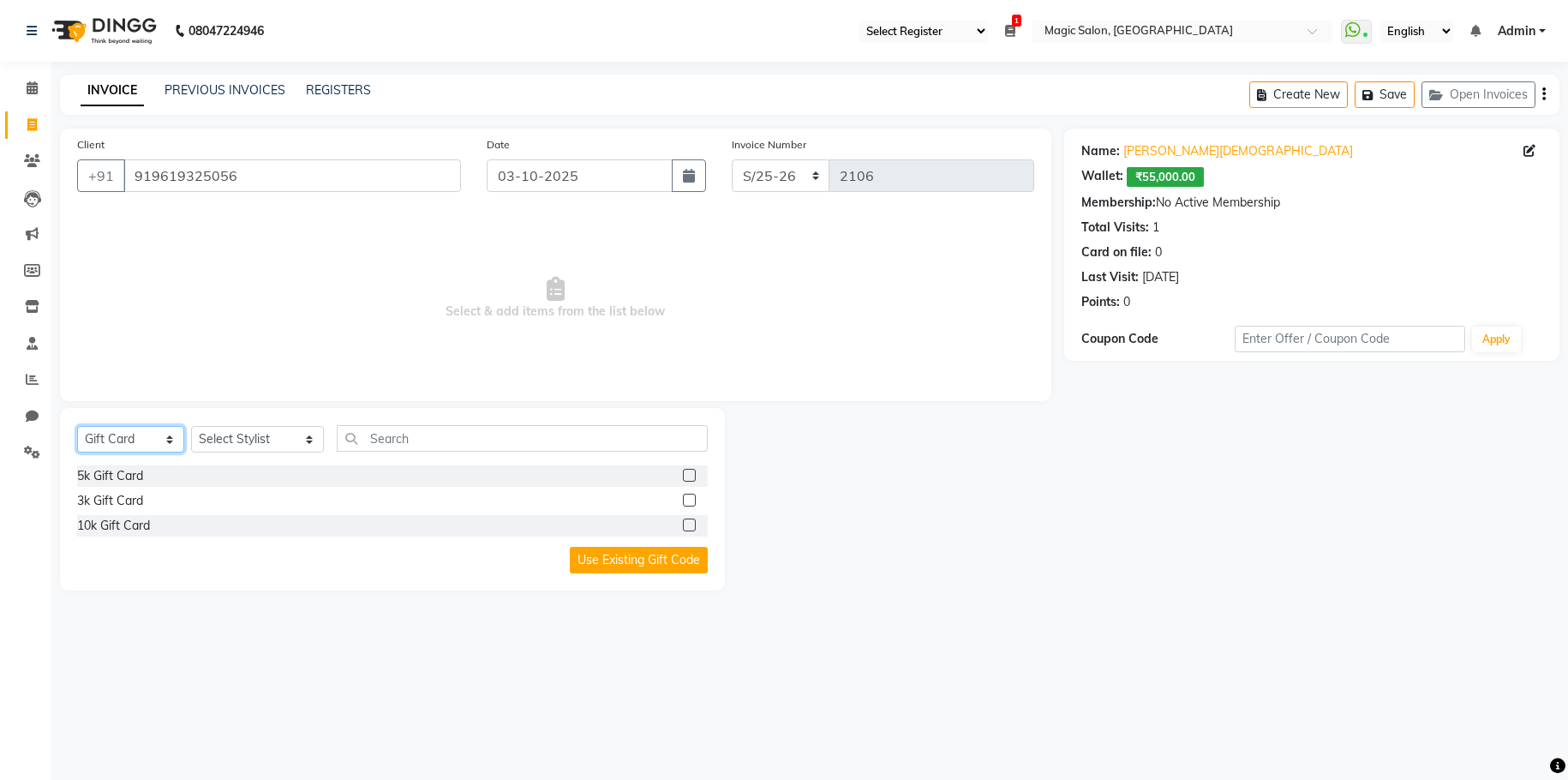
click at [163, 439] on select "Select Service Product Membership Package Voucher Prepaid Gift Card" at bounding box center [131, 439] width 107 height 26
click at [77, 426] on select "Select Service Product Membership Package Voucher Prepaid Gift Card" at bounding box center [131, 439] width 107 height 26
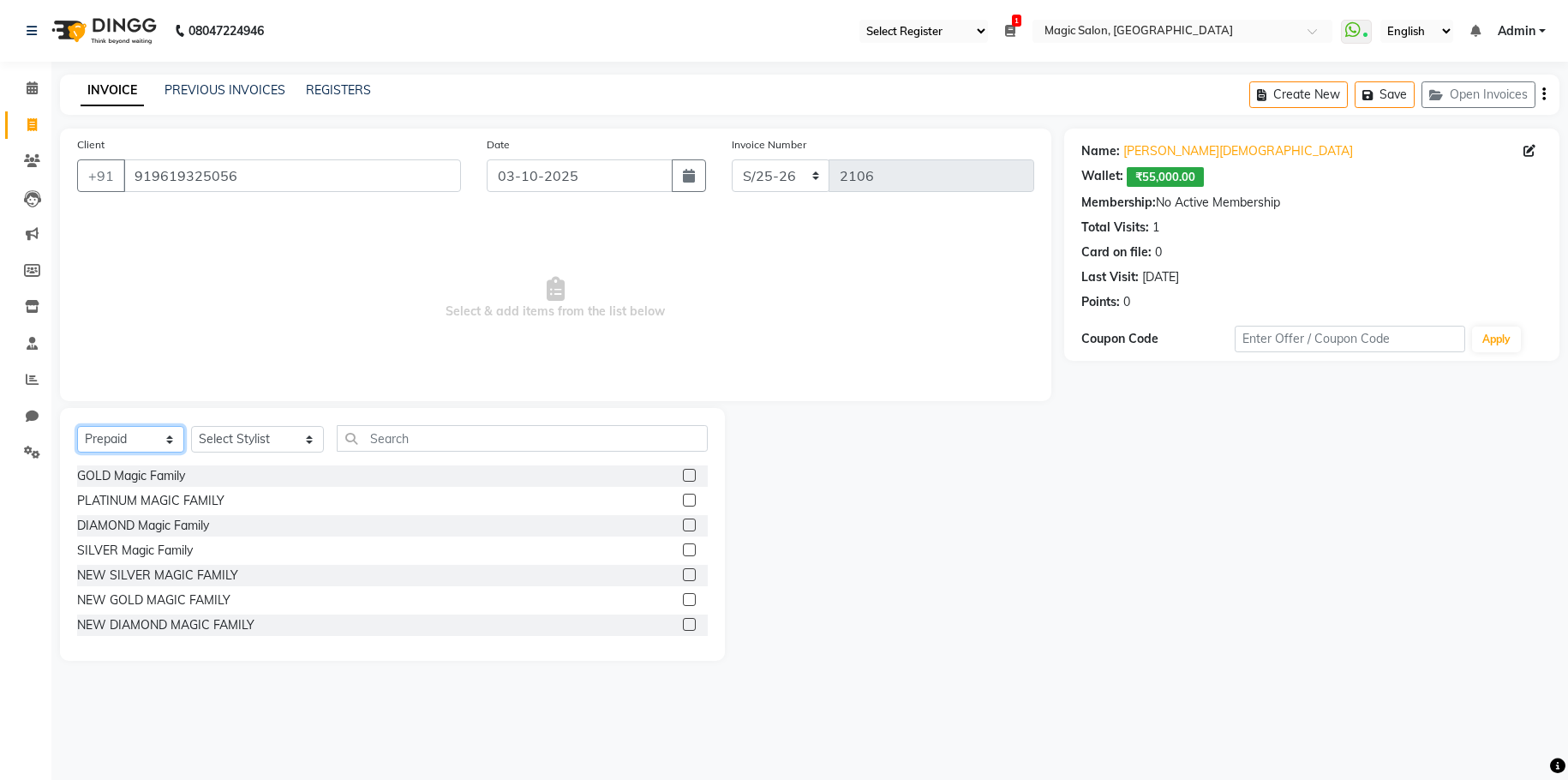
click at [126, 432] on select "Select Service Product Membership Package Voucher Prepaid Gift Card" at bounding box center [131, 439] width 107 height 26
click at [77, 426] on select "Select Service Product Membership Package Voucher Prepaid Gift Card" at bounding box center [131, 439] width 107 height 26
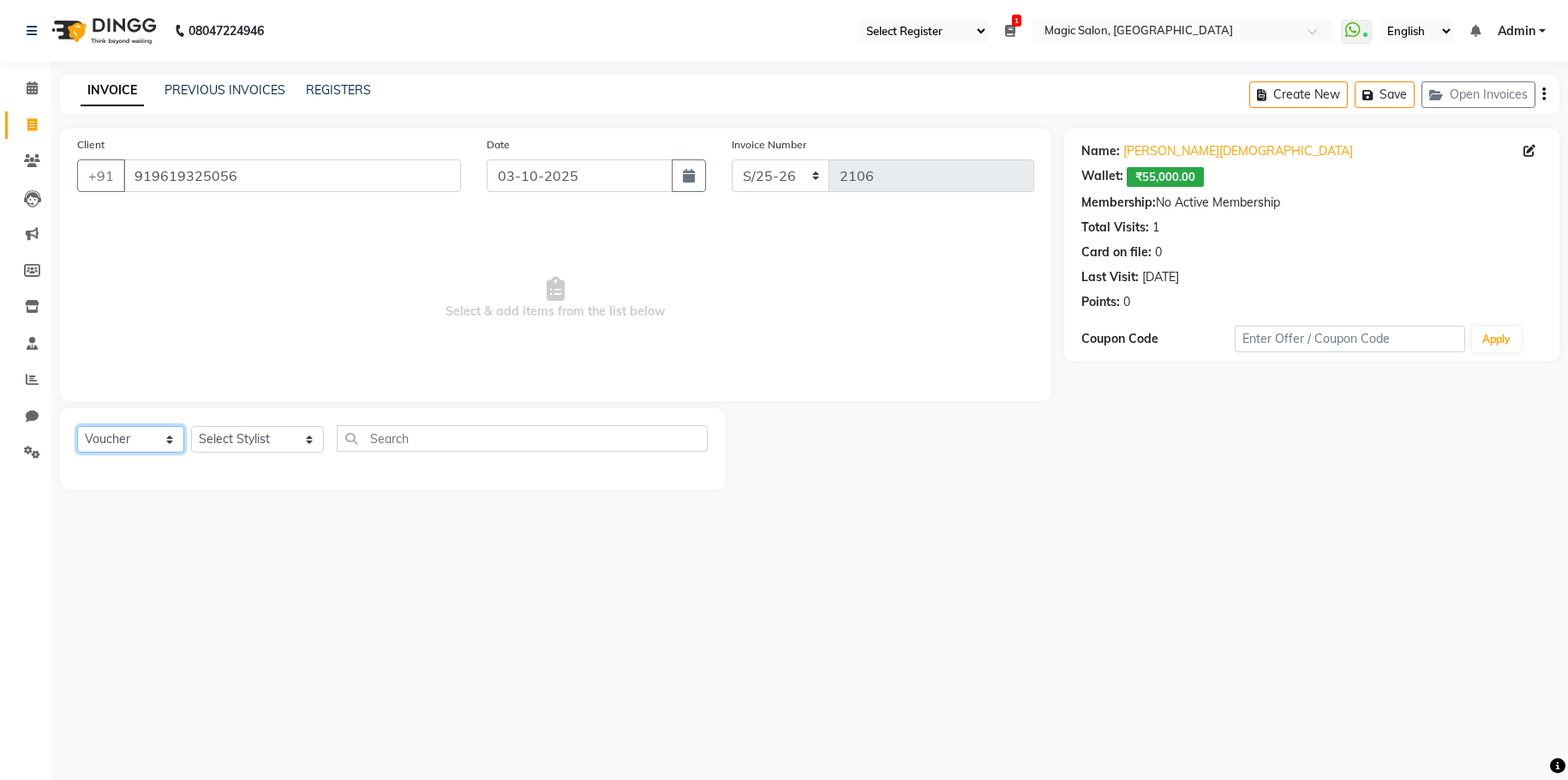
click at [124, 446] on select "Select Service Product Membership Package Voucher Prepaid Gift Card" at bounding box center [131, 439] width 107 height 26
click at [77, 426] on select "Select Service Product Membership Package Voucher Prepaid Gift Card" at bounding box center [131, 439] width 107 height 26
click at [137, 433] on select "Select Service Product Membership Package Voucher Prepaid Gift Card" at bounding box center [131, 439] width 107 height 26
select select "P"
click at [77, 426] on select "Select Service Product Membership Package Voucher Prepaid Gift Card" at bounding box center [131, 439] width 107 height 26
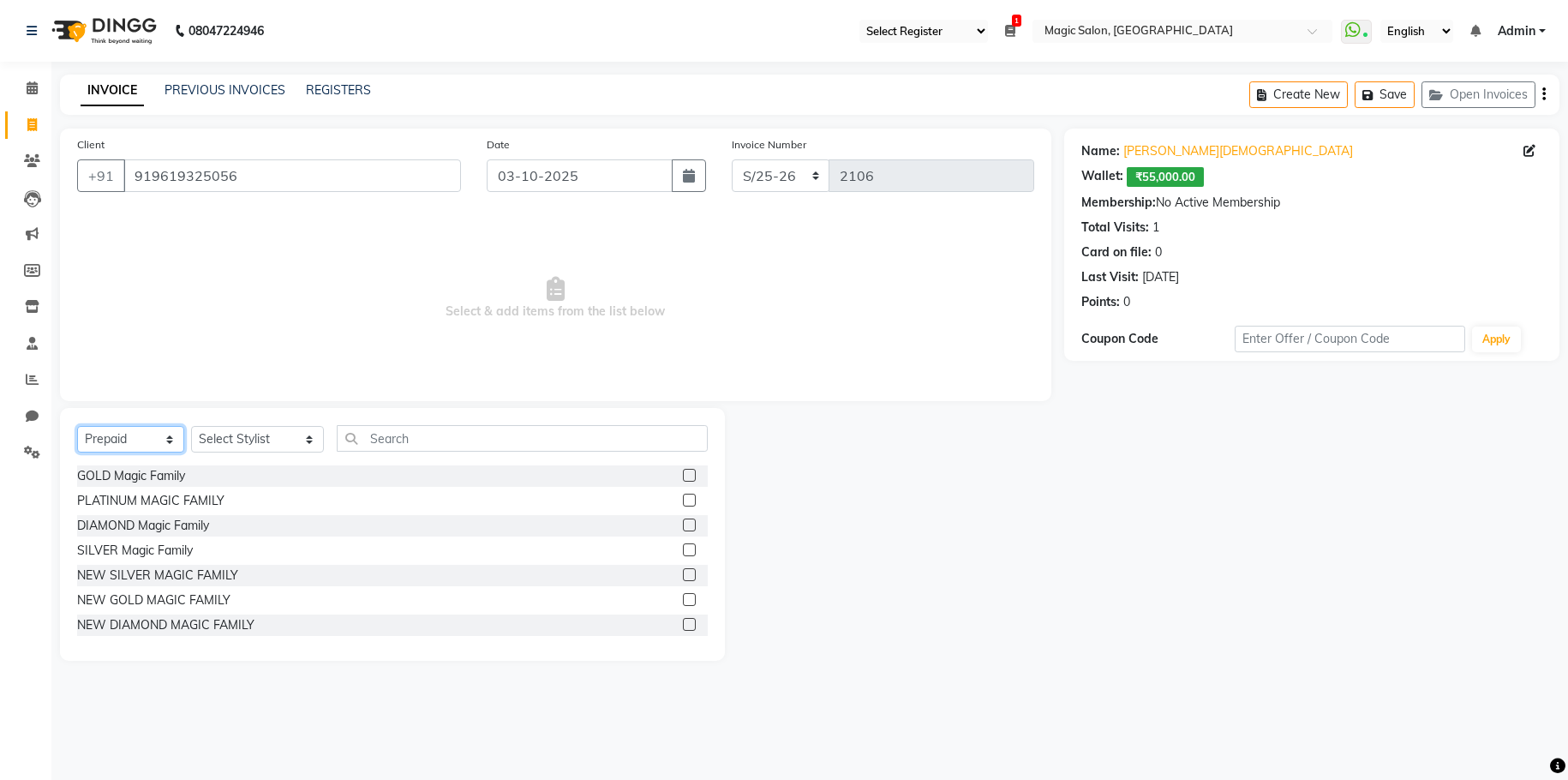
click at [158, 442] on select "Select Service Product Membership Package Voucher Prepaid Gift Card" at bounding box center [131, 439] width 107 height 26
click at [439, 443] on input "text" at bounding box center [522, 438] width 372 height 26
click at [244, 434] on select "Select Stylist Aditi Afshan Amanda Faiz Farhan Istiyiak Mayur Nikita Menon Nile…" at bounding box center [257, 439] width 133 height 26
click at [977, 95] on div "Create New Save Open Invoices" at bounding box center [1404, 94] width 310 height 40
click at [977, 95] on icon "button" at bounding box center [1544, 95] width 4 height 1
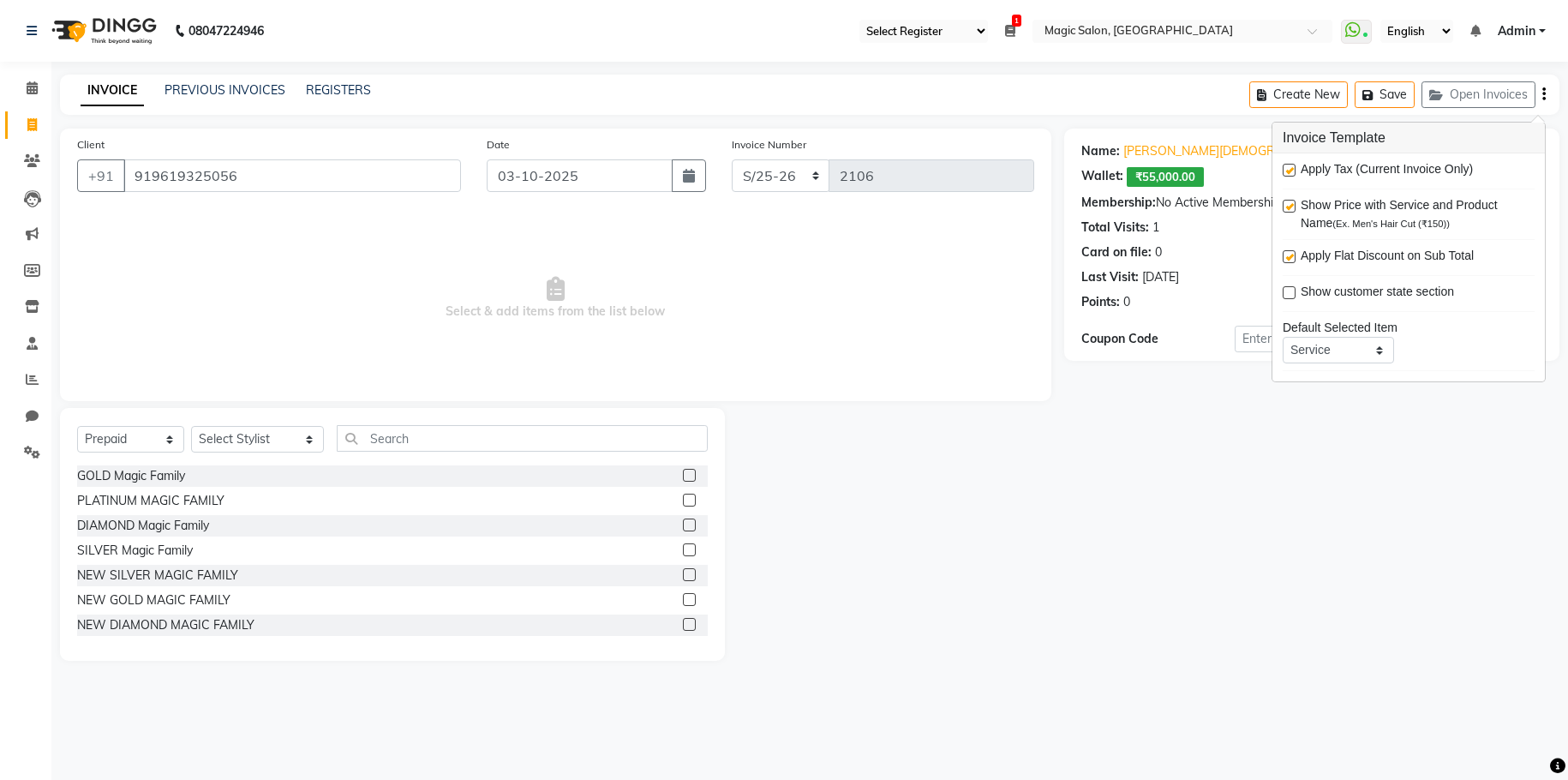
click at [977, 444] on div "Name: Vrushti Jain Wallet: ₹55,000.00 Membership: No Active Membership Total Vi…" at bounding box center [1317, 395] width 508 height 532
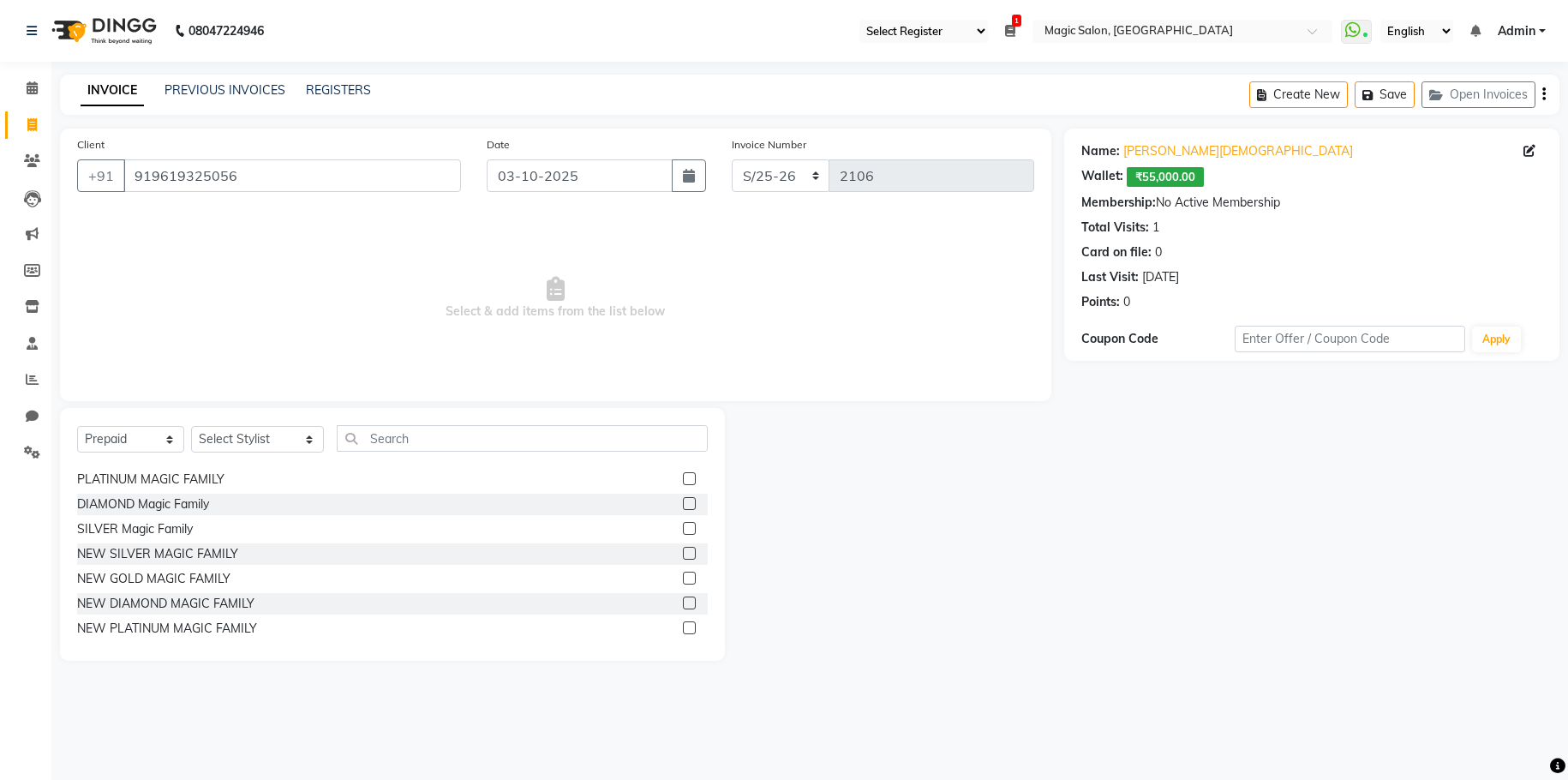
scroll to position [27, 0]
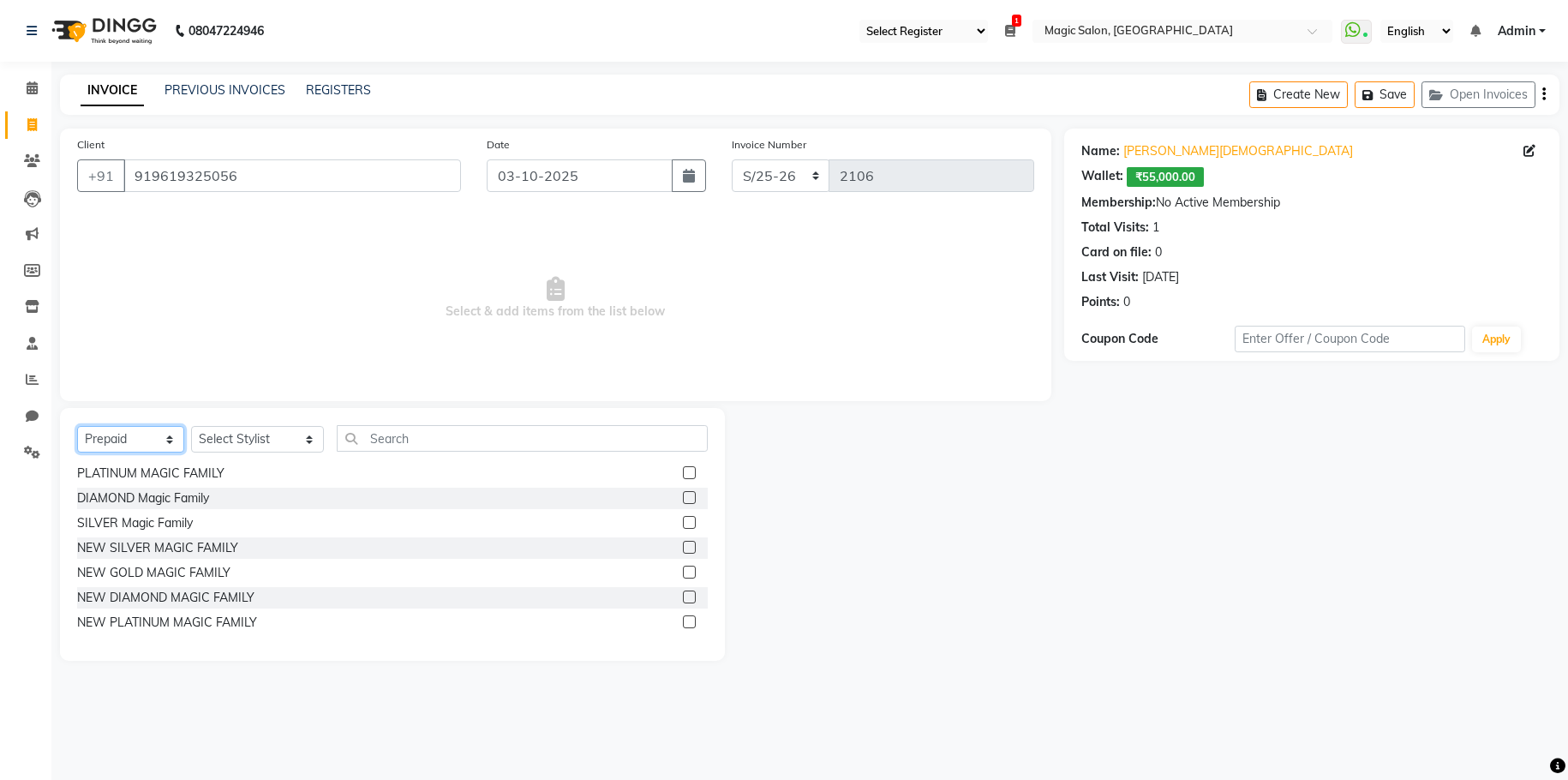
click at [105, 427] on select "Select Service Product Membership Package Voucher Prepaid Gift Card" at bounding box center [131, 439] width 107 height 26
click at [958, 514] on div at bounding box center [894, 533] width 339 height 253
click at [132, 434] on select "Select Service Product Membership Package Voucher Prepaid Gift Card" at bounding box center [131, 439] width 107 height 26
click at [941, 441] on div at bounding box center [894, 533] width 339 height 253
click at [977, 152] on link "Vrushti Jain" at bounding box center [1237, 151] width 229 height 18
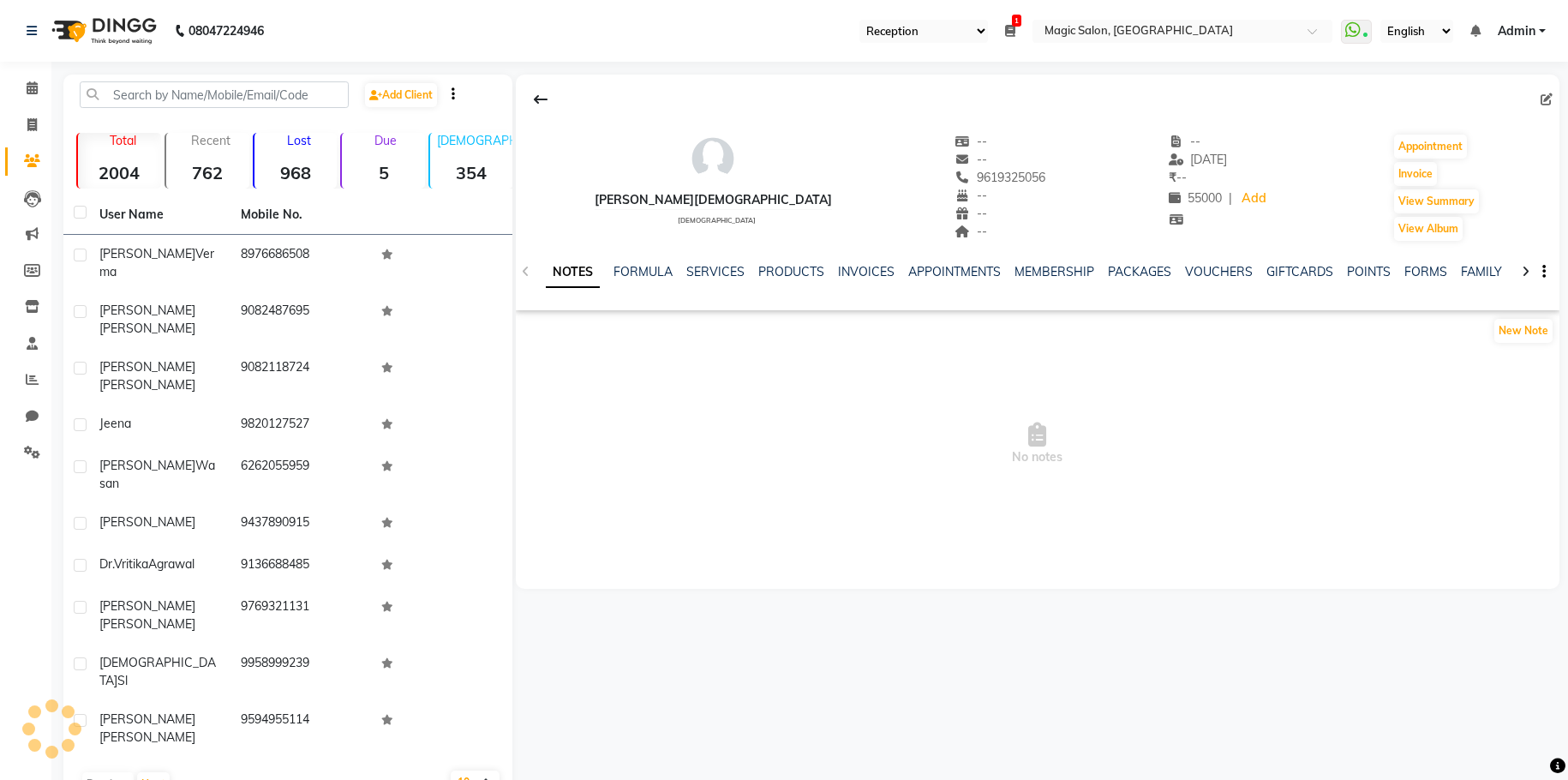
select select "56"
click at [1520, 272] on div at bounding box center [1525, 270] width 20 height 33
click at [1522, 271] on icon at bounding box center [1525, 271] width 8 height 12
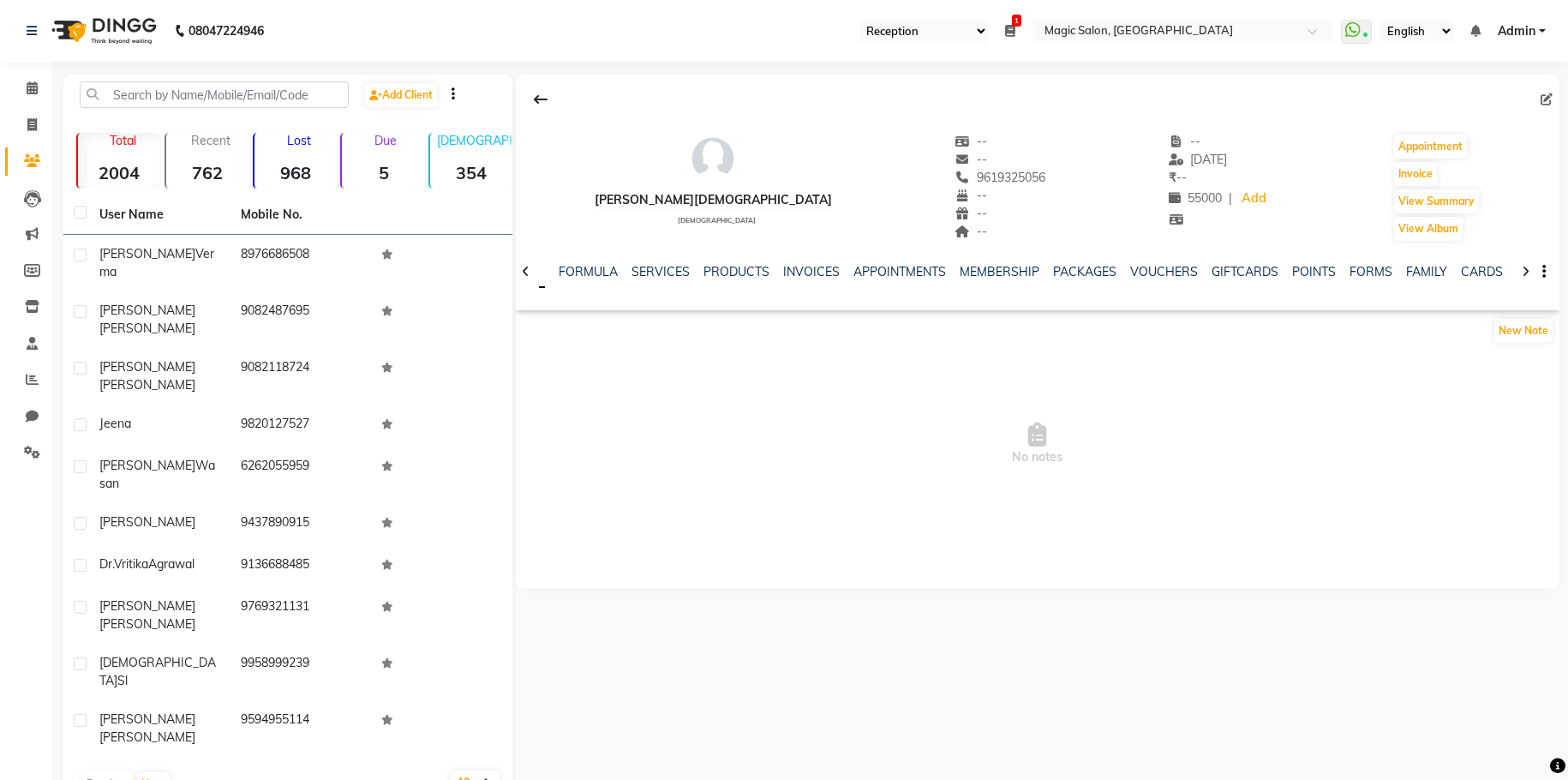
click at [1522, 271] on icon at bounding box center [1525, 271] width 8 height 12
click at [1521, 271] on icon at bounding box center [1525, 271] width 8 height 12
click at [1473, 266] on link "WALLET" at bounding box center [1486, 272] width 49 height 16
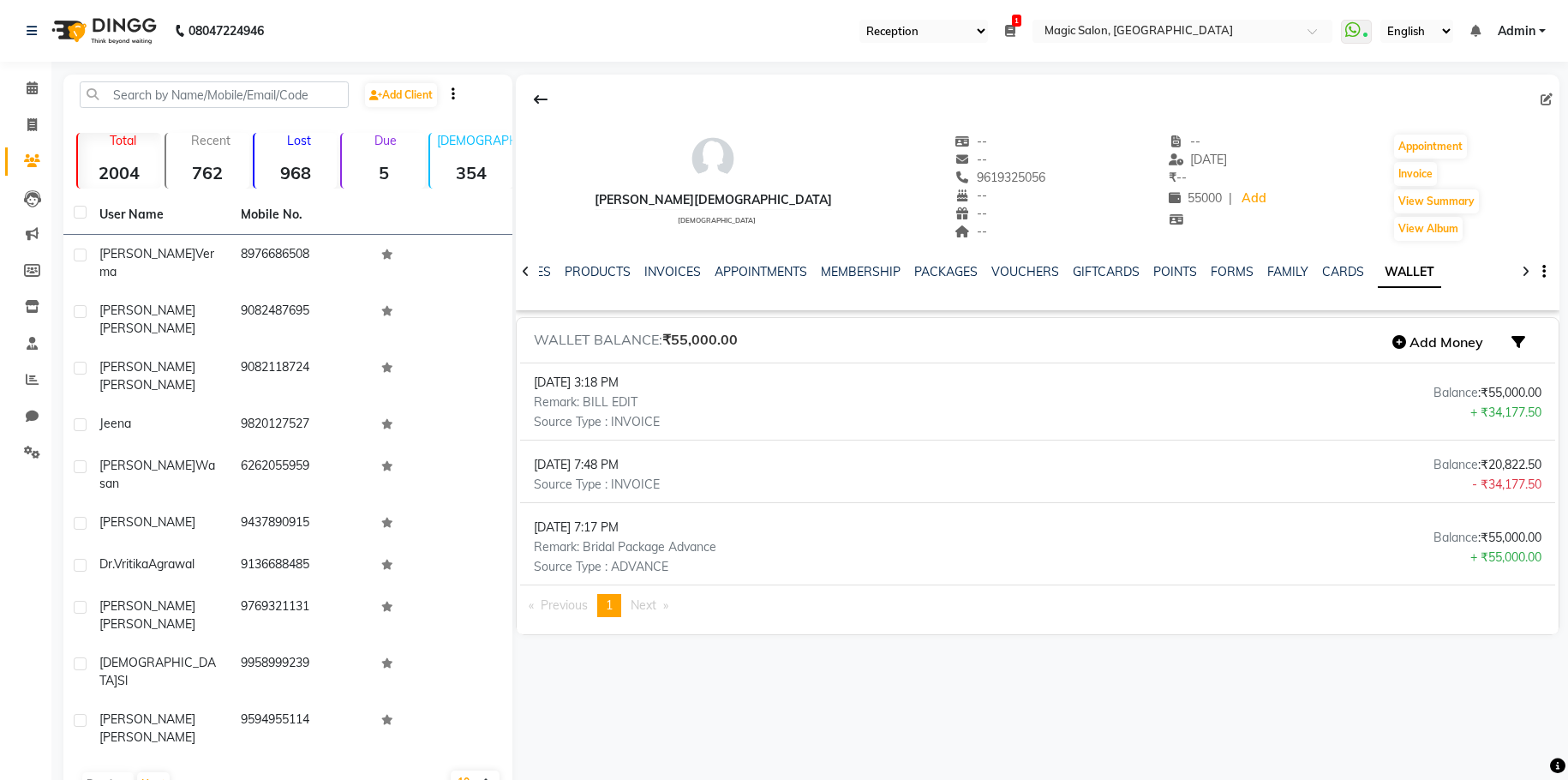
click at [636, 604] on span "Next page" at bounding box center [644, 604] width 25 height 16
click at [1399, 341] on icon "button" at bounding box center [1399, 342] width 14 height 14
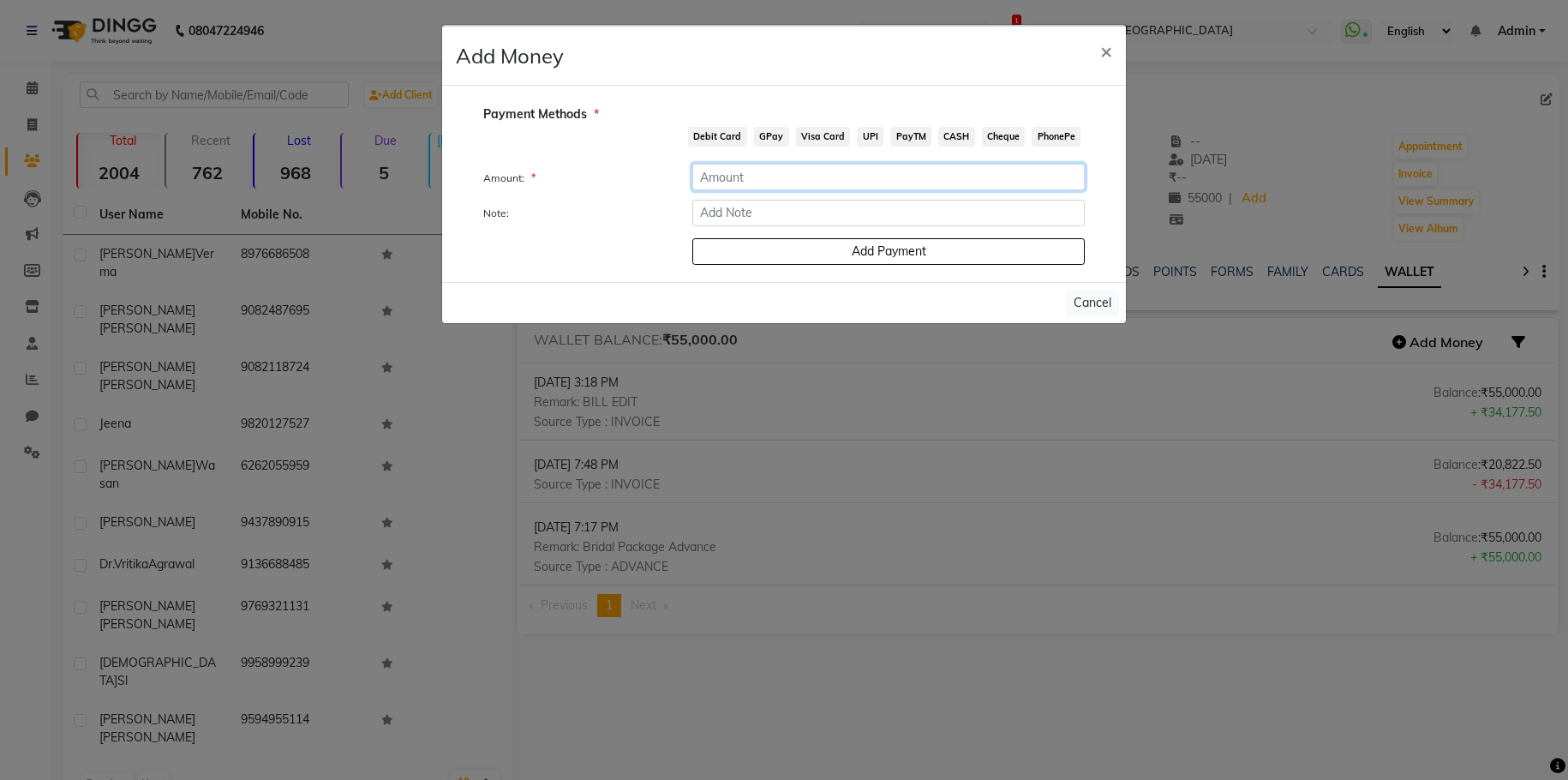
click at [798, 181] on input "number" at bounding box center [888, 176] width 392 height 26
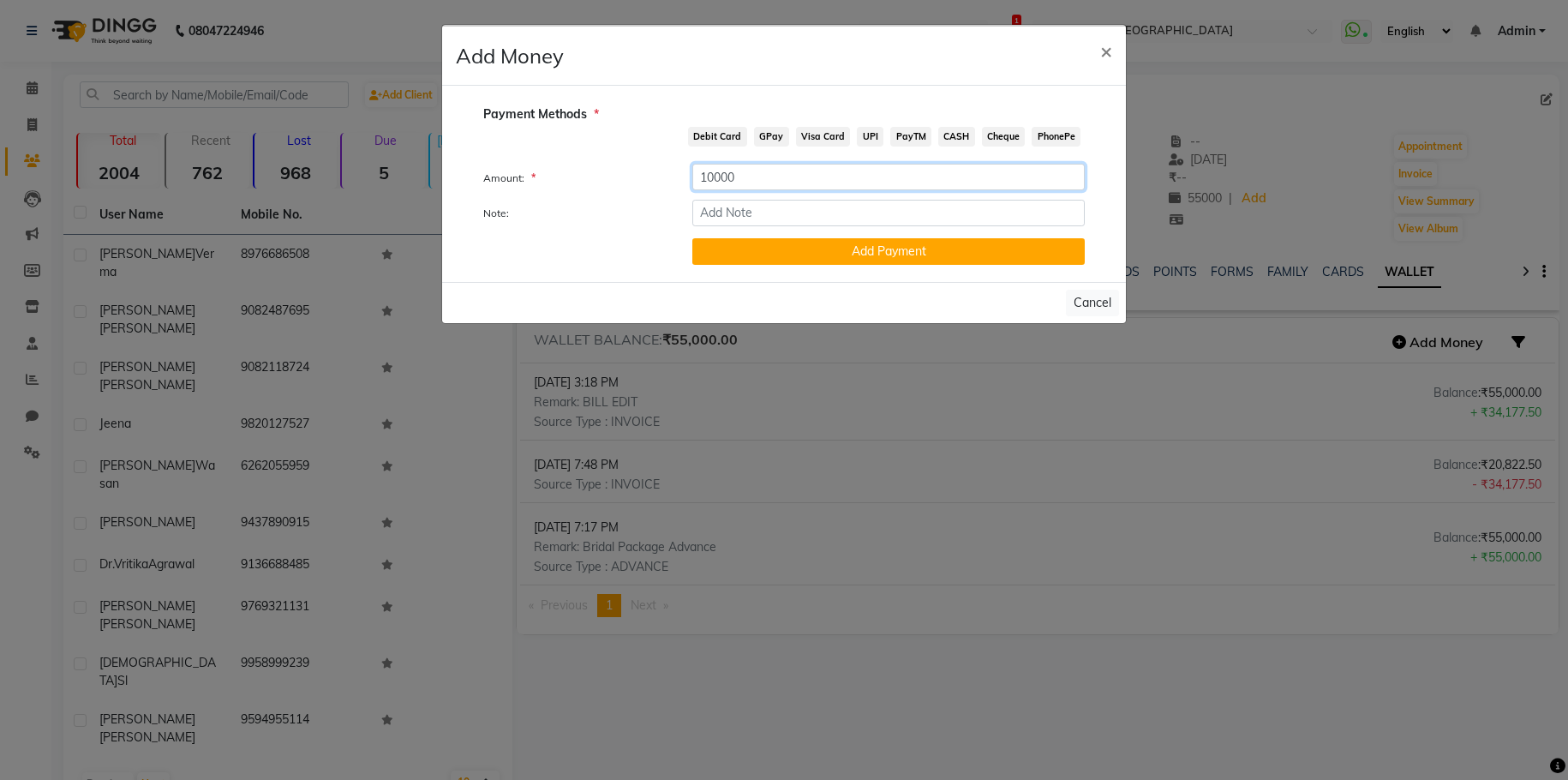
type input "10000"
click at [1001, 135] on span "Cheque" at bounding box center [1003, 136] width 44 height 20
click at [760, 211] on input "Note:" at bounding box center [888, 213] width 392 height 26
click at [794, 211] on input "Note:" at bounding box center [888, 213] width 392 height 26
type input "Bank Deposit"
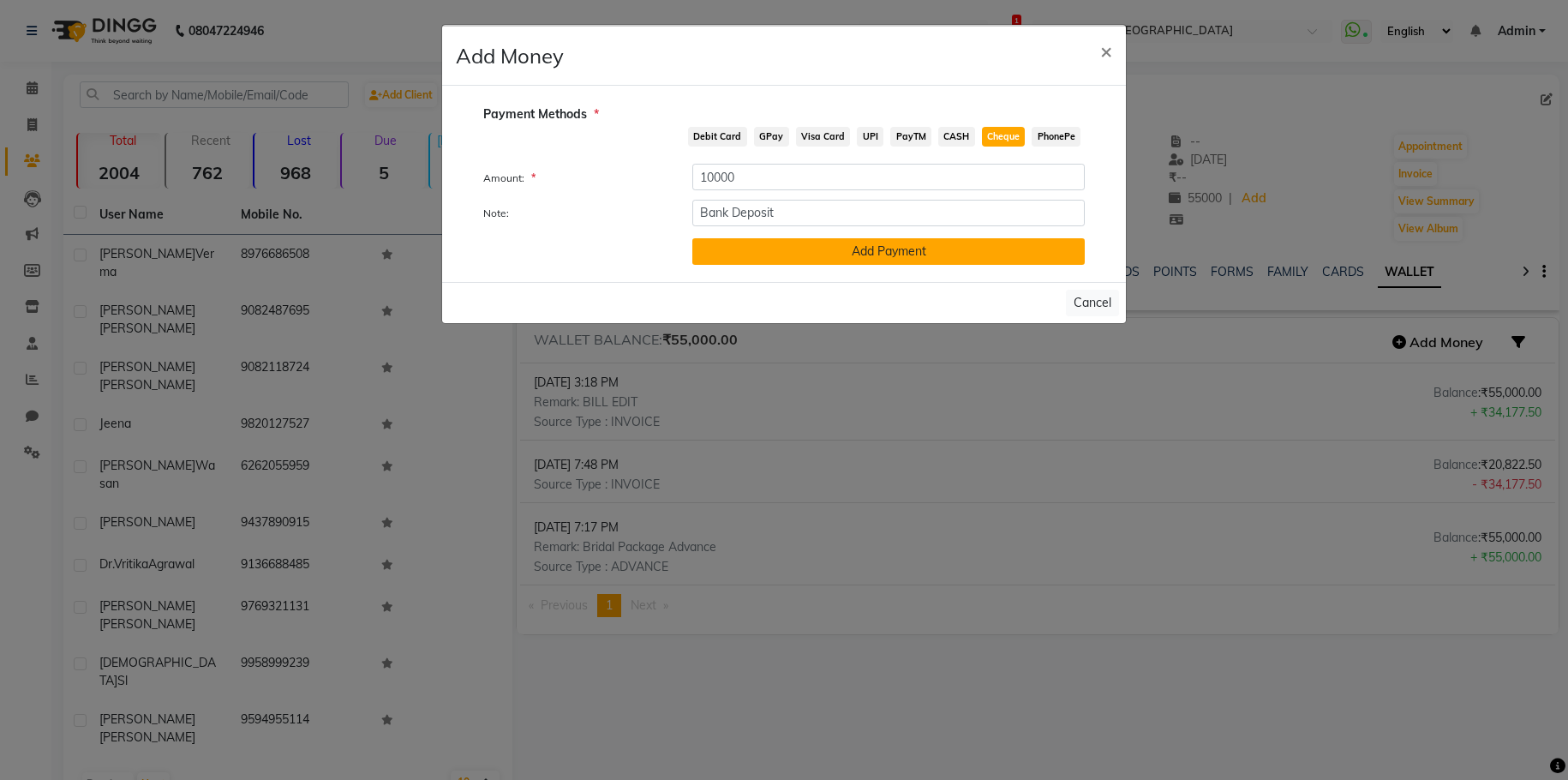
click at [843, 246] on button "Add Payment" at bounding box center [888, 251] width 392 height 26
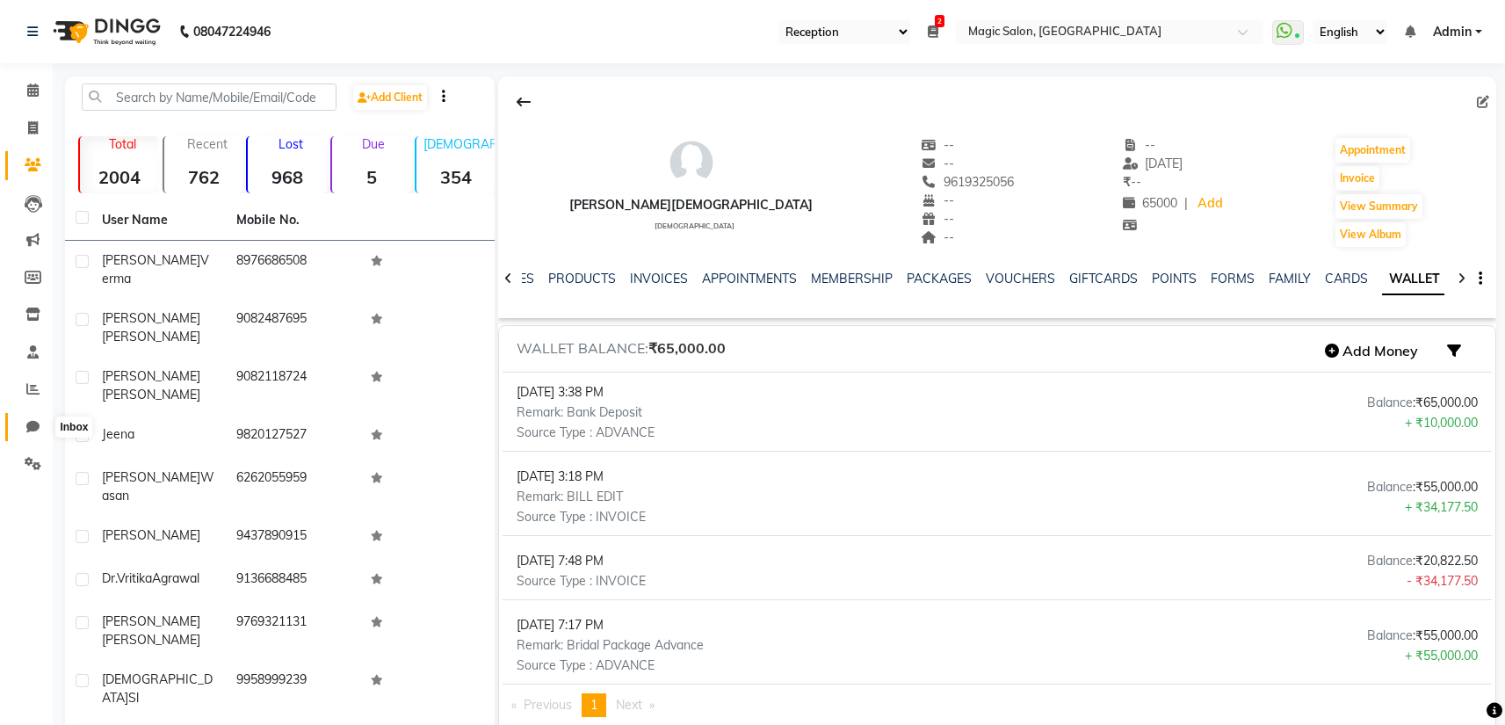
click at [37, 425] on icon at bounding box center [32, 426] width 13 height 13
select select "100"
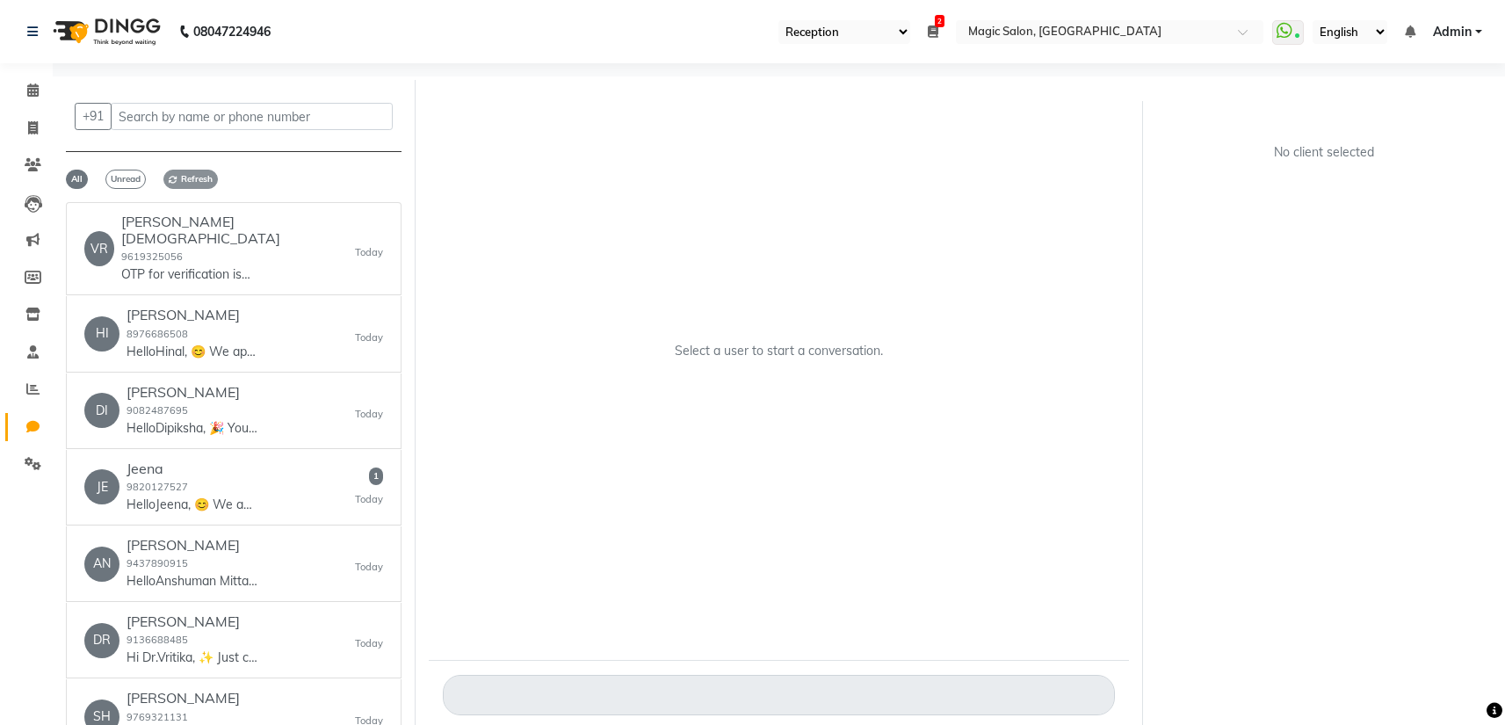
click at [199, 173] on span "Refresh" at bounding box center [190, 179] width 54 height 19
click at [277, 252] on div "VR Vrushti Jain 9619325056 OTP for verification is 7549. Today" at bounding box center [233, 248] width 299 height 70
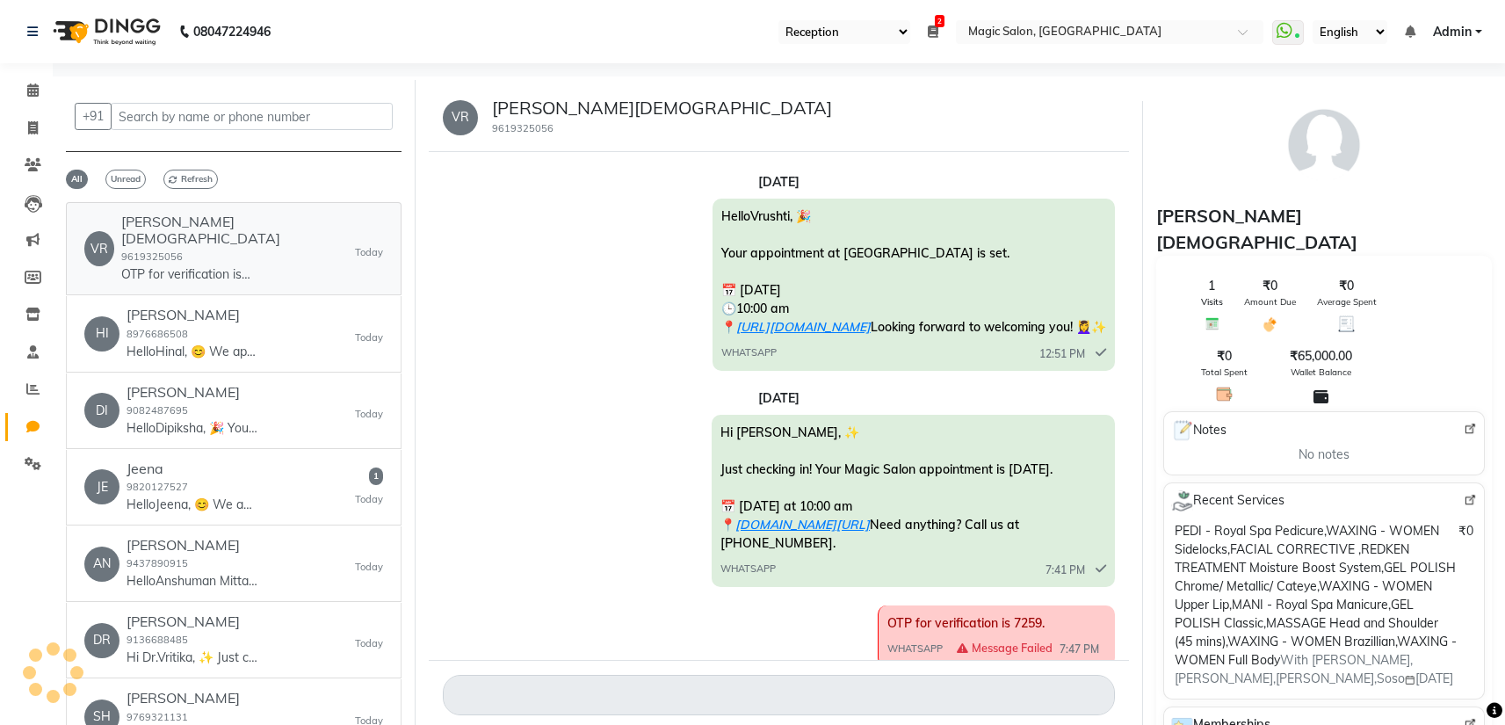
scroll to position [652, 0]
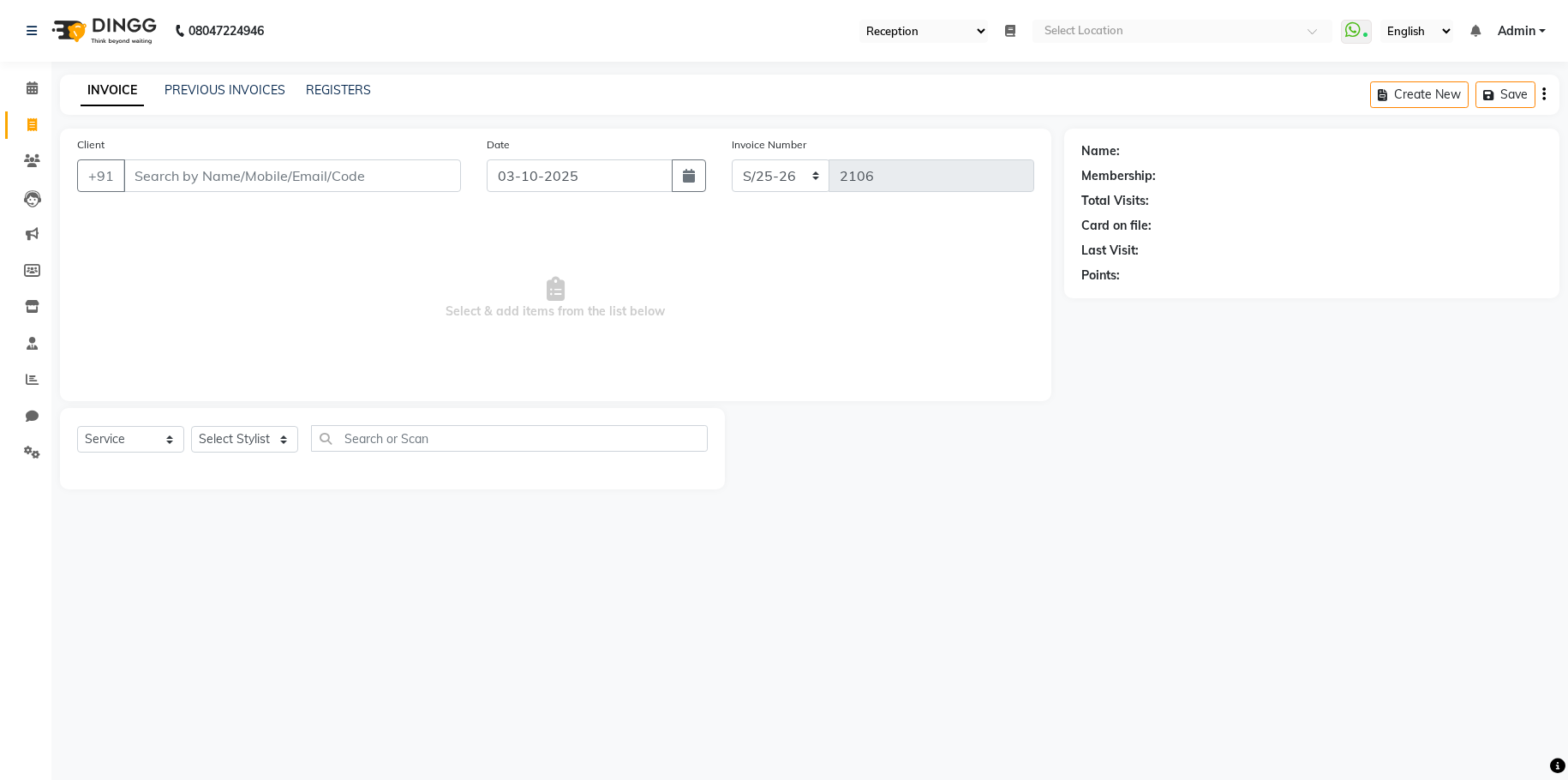
select select "56"
select select "7276"
select select "service"
click at [190, 175] on input "Client" at bounding box center [293, 175] width 337 height 32
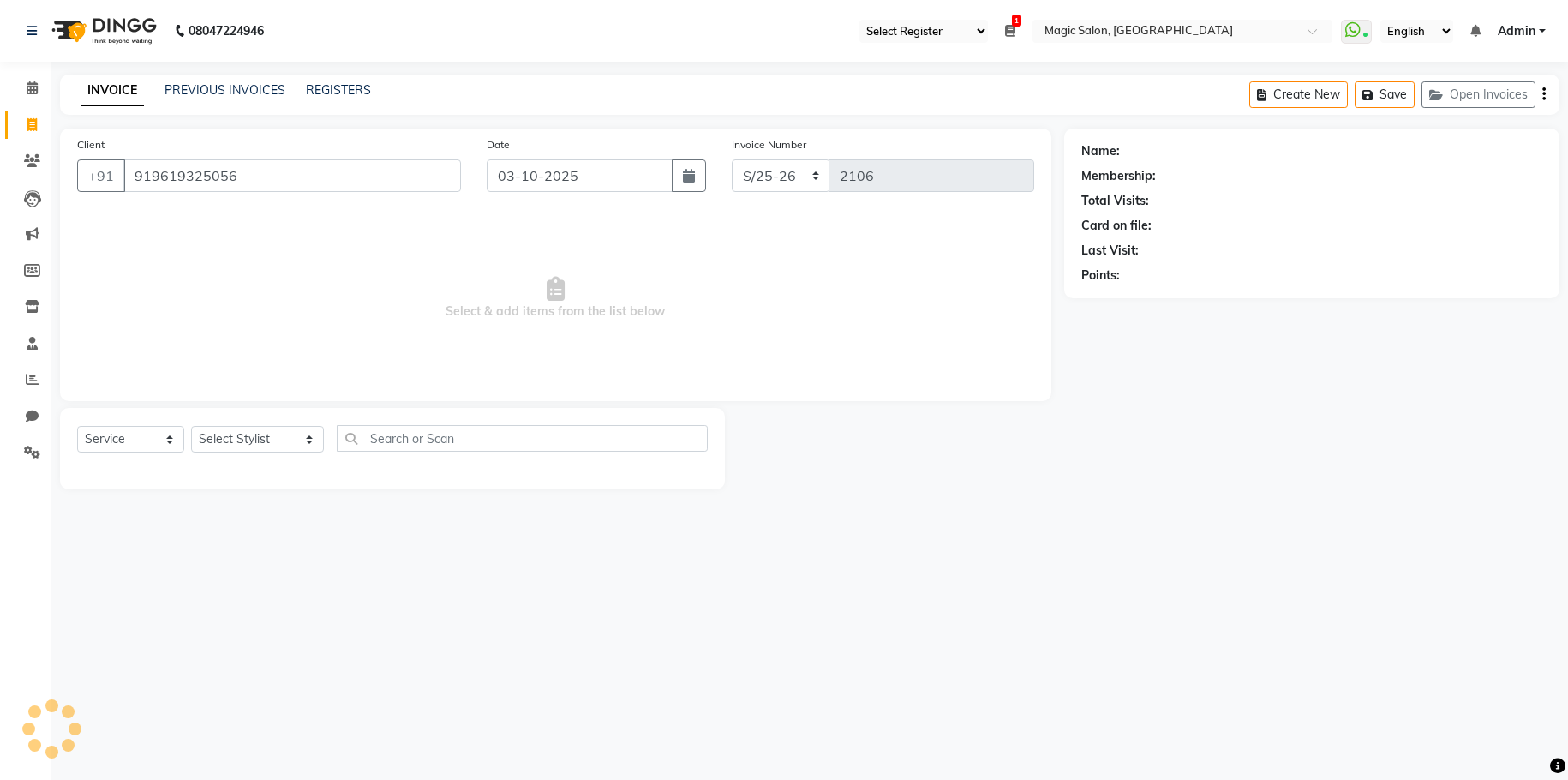
type input "919619325056"
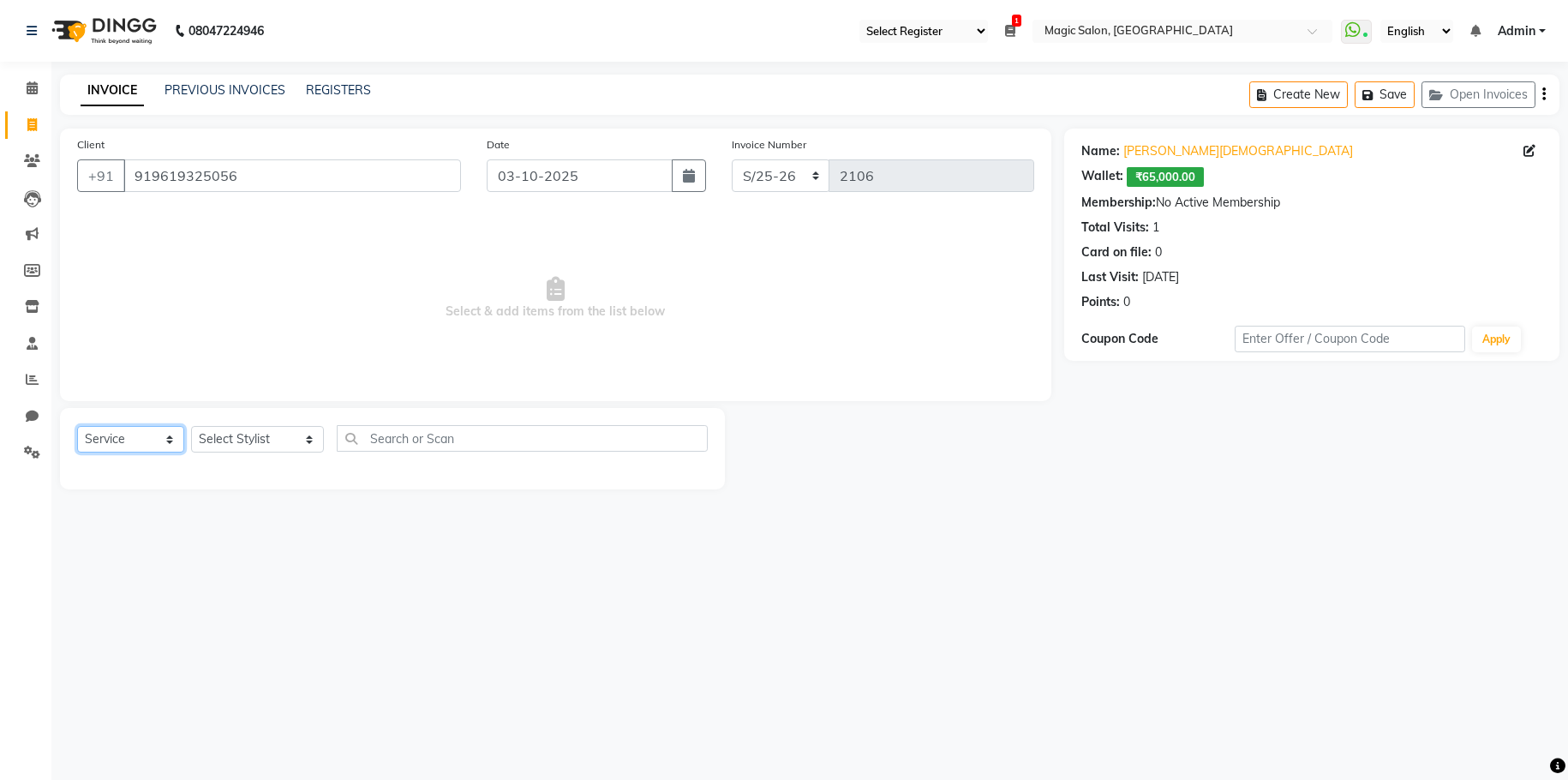
click at [161, 440] on select "Select Service Product Membership Package Voucher Prepaid Gift Card" at bounding box center [131, 439] width 107 height 26
click at [258, 434] on select "Select Stylist [PERSON_NAME] [PERSON_NAME] Istiyiak [PERSON_NAME] [MEDICAL_DATA…" at bounding box center [257, 439] width 133 height 26
select select "61847"
click at [191, 426] on select "Select Stylist [PERSON_NAME] [PERSON_NAME] Istiyiak [PERSON_NAME] [MEDICAL_DATA…" at bounding box center [257, 439] width 133 height 26
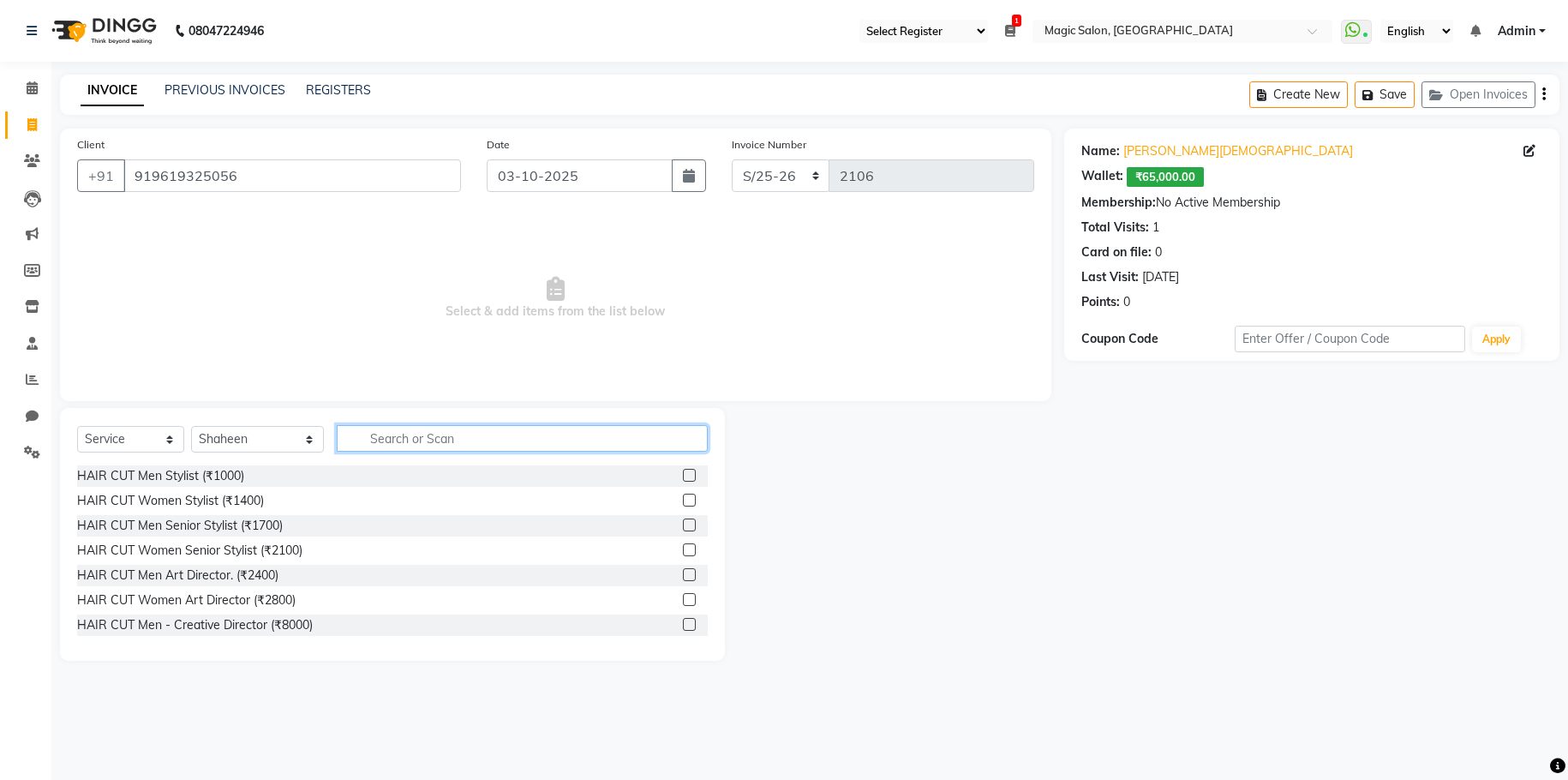
click at [455, 444] on input "text" at bounding box center [522, 438] width 372 height 26
click at [406, 425] on input "full" at bounding box center [510, 438] width 348 height 26
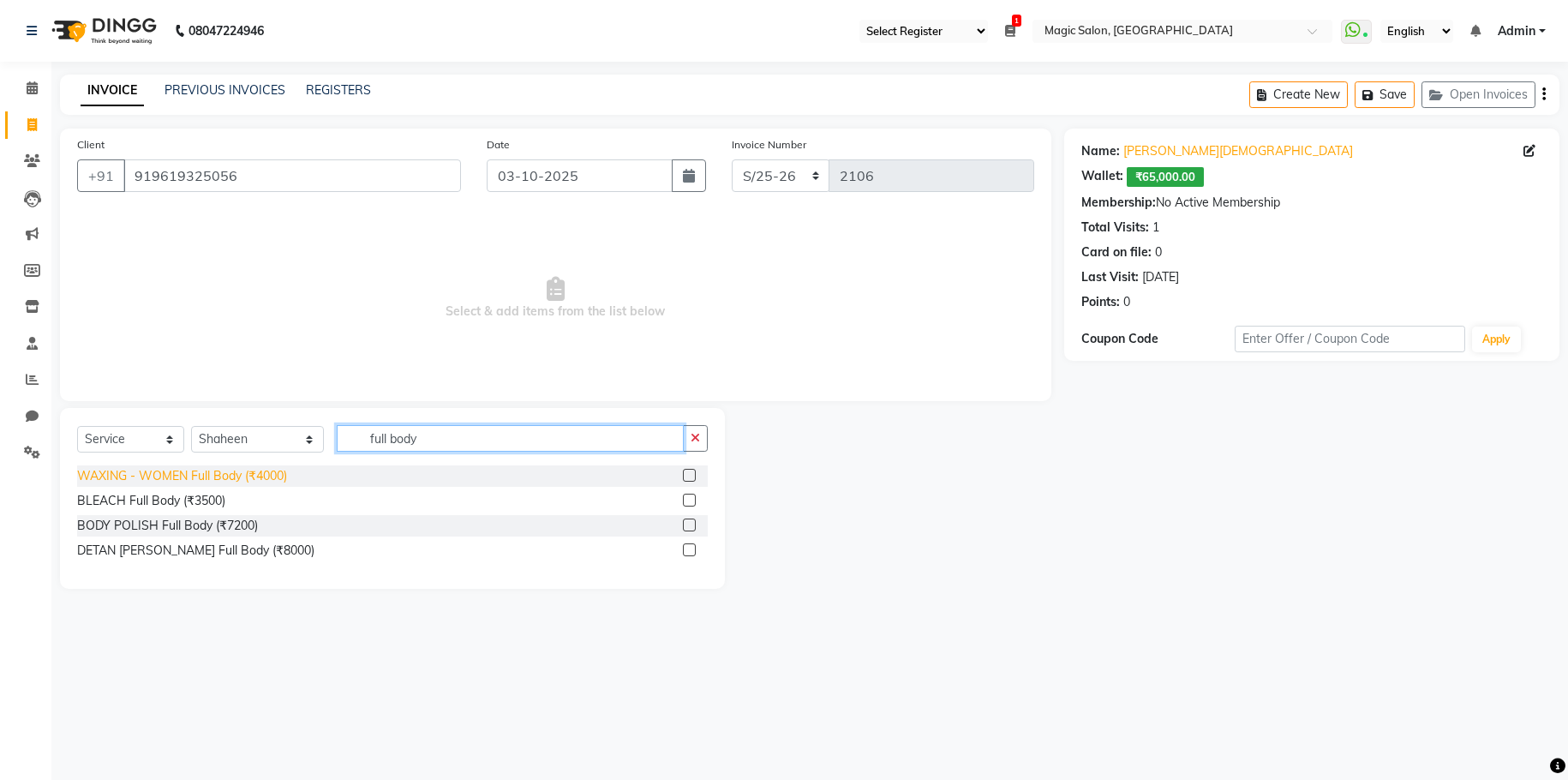
type input "full body"
click at [195, 473] on div "WAXING - WOMEN Full Body (₹4000)" at bounding box center [181, 476] width 210 height 18
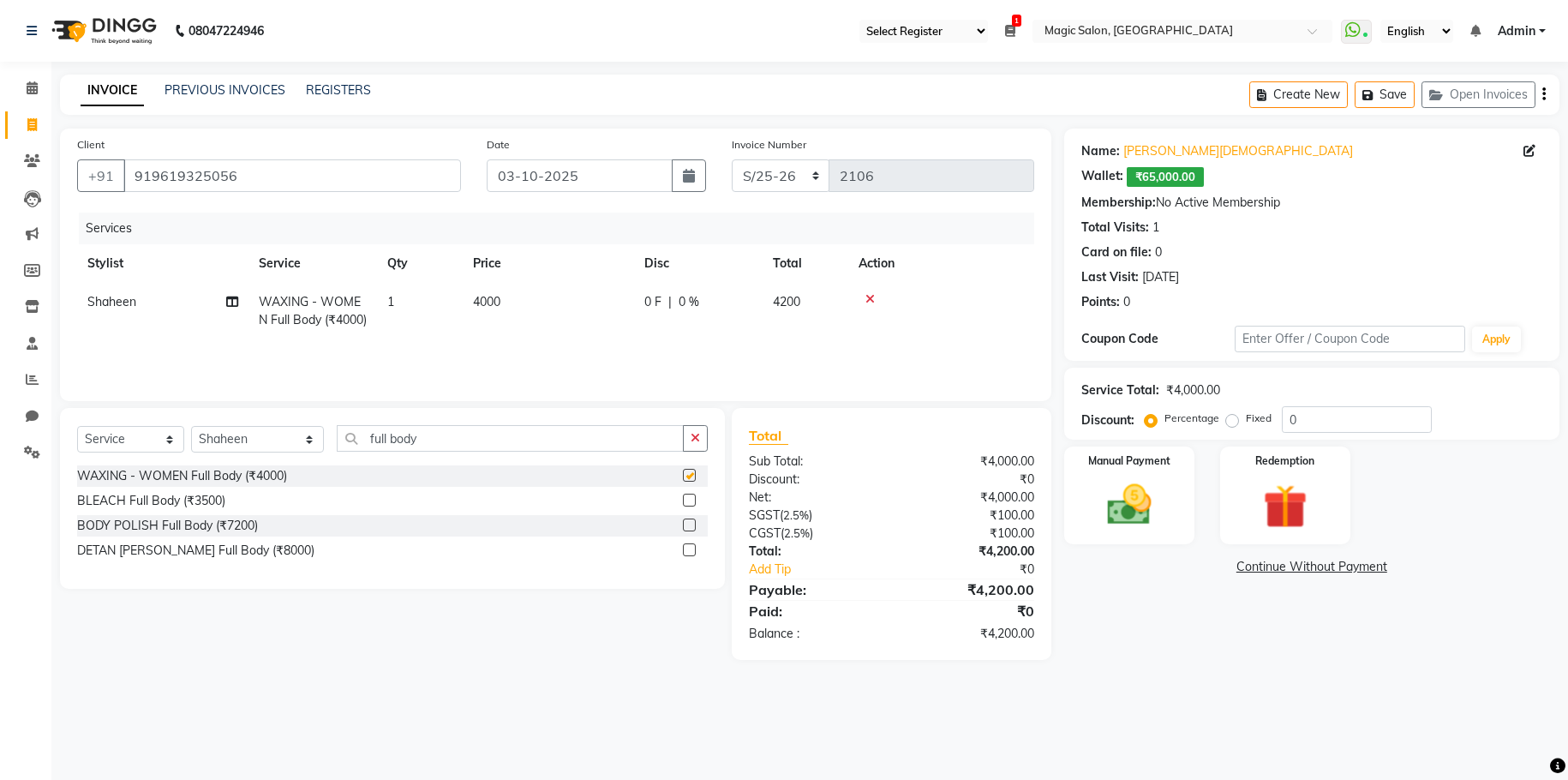
checkbox input "false"
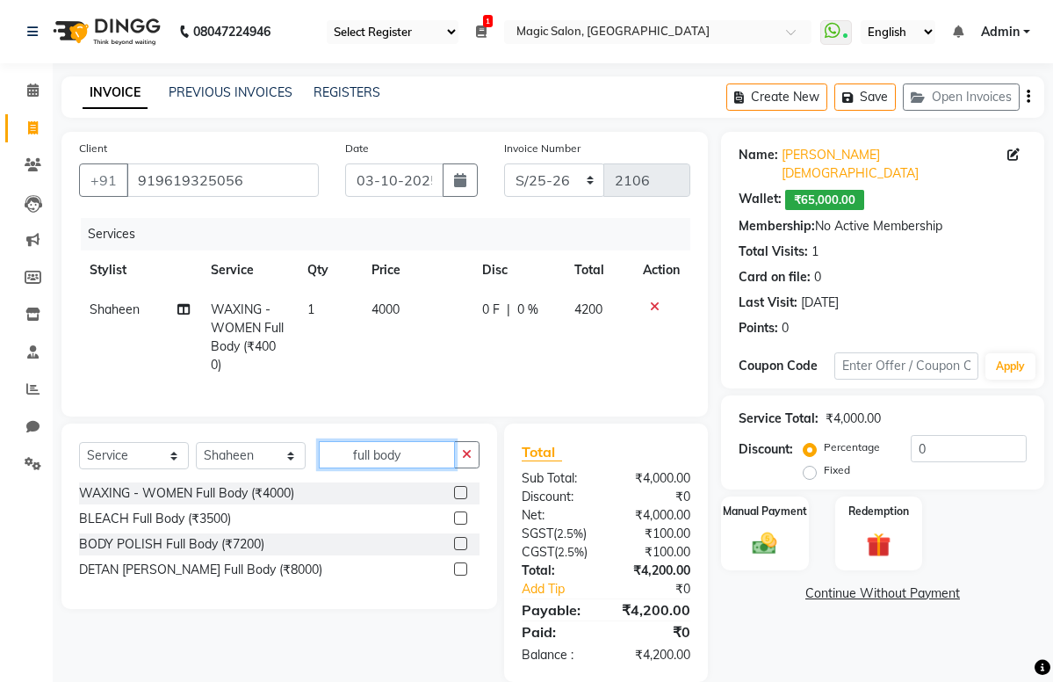
drag, startPoint x: 420, startPoint y: 467, endPoint x: 182, endPoint y: 425, distance: 241.7
click at [182, 425] on div "Client +91 919619325056 Date 03-10-2025 Invoice Number PK/25-26 M/25-26 P/25-26…" at bounding box center [384, 407] width 673 height 550
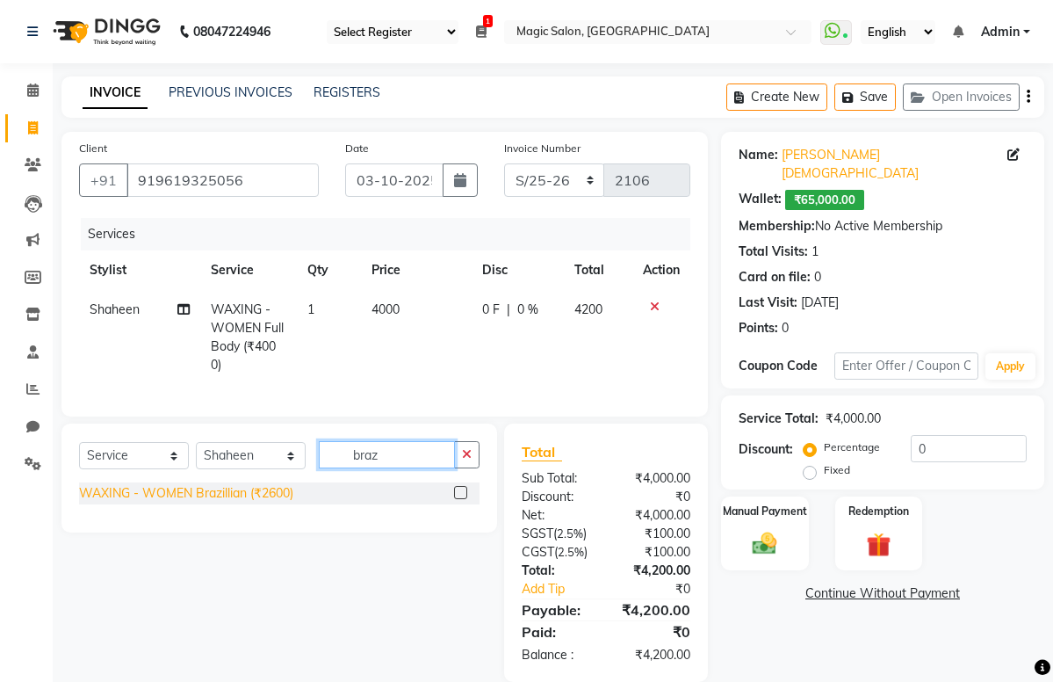
type input "braz"
click at [144, 503] on div "WAXING - WOMEN Brazillian (₹2600)" at bounding box center [186, 493] width 214 height 18
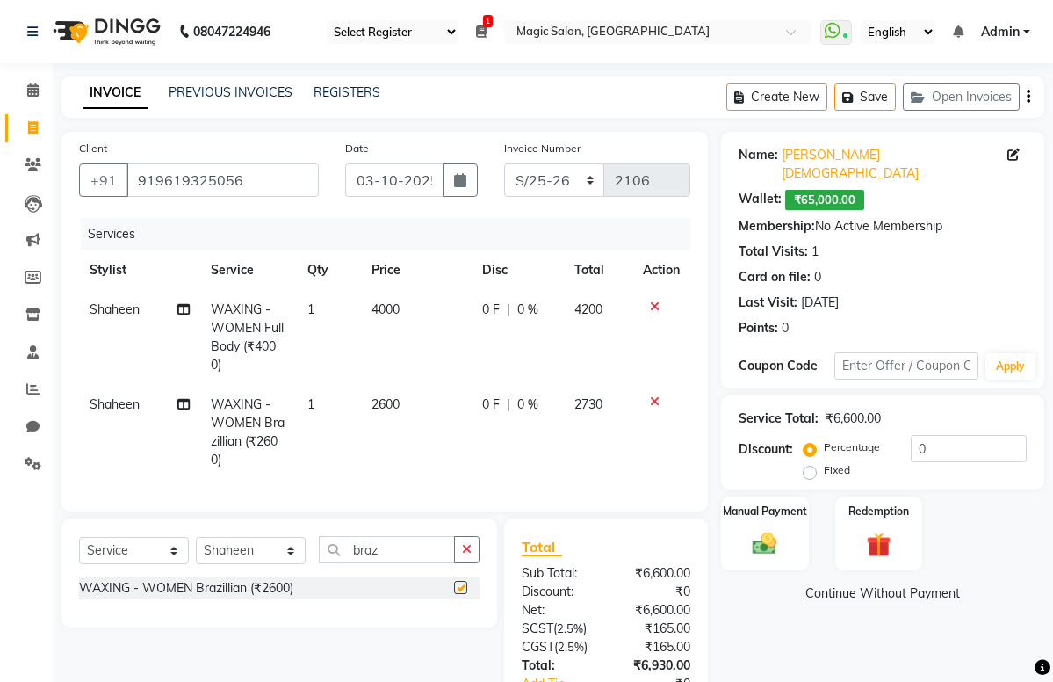
checkbox input "false"
drag, startPoint x: 414, startPoint y: 563, endPoint x: 182, endPoint y: 568, distance: 232.0
click at [182, 568] on div "Select Service Product Membership Package Voucher Prepaid Gift Card Select Styl…" at bounding box center [279, 556] width 401 height 41
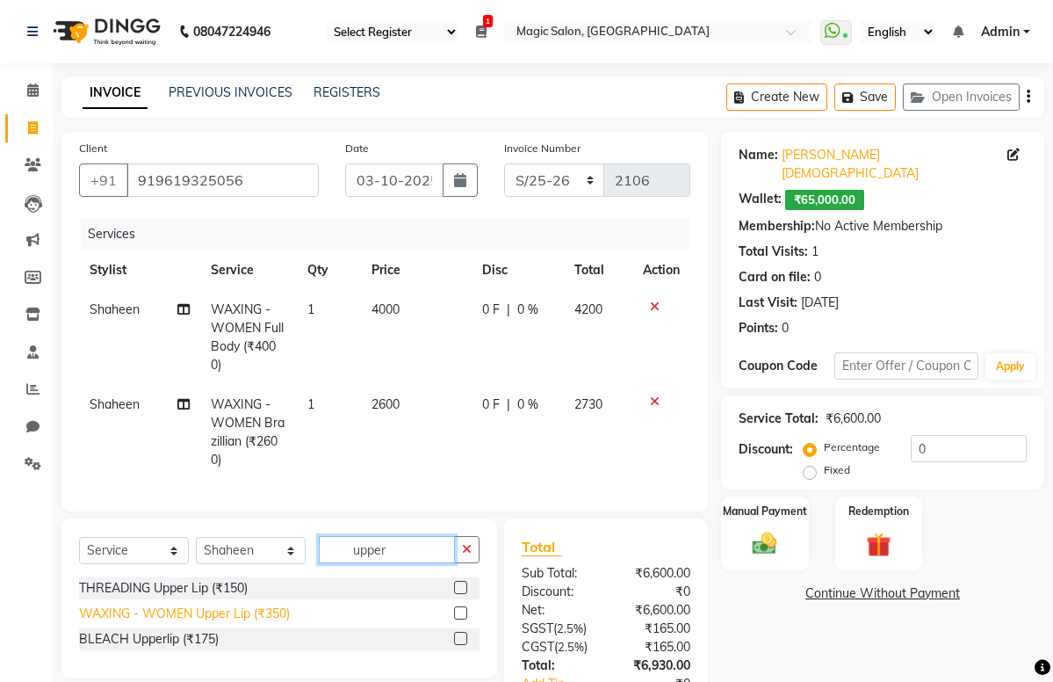
type input "upper"
click at [188, 623] on div "WAXING - WOMEN Upper Lip (₹350)" at bounding box center [184, 613] width 211 height 18
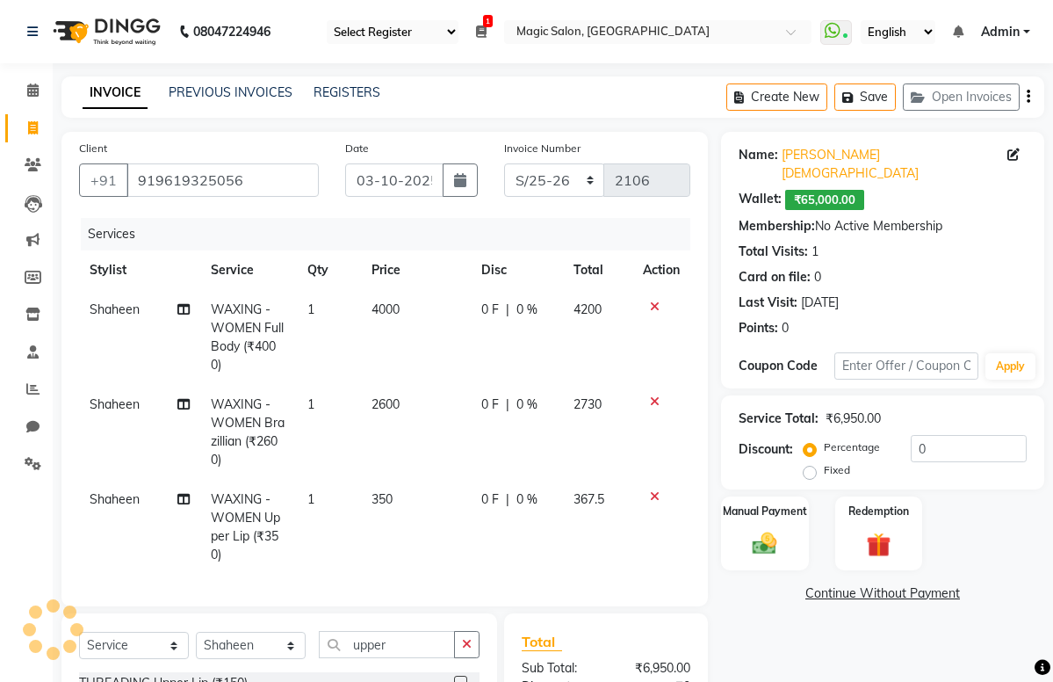
checkbox input "false"
click at [857, 669] on div "Name: Vrushti Jain Wallet: ₹65,000.00 Membership: No Active Membership Total Vi…" at bounding box center [889, 502] width 336 height 740
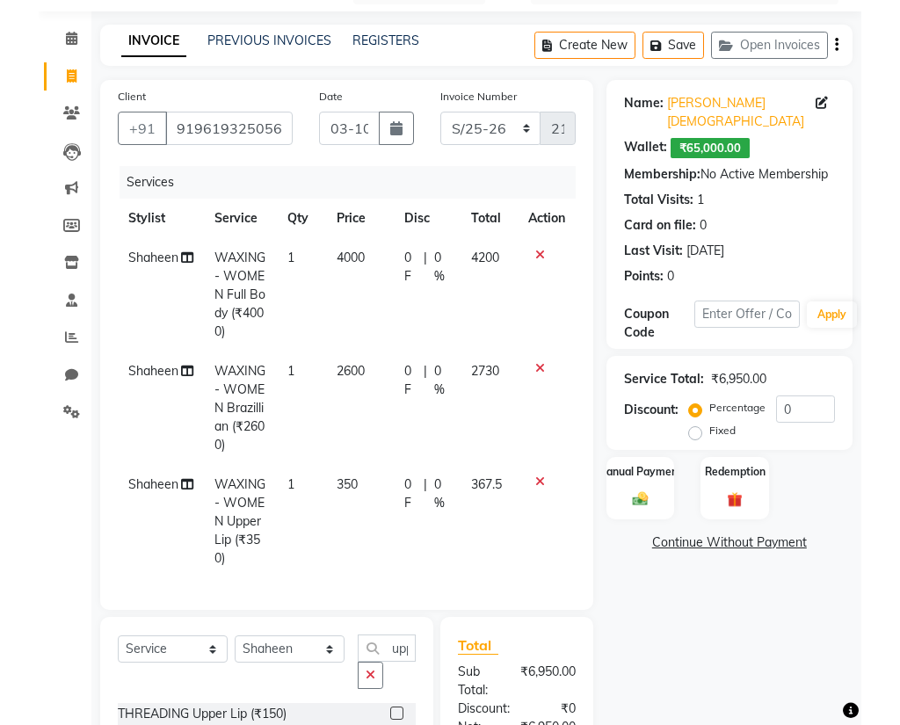
scroll to position [264, 0]
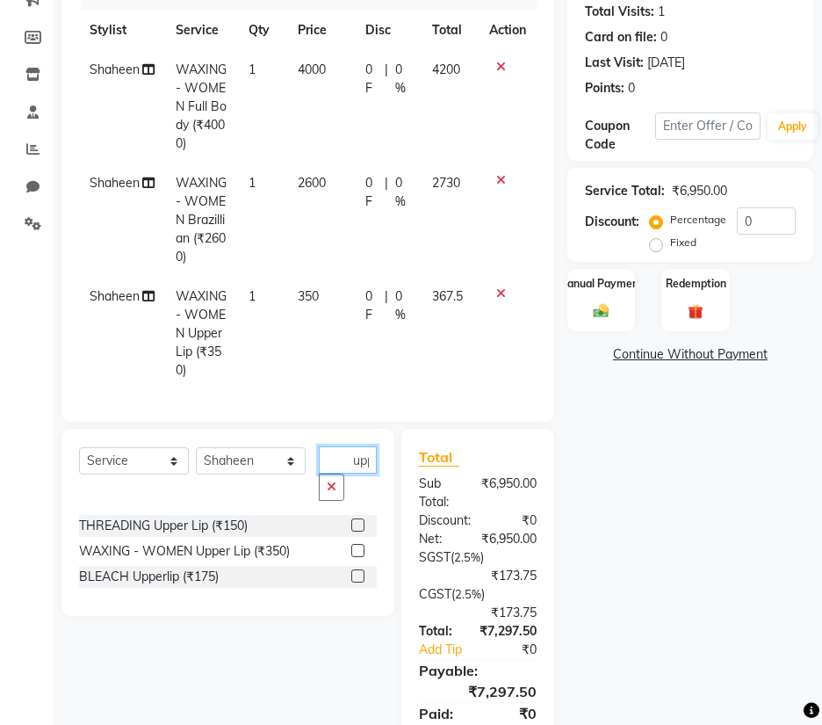
click at [371, 474] on input "upper" at bounding box center [348, 459] width 58 height 27
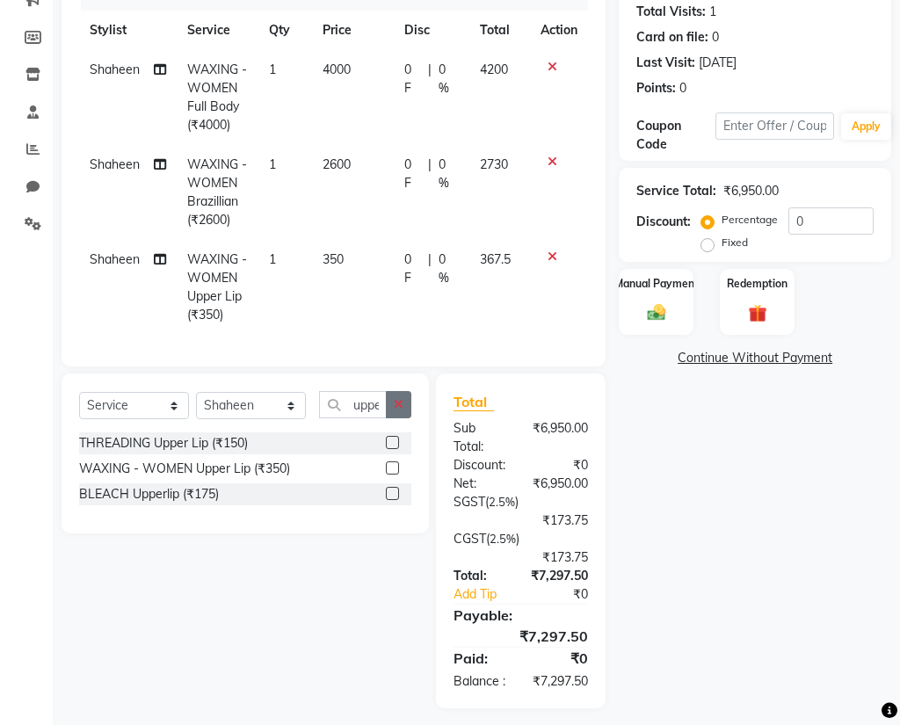
click at [400, 410] on icon "button" at bounding box center [399, 404] width 10 height 12
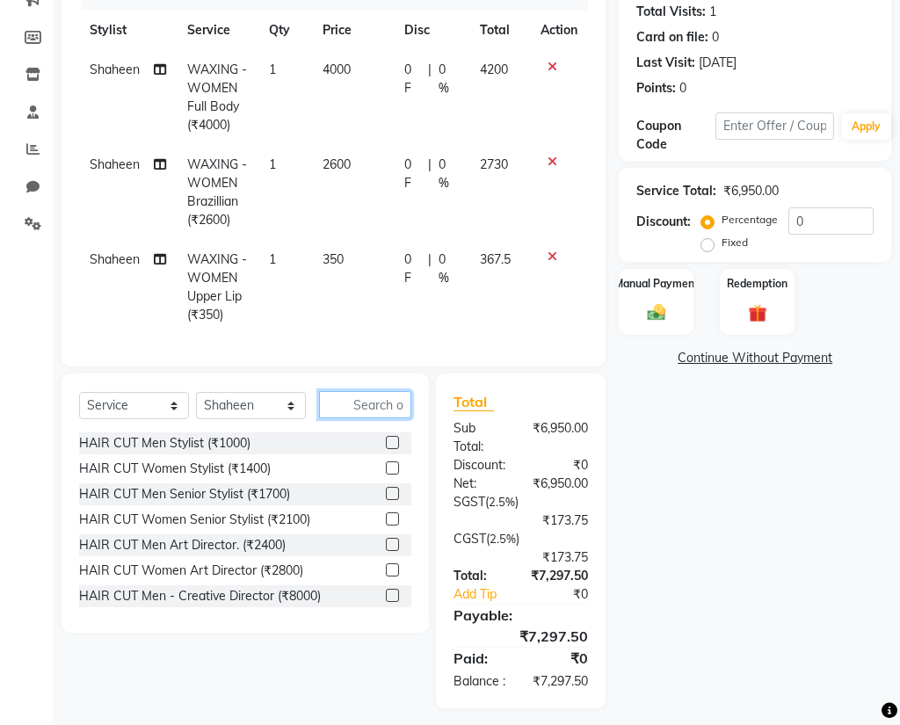
click at [373, 418] on input "text" at bounding box center [365, 404] width 92 height 27
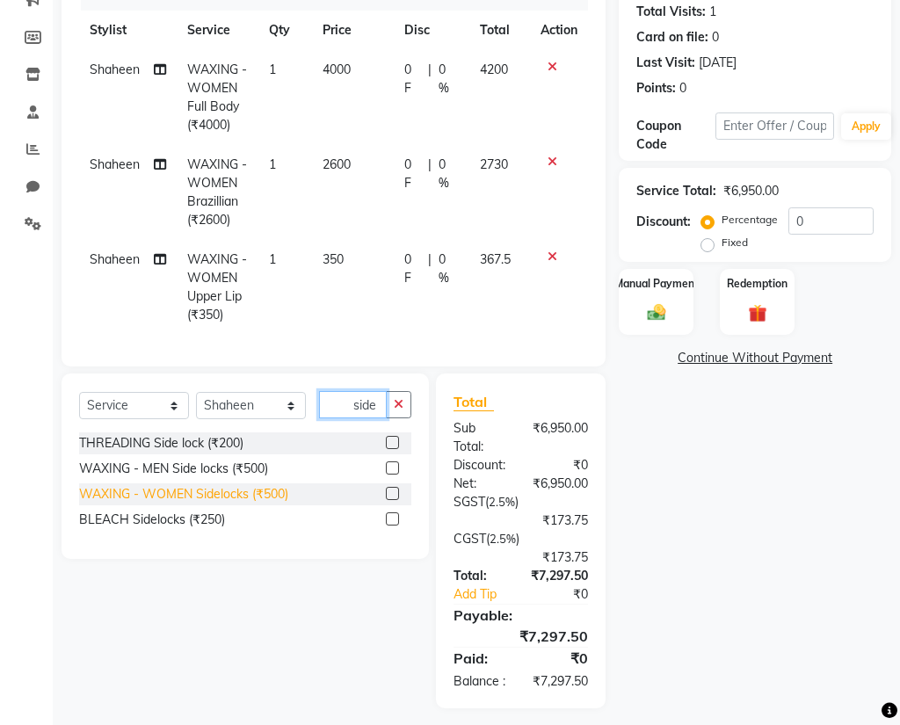
type input "side"
click at [210, 503] on div "WAXING - WOMEN Sidelocks (₹500)" at bounding box center [183, 494] width 209 height 18
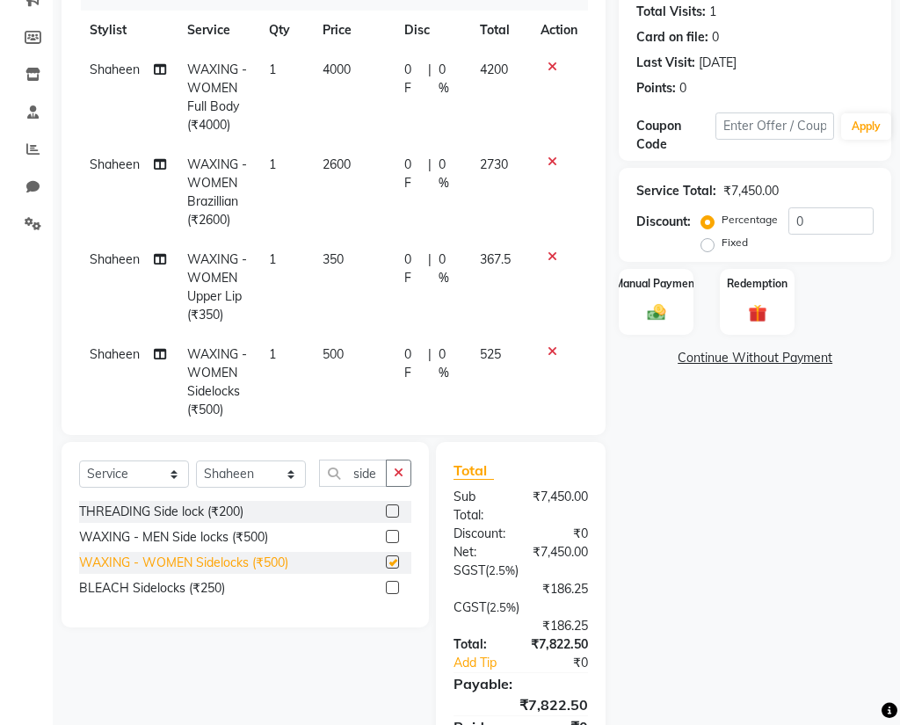
checkbox input "false"
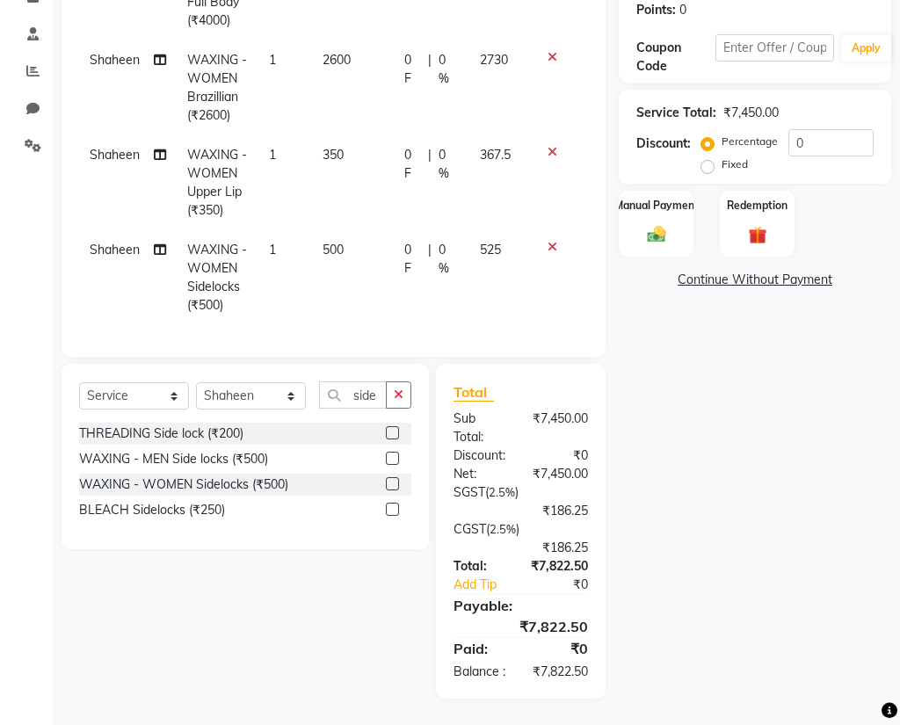
scroll to position [360, 0]
drag, startPoint x: 376, startPoint y: 379, endPoint x: 313, endPoint y: 380, distance: 63.3
click at [313, 381] on div "Select Service Product Membership Package Voucher Prepaid Gift Card Select Styl…" at bounding box center [245, 401] width 332 height 41
click at [285, 382] on select "Select Stylist Aditi Afshan Amanda Faiz Farhan Istiyiak Mayur Nikita Menon Nile…" at bounding box center [251, 395] width 110 height 27
select select "61849"
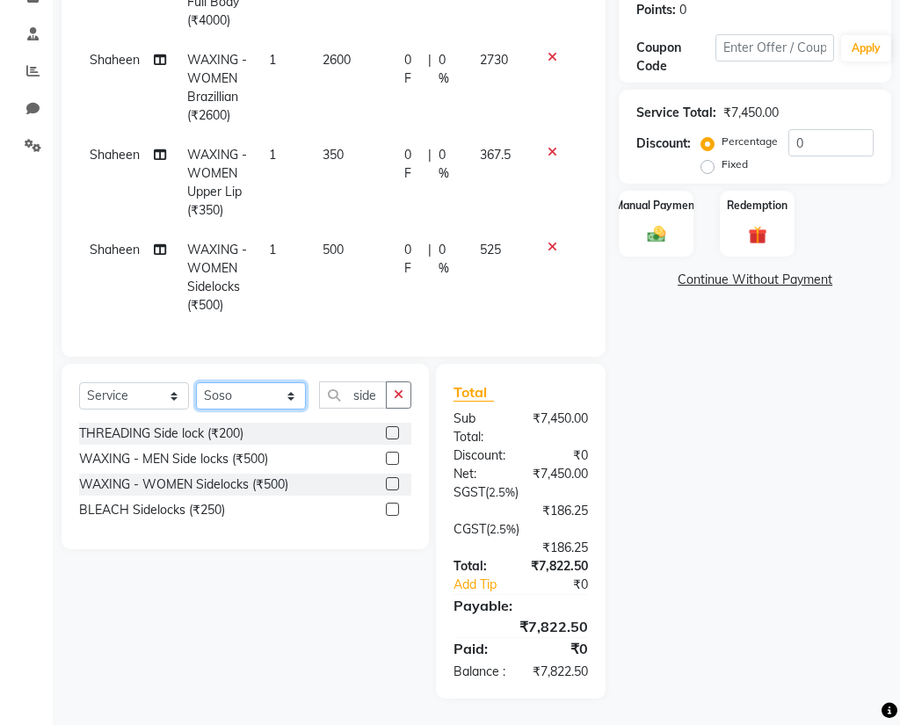
click at [196, 382] on select "Select Stylist Aditi Afshan Amanda Faiz Farhan Istiyiak Mayur Nikita Menon Nile…" at bounding box center [251, 395] width 110 height 27
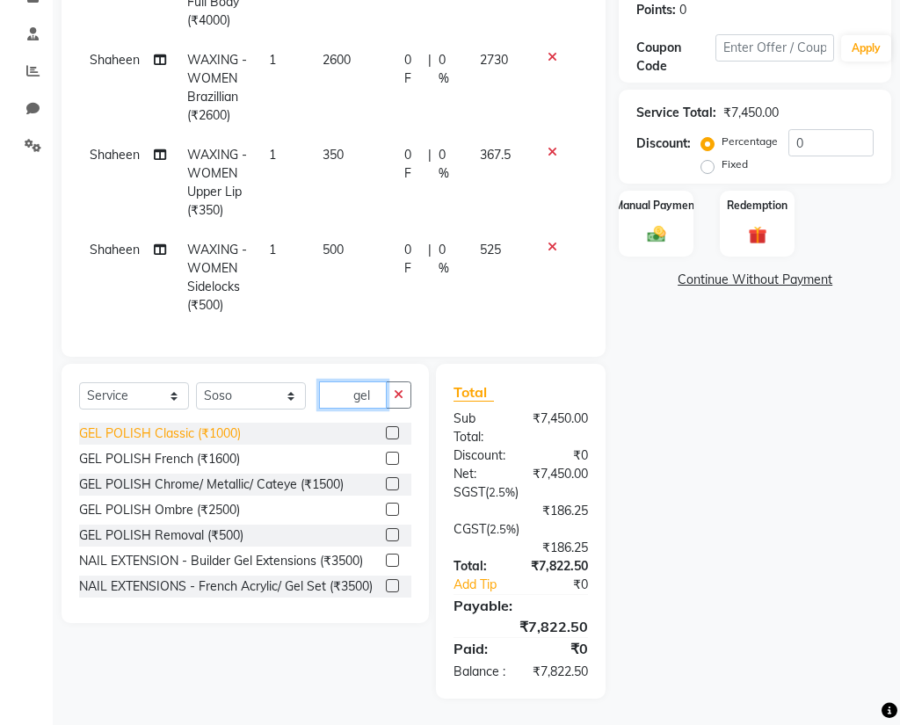
type input "gel"
click at [192, 424] on div "GEL POLISH Classic (₹1000)" at bounding box center [160, 433] width 162 height 18
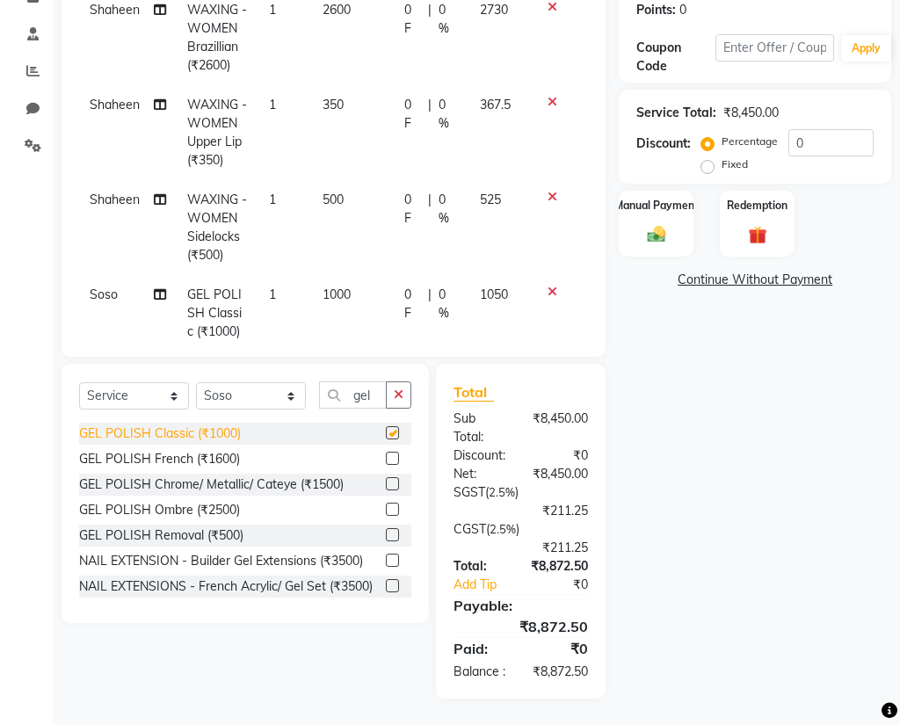
checkbox input "false"
drag, startPoint x: 370, startPoint y: 378, endPoint x: 277, endPoint y: 383, distance: 93.3
click at [277, 383] on div "Select Service Product Membership Package Voucher Prepaid Gift Card Select Styl…" at bounding box center [245, 401] width 332 height 41
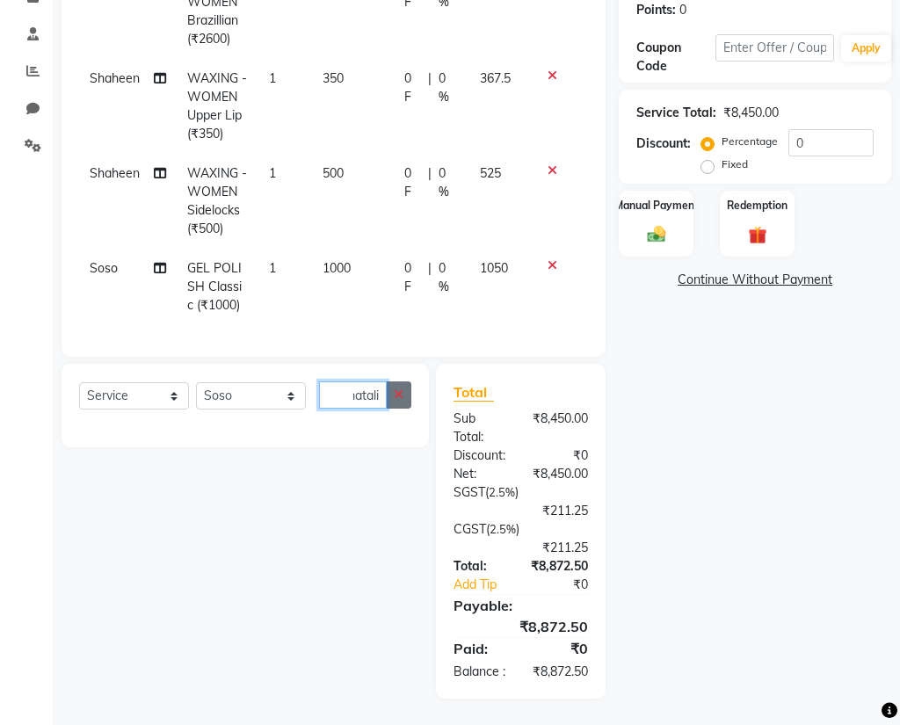
scroll to position [0, 11]
type input "m"
type input "chro"
click at [228, 424] on div "GEL POLISH Chrome/ Metallic/ Cateye (₹1500)" at bounding box center [211, 433] width 264 height 18
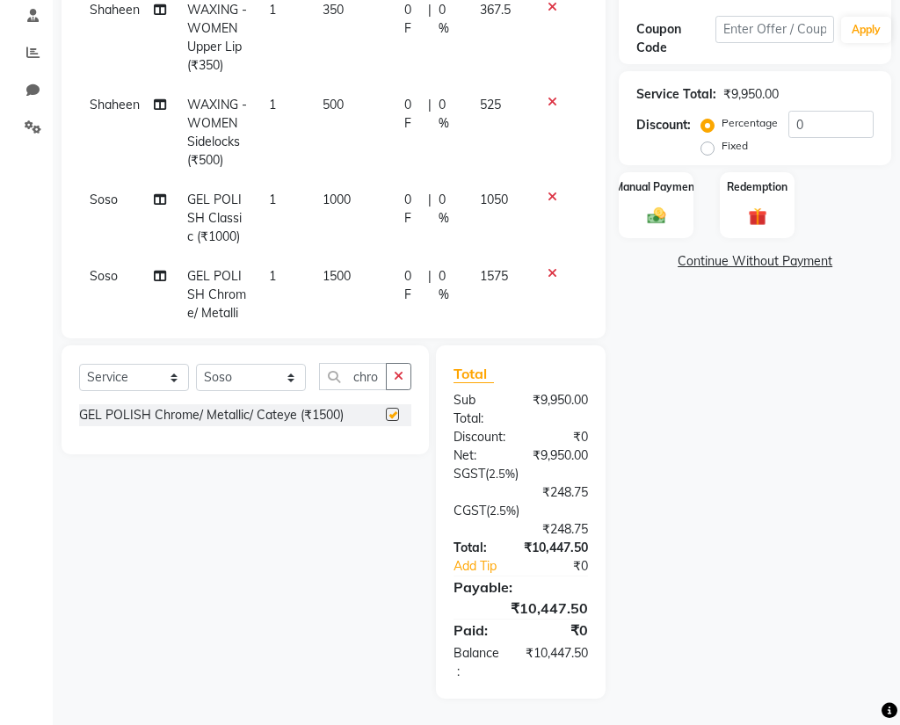
checkbox input "false"
drag, startPoint x: 382, startPoint y: 373, endPoint x: 341, endPoint y: 376, distance: 41.4
click at [341, 376] on input "chro" at bounding box center [353, 376] width 68 height 27
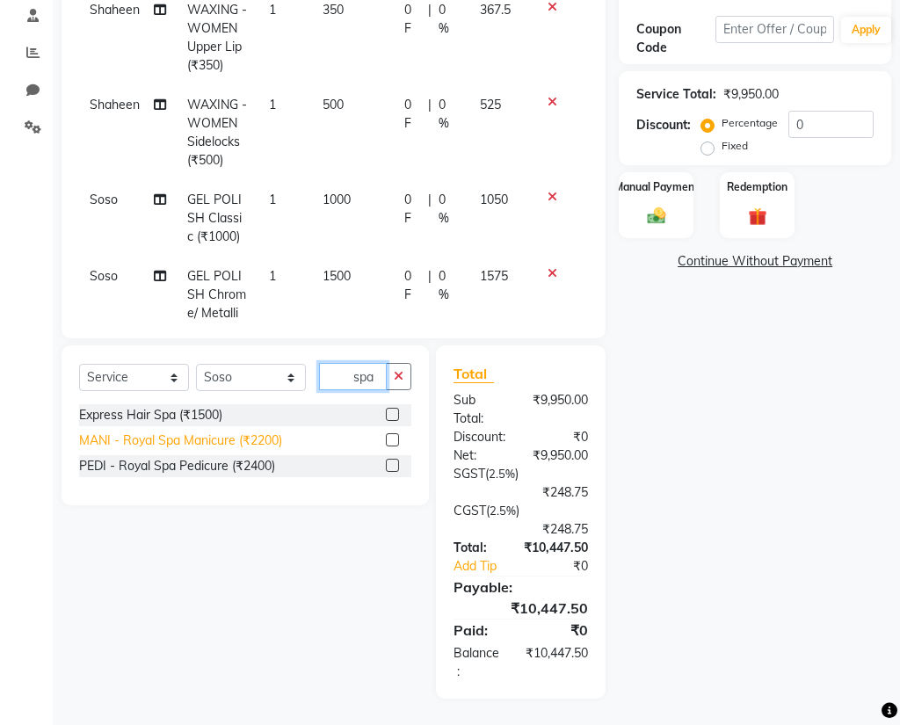
type input "spa"
click at [198, 442] on div "MANI - Royal Spa Manicure (₹2200)" at bounding box center [180, 440] width 203 height 18
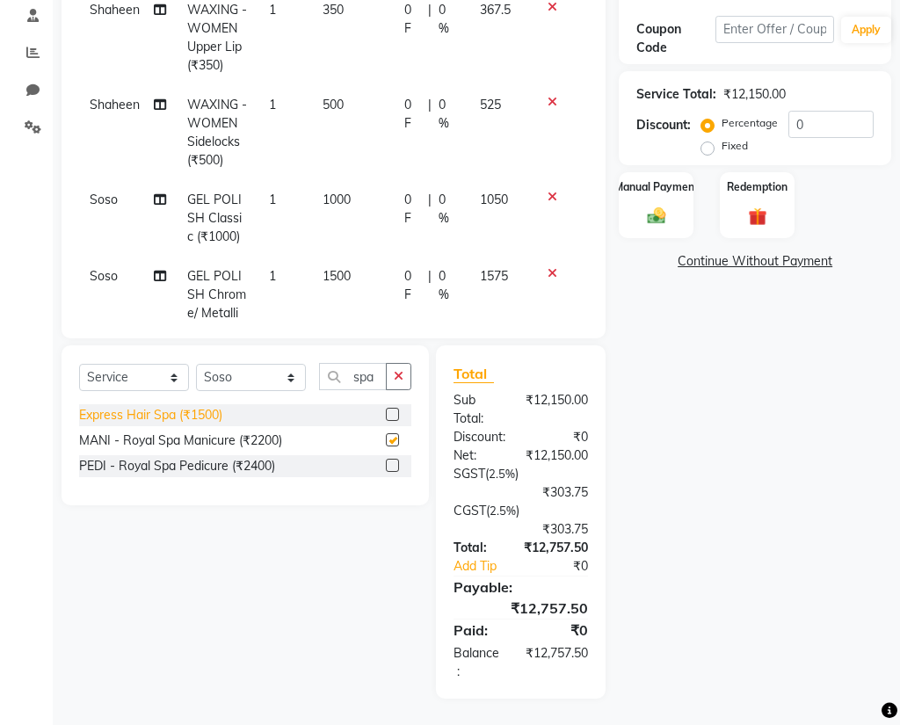
checkbox input "false"
click at [234, 380] on select "Select Stylist Aditi Afshan Amanda Faiz Farhan Istiyiak Mayur Nikita Menon Nile…" at bounding box center [251, 377] width 110 height 27
select select "86682"
click at [196, 364] on select "Select Stylist Aditi Afshan Amanda Faiz Farhan Istiyiak Mayur Nikita Menon Nile…" at bounding box center [251, 377] width 110 height 27
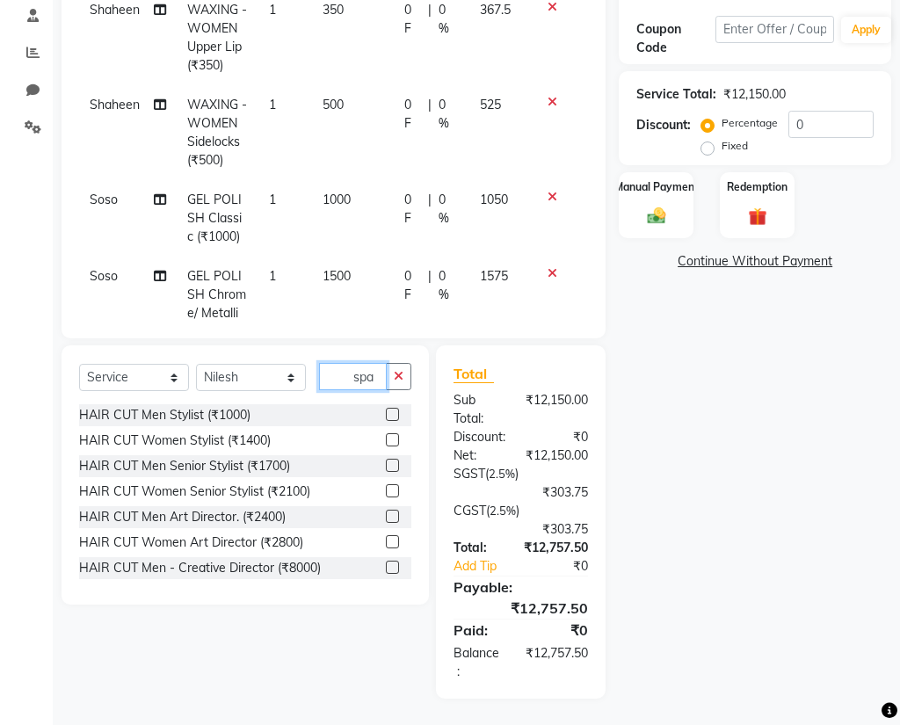
drag, startPoint x: 374, startPoint y: 373, endPoint x: 301, endPoint y: 373, distance: 72.9
click at [301, 373] on div "Select Service Product Membership Package Voucher Prepaid Gift Card Select Styl…" at bounding box center [245, 383] width 332 height 41
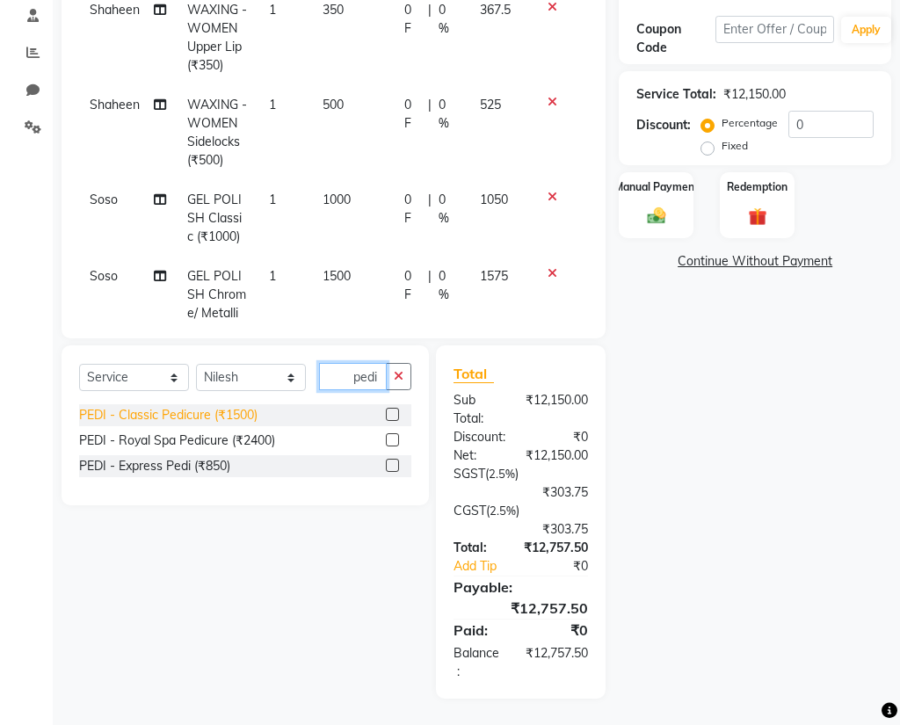
type input "pedi"
click at [212, 416] on div "PEDI - Classic Pedicure (₹1500)" at bounding box center [168, 415] width 178 height 18
checkbox input "false"
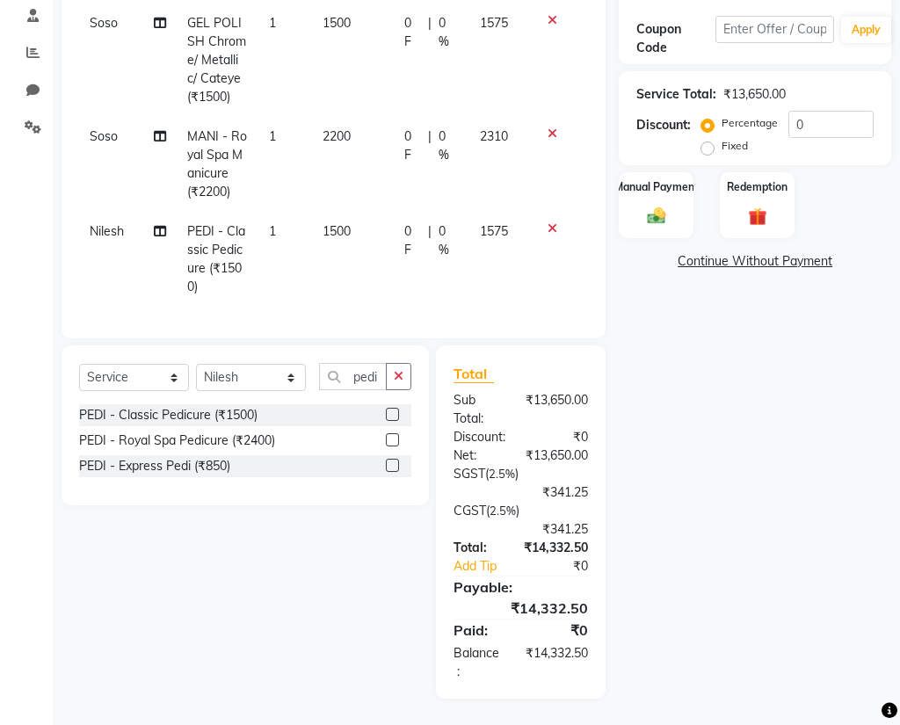
scroll to position [456, 0]
click at [269, 378] on select "Select Stylist Aditi Afshan Amanda Faiz Farhan Istiyiak Mayur Nikita Menon Nile…" at bounding box center [251, 377] width 110 height 27
select select "61847"
click at [196, 364] on select "Select Stylist Aditi Afshan Amanda Faiz Farhan Istiyiak Mayur Nikita Menon Nile…" at bounding box center [251, 377] width 110 height 27
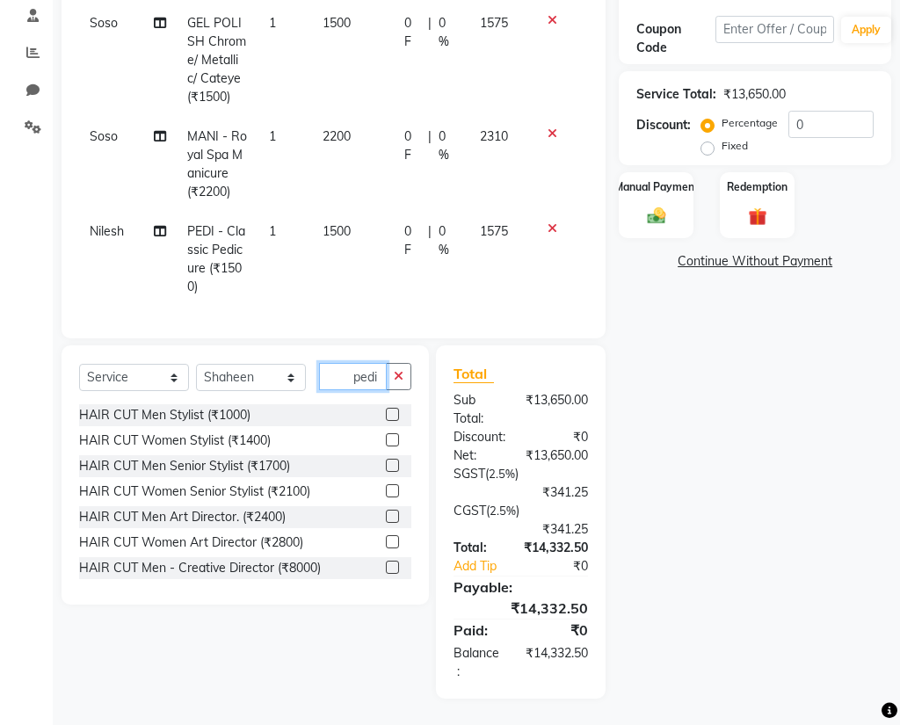
drag, startPoint x: 377, startPoint y: 374, endPoint x: 297, endPoint y: 374, distance: 80.0
click at [297, 374] on div "Select Service Product Membership Package Voucher Prepaid Gift Card Select Styl…" at bounding box center [245, 383] width 332 height 41
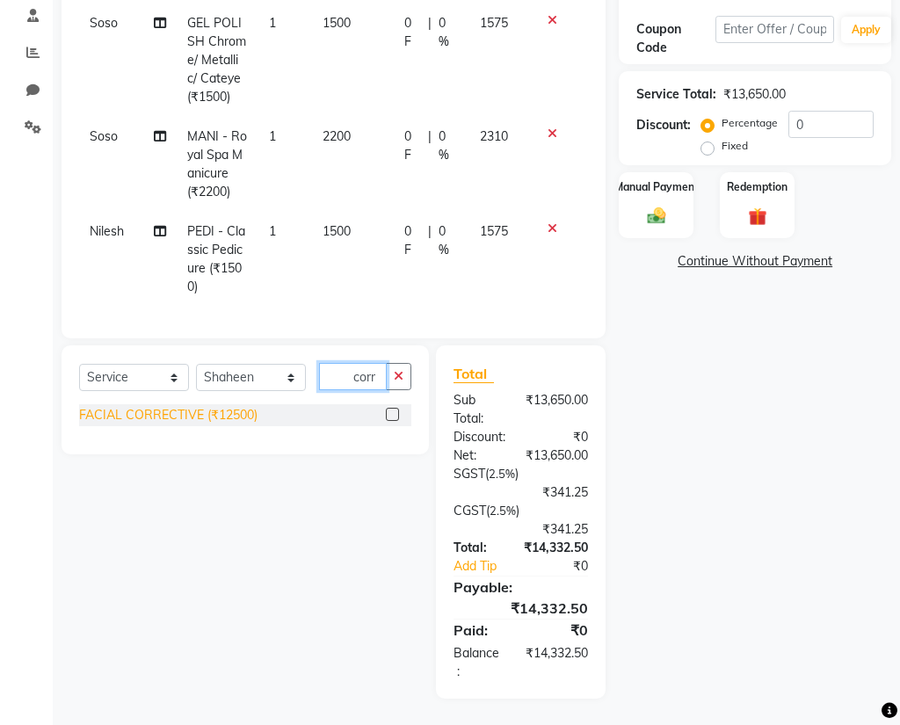
type input "corr"
click at [209, 415] on div "FACIAL CORRECTIVE (₹12500)" at bounding box center [168, 415] width 178 height 18
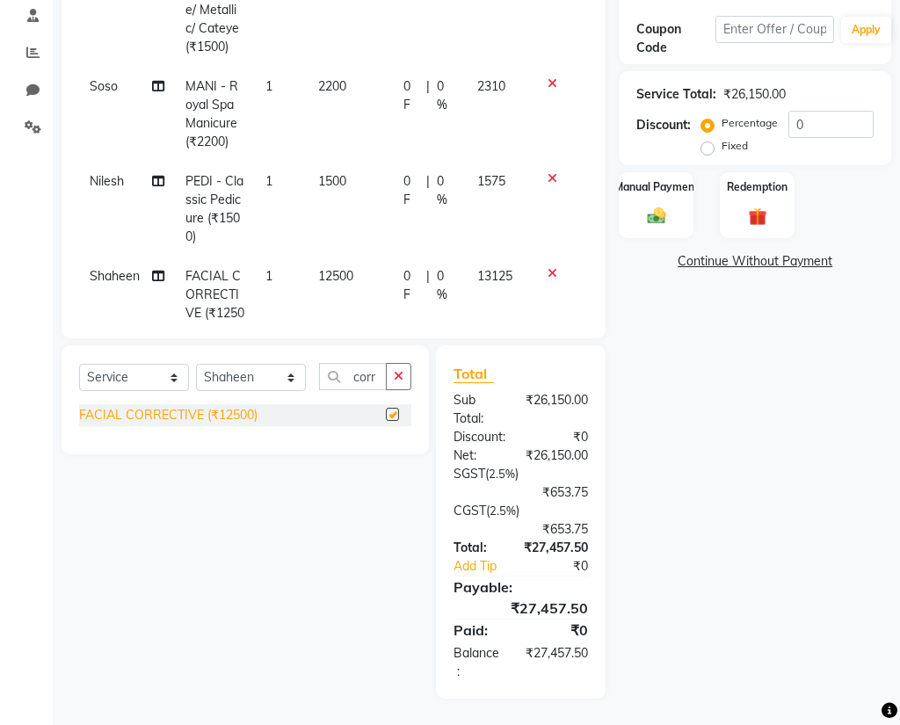
scroll to position [474, 0]
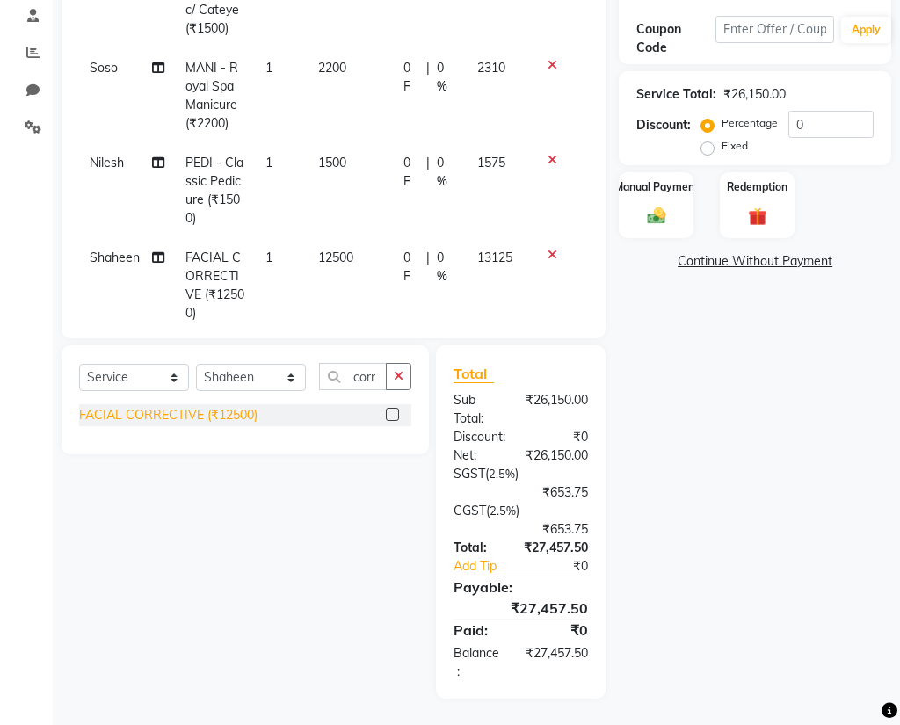
checkbox input "false"
click at [284, 380] on select "Select Stylist Aditi Afshan Amanda Faiz Farhan Istiyiak Mayur Nikita Menon Nile…" at bounding box center [251, 377] width 110 height 27
select select "83382"
click at [196, 364] on select "Select Stylist Aditi Afshan Amanda Faiz Farhan Istiyiak Mayur Nikita Menon Nile…" at bounding box center [251, 377] width 110 height 27
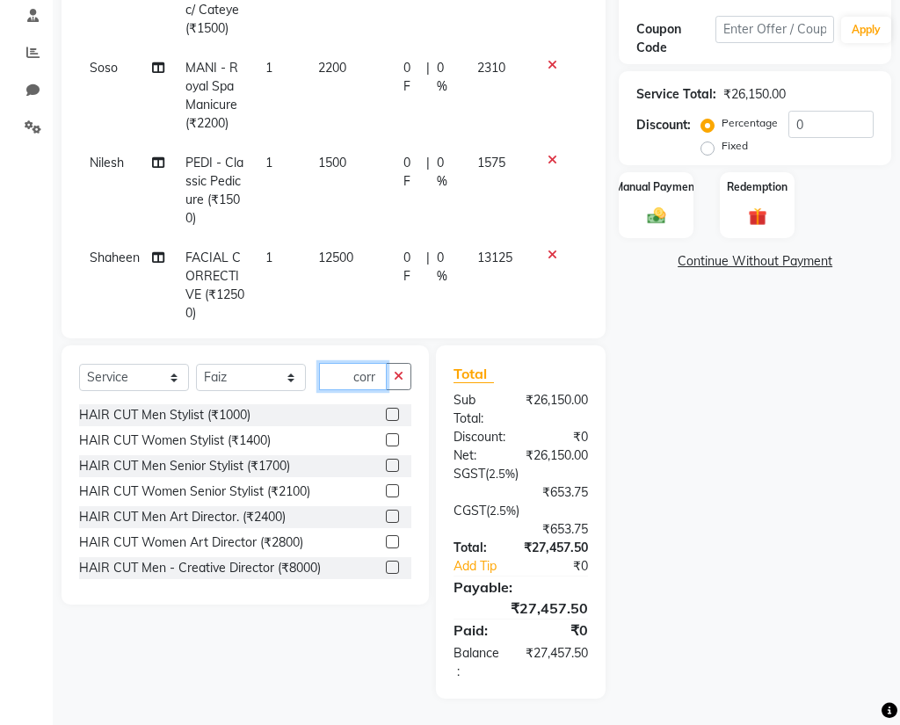
drag, startPoint x: 380, startPoint y: 376, endPoint x: 320, endPoint y: 371, distance: 60.0
click at [320, 371] on input "corr" at bounding box center [353, 376] width 68 height 27
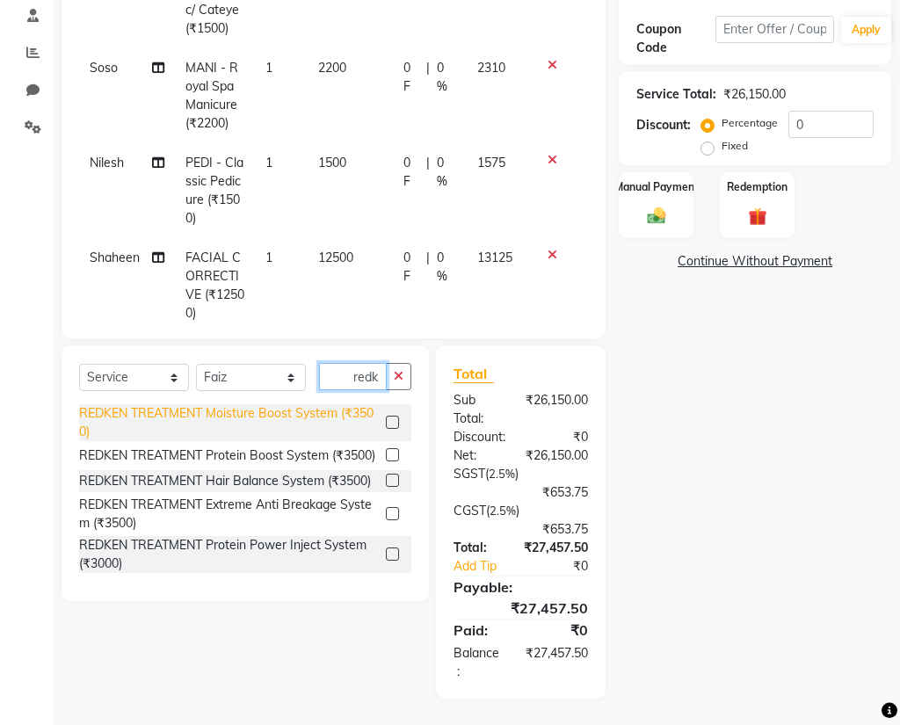
type input "redk"
click at [285, 409] on div "REDKEN TREATMENT Moisture Boost System (₹3500)" at bounding box center [229, 422] width 300 height 37
checkbox input "false"
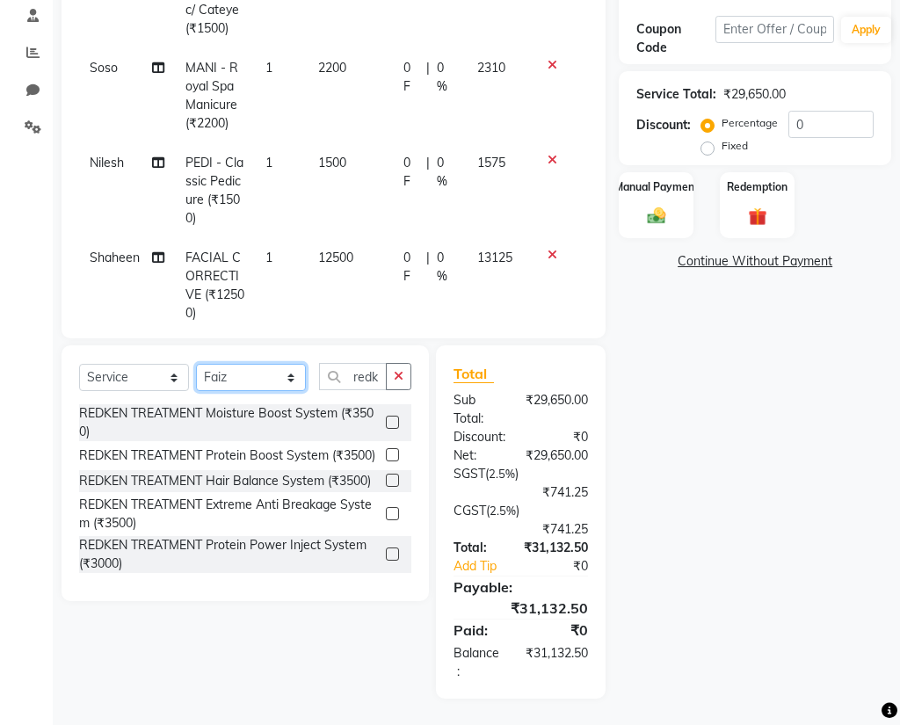
click at [242, 378] on select "Select Stylist Aditi Afshan Amanda Faiz Farhan Istiyiak Mayur Nikita Menon Nile…" at bounding box center [251, 377] width 110 height 27
select select "86682"
click at [196, 364] on select "Select Stylist Aditi Afshan Amanda Faiz Farhan Istiyiak Mayur Nikita Menon Nile…" at bounding box center [251, 377] width 110 height 27
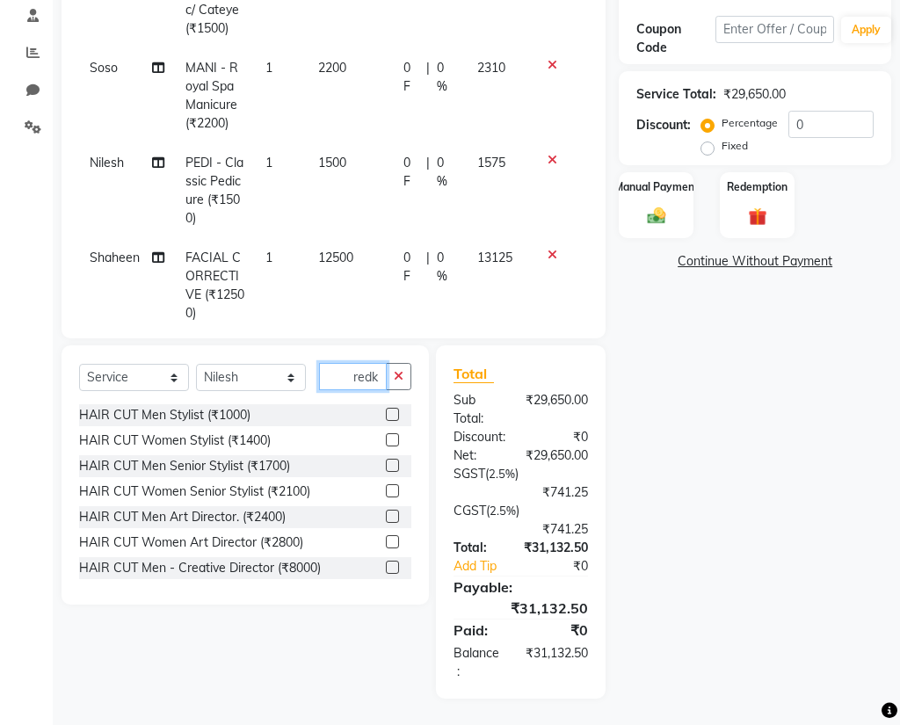
drag, startPoint x: 380, startPoint y: 376, endPoint x: 277, endPoint y: 358, distance: 105.3
click at [290, 362] on div "Select Service Product Membership Package Voucher Prepaid Gift Card Select Styl…" at bounding box center [245, 474] width 367 height 259
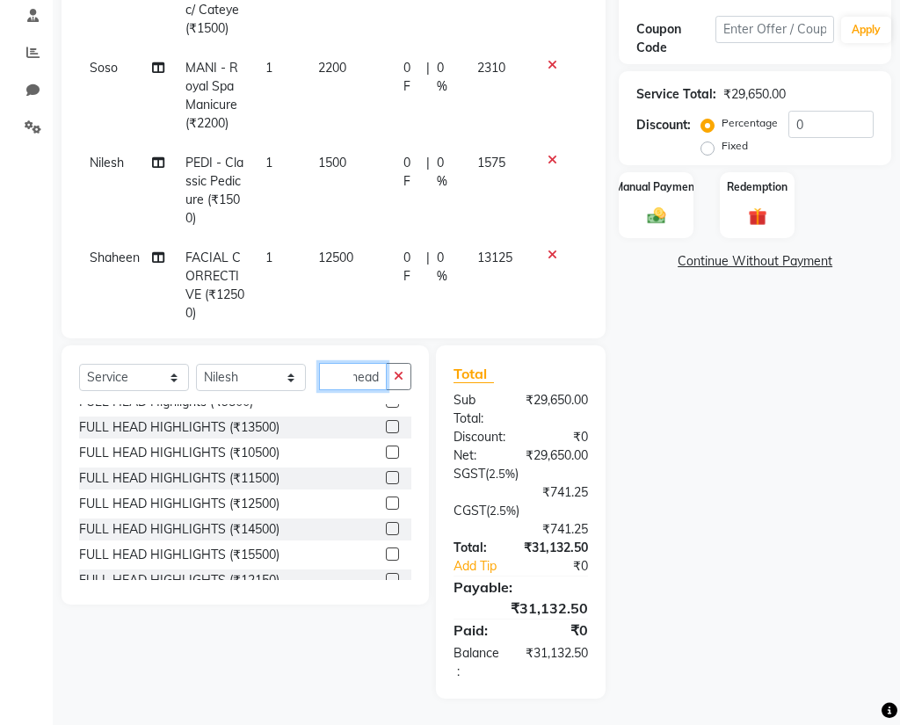
scroll to position [415, 0]
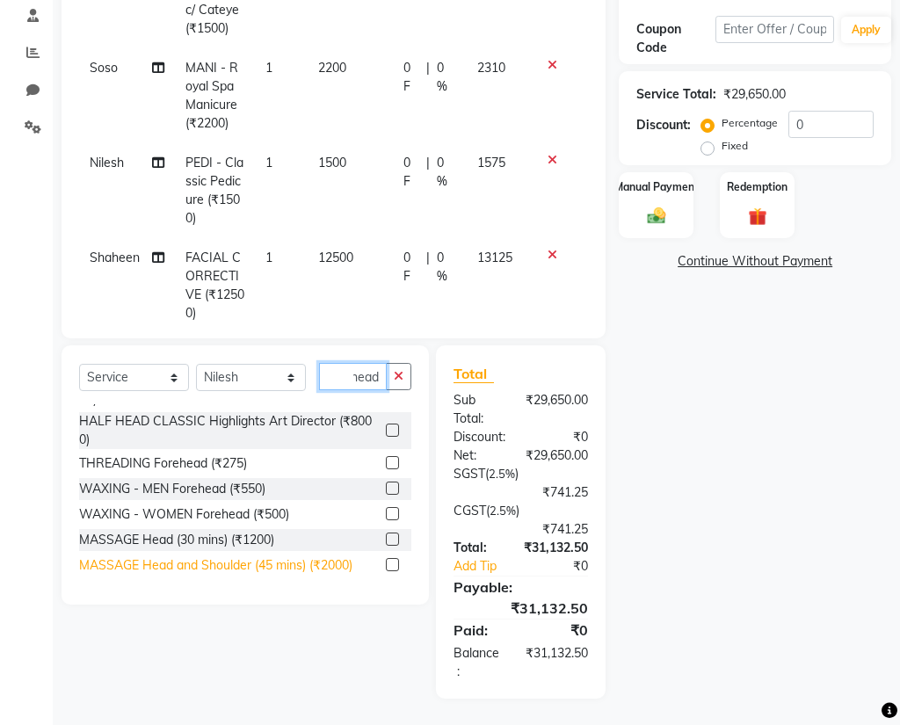
type input "head"
click at [257, 565] on div "MASSAGE Head and Shoulder (45 mins) (₹2000)" at bounding box center [215, 565] width 273 height 18
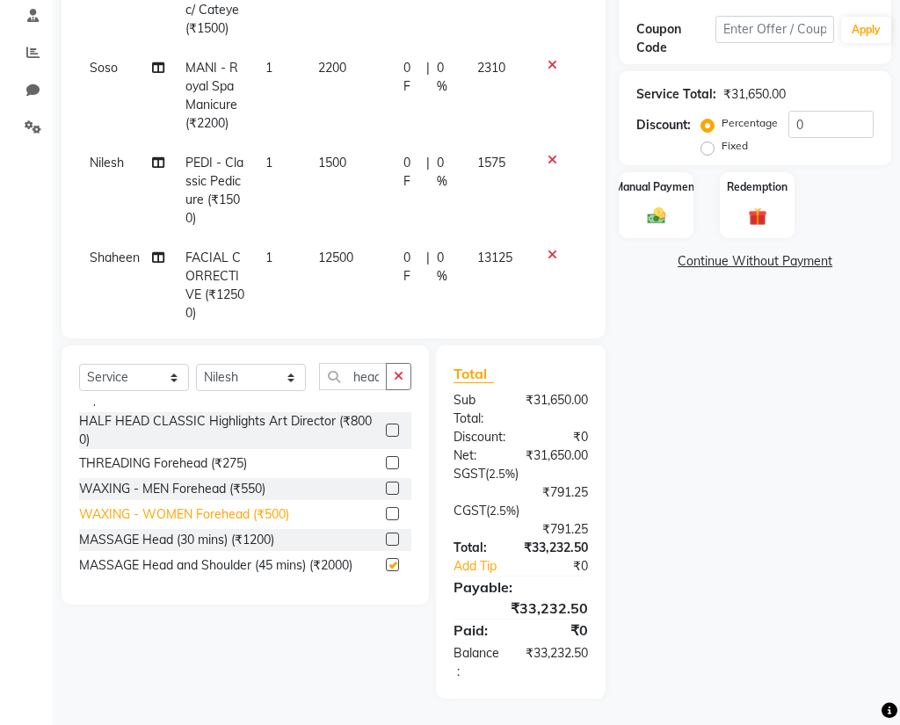
checkbox input "false"
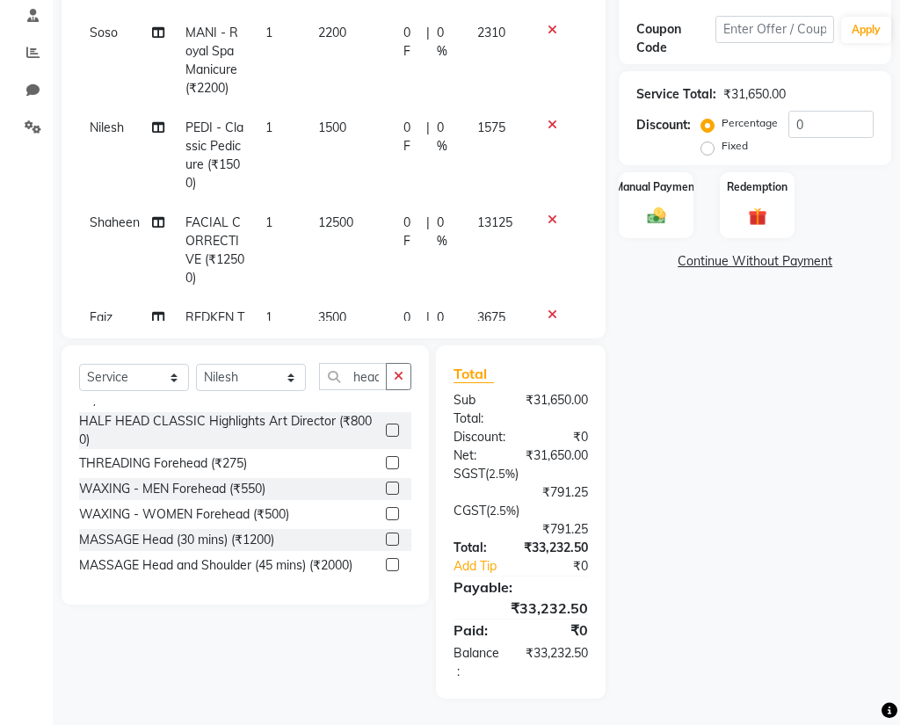
scroll to position [545, 0]
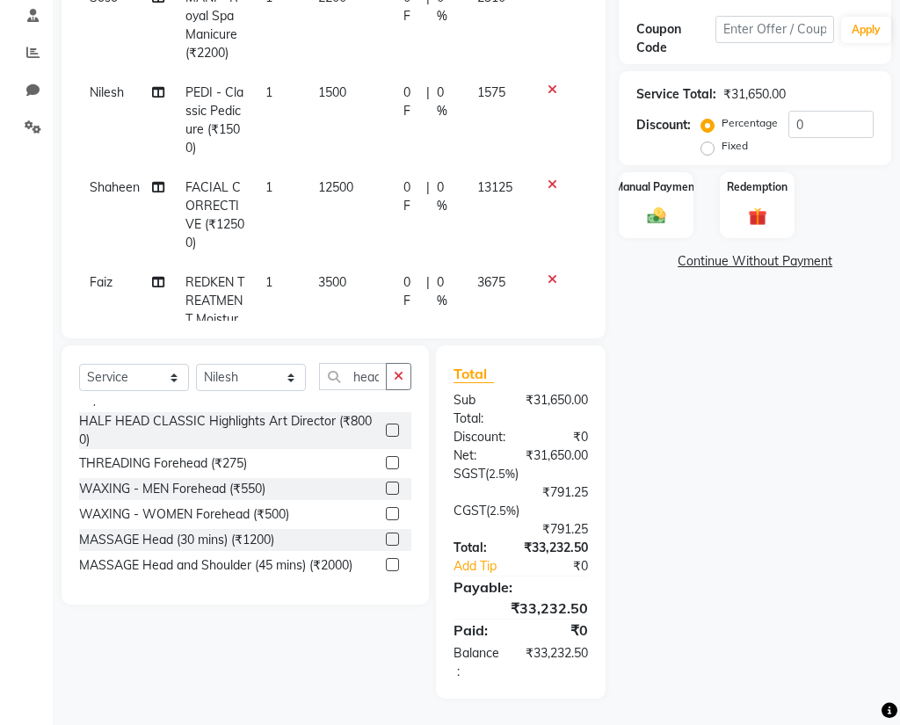
click at [207, 151] on span "PEDI - Classic Pedicure (₹1500)" at bounding box center [214, 119] width 58 height 71
select select "86682"
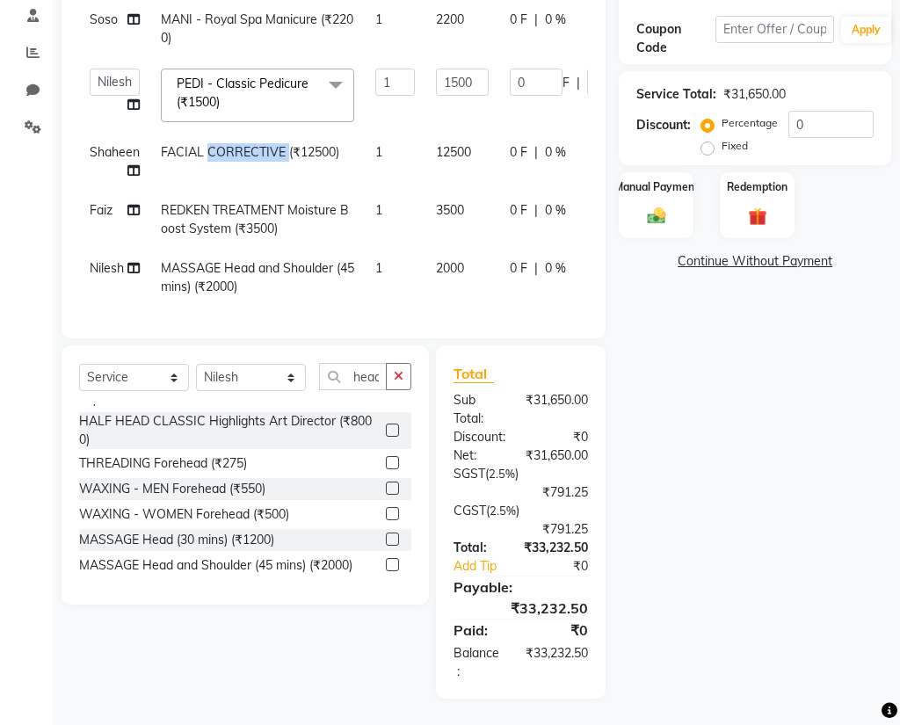
click at [207, 151] on td "FACIAL CORRECTIVE (₹12500)" at bounding box center [257, 162] width 214 height 58
select select "61847"
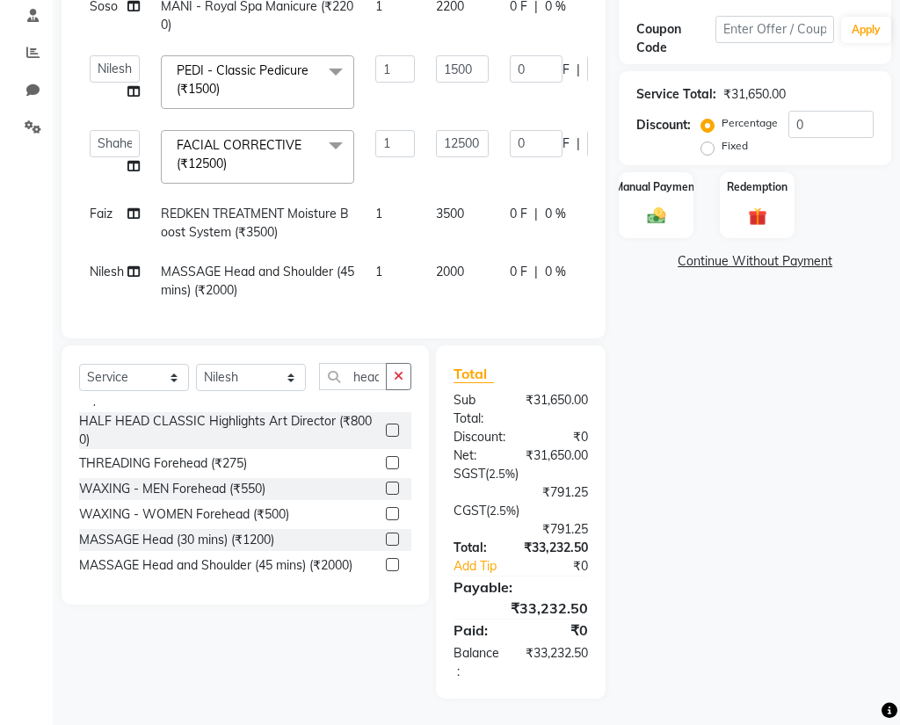
scroll to position [313, 0]
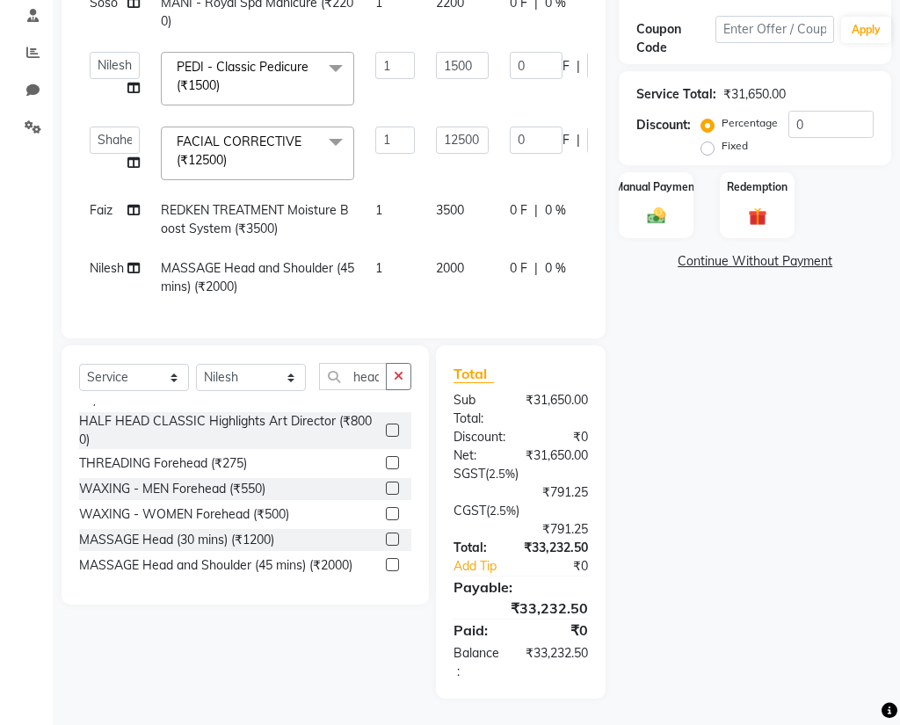
click at [277, 69] on span "PEDI - Classic Pedicure (₹1500) x" at bounding box center [249, 77] width 155 height 38
click at [293, 59] on span "PEDI - Classic Pedicure (₹1500)" at bounding box center [243, 76] width 132 height 34
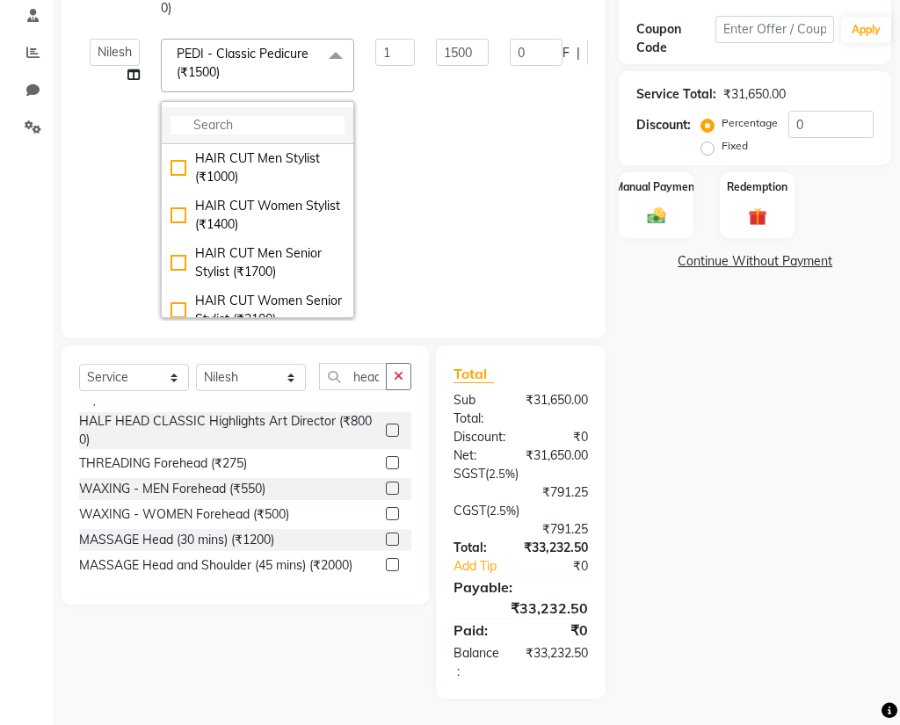
click at [275, 121] on input "multiselect-search" at bounding box center [257, 125] width 174 height 18
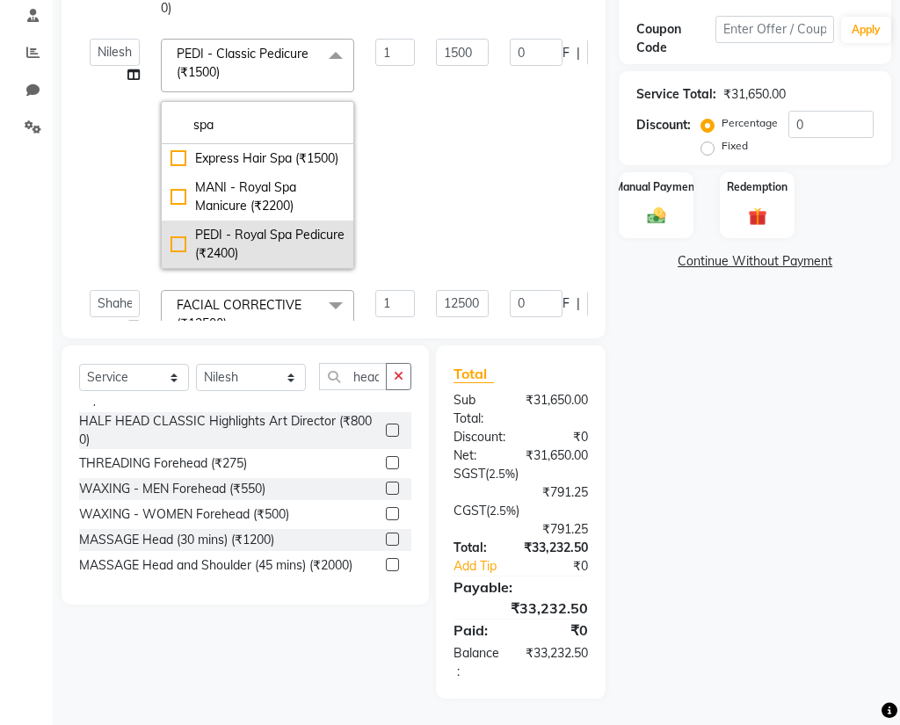
type input "spa"
click at [286, 236] on div "PEDI - Royal Spa Pedicure (₹2400)" at bounding box center [257, 244] width 174 height 37
checkbox input "true"
type input "2400"
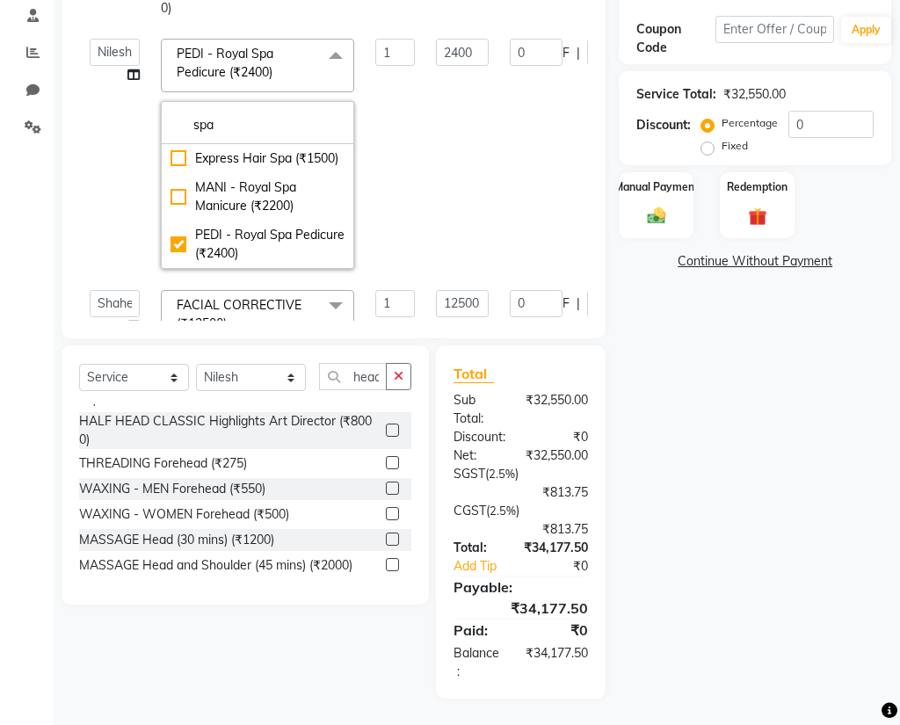
click at [724, 339] on div "Name: Vrushti Jain Wallet: ₹65,000.00 Membership: No Active Membership Total Vi…" at bounding box center [762, 246] width 286 height 903
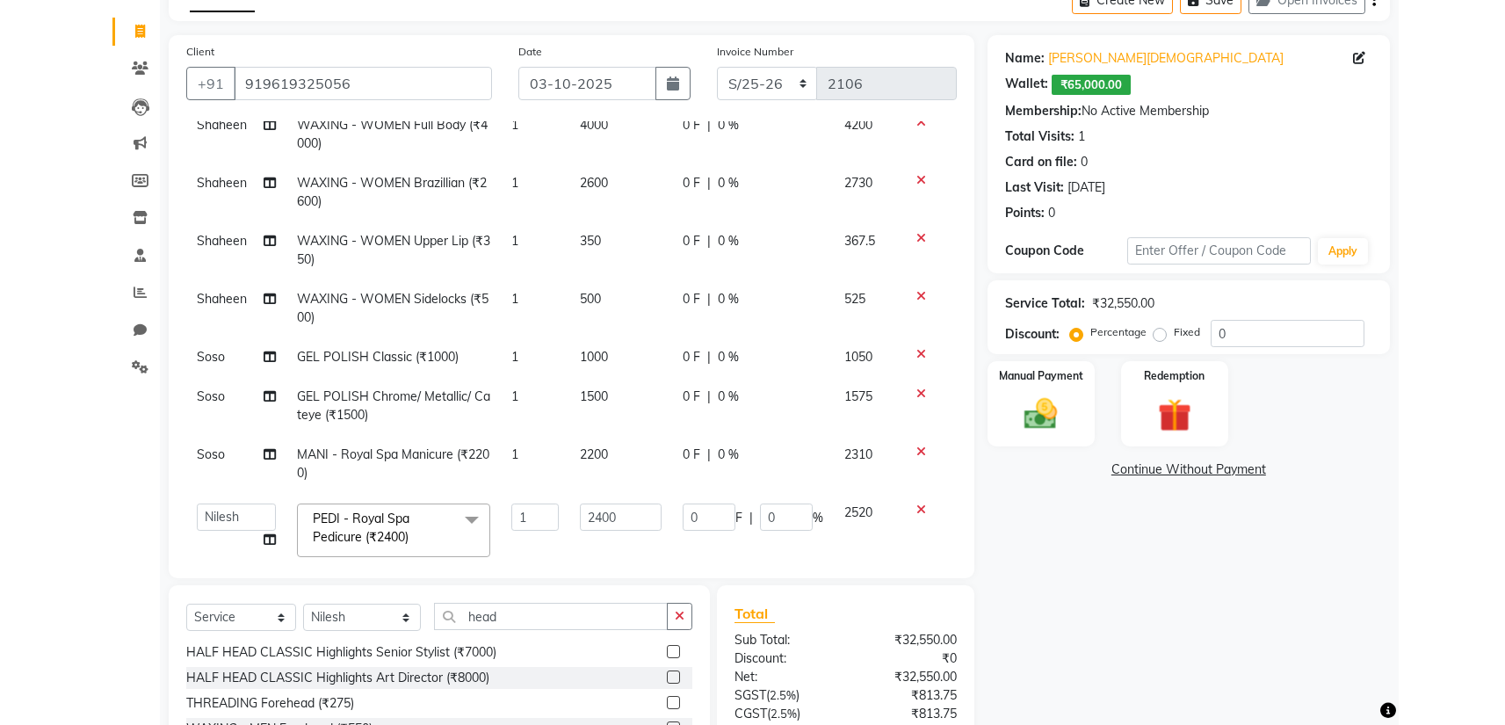
scroll to position [385, 0]
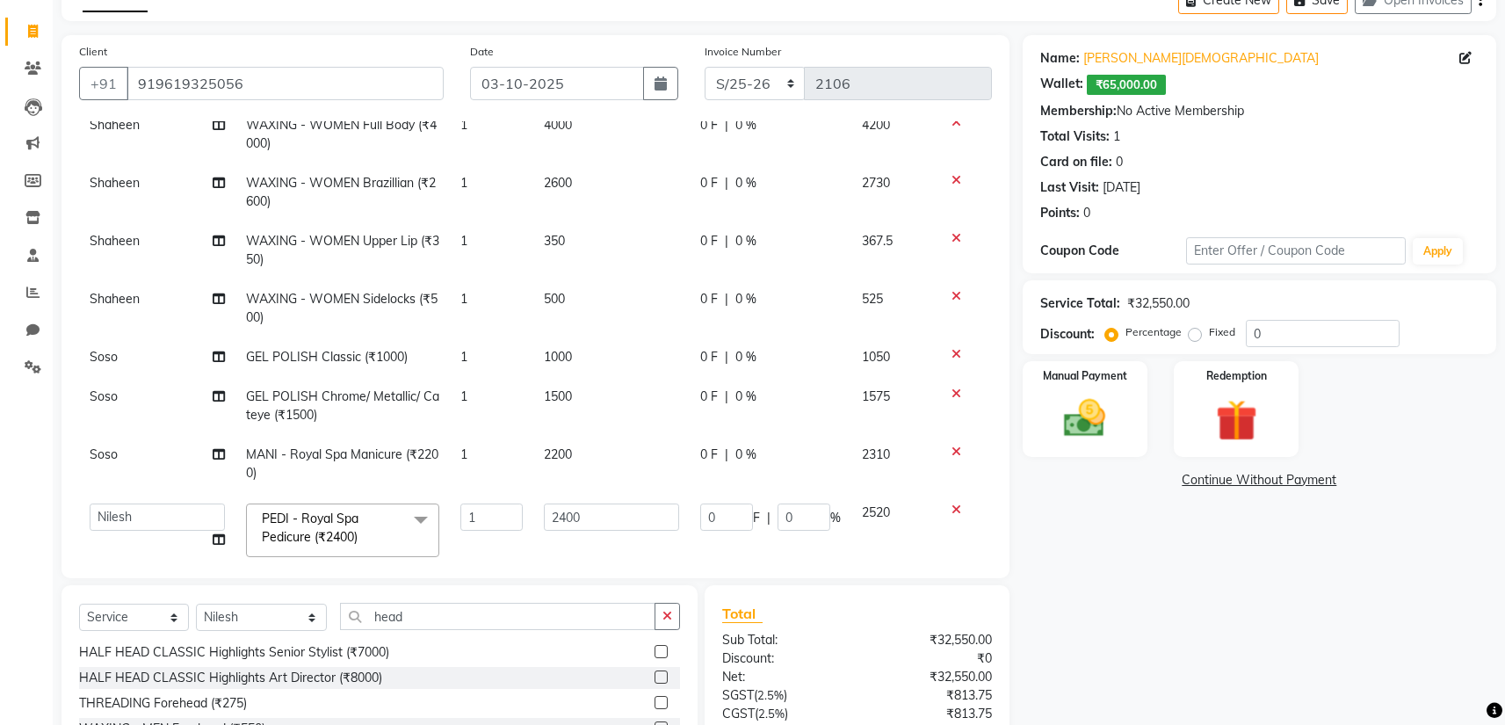
click at [563, 390] on span "1500" at bounding box center [558, 396] width 28 height 16
select select "61849"
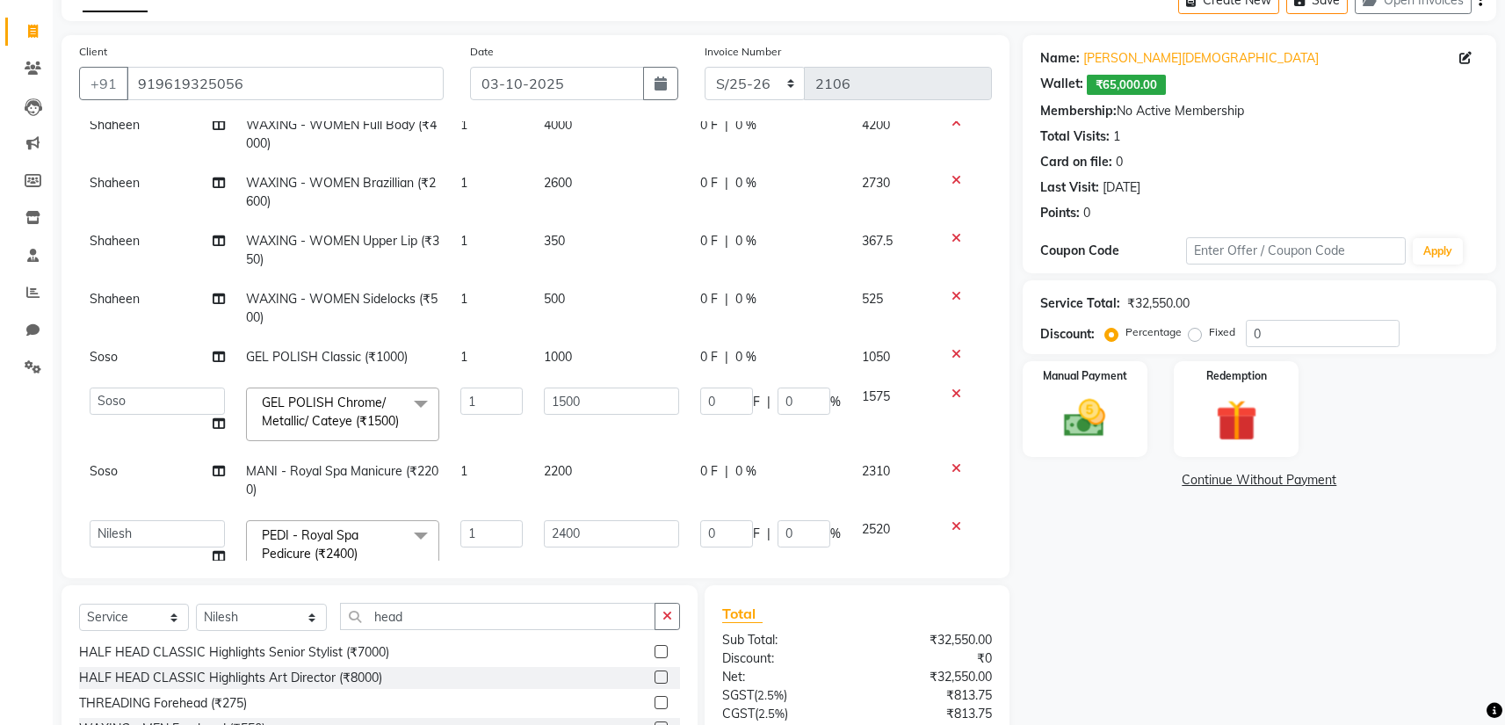
type input "0"
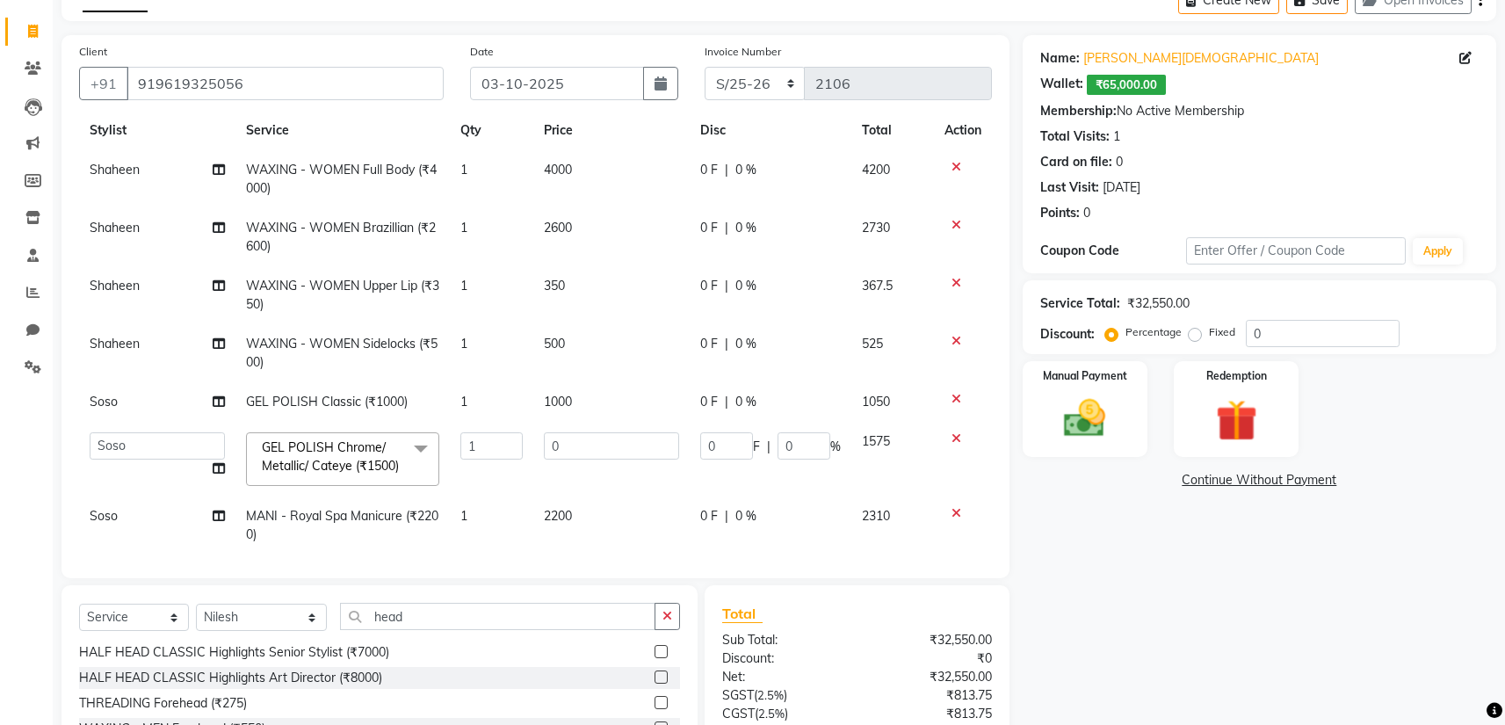
scroll to position [0, 0]
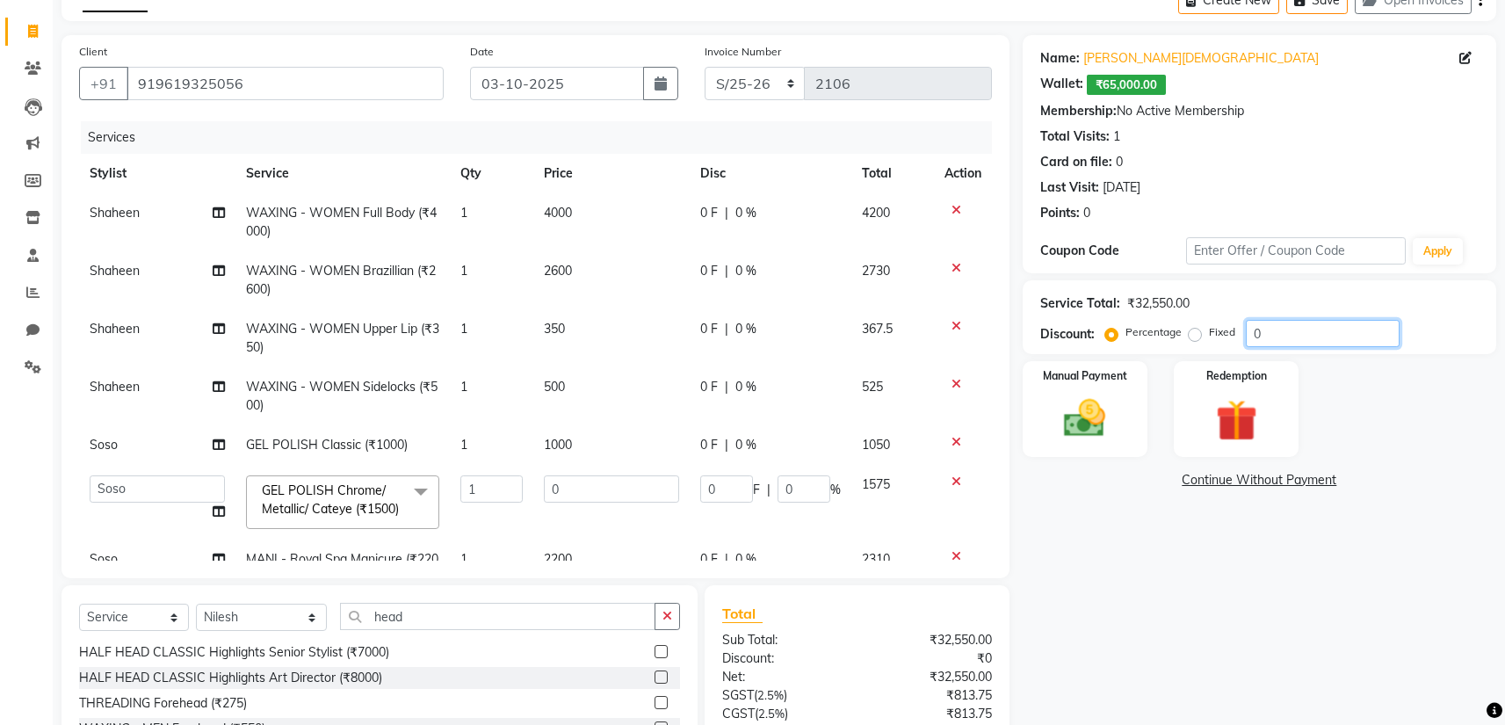
click at [1278, 336] on input "0" at bounding box center [1323, 333] width 154 height 27
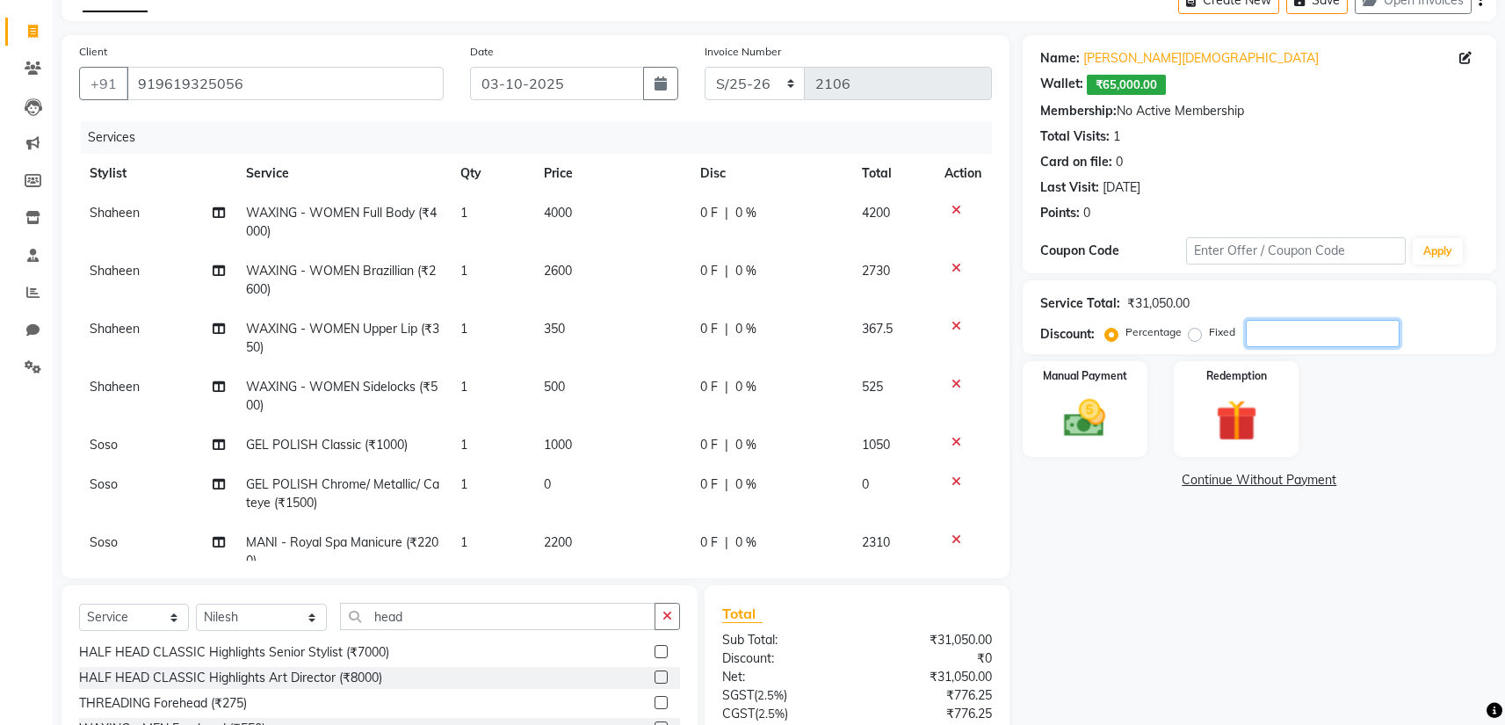
type input "3"
type input "72"
type input "3"
type input "375"
type input "3"
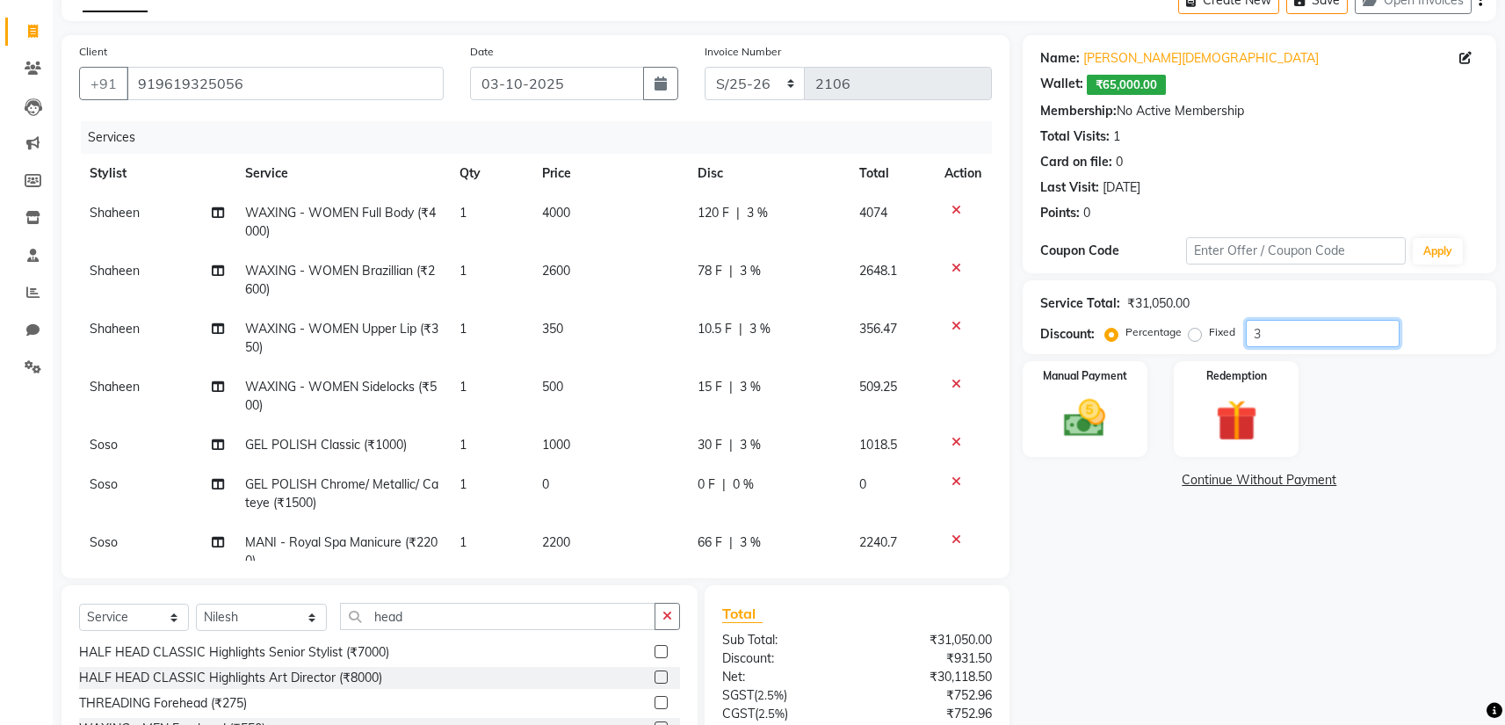
type input "30"
type input "720"
type input "30"
type input "3750"
type input "30"
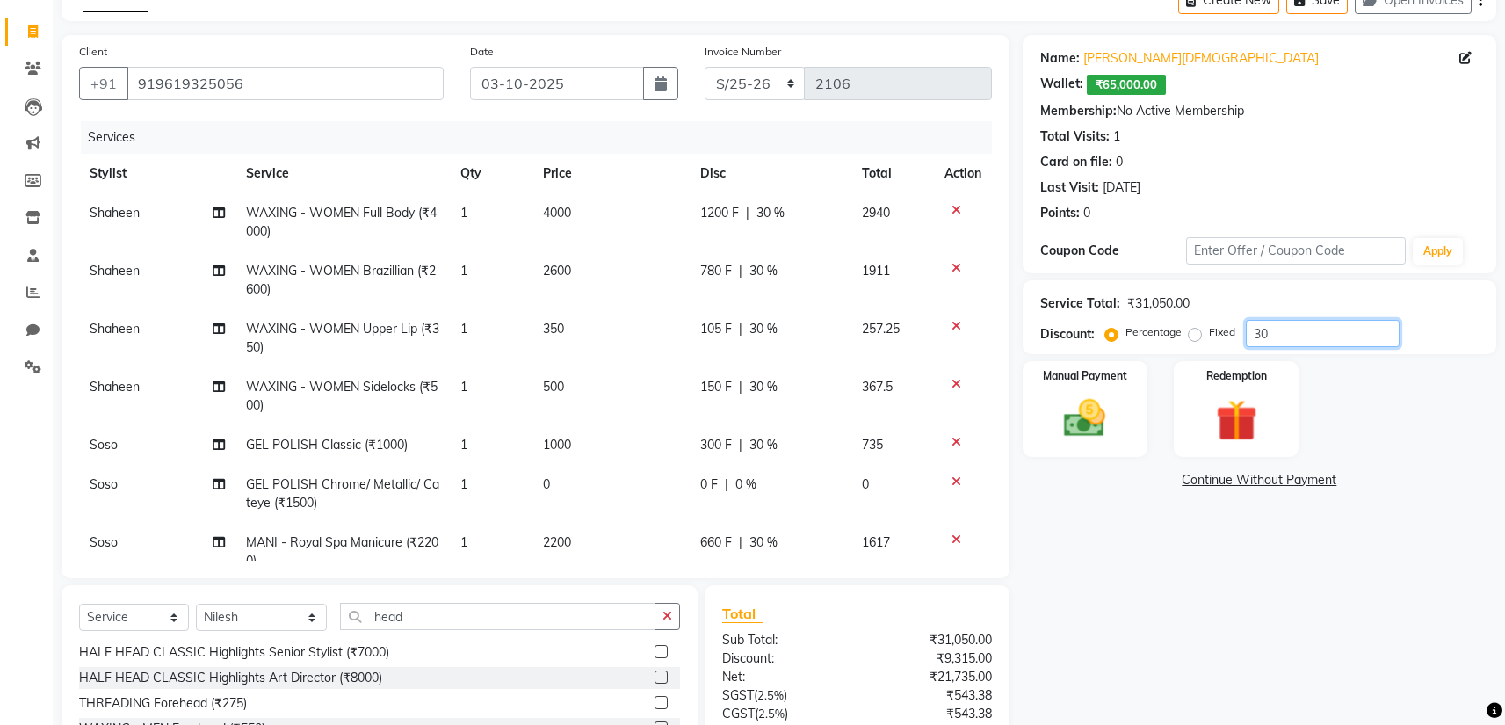
type input "30"
click at [1151, 593] on div "Name: Vrushti Jain Wallet: ₹65,000.00 Membership: No Active Membership Total Vi…" at bounding box center [1266, 439] width 487 height 809
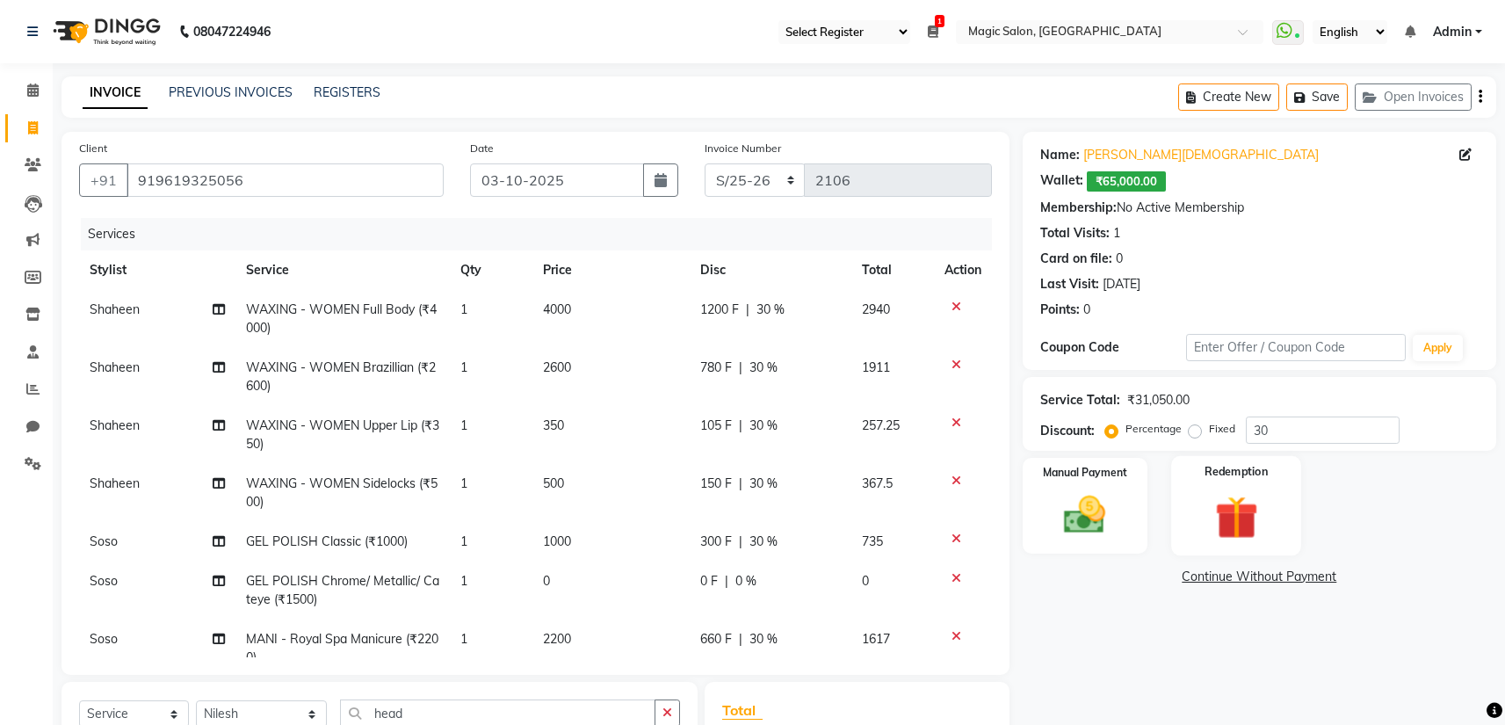
click at [1206, 492] on img at bounding box center [1236, 517] width 70 height 54
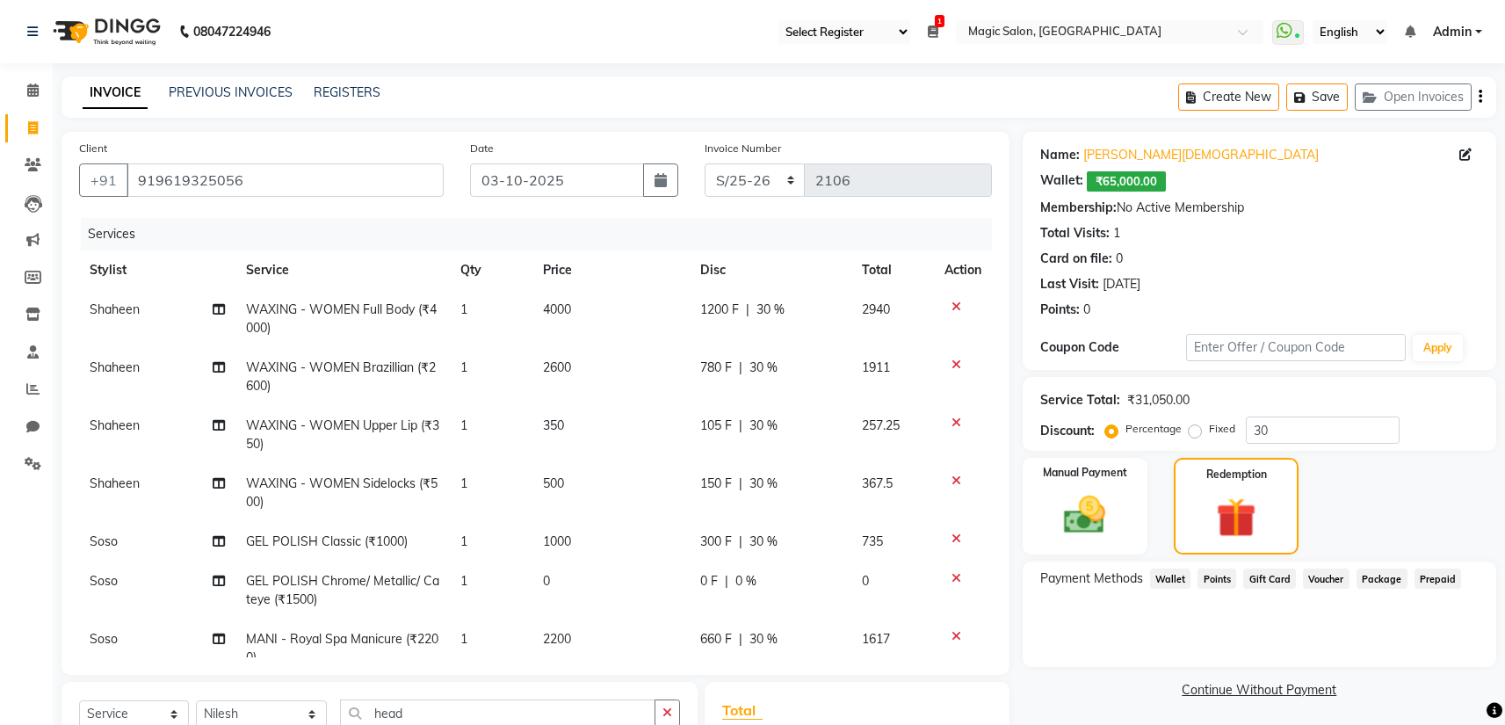
click at [1176, 580] on span "Wallet" at bounding box center [1170, 578] width 41 height 20
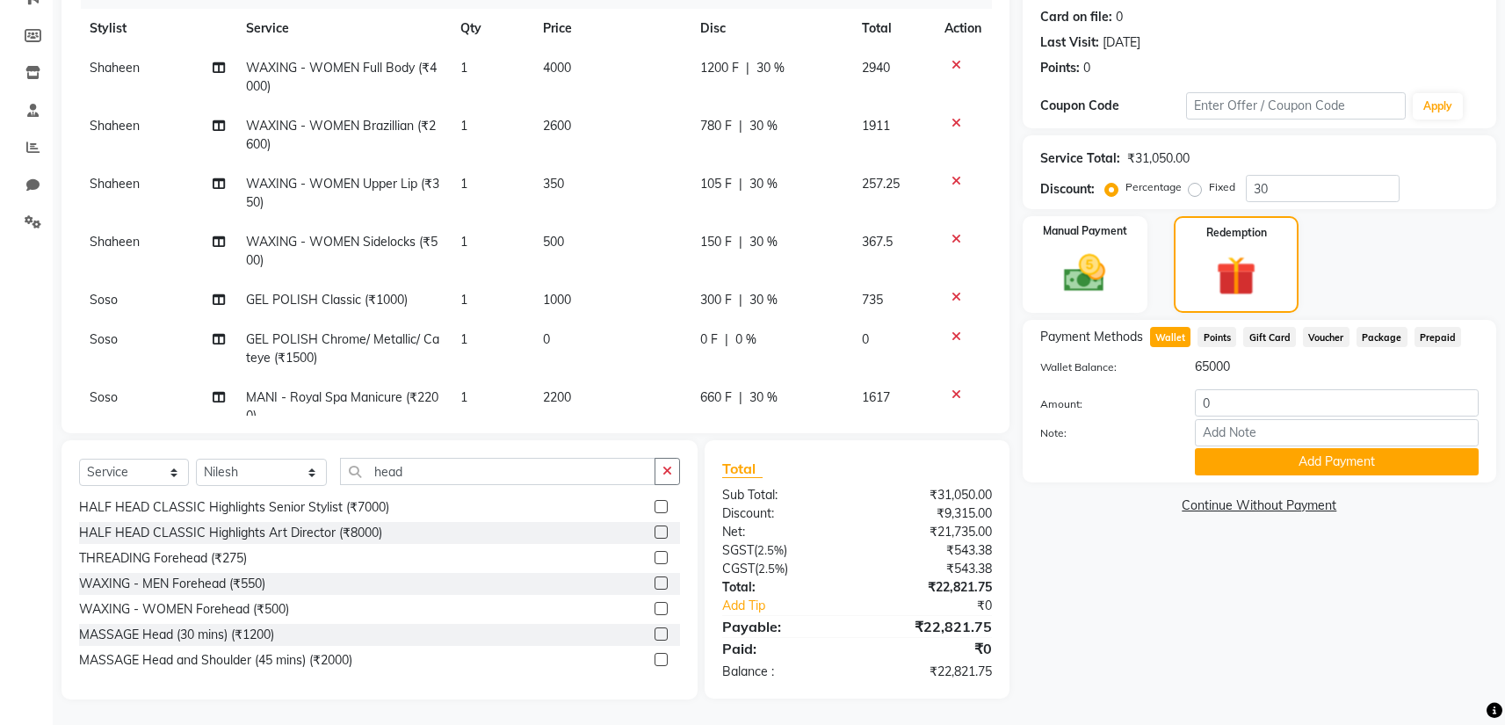
scroll to position [242, 0]
drag, startPoint x: 1232, startPoint y: 408, endPoint x: 1104, endPoint y: 404, distance: 128.3
click at [1107, 405] on div "Amount: 0" at bounding box center [1259, 403] width 465 height 30
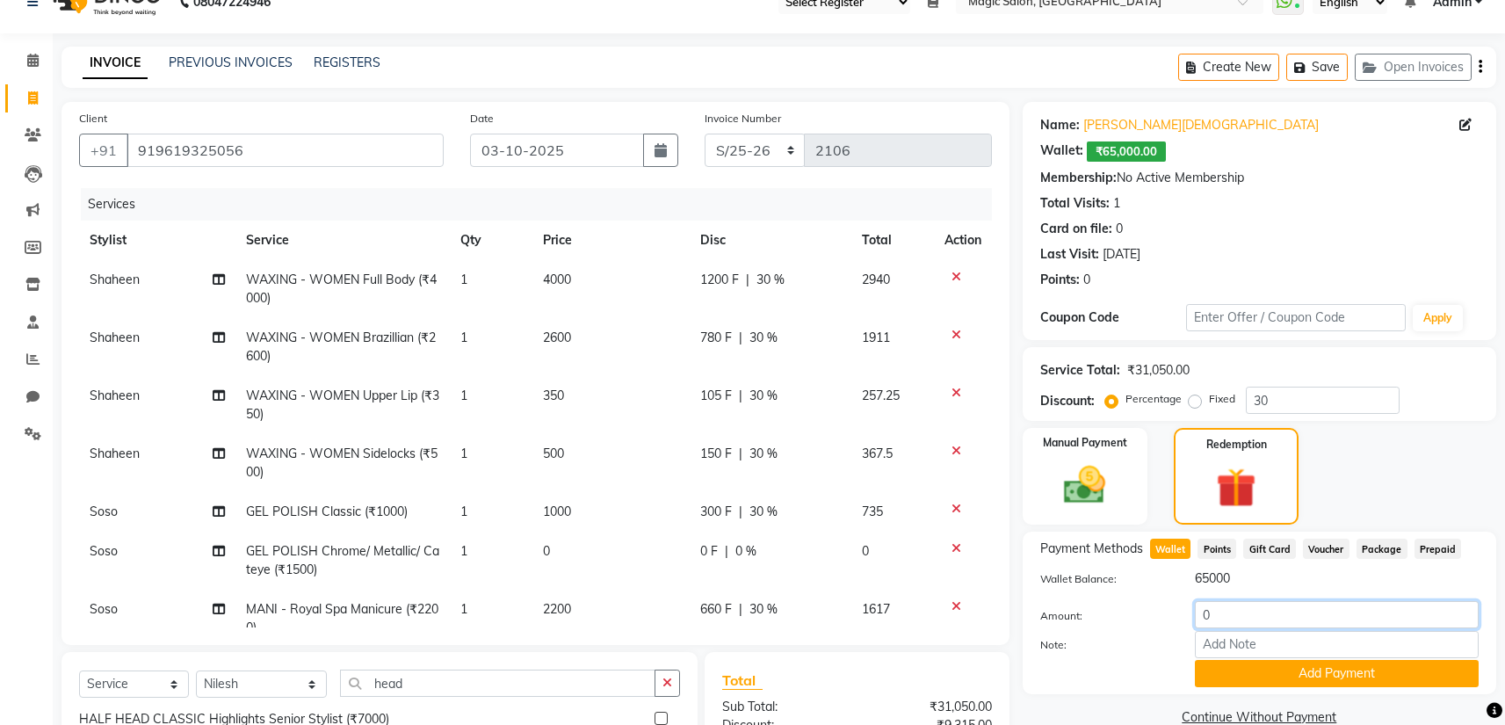
scroll to position [0, 0]
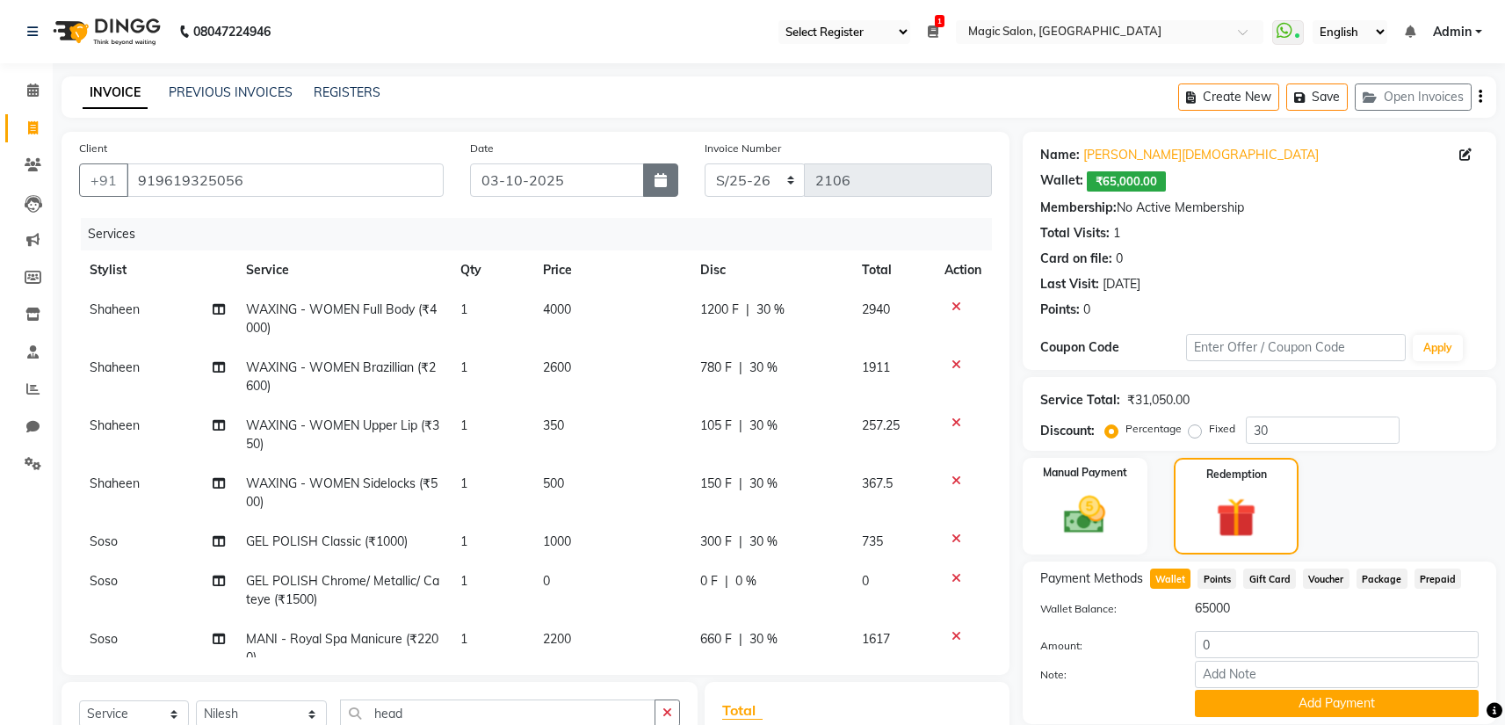
click at [677, 185] on button "button" at bounding box center [660, 179] width 35 height 33
select select "10"
select select "2025"
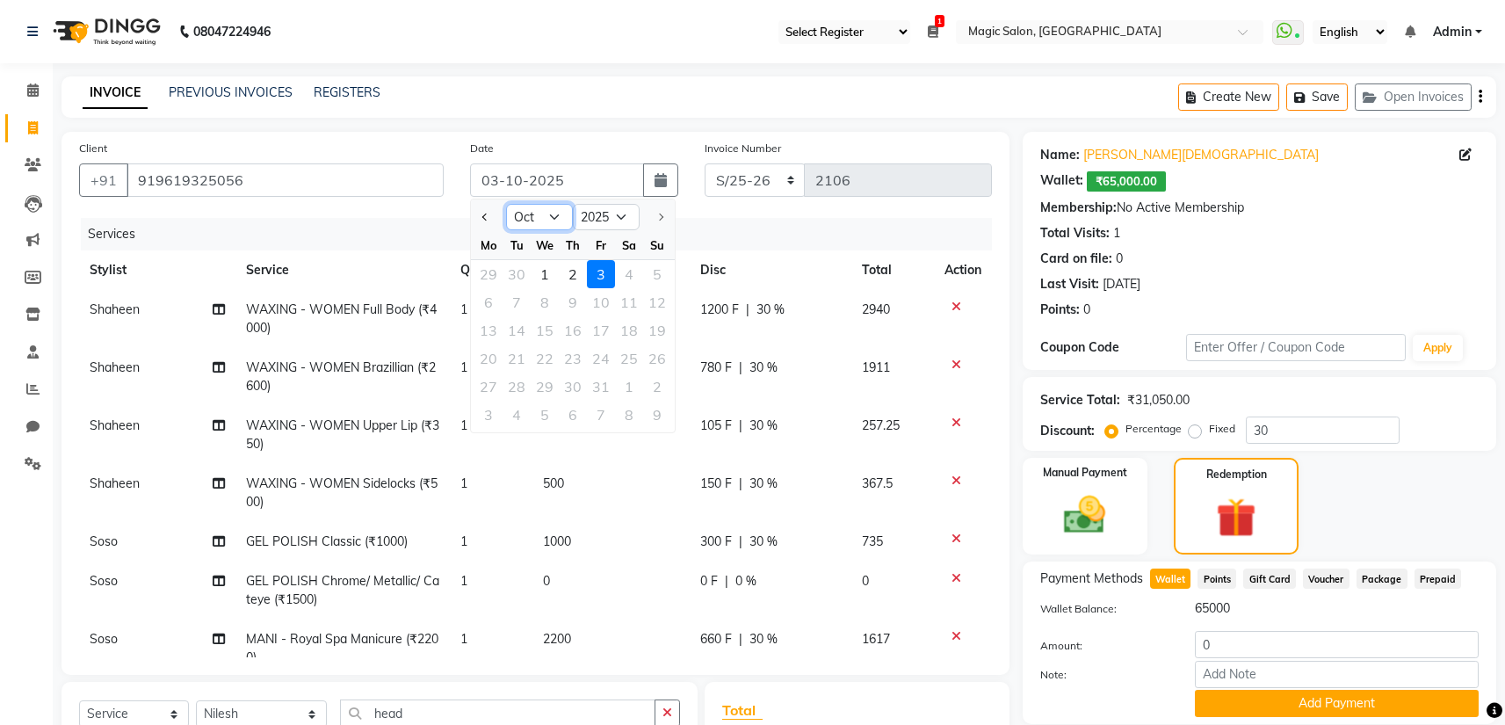
click at [532, 217] on select "Jan Feb Mar Apr May Jun Jul Aug Sep Oct" at bounding box center [539, 217] width 67 height 26
select select "9"
click at [506, 204] on select "Jan Feb Mar Apr May Jun Jul Aug Sep Oct" at bounding box center [539, 217] width 67 height 26
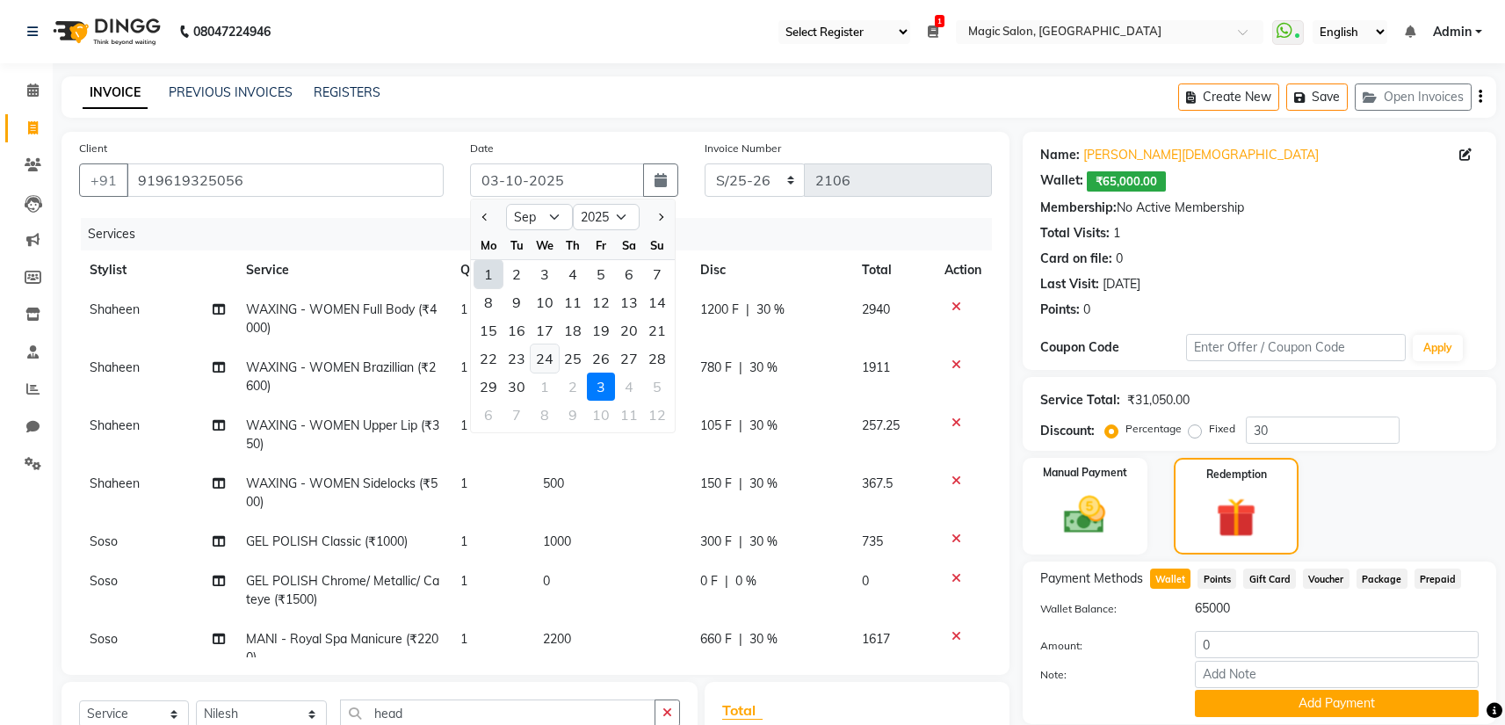
click at [555, 356] on div "24" at bounding box center [545, 358] width 28 height 28
type input "24-09-2025"
type input "0"
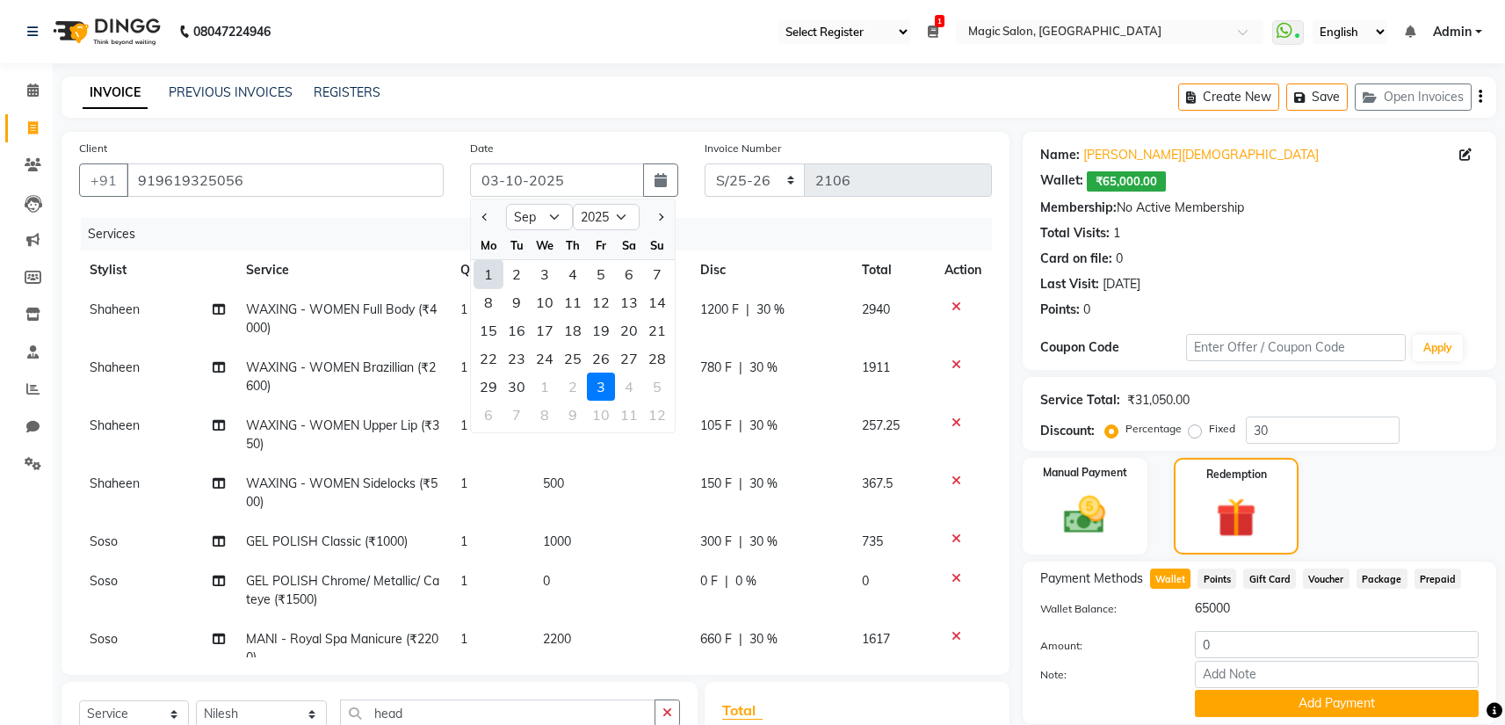
type input "0"
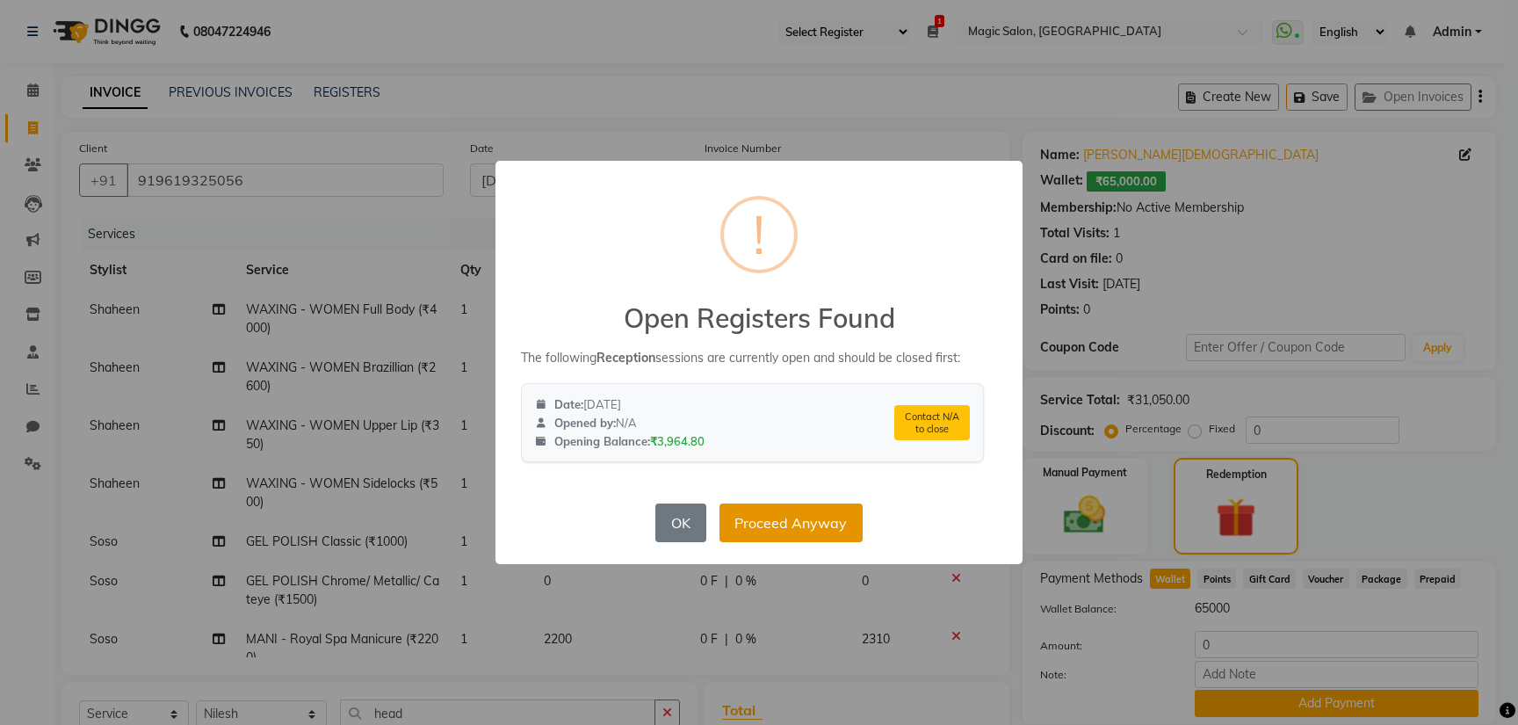
click at [782, 524] on button "Proceed Anyway" at bounding box center [791, 522] width 143 height 39
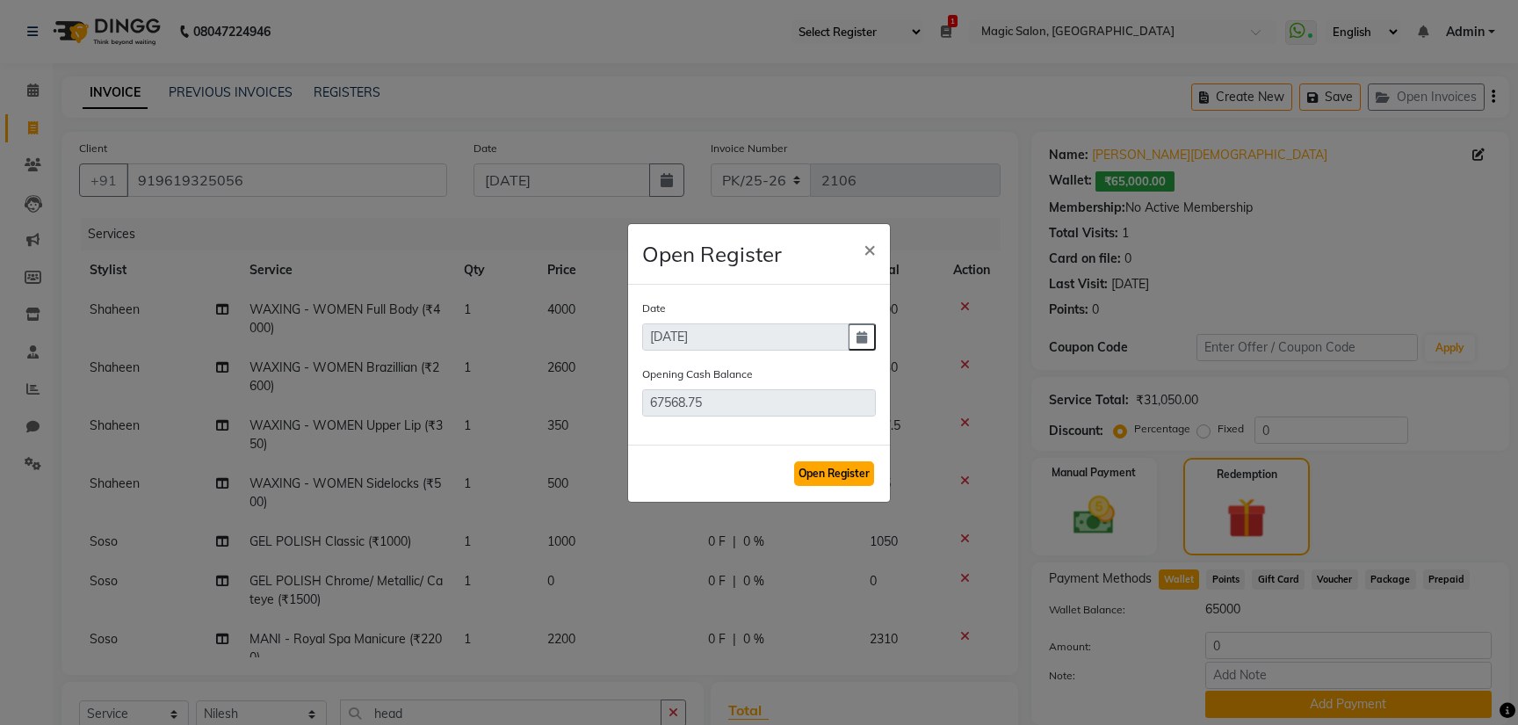
click at [839, 470] on button "Open Register" at bounding box center [834, 473] width 80 height 25
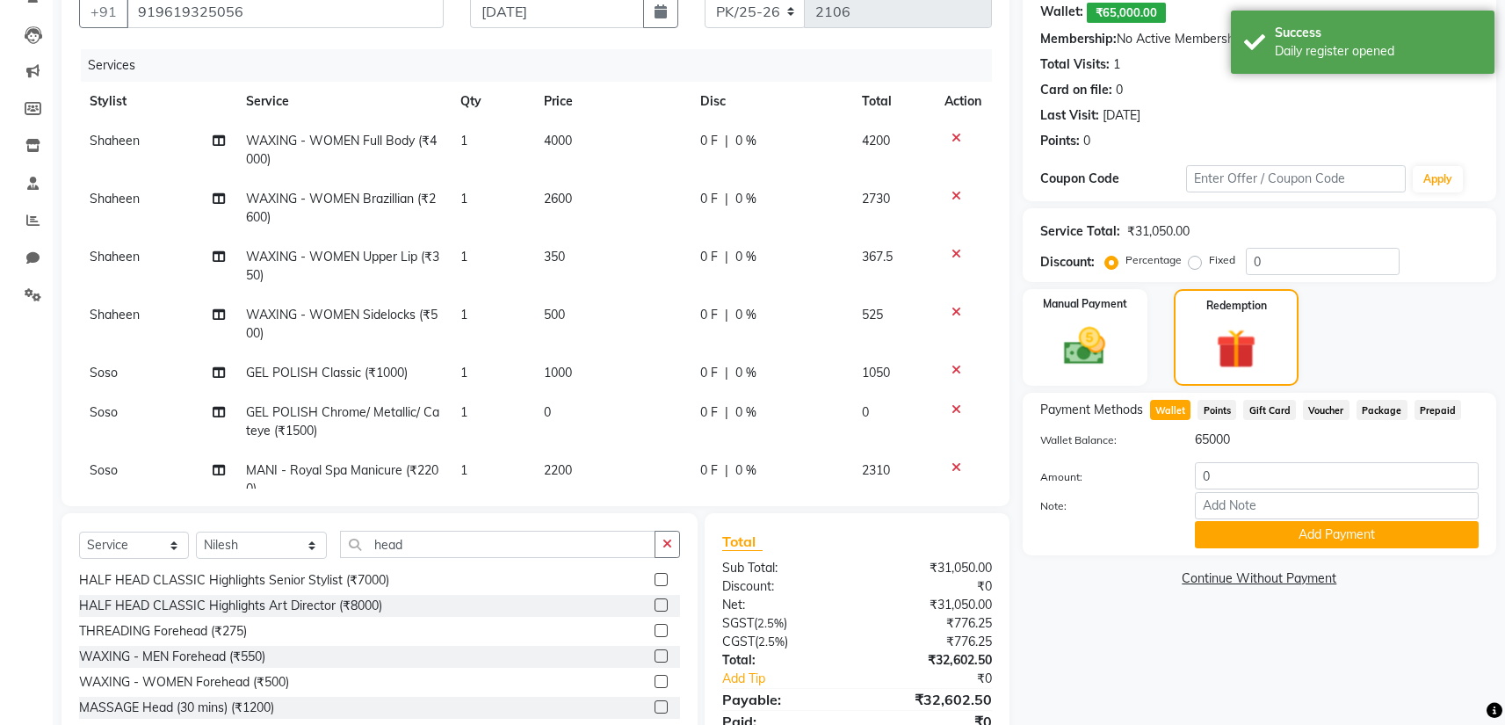
scroll to position [176, 0]
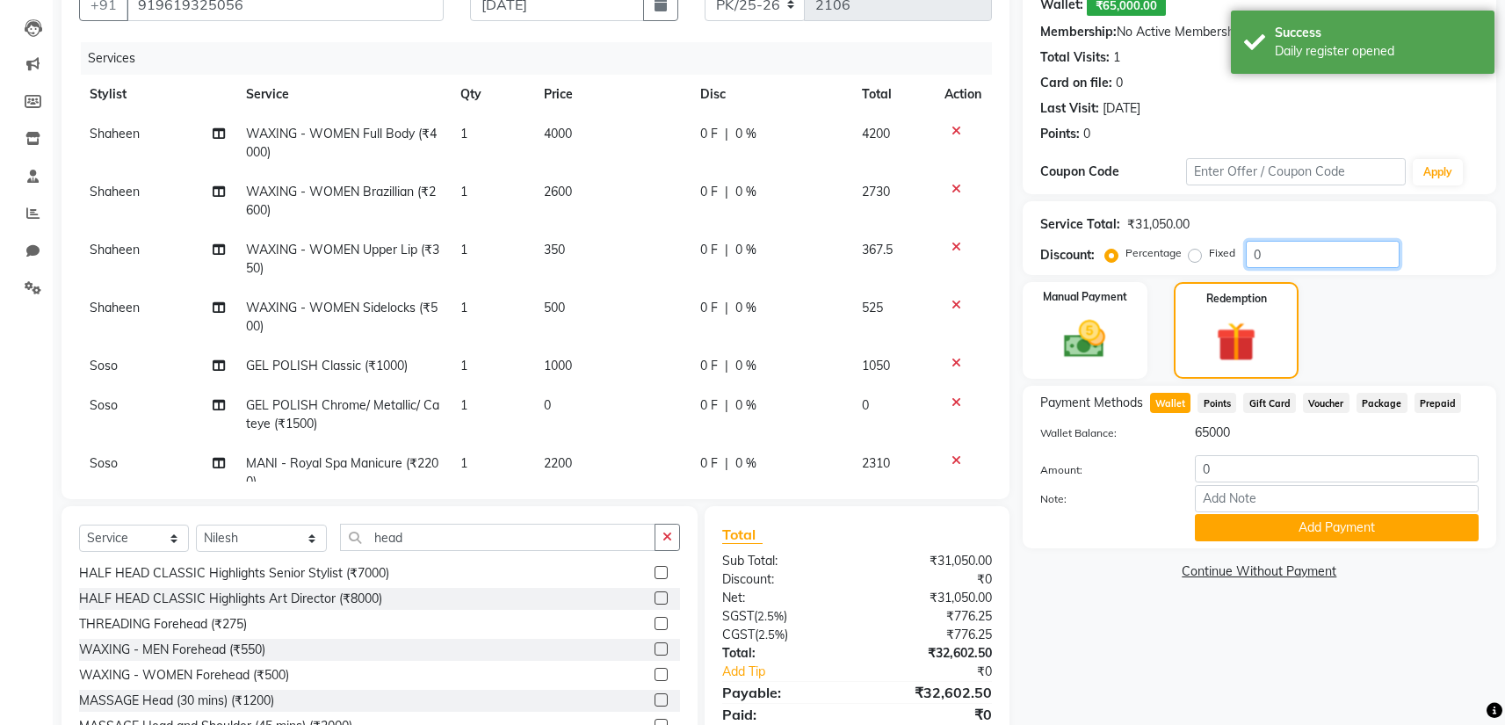
drag, startPoint x: 1263, startPoint y: 247, endPoint x: 1219, endPoint y: 250, distance: 43.2
click at [1223, 250] on div "Percentage Fixed 0" at bounding box center [1254, 254] width 291 height 27
type input "3"
type input "72"
type input "3"
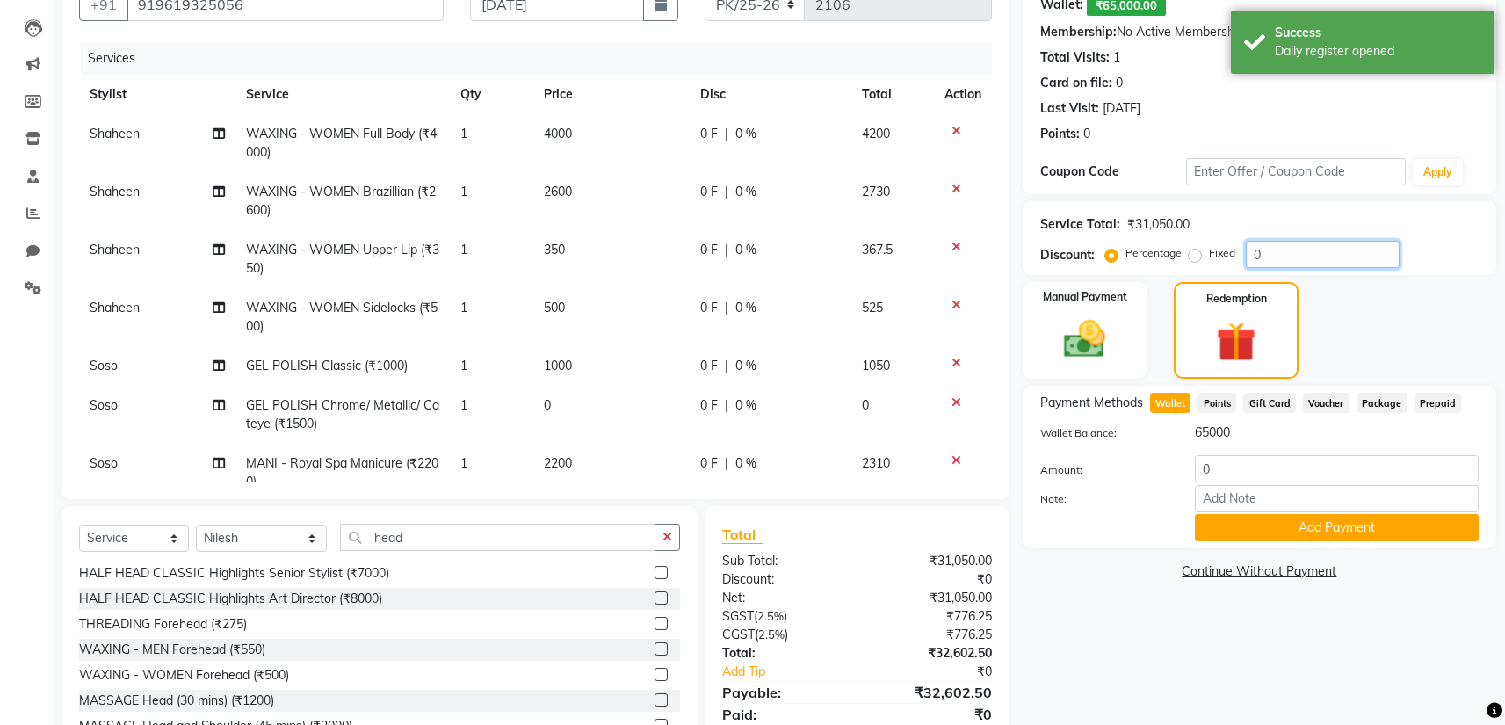
type input "375"
type input "3"
type input "30"
type input "720"
type input "30"
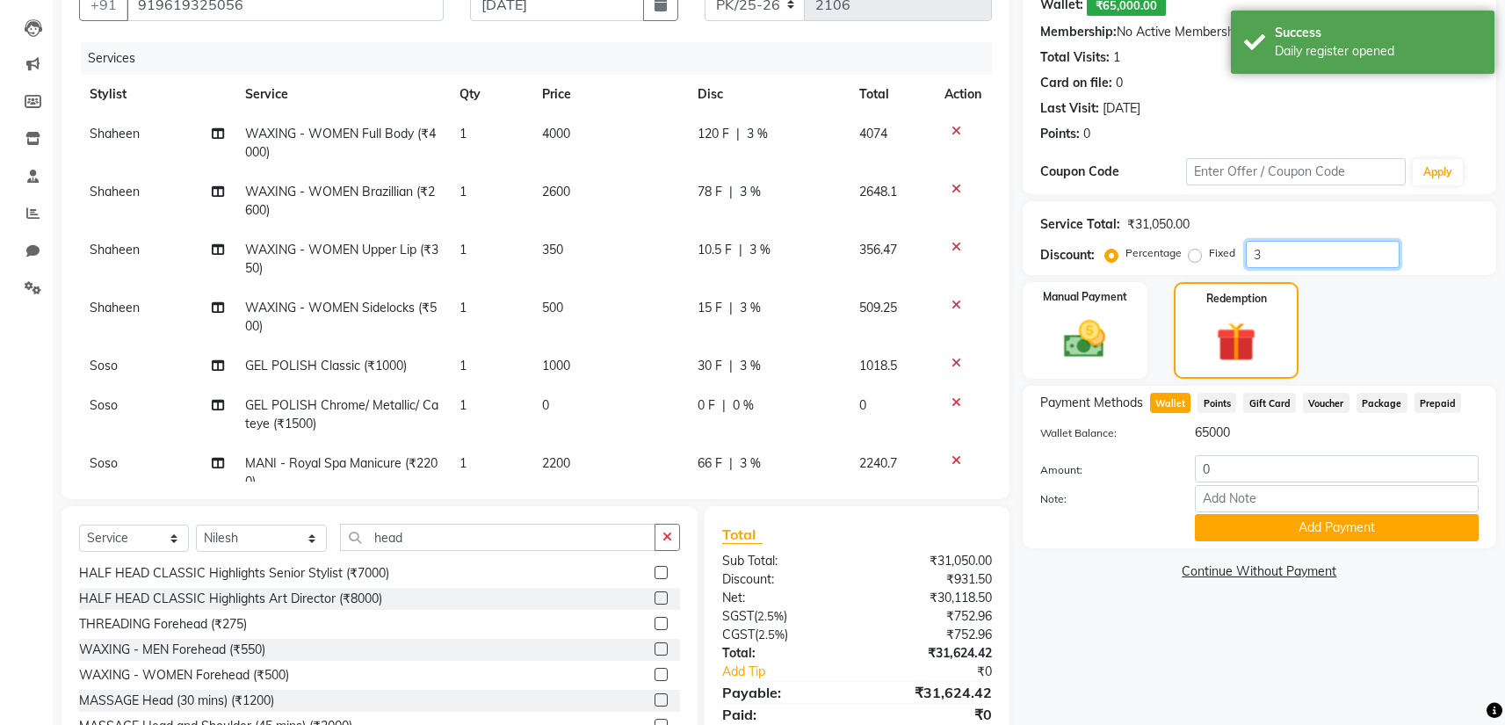
type input "3750"
type input "30"
click at [1147, 671] on div "Name: Vrushti Jain Wallet: ₹65,000.00 Membership: No Active Membership Total Vi…" at bounding box center [1266, 360] width 487 height 809
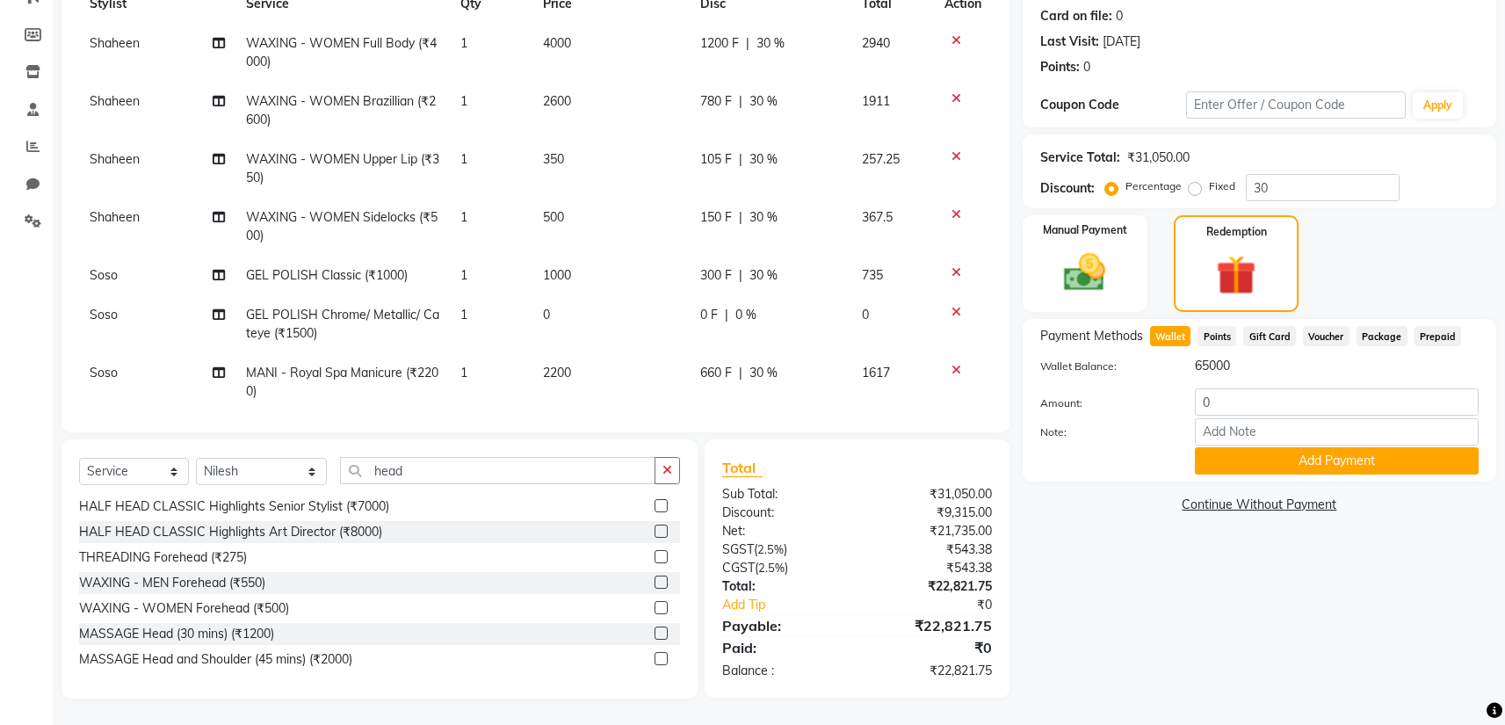
scroll to position [0, 0]
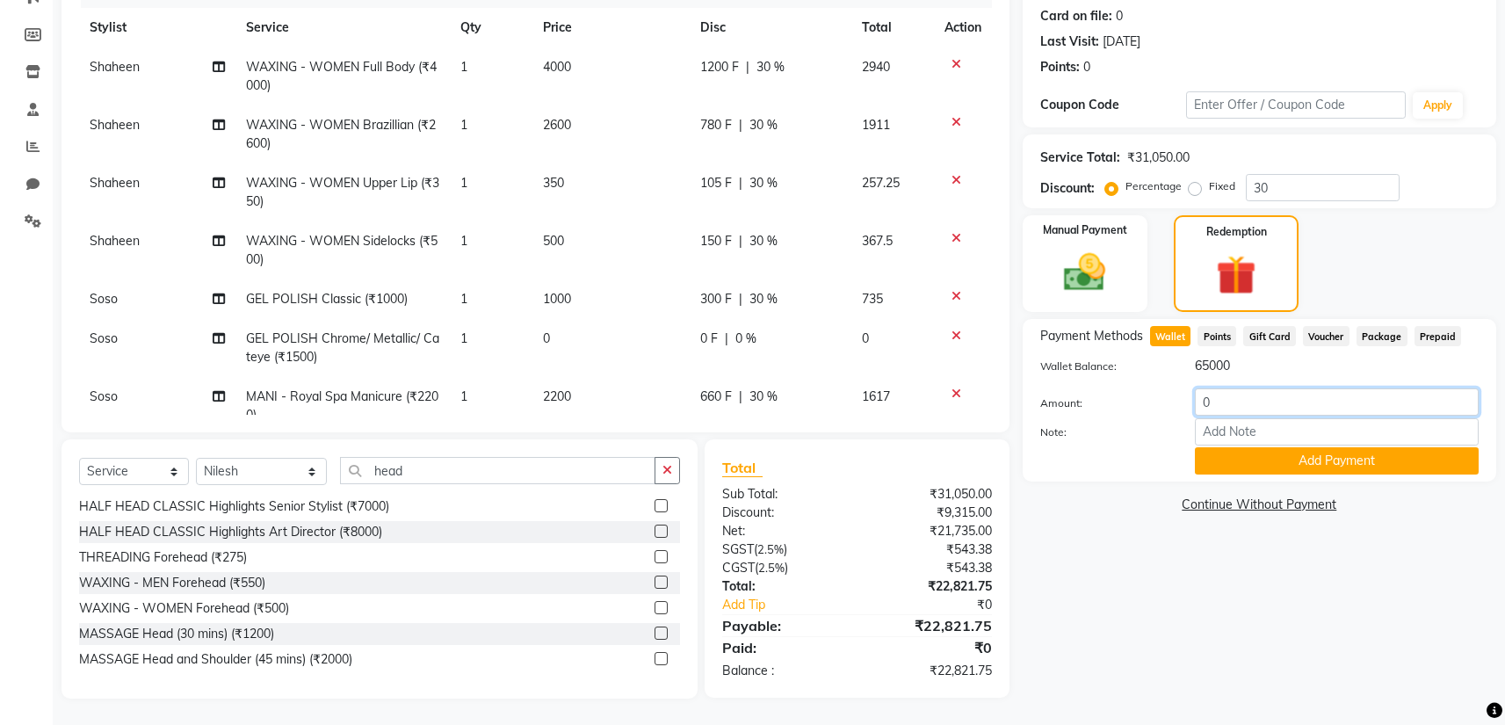
drag, startPoint x: 1248, startPoint y: 409, endPoint x: 1151, endPoint y: 402, distance: 96.8
click at [1151, 402] on div "Amount: 0" at bounding box center [1259, 403] width 465 height 30
type input "22821.75"
click at [1267, 468] on button "Add Payment" at bounding box center [1337, 460] width 284 height 27
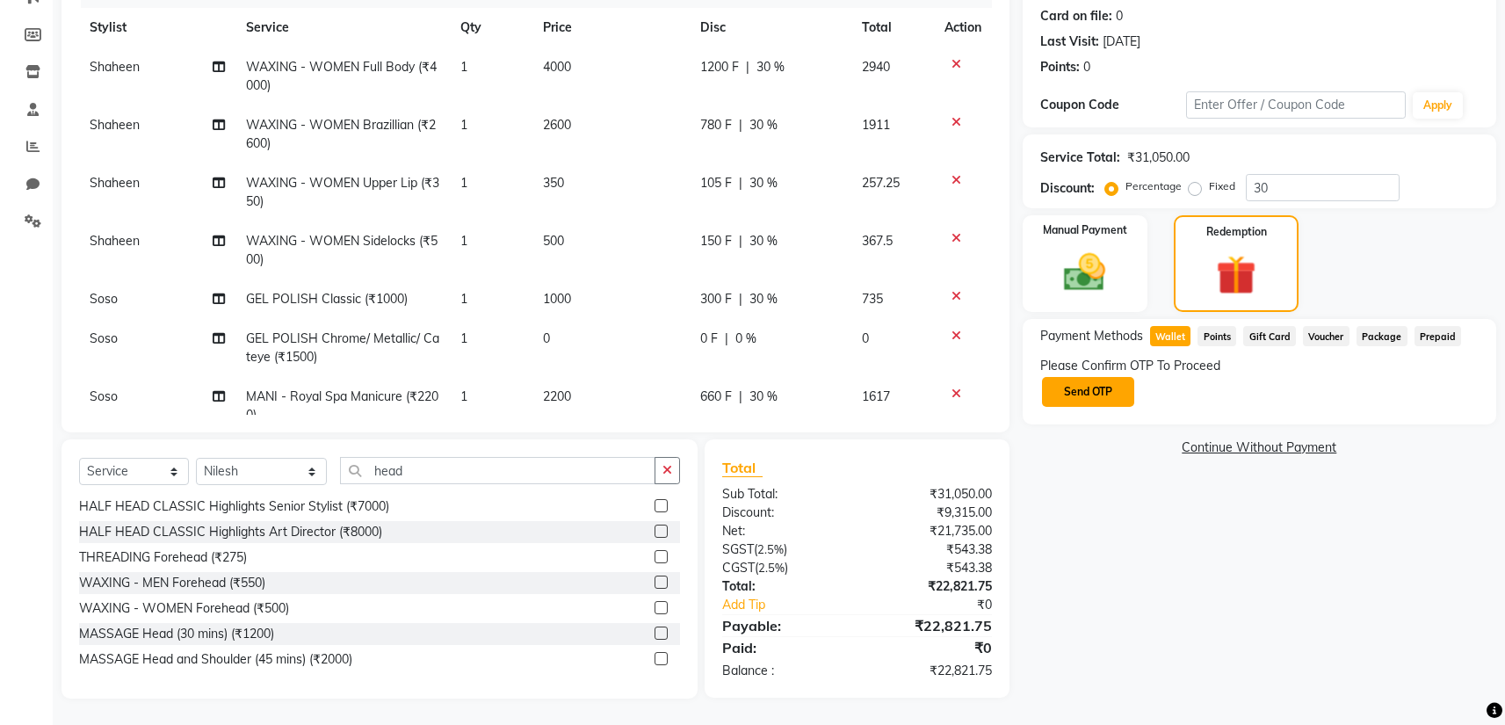
click at [1084, 389] on button "Send OTP" at bounding box center [1088, 392] width 92 height 30
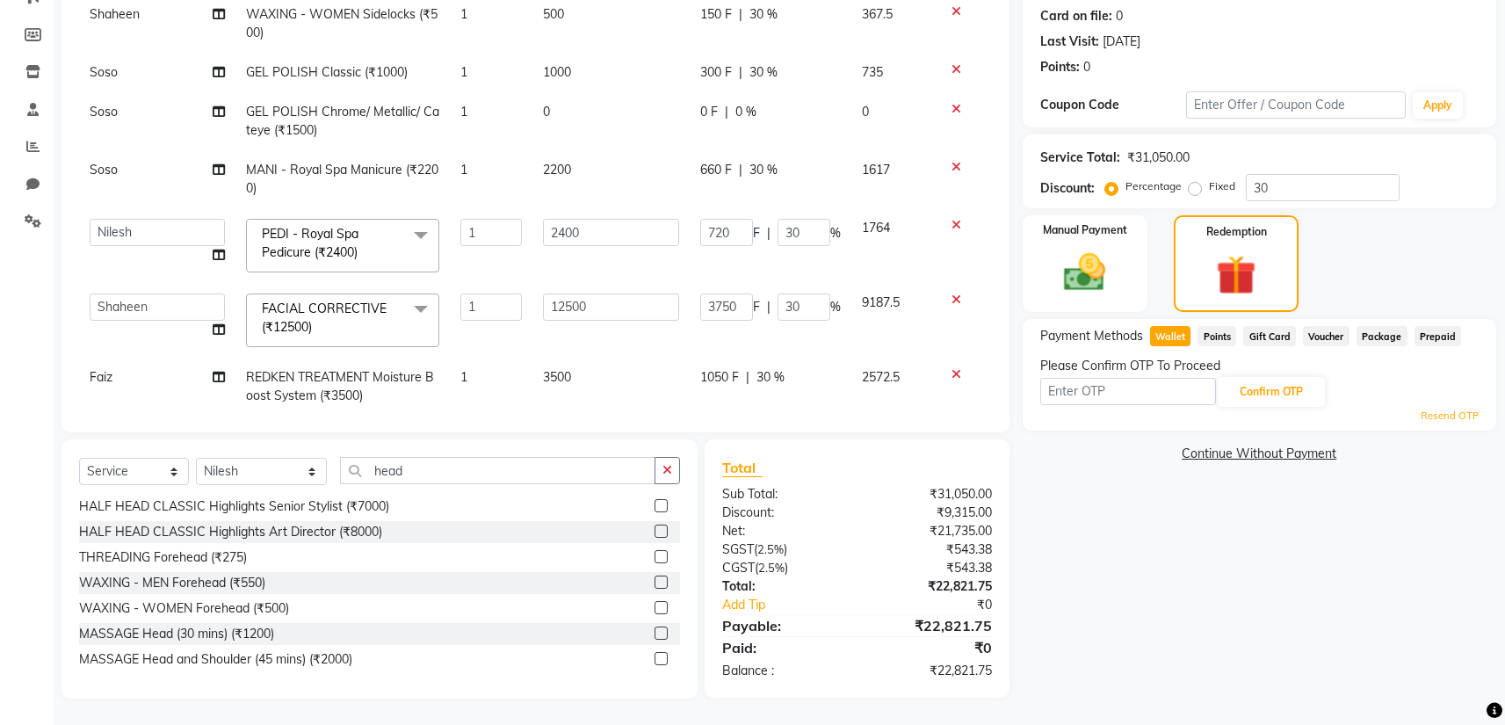
scroll to position [313, 0]
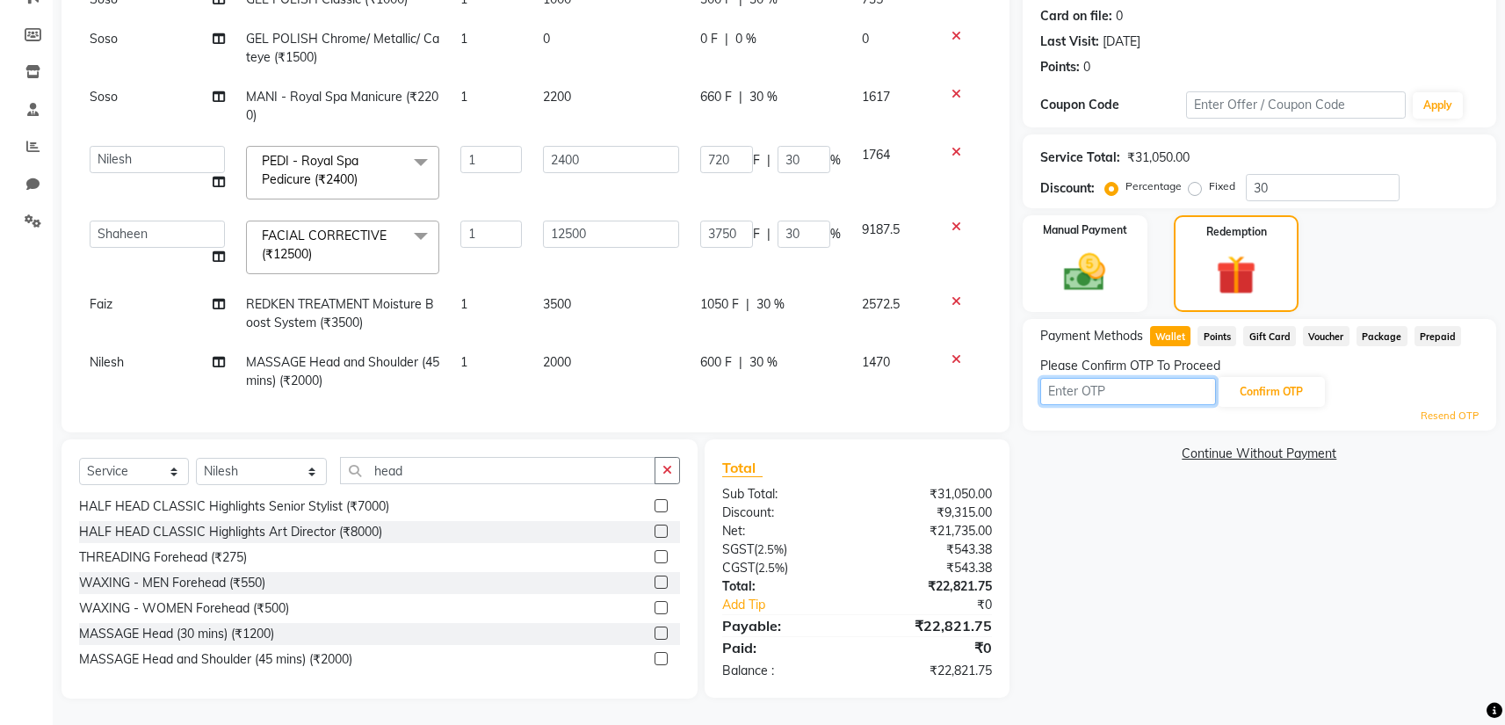
click at [1135, 394] on input "text" at bounding box center [1128, 391] width 176 height 27
type input "7549"
click at [1263, 398] on button "Confirm OTP" at bounding box center [1271, 392] width 107 height 30
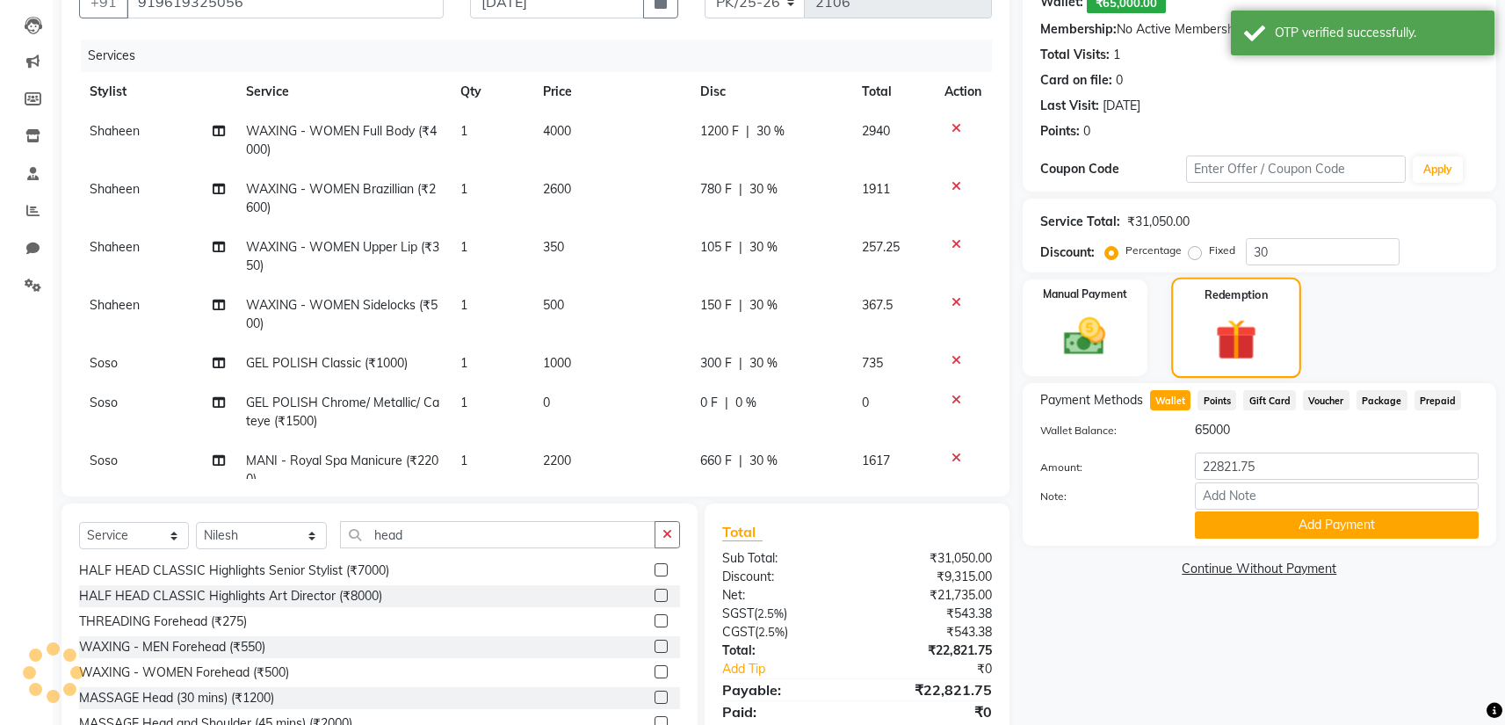
scroll to position [242, 0]
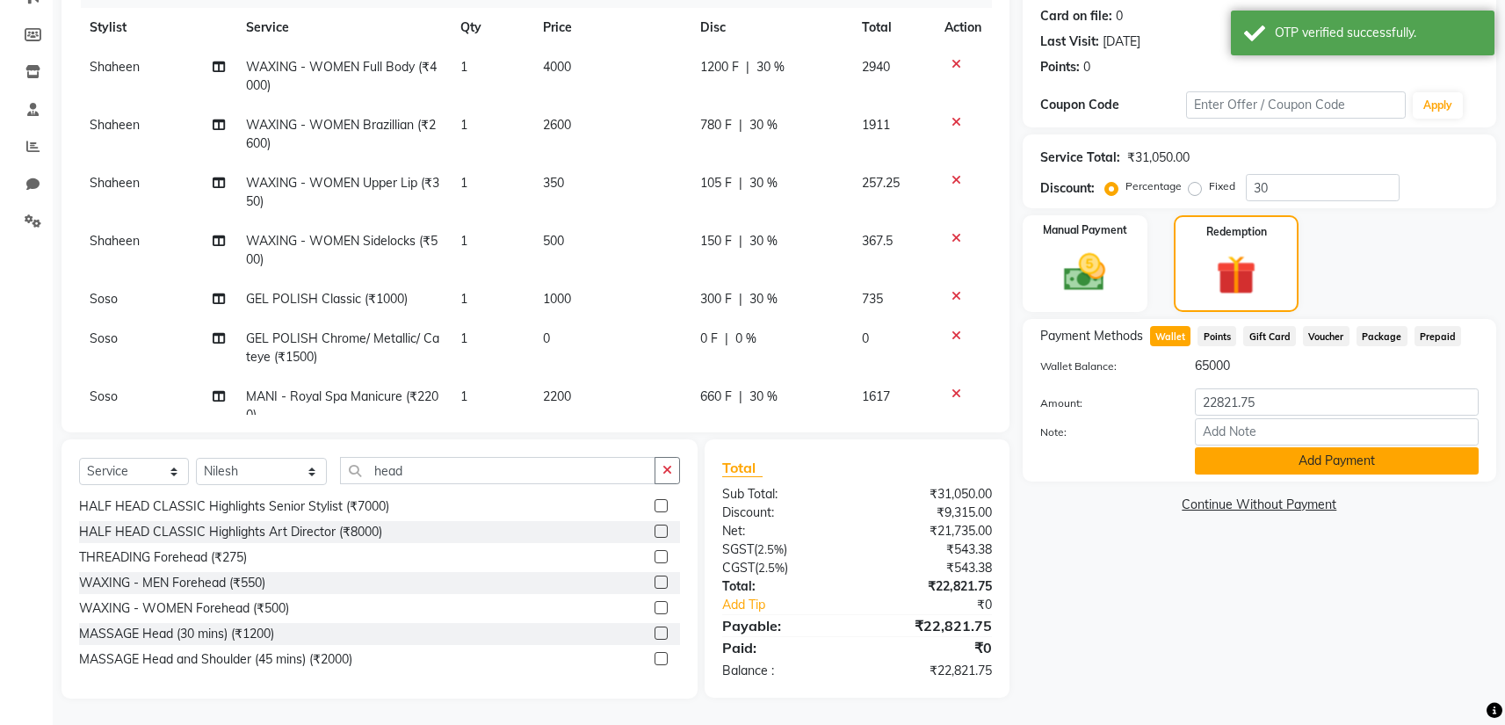
click at [1300, 467] on button "Add Payment" at bounding box center [1337, 460] width 284 height 27
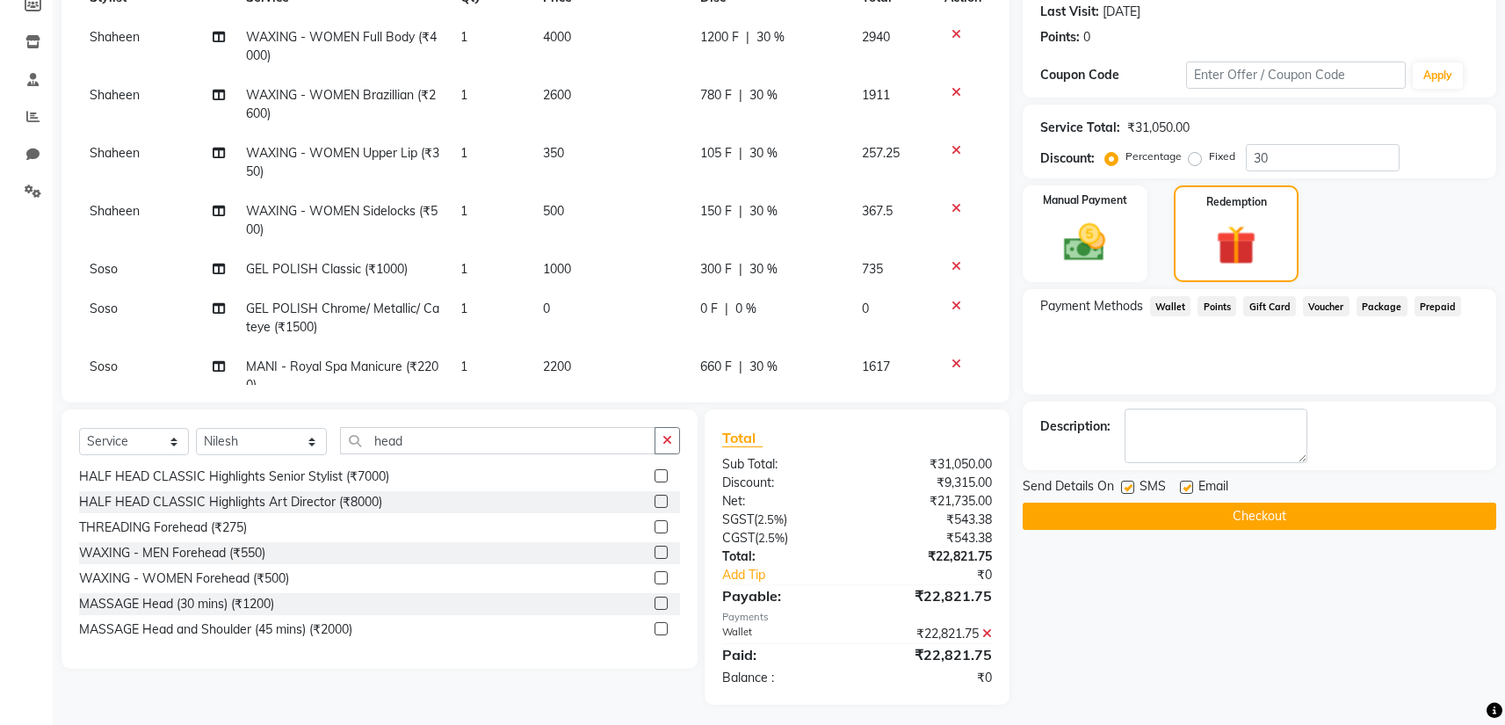
scroll to position [279, 0]
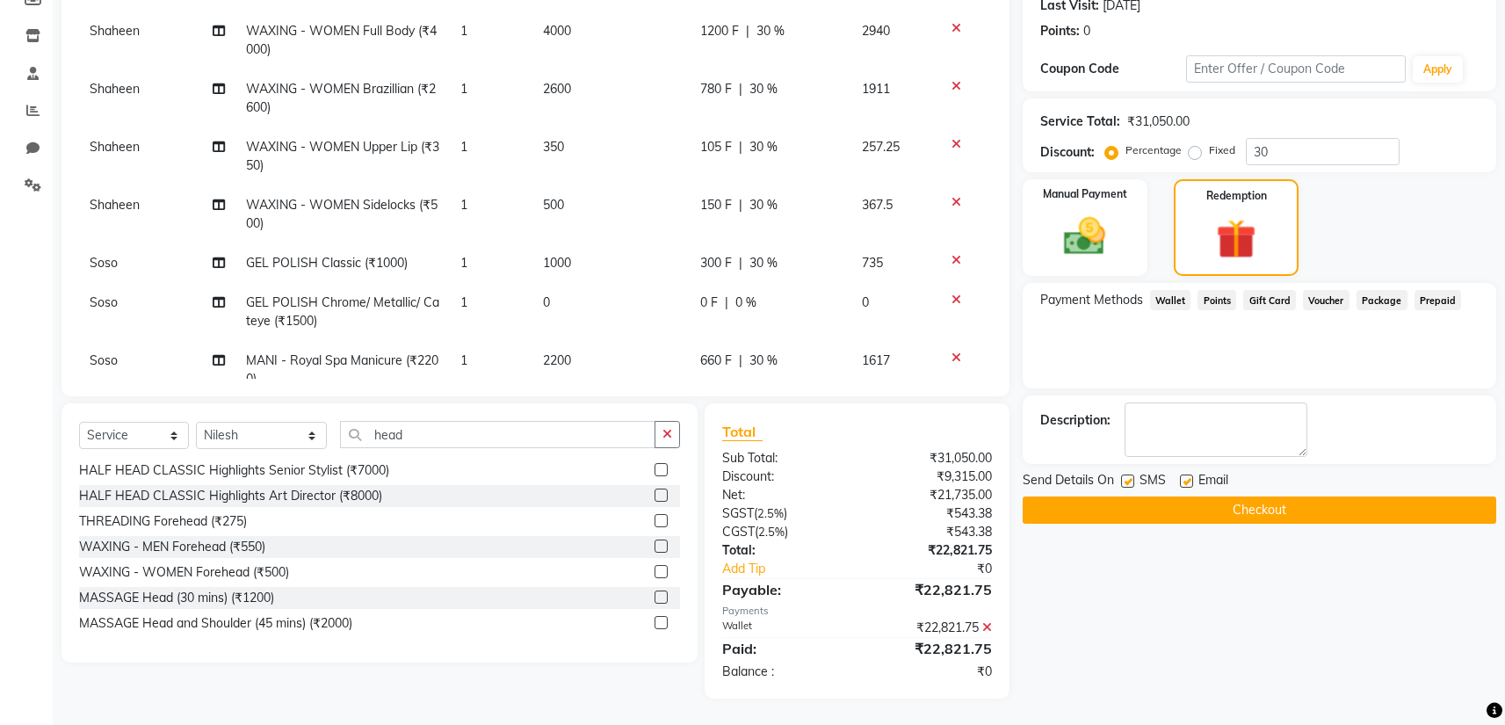
click at [1262, 512] on button "Checkout" at bounding box center [1260, 509] width 474 height 27
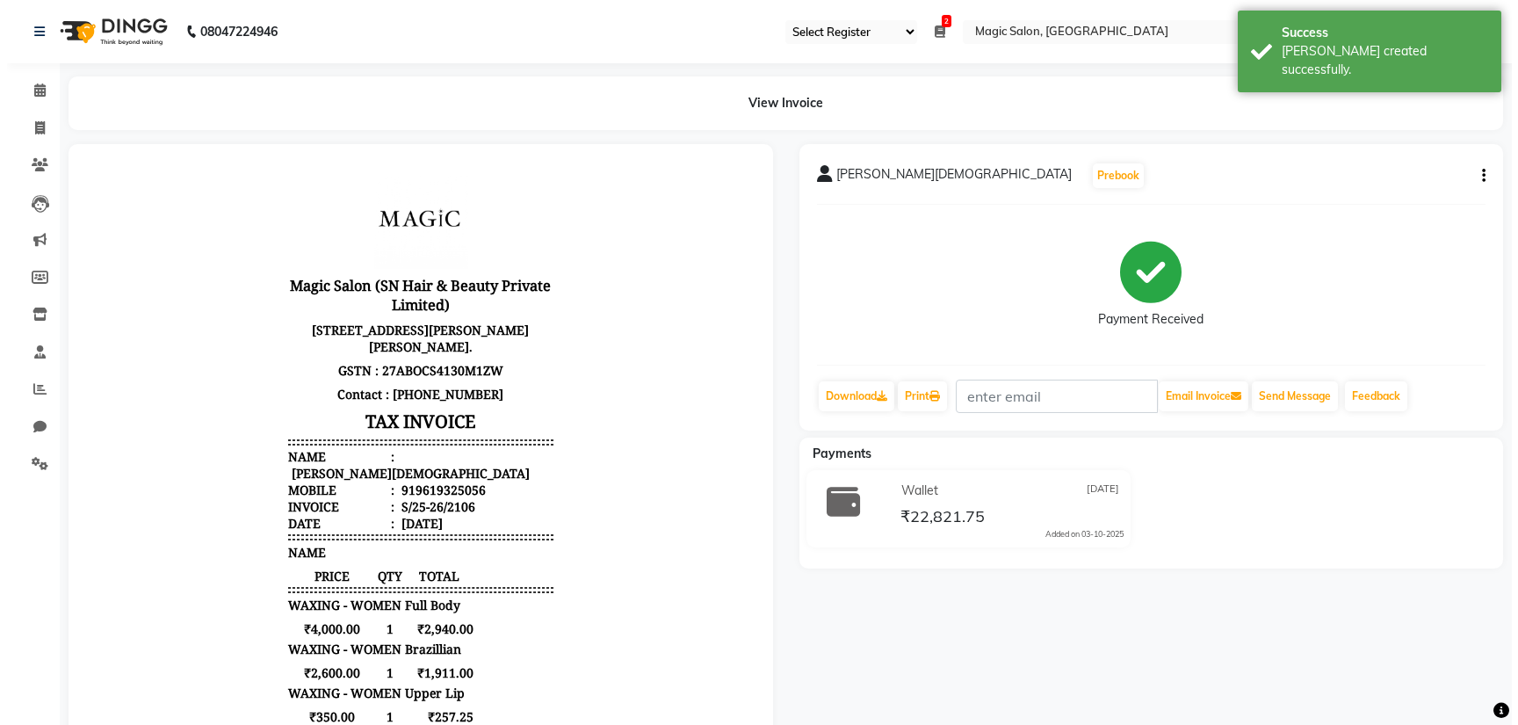
scroll to position [14, 0]
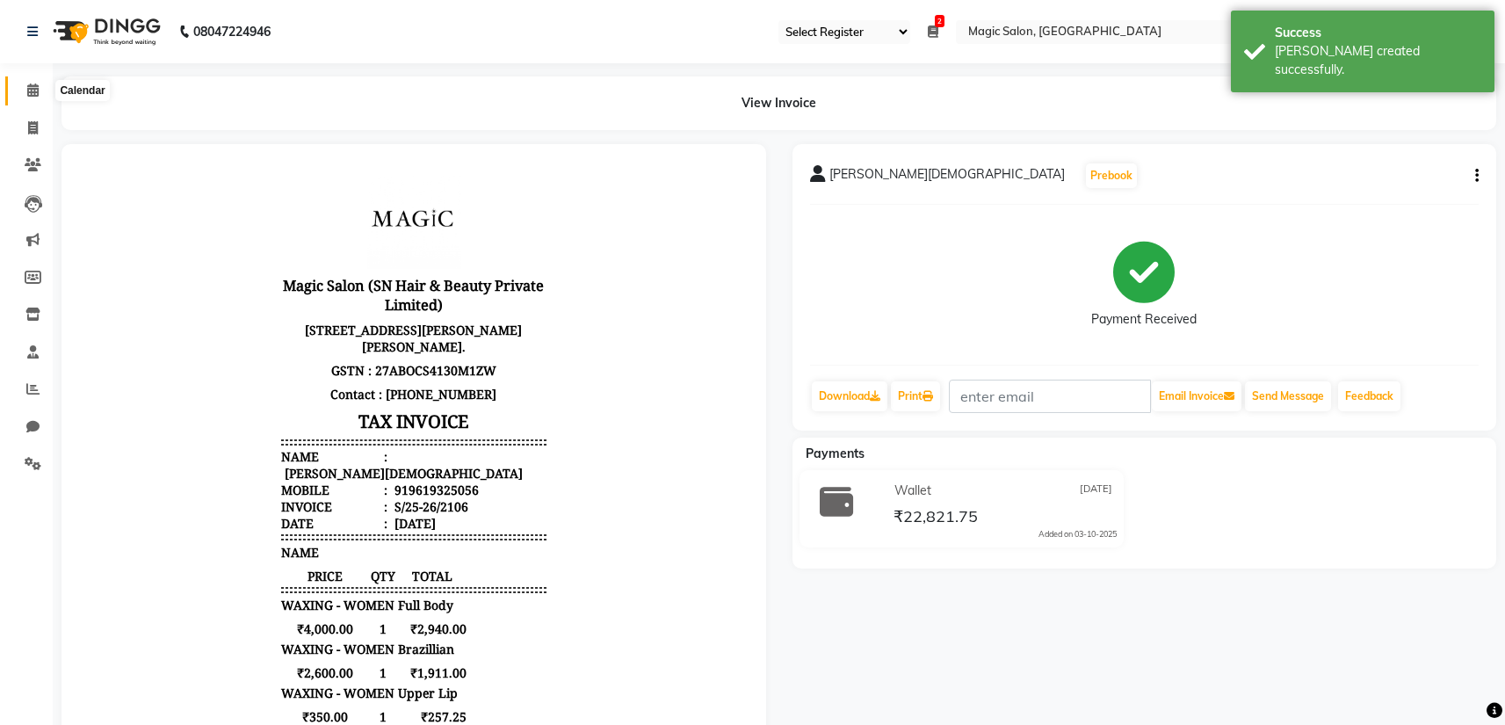
click at [23, 85] on span at bounding box center [33, 91] width 31 height 20
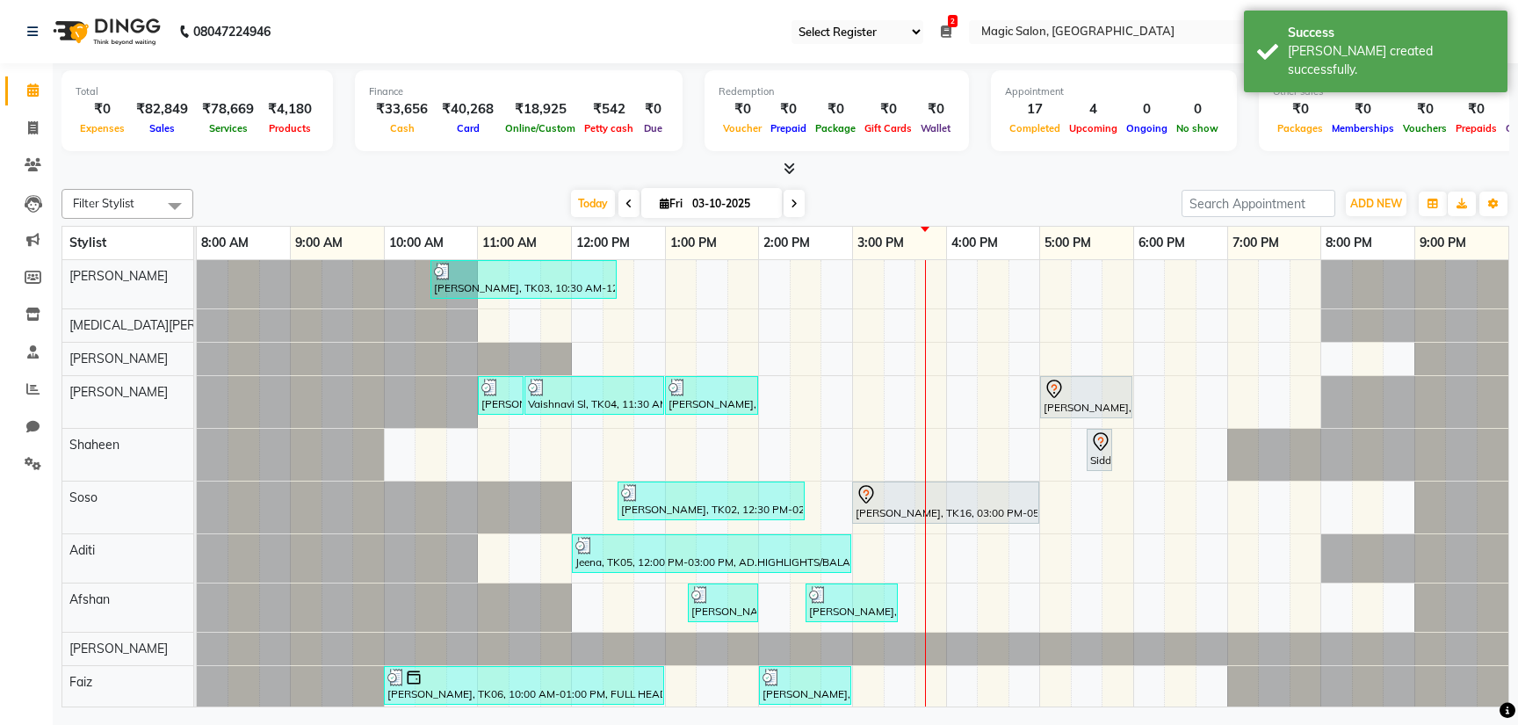
click at [660, 206] on icon at bounding box center [665, 203] width 10 height 11
select select "10"
select select "2025"
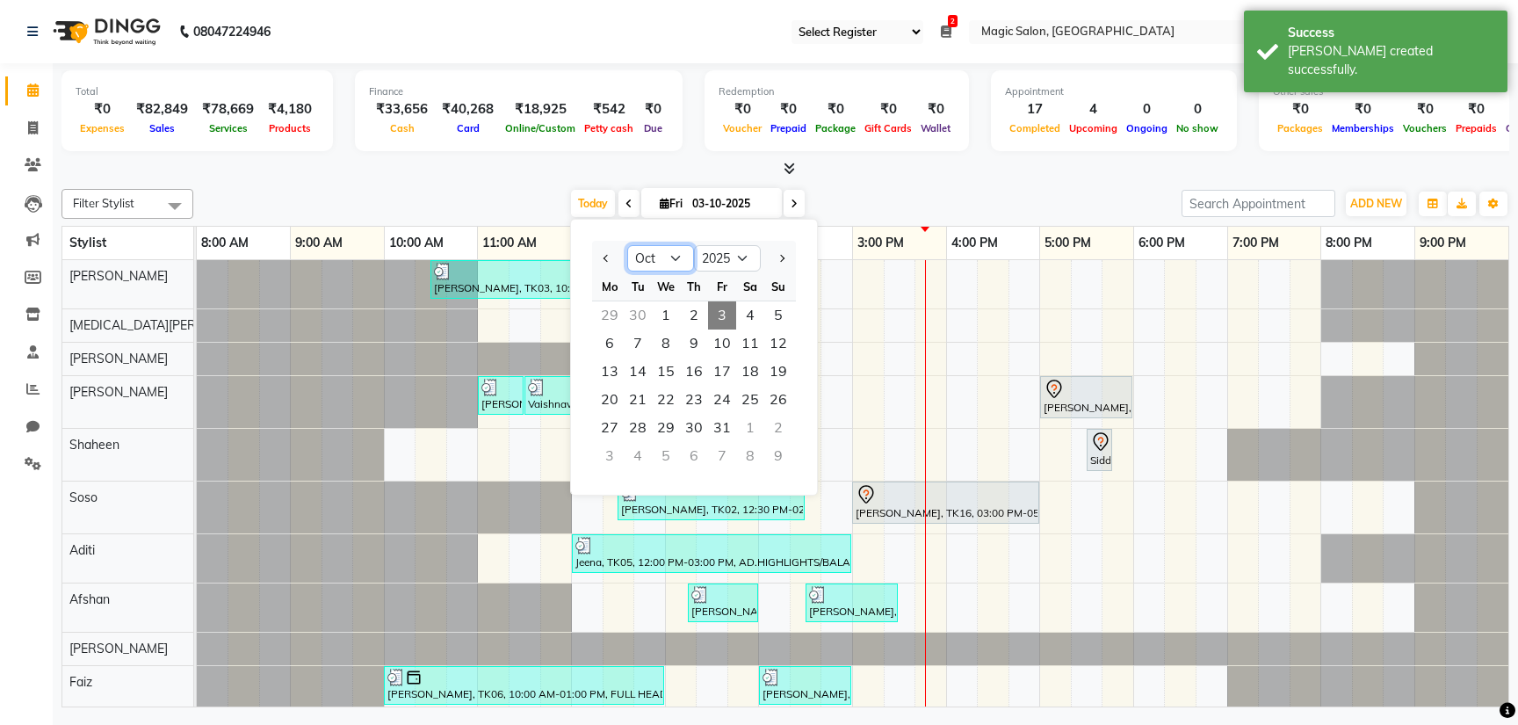
click at [657, 259] on select "Jan Feb Mar Apr May Jun Jul Aug Sep Oct Nov Dec" at bounding box center [660, 258] width 67 height 26
select select "9"
click at [627, 245] on select "Jan Feb Mar Apr May Jun Jul Aug Sep Oct Nov Dec" at bounding box center [660, 258] width 67 height 26
click at [669, 402] on span "24" at bounding box center [666, 400] width 28 height 28
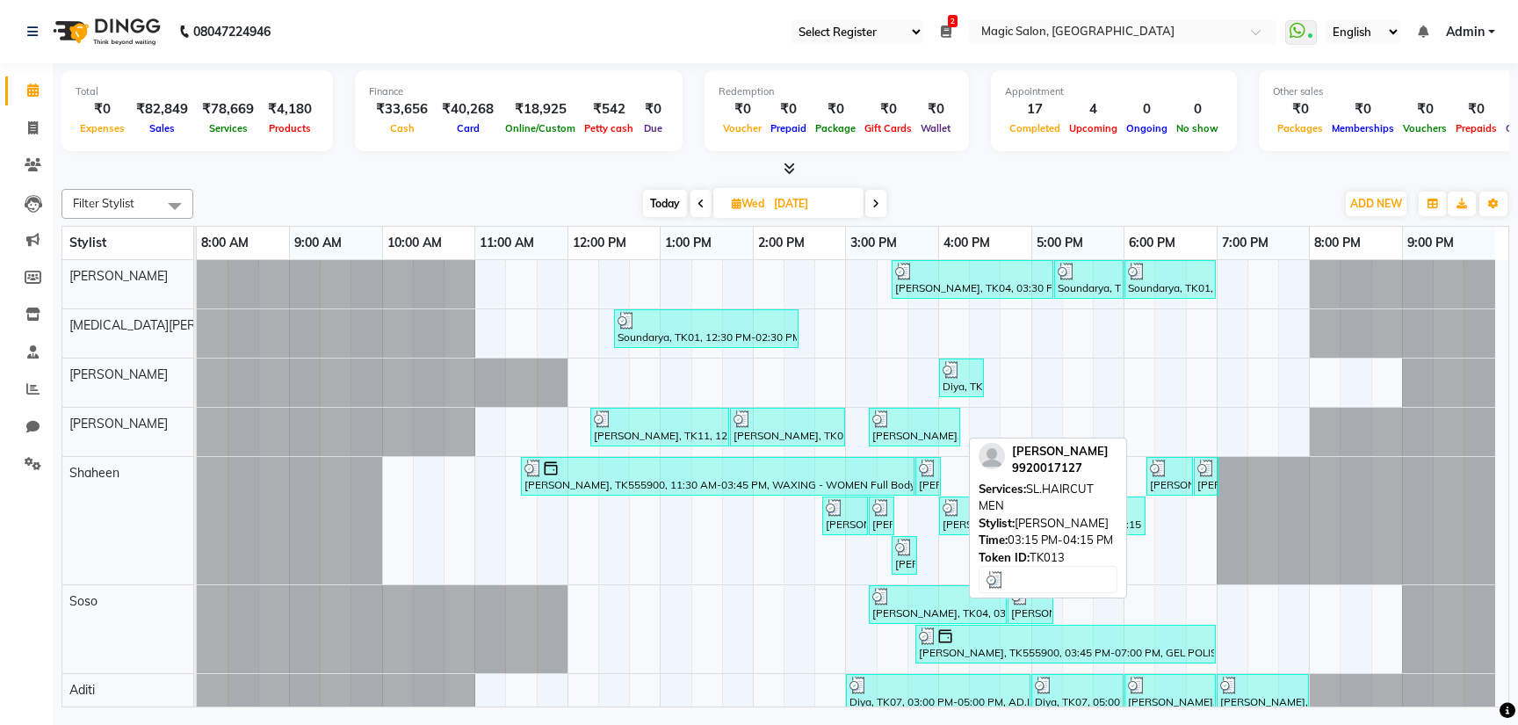
scroll to position [88, 0]
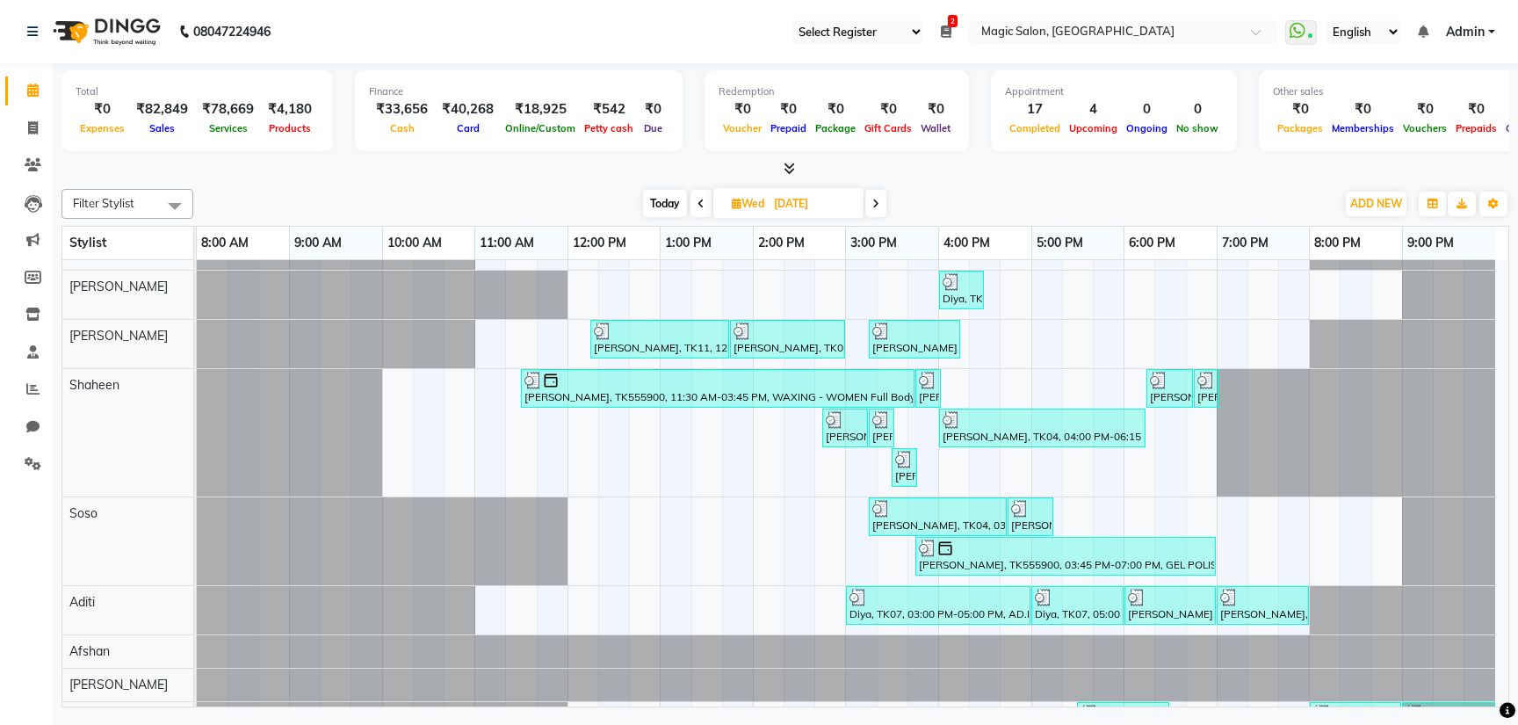
click at [883, 201] on span at bounding box center [875, 203] width 21 height 27
type input "25-09-2025"
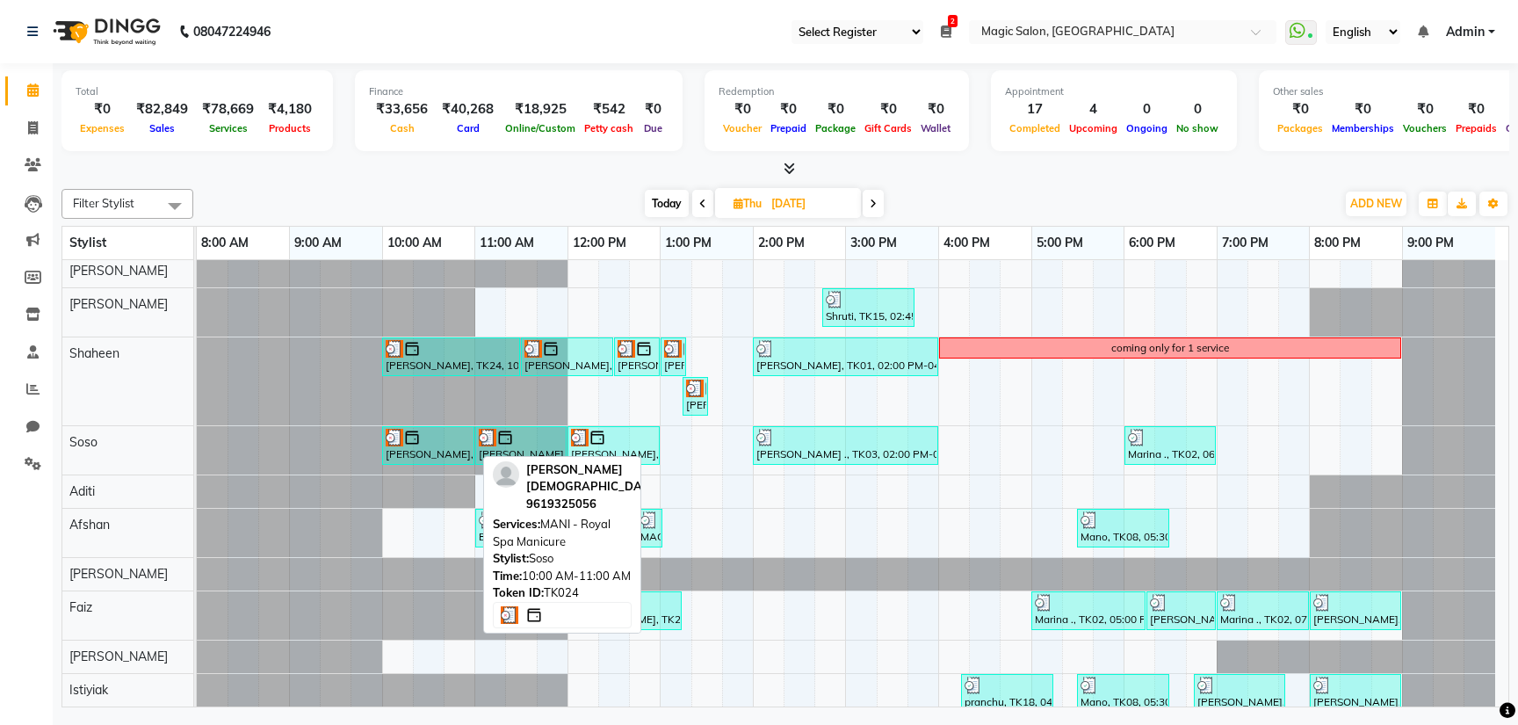
click at [387, 431] on img at bounding box center [395, 438] width 18 height 18
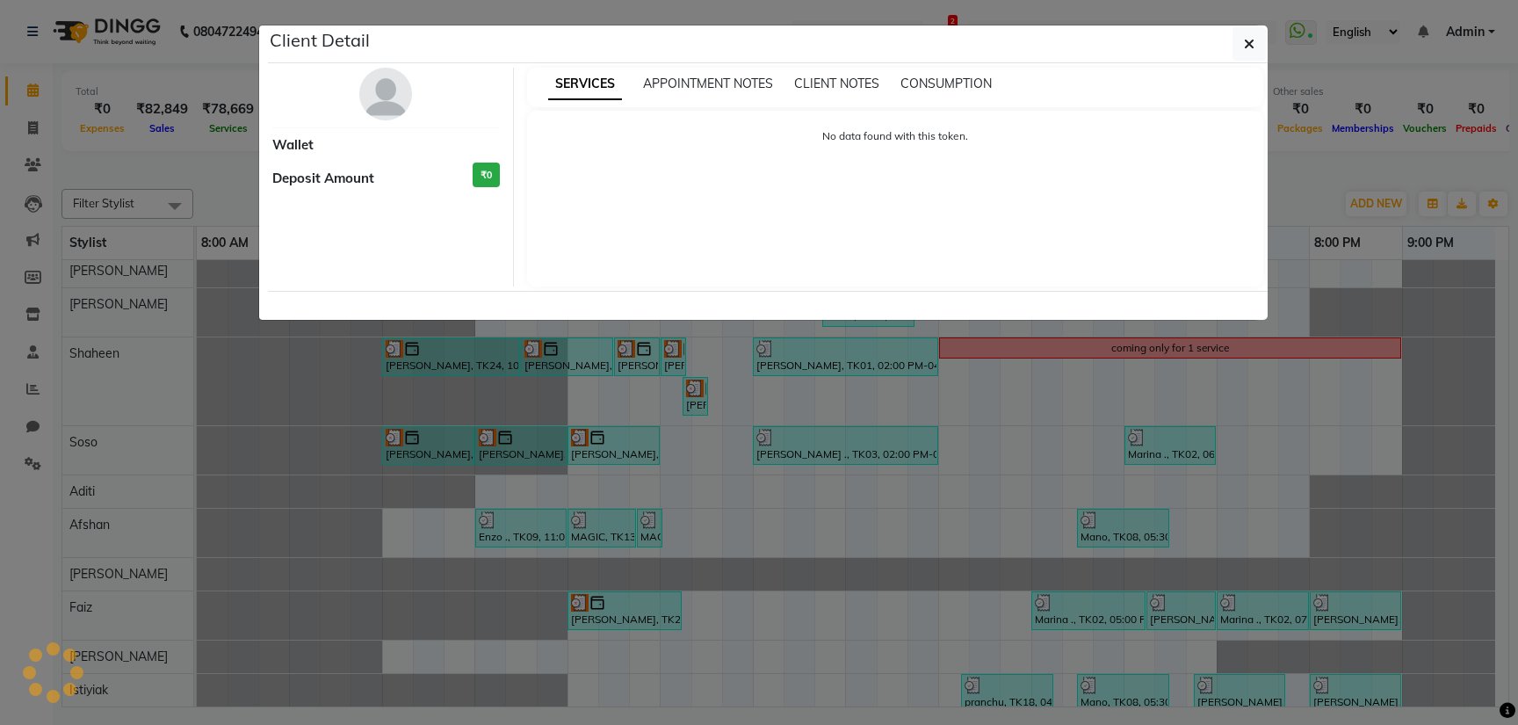
select select "3"
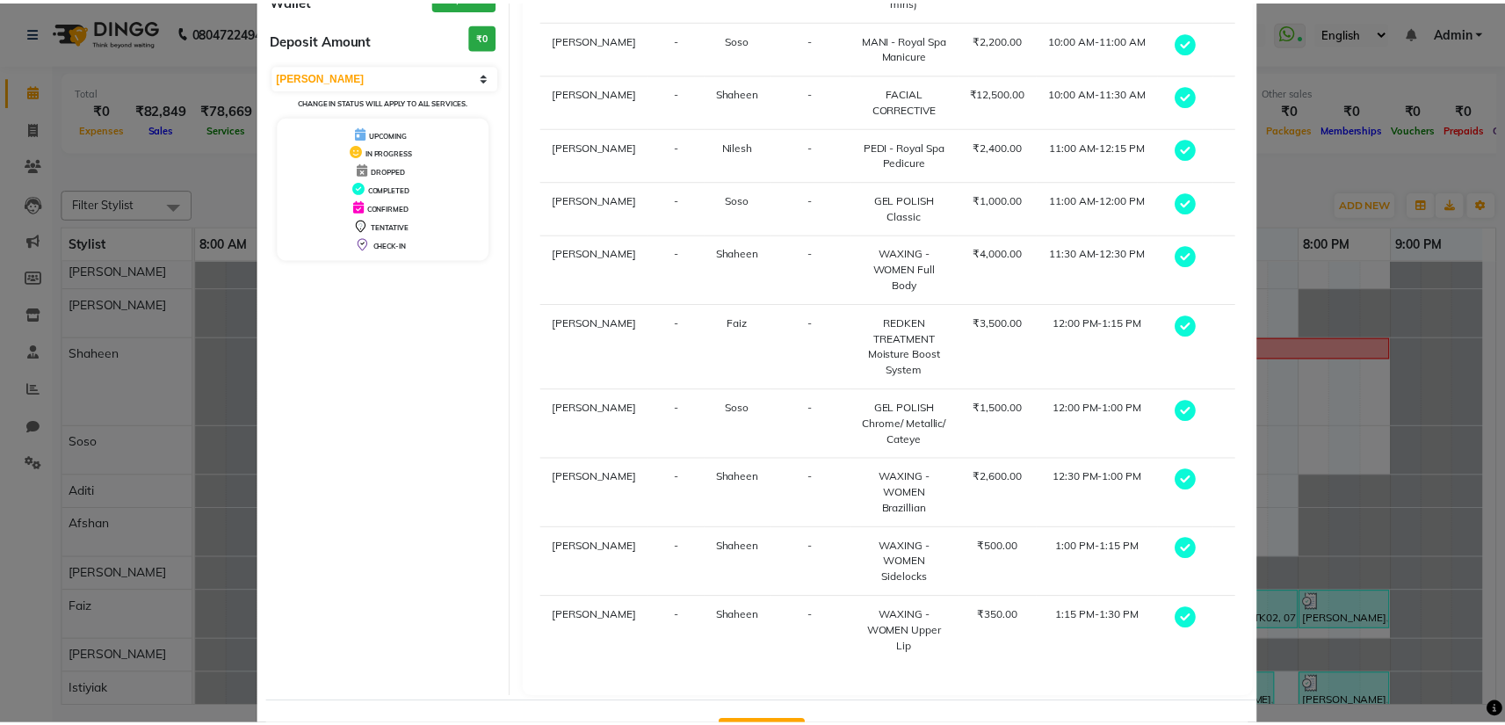
scroll to position [219, 0]
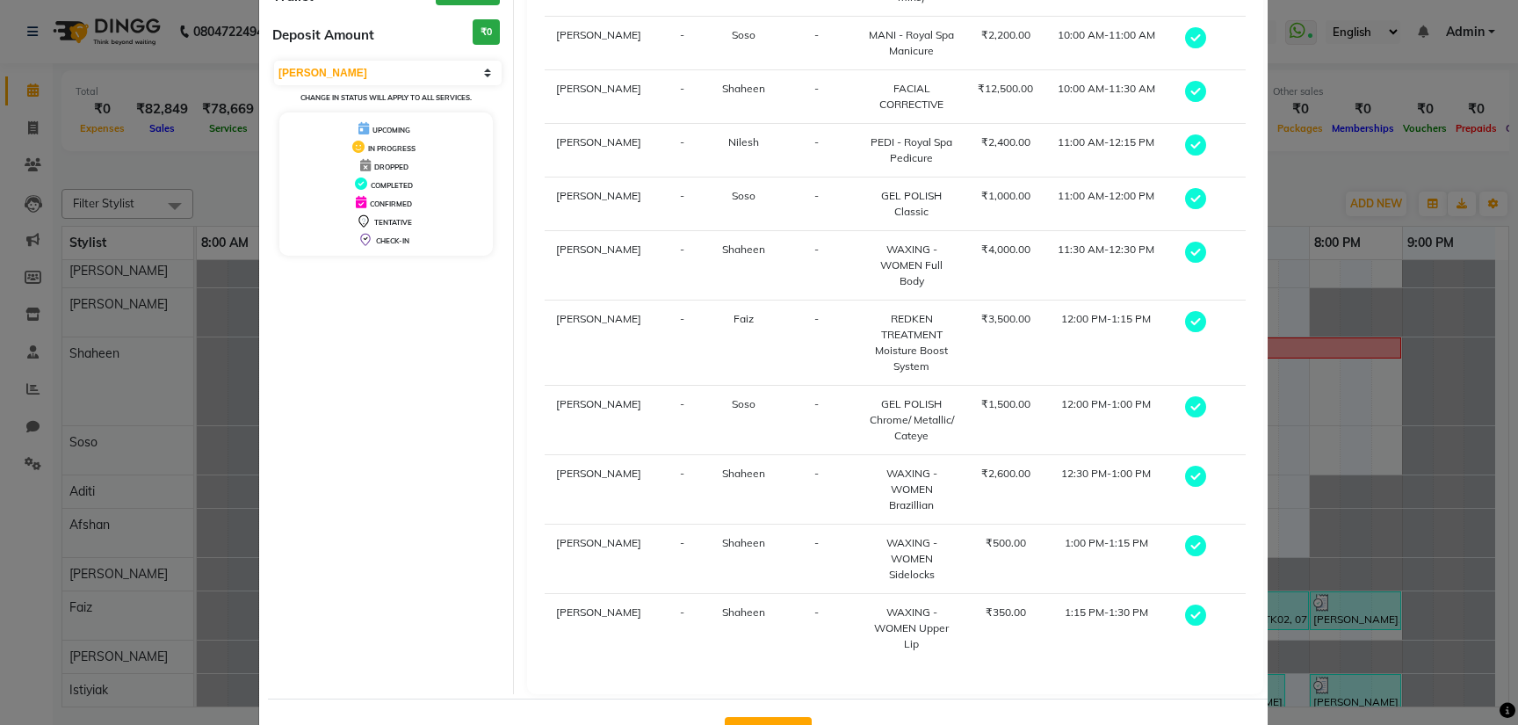
click at [743, 698] on div "View Invoice" at bounding box center [768, 730] width 1000 height 64
click at [746, 717] on button "View Invoice" at bounding box center [768, 731] width 87 height 28
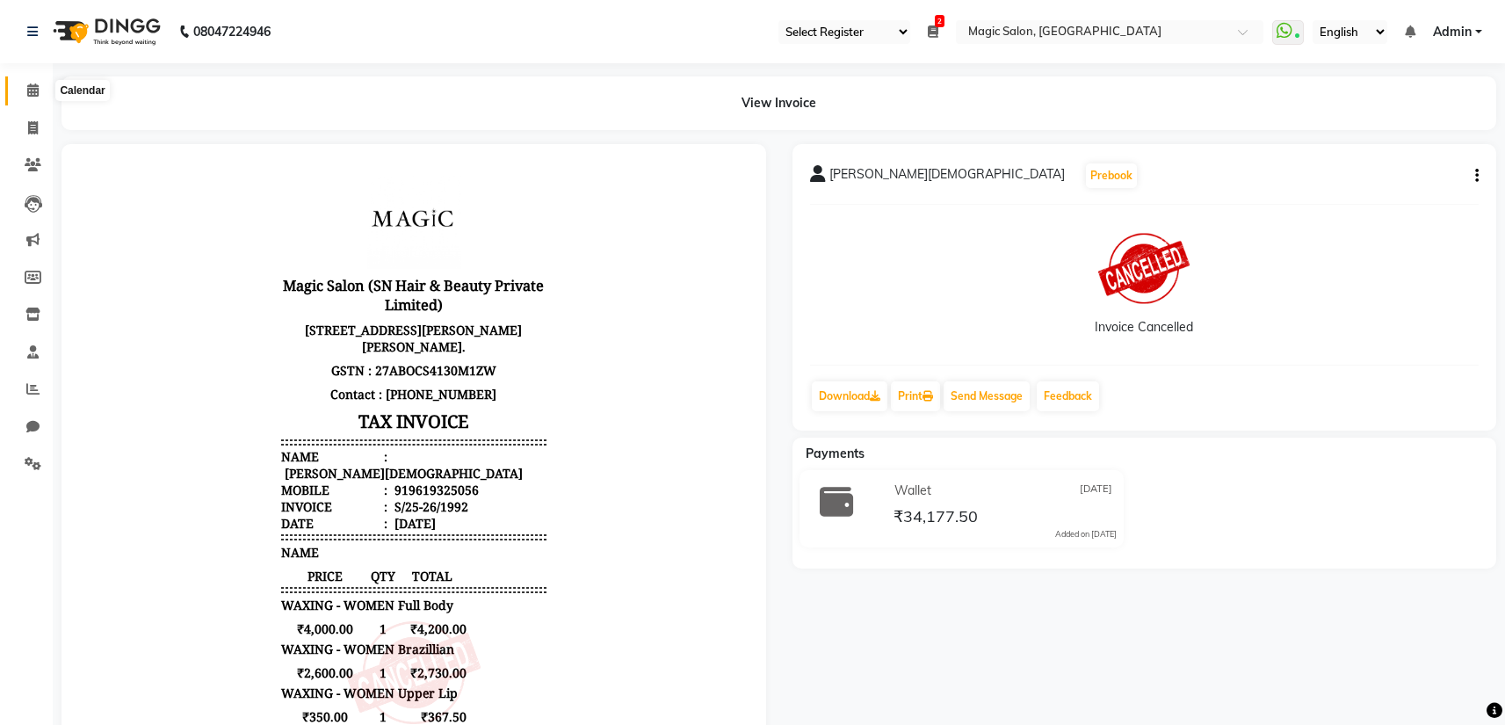
click at [25, 95] on span at bounding box center [33, 91] width 31 height 20
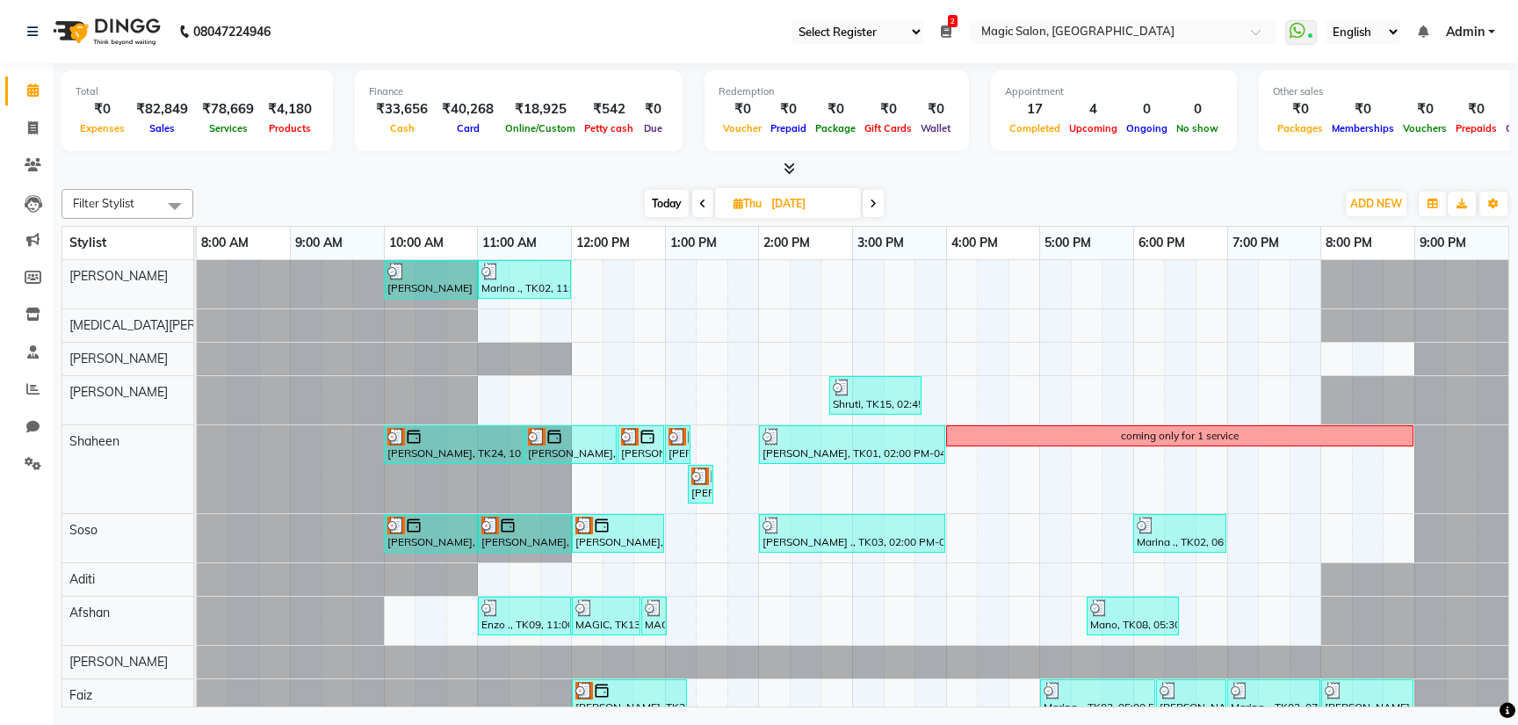
click at [876, 199] on icon at bounding box center [873, 204] width 7 height 11
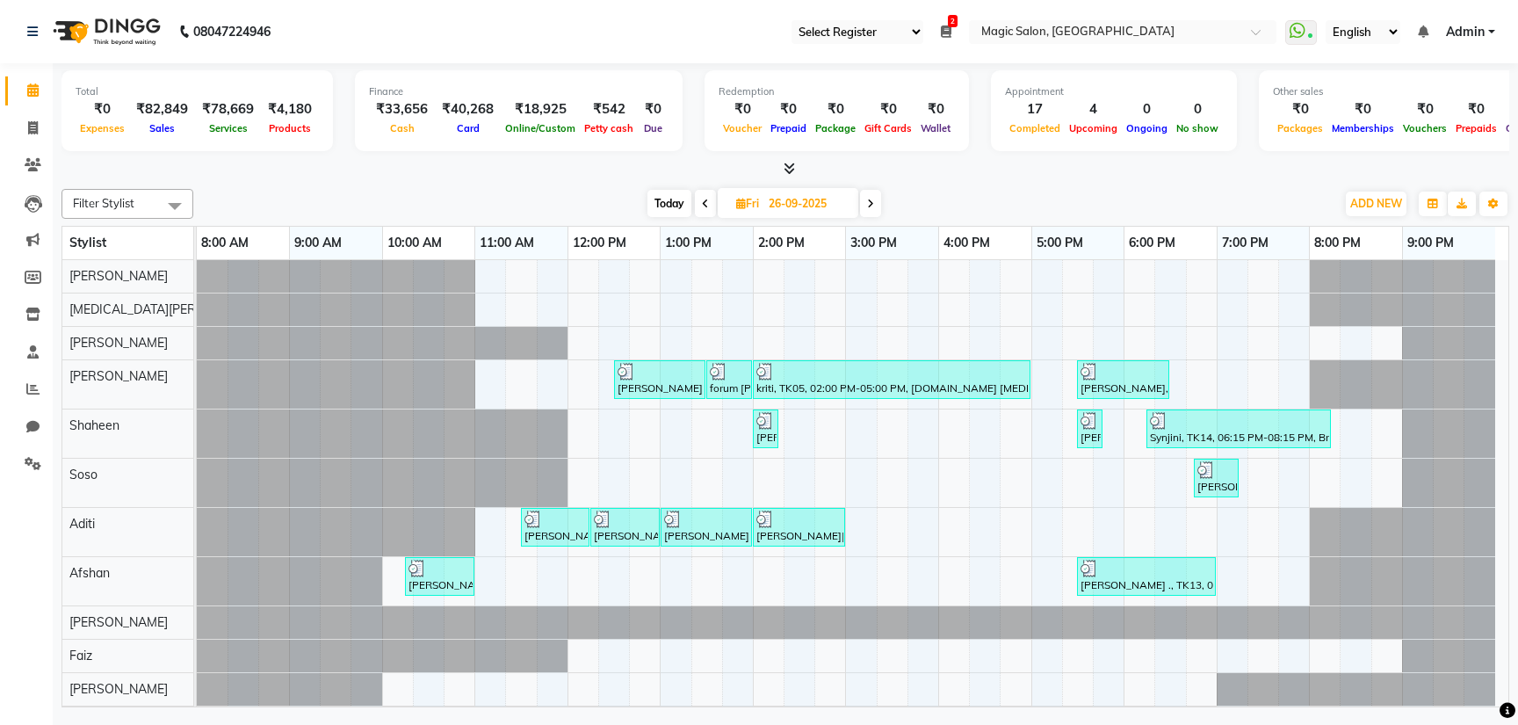
click at [704, 202] on icon at bounding box center [705, 204] width 7 height 11
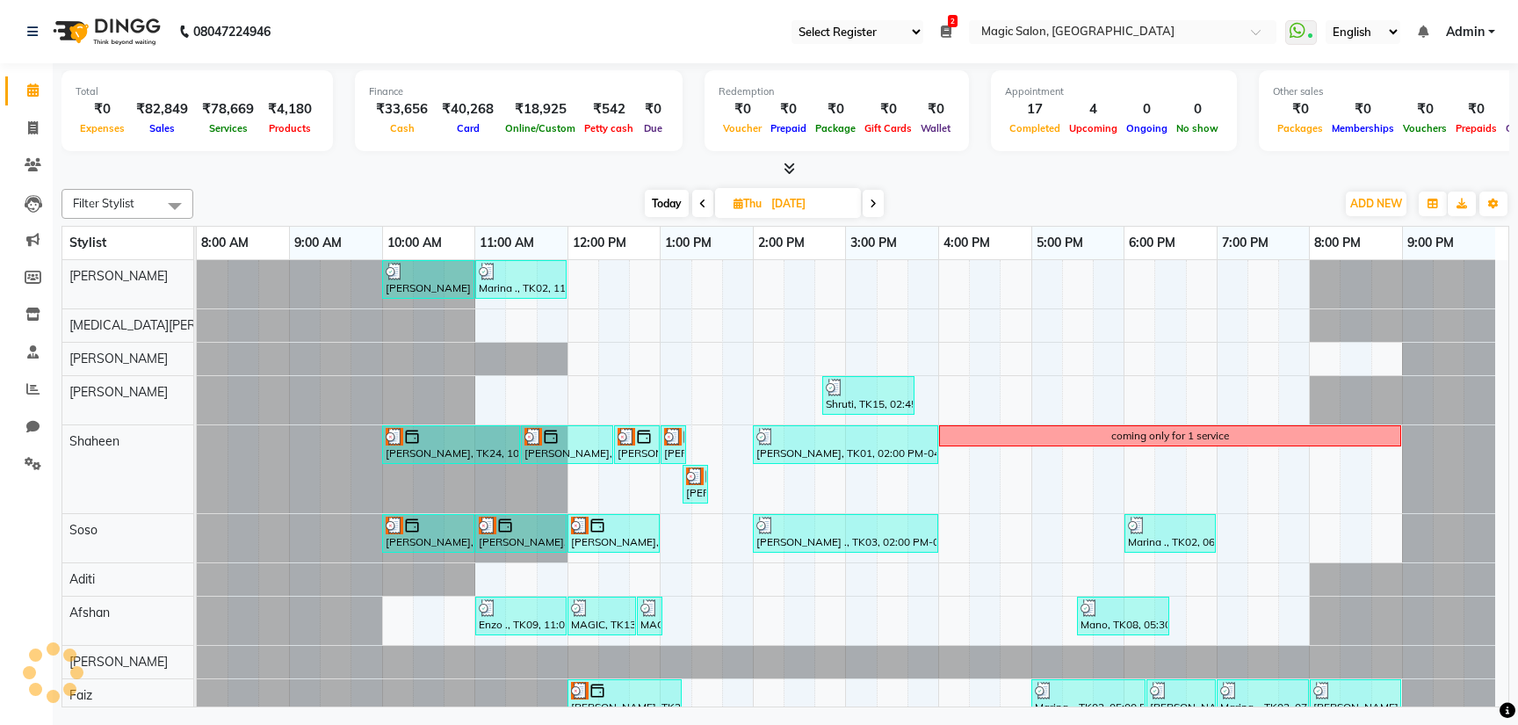
click at [704, 202] on icon at bounding box center [702, 204] width 7 height 11
type input "24-09-2025"
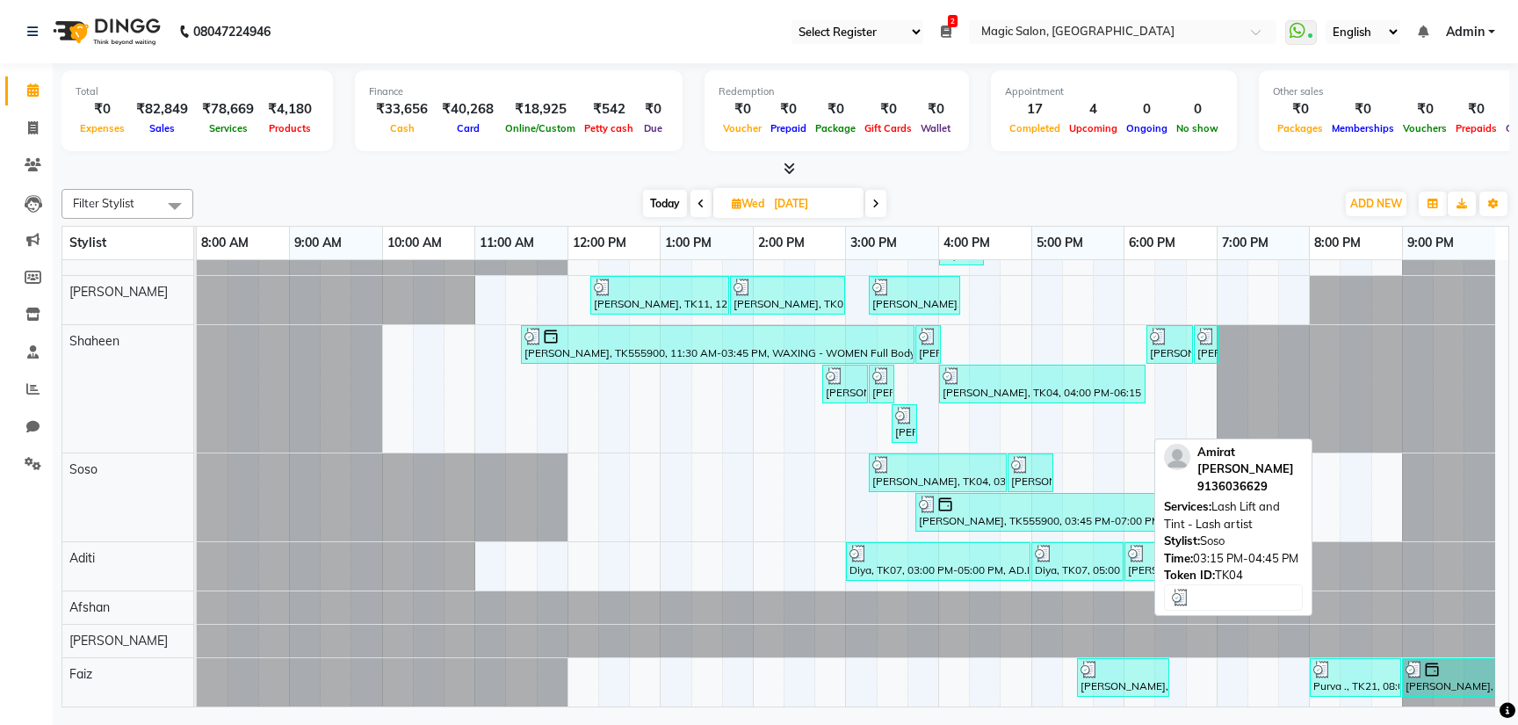
scroll to position [176, 0]
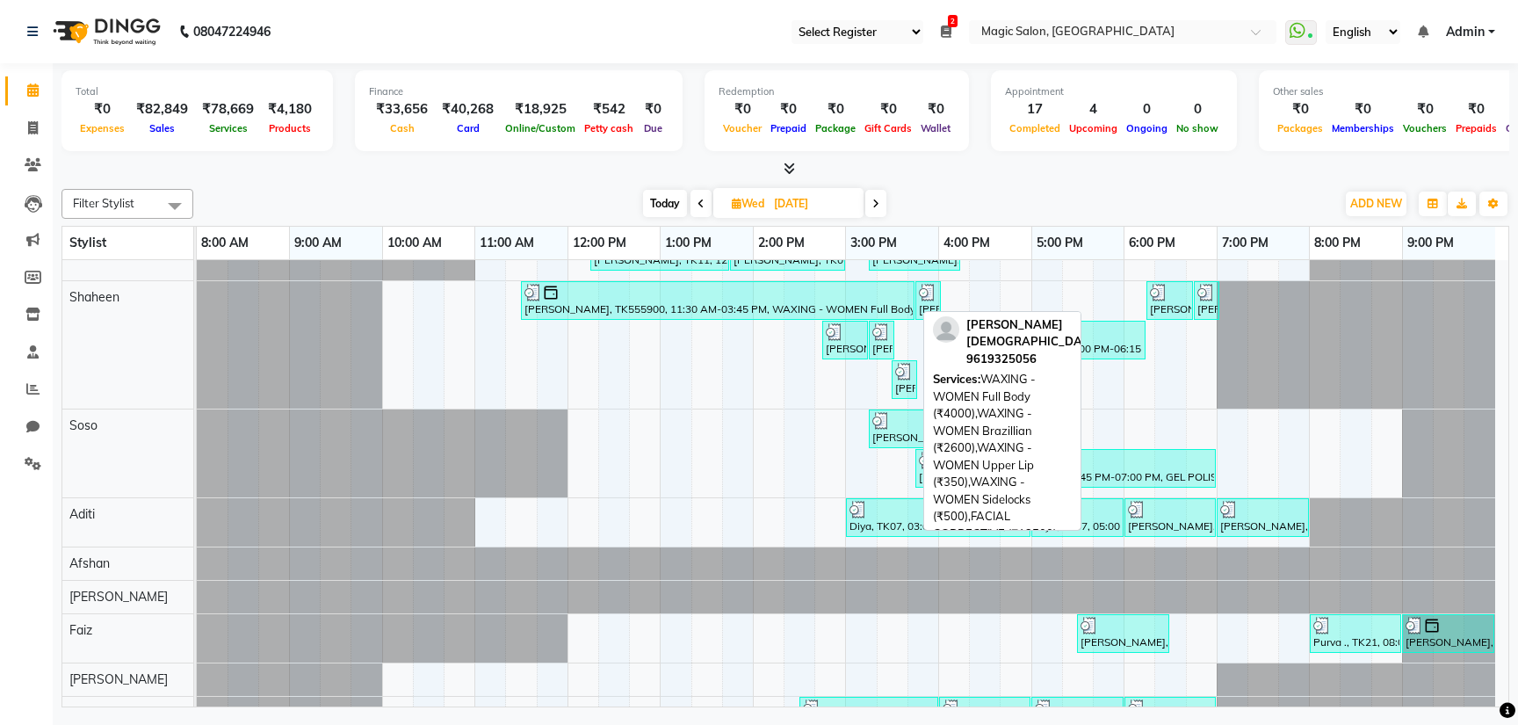
click at [728, 295] on div at bounding box center [718, 293] width 387 height 18
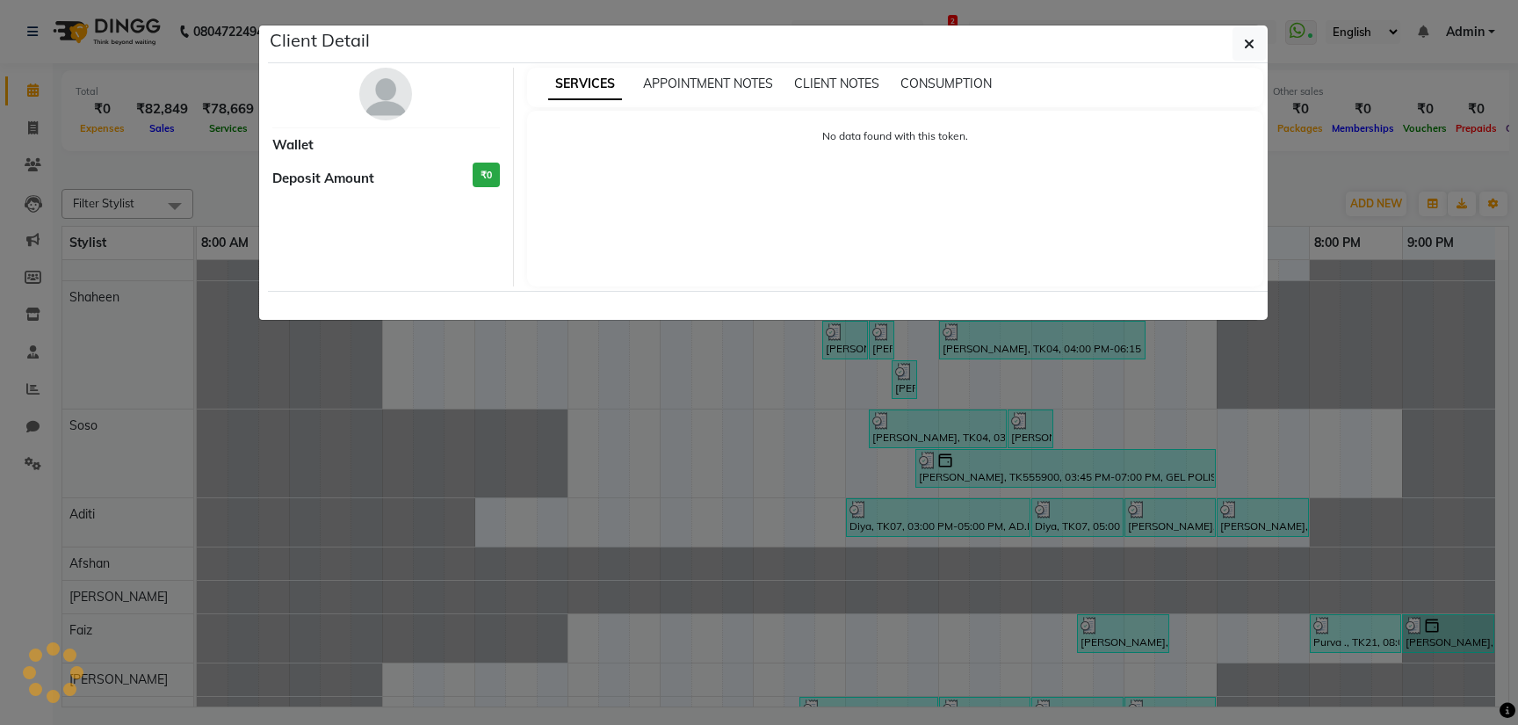
select select "3"
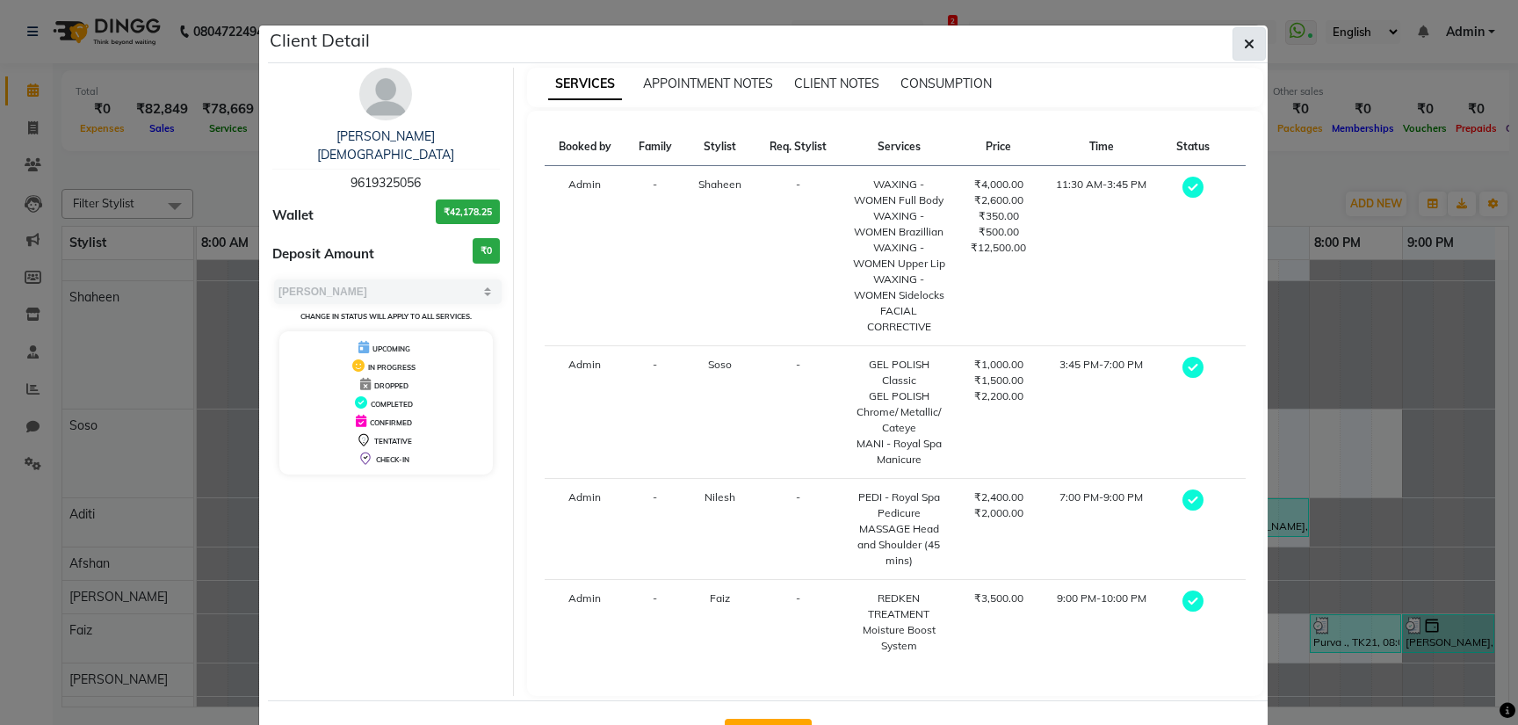
click at [1248, 35] on span "button" at bounding box center [1249, 44] width 11 height 18
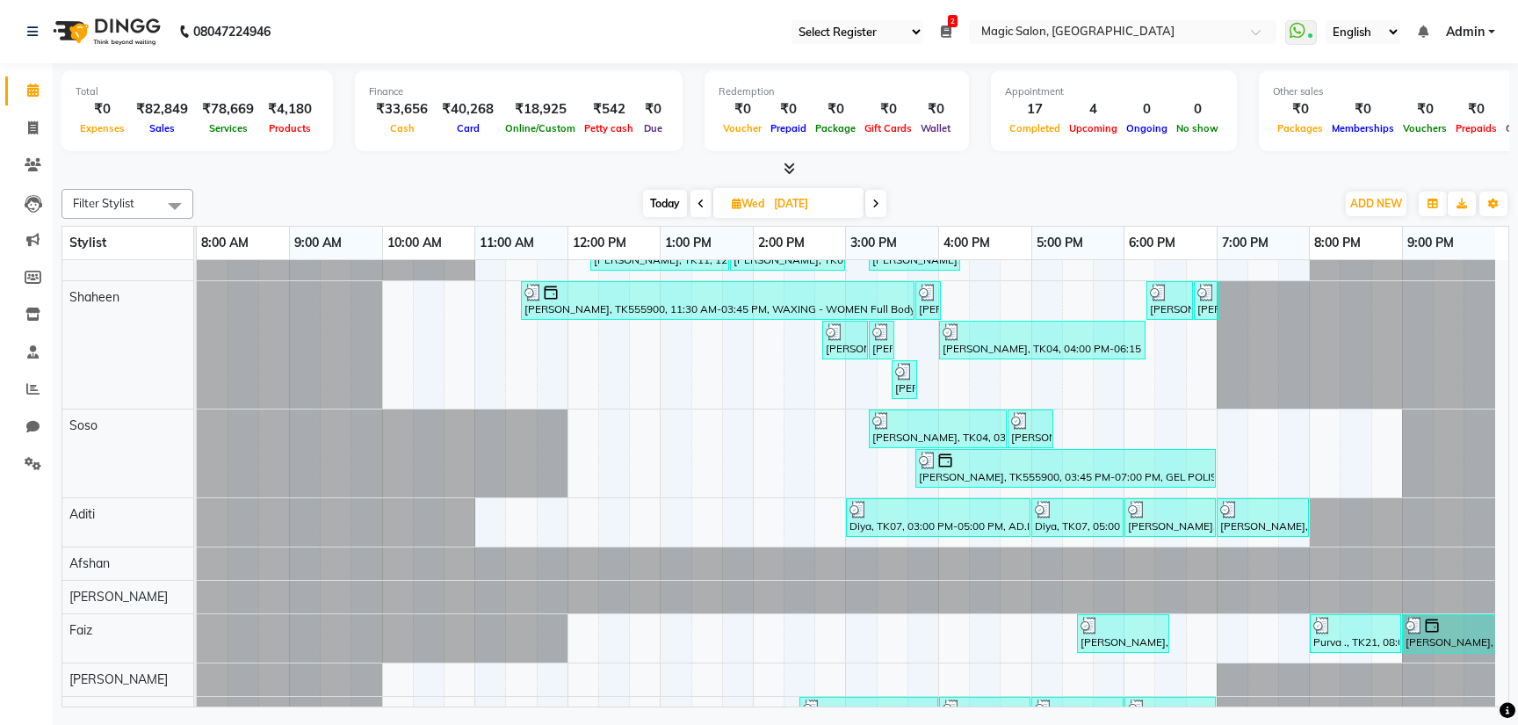
click at [679, 202] on span "Today" at bounding box center [665, 203] width 44 height 27
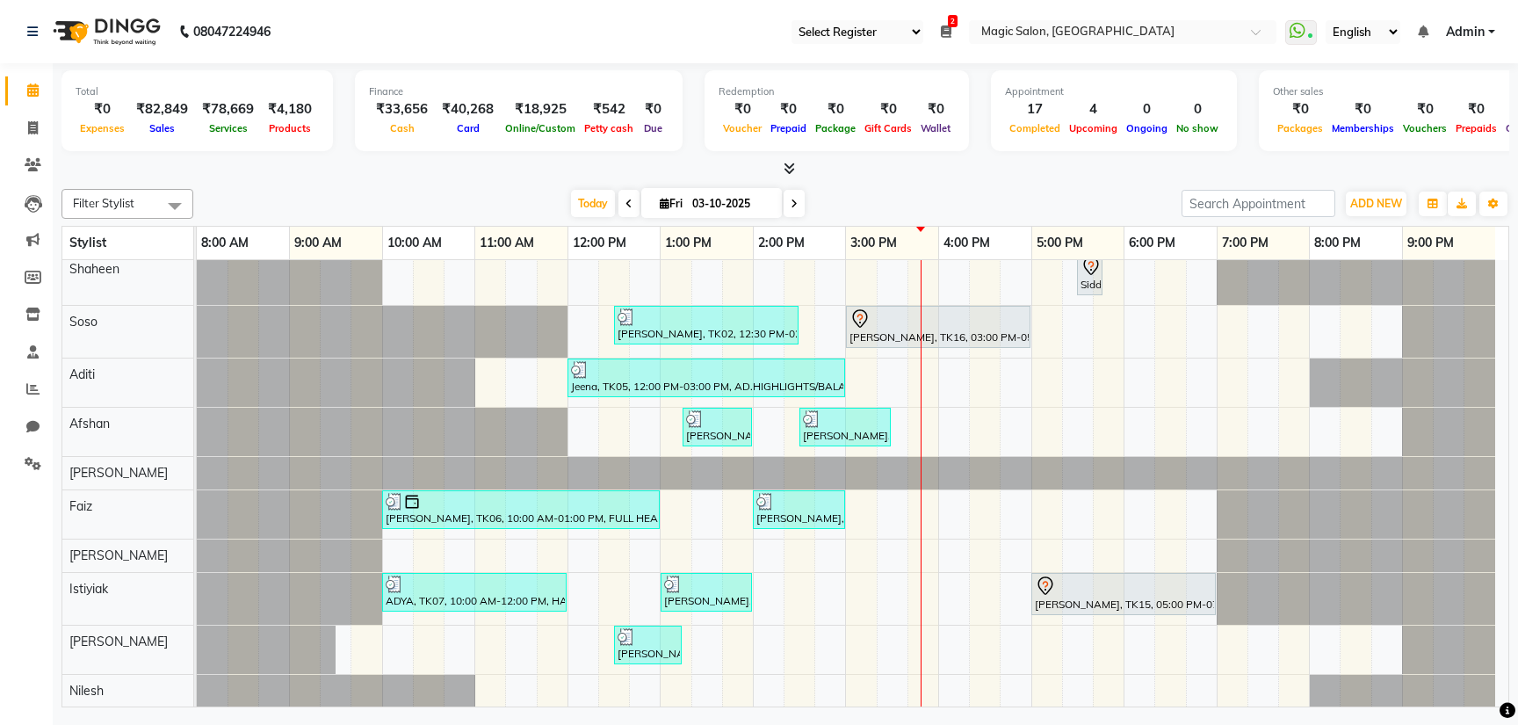
click at [626, 200] on icon at bounding box center [629, 204] width 7 height 11
type input "02-10-2025"
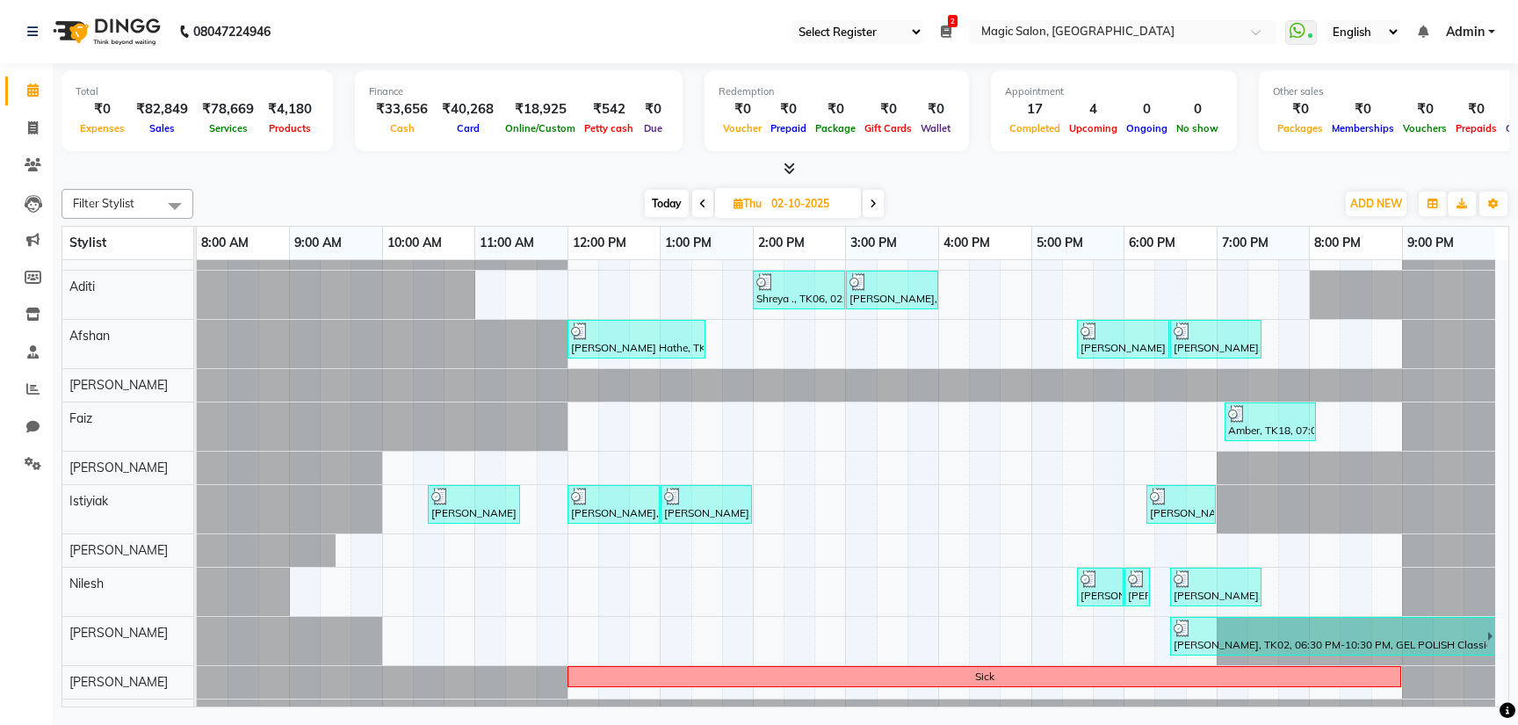
scroll to position [318, 0]
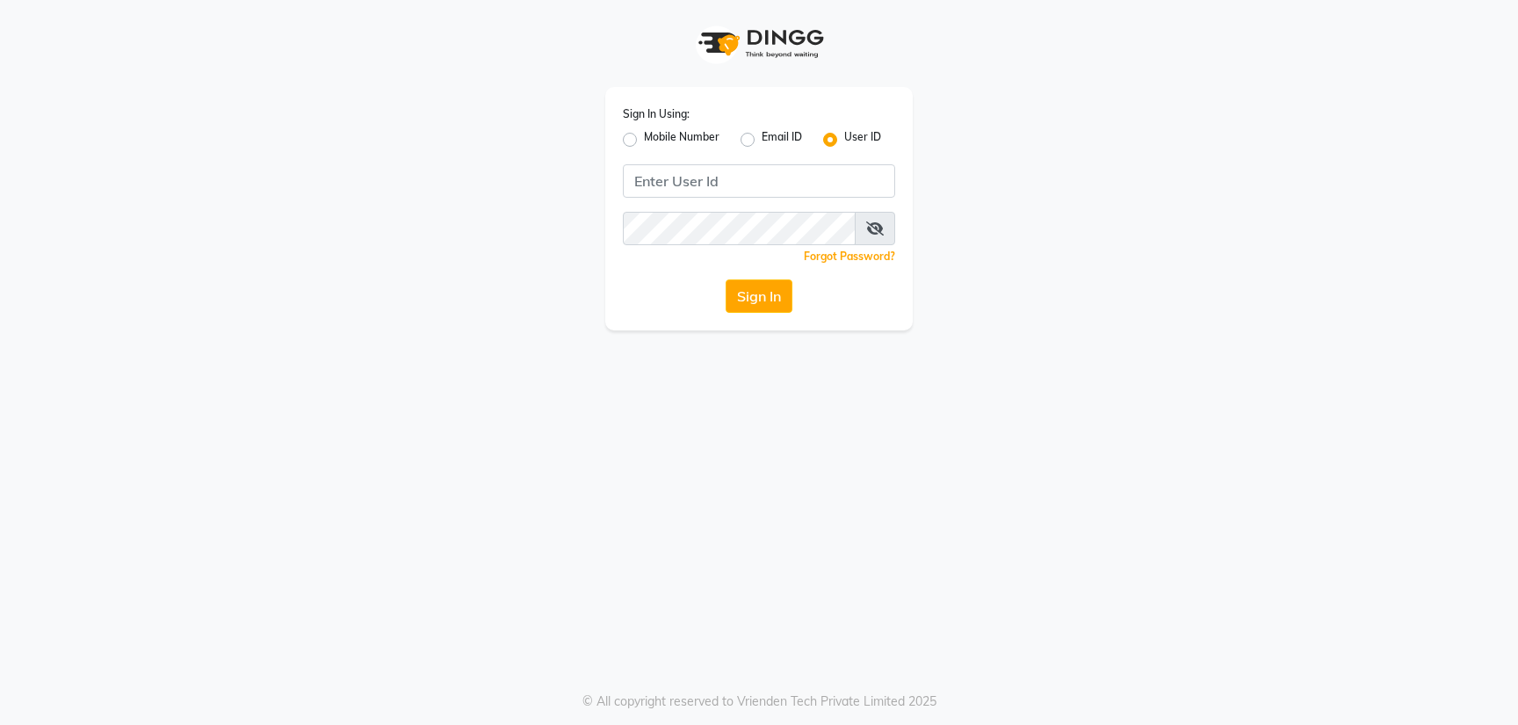
click at [644, 138] on label "Mobile Number" at bounding box center [682, 139] width 76 height 21
click at [644, 138] on input "Mobile Number" at bounding box center [649, 134] width 11 height 11
radio input "true"
radio input "false"
click at [778, 190] on input "Username" at bounding box center [788, 180] width 213 height 33
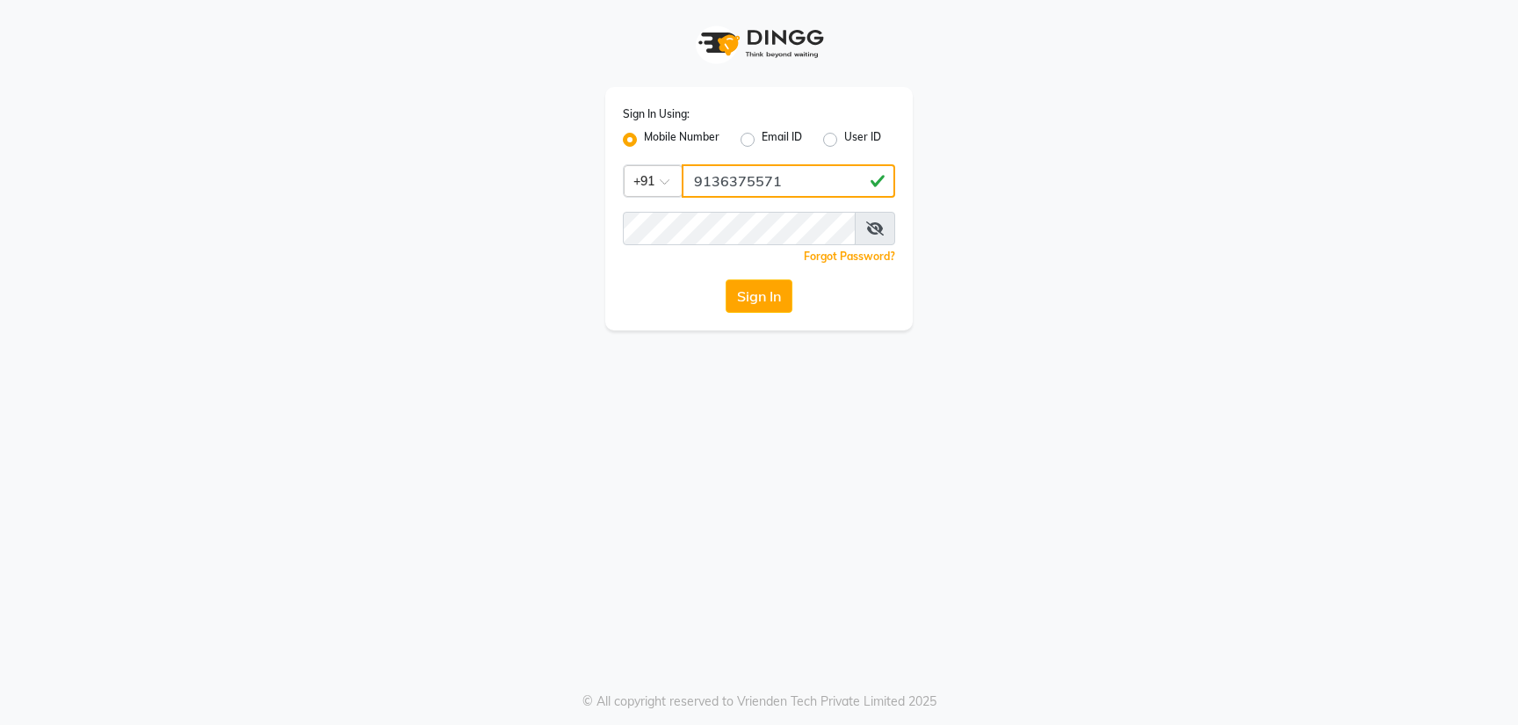
type input "9136375571"
click at [734, 295] on button "Sign In" at bounding box center [759, 295] width 67 height 33
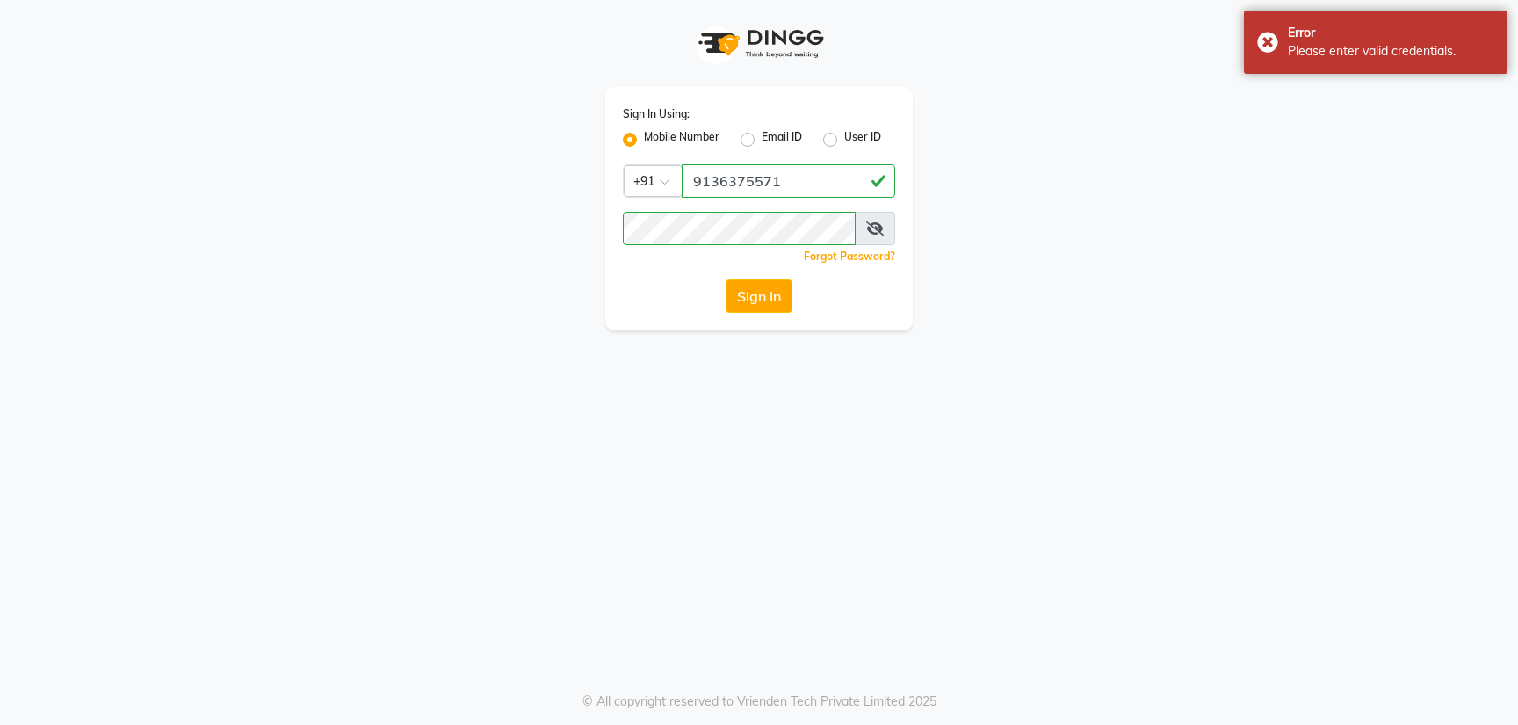
click at [876, 231] on icon at bounding box center [875, 228] width 18 height 14
click at [747, 292] on button "Sign In" at bounding box center [759, 295] width 67 height 33
